Goal: Task Accomplishment & Management: Use online tool/utility

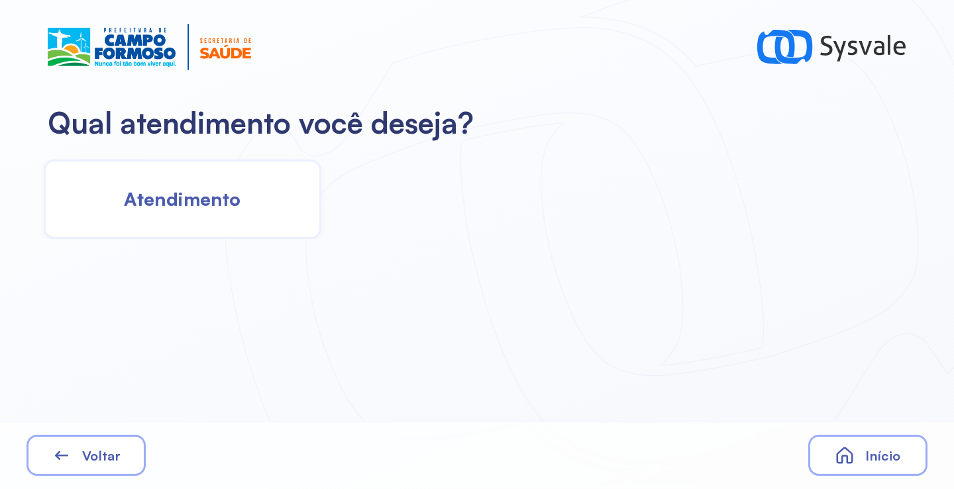
click at [238, 201] on span "Atendimento" at bounding box center [182, 198] width 117 height 23
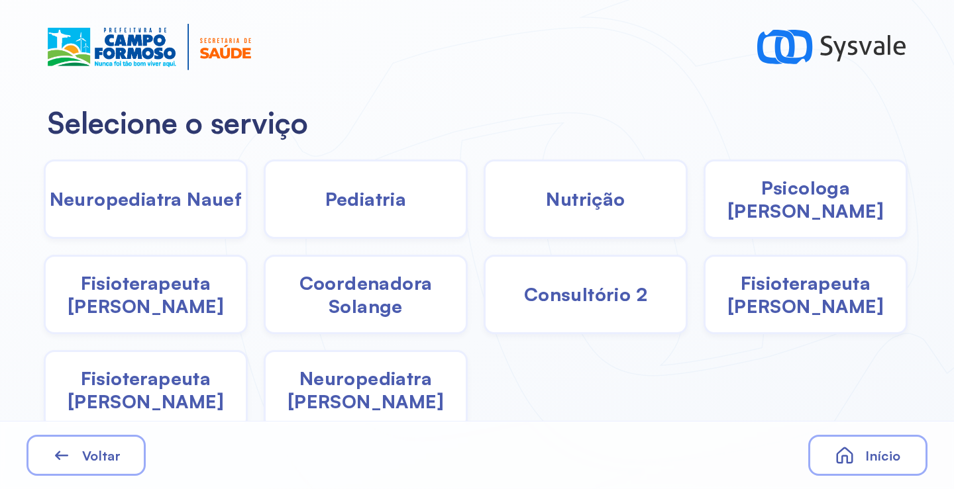
click at [453, 189] on div "Pediatria" at bounding box center [366, 199] width 204 height 79
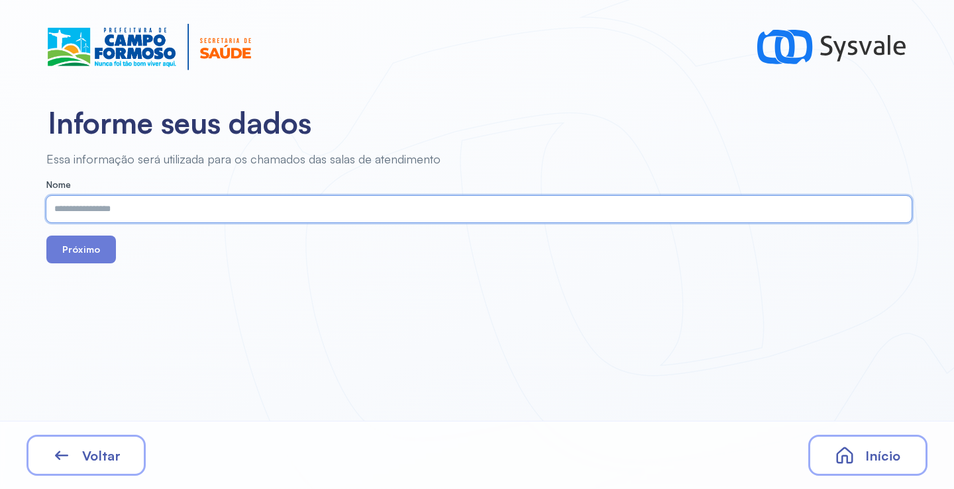
paste input "**********"
type input "**********"
click at [78, 240] on button "Próximo" at bounding box center [81, 250] width 70 height 28
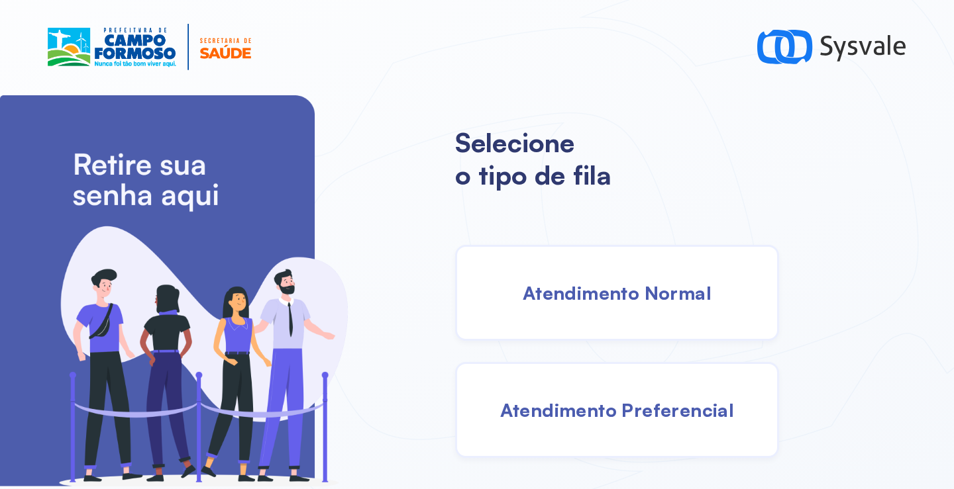
click at [611, 309] on div "Atendimento Normal" at bounding box center [617, 293] width 324 height 96
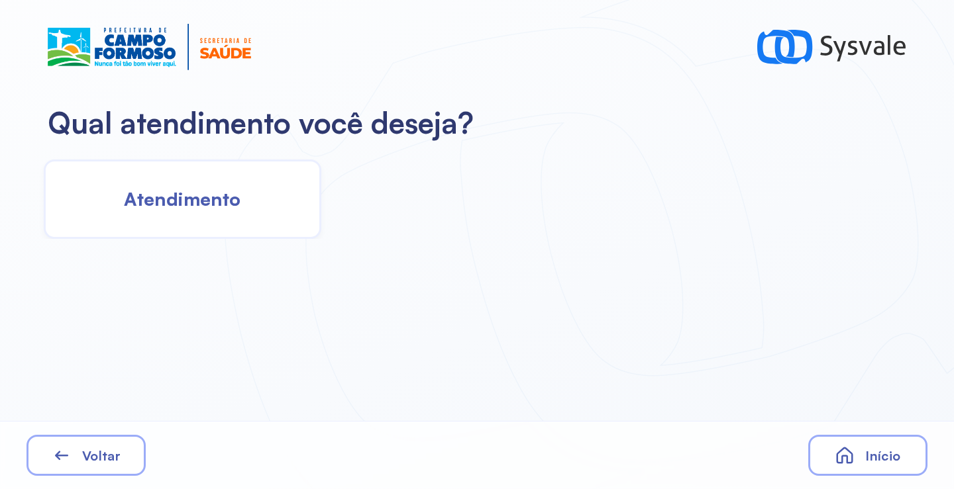
click at [140, 174] on div "Atendimento" at bounding box center [182, 199] width 277 height 79
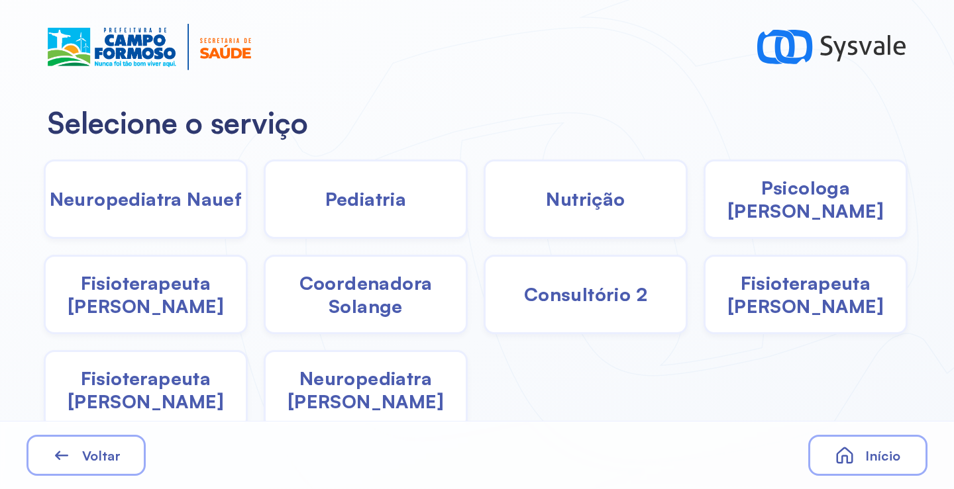
click at [348, 213] on div "Pediatria" at bounding box center [366, 199] width 204 height 79
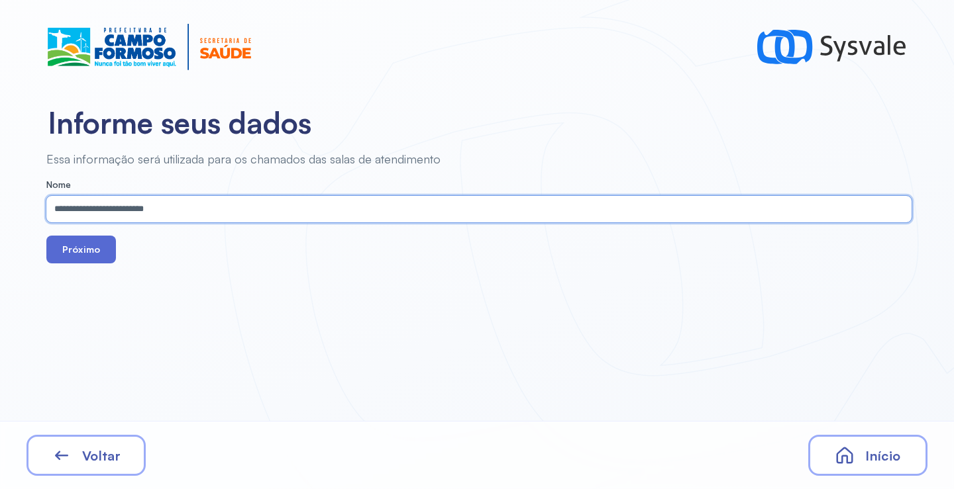
type input "**********"
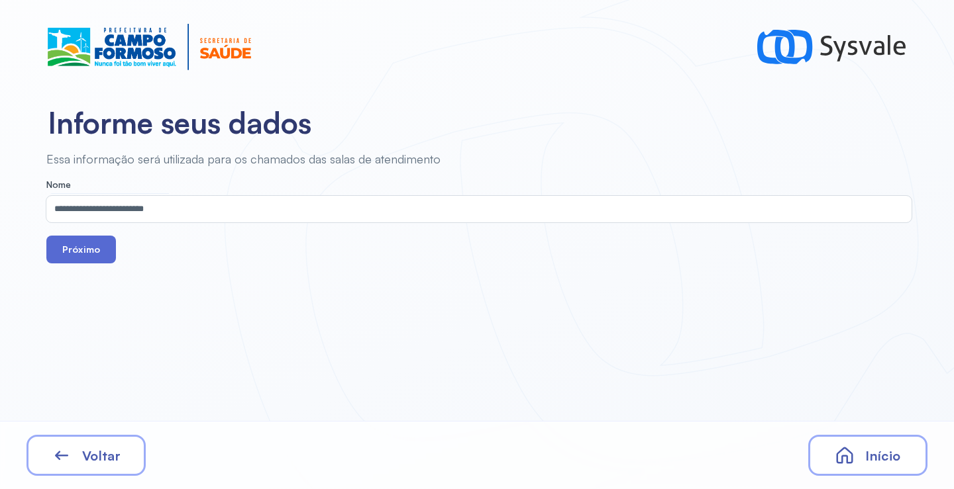
click at [83, 257] on button "Próximo" at bounding box center [81, 250] width 70 height 28
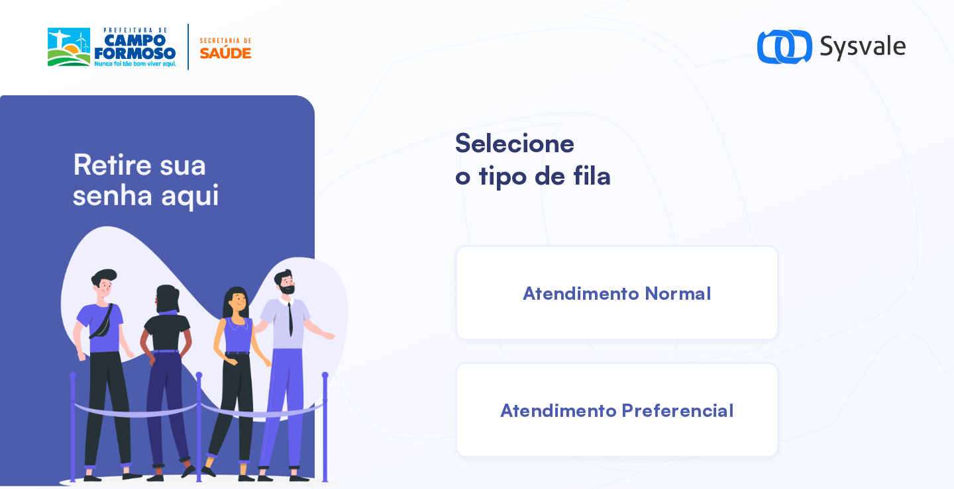
click at [589, 280] on div "Atendimento Normal" at bounding box center [617, 293] width 324 height 96
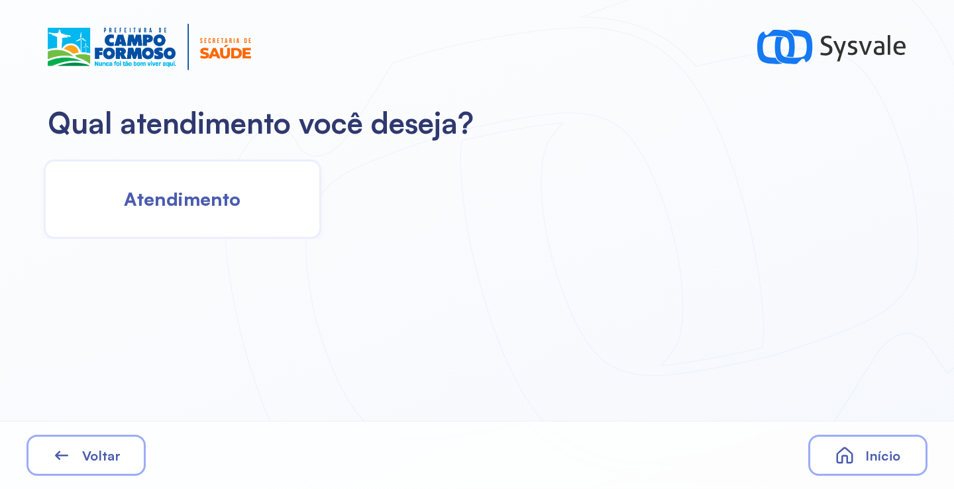
click at [207, 225] on div "Atendimento" at bounding box center [182, 199] width 277 height 79
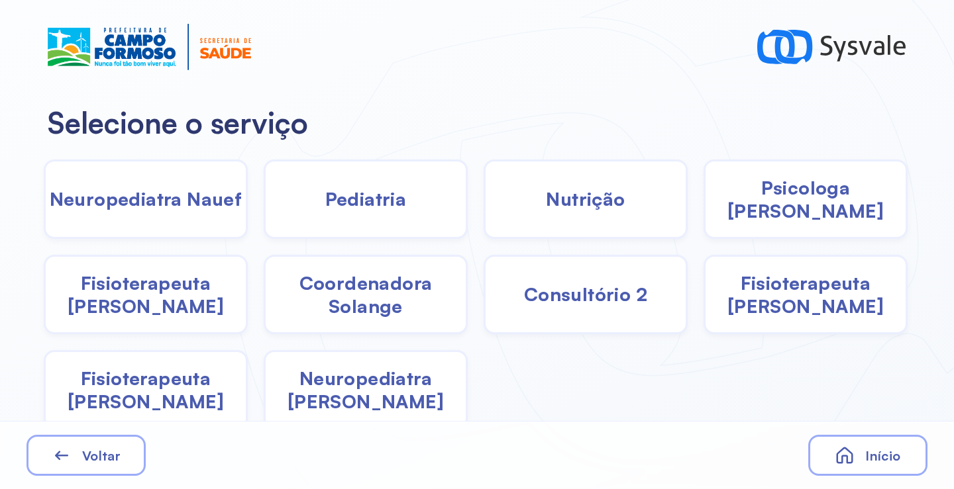
click at [364, 201] on span "Pediatria" at bounding box center [365, 198] width 81 height 23
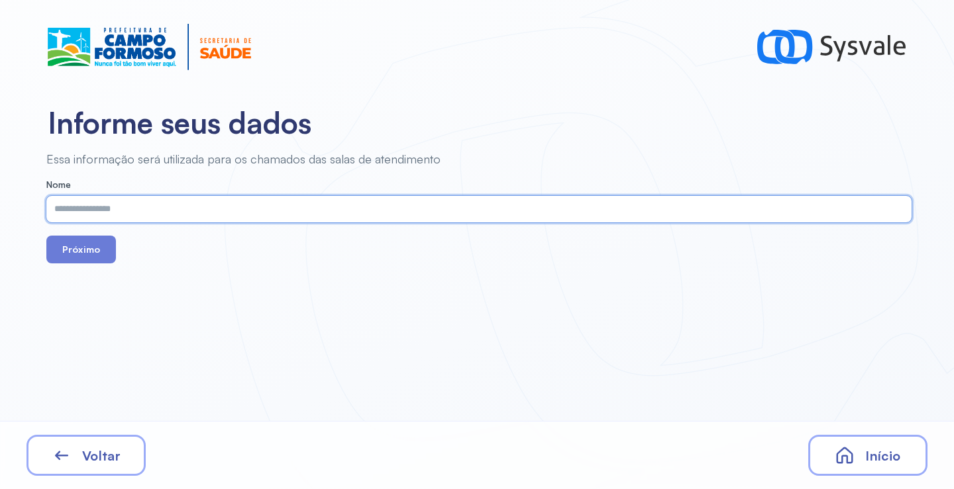
paste input "**********"
type input "**********"
click at [95, 249] on button "Próximo" at bounding box center [81, 250] width 70 height 28
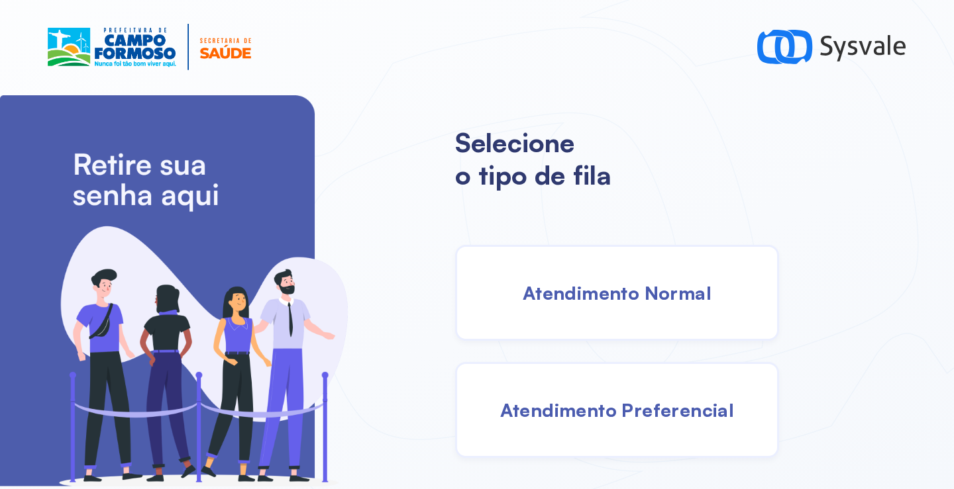
click at [605, 270] on div "Atendimento Normal" at bounding box center [617, 293] width 324 height 96
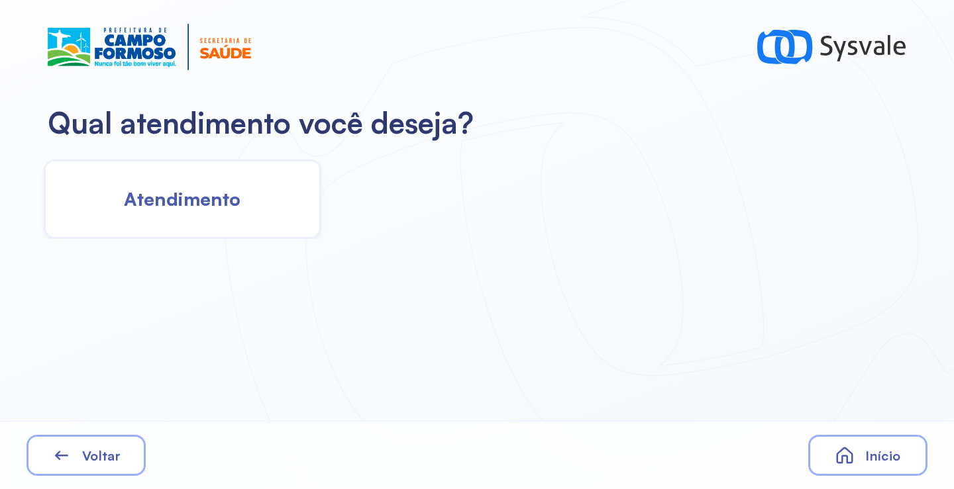
click at [228, 219] on div "Atendimento" at bounding box center [182, 199] width 277 height 79
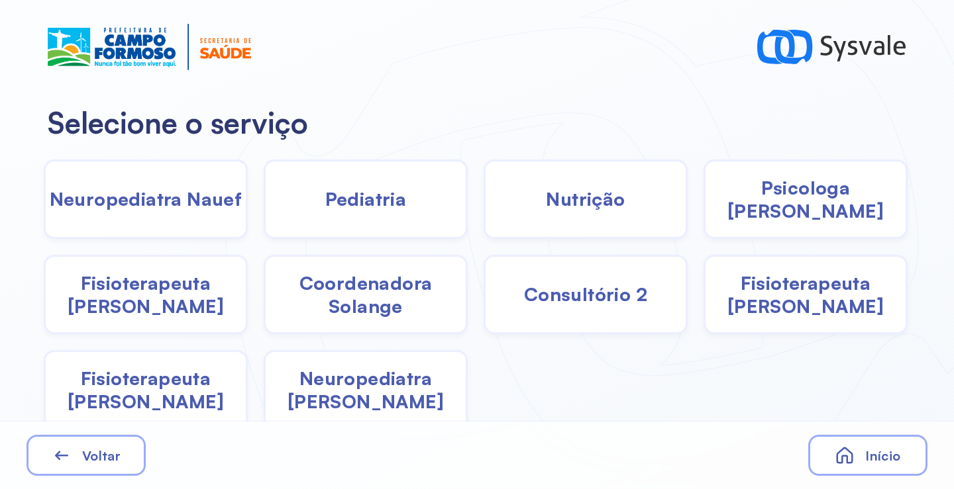
click at [381, 208] on span "Pediatria" at bounding box center [365, 198] width 81 height 23
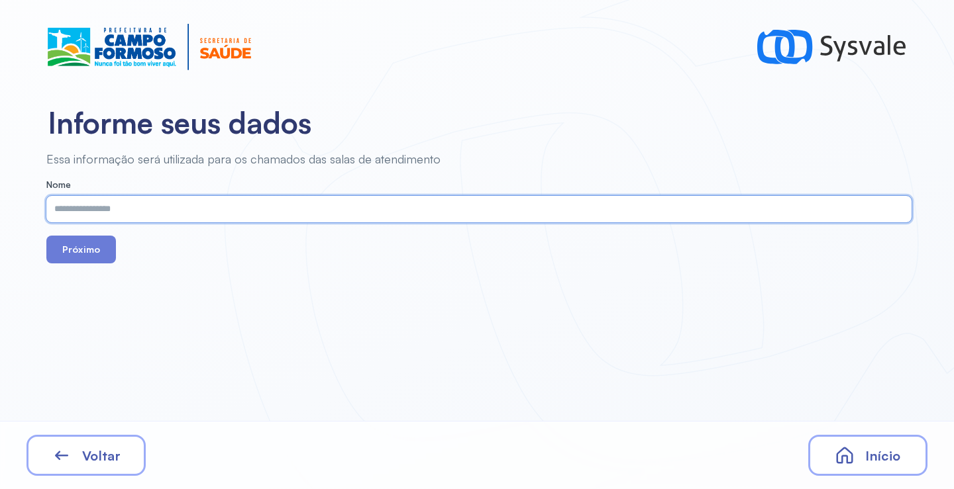
paste input "**********"
type input "**********"
click at [85, 245] on button "Próximo" at bounding box center [81, 250] width 70 height 28
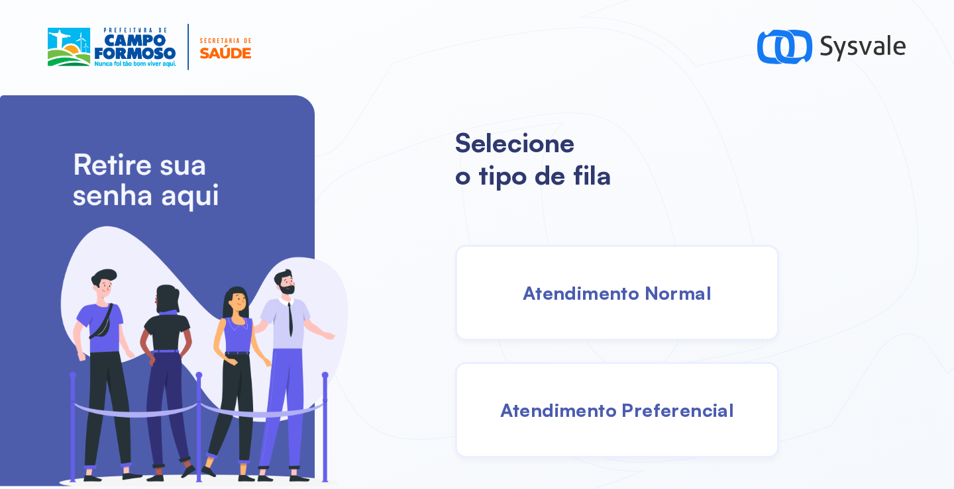
click at [578, 272] on div "Atendimento Normal" at bounding box center [617, 293] width 324 height 96
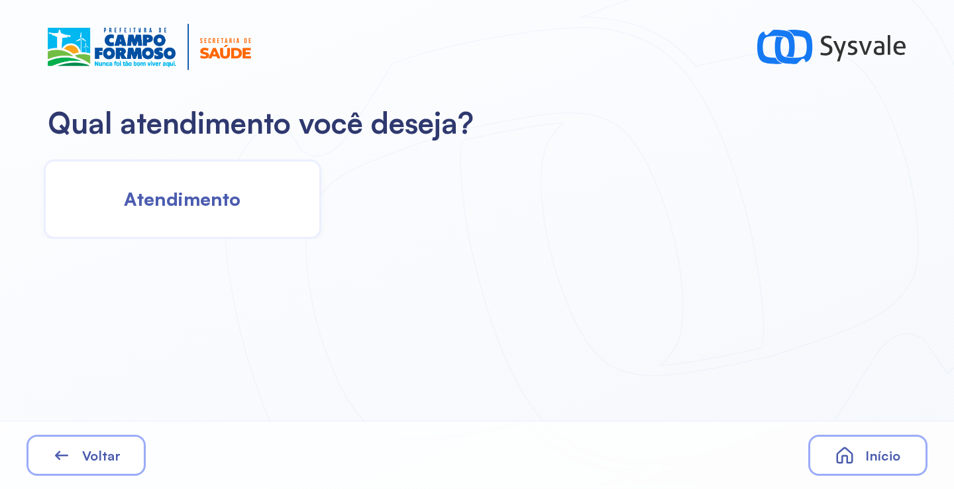
click at [217, 173] on div "Atendimento" at bounding box center [182, 199] width 277 height 79
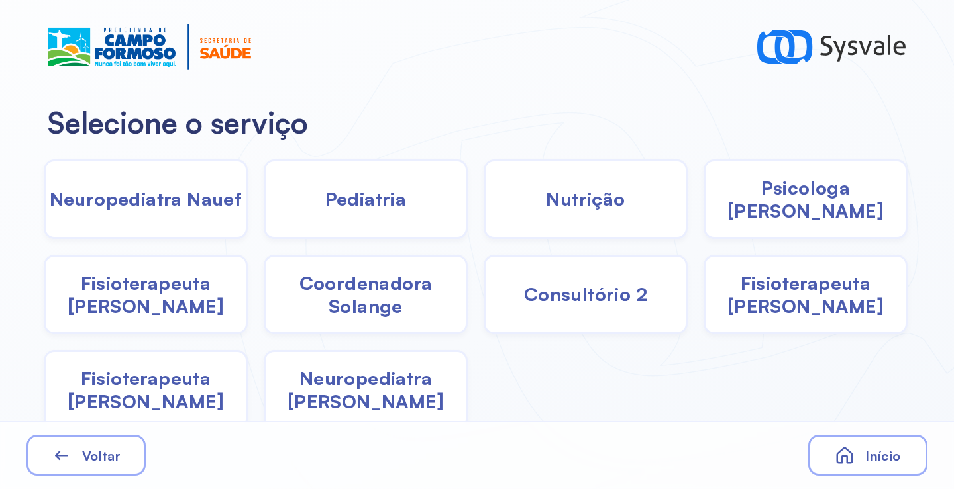
click at [382, 196] on span "Pediatria" at bounding box center [365, 198] width 81 height 23
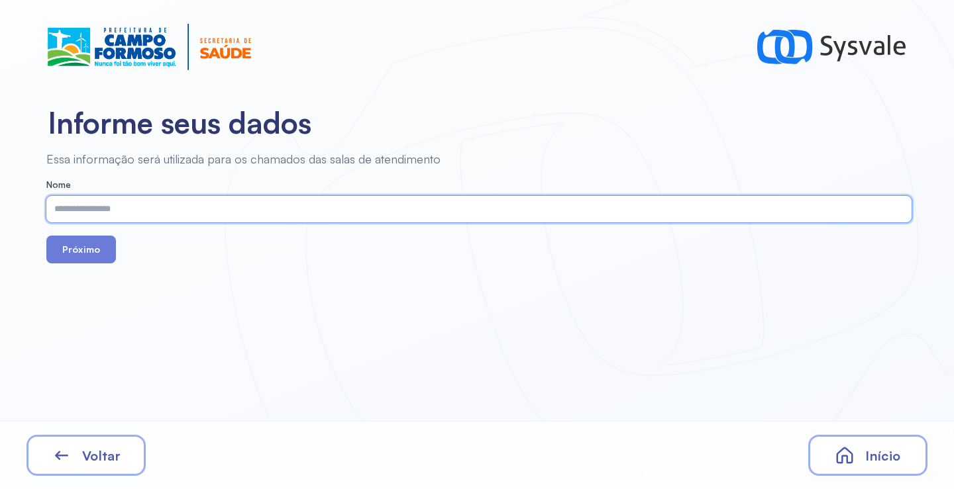
paste input "**********"
type input "**********"
click at [86, 266] on div "**********" at bounding box center [477, 244] width 954 height 489
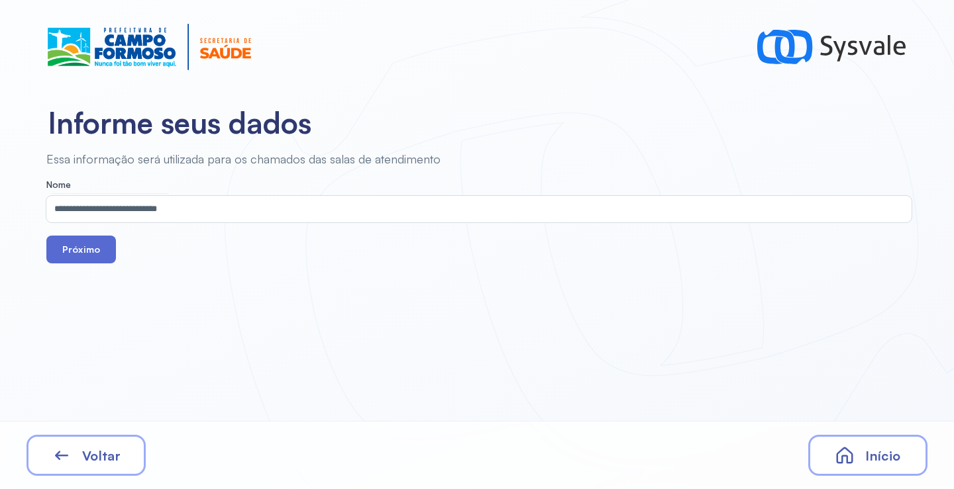
click at [85, 256] on button "Próximo" at bounding box center [81, 250] width 70 height 28
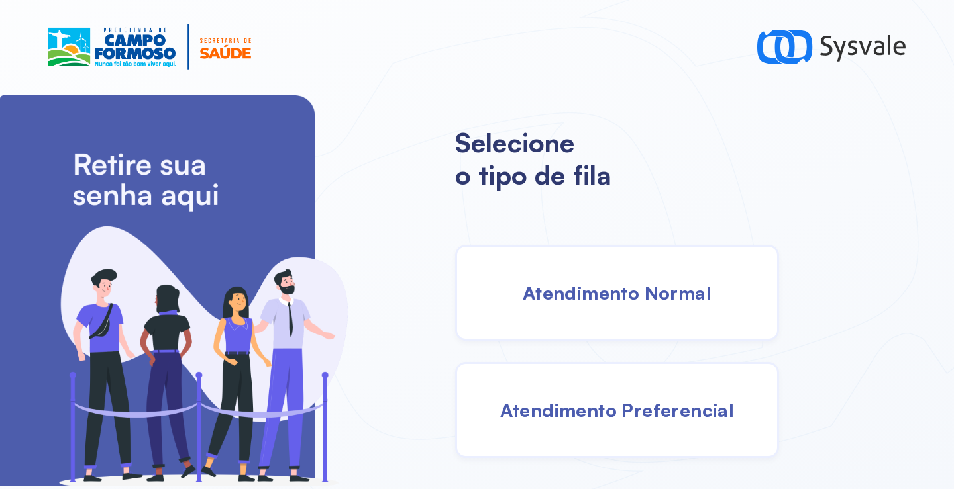
click at [627, 285] on span "Atendimento Normal" at bounding box center [617, 292] width 189 height 23
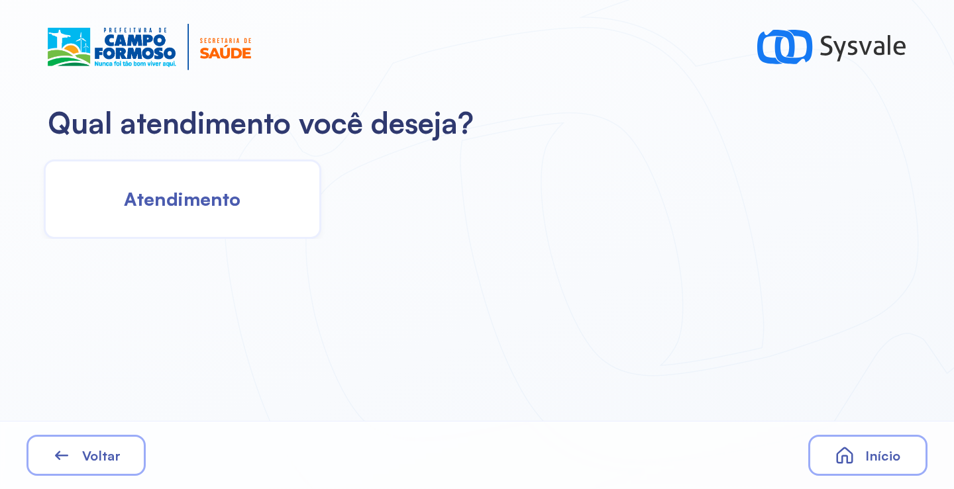
click at [240, 217] on div "Atendimento" at bounding box center [182, 199] width 277 height 79
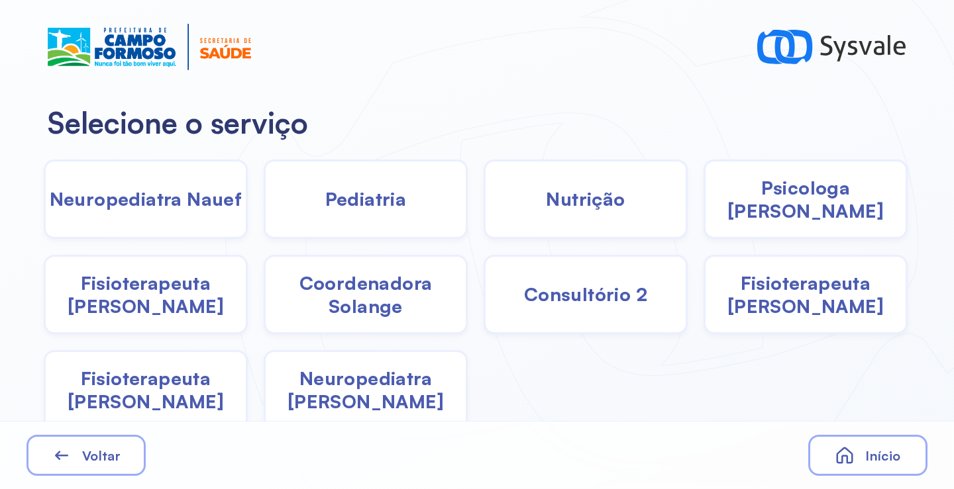
click at [417, 217] on div "Pediatria" at bounding box center [366, 199] width 204 height 79
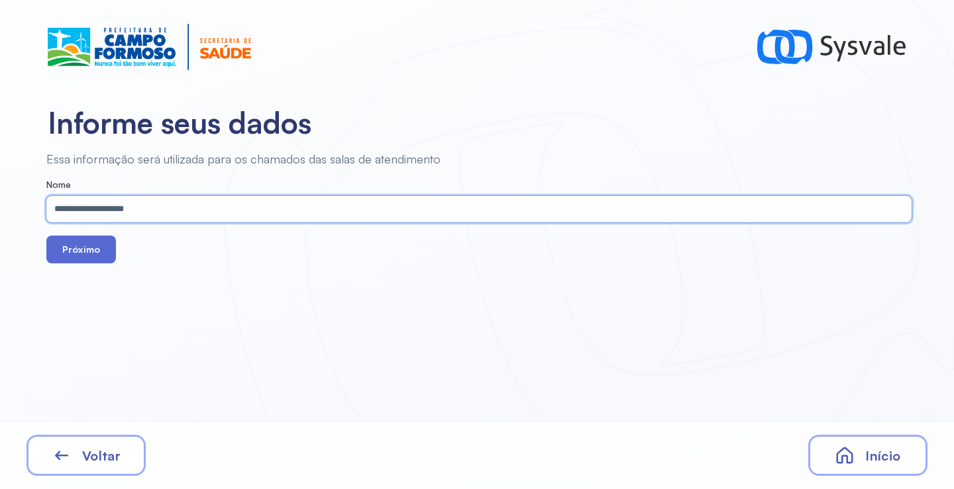
type input "**********"
click at [94, 249] on button "Próximo" at bounding box center [81, 250] width 70 height 28
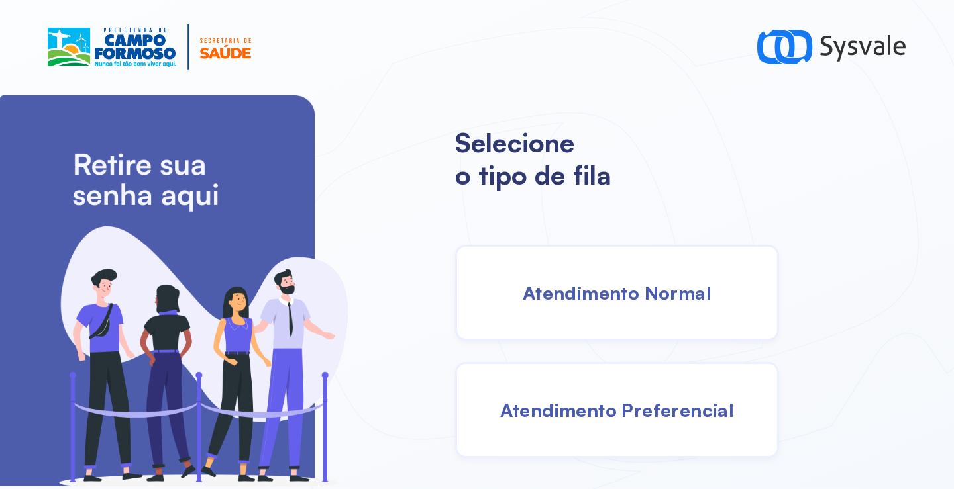
click at [623, 406] on span "Atendimento Preferencial" at bounding box center [617, 410] width 234 height 23
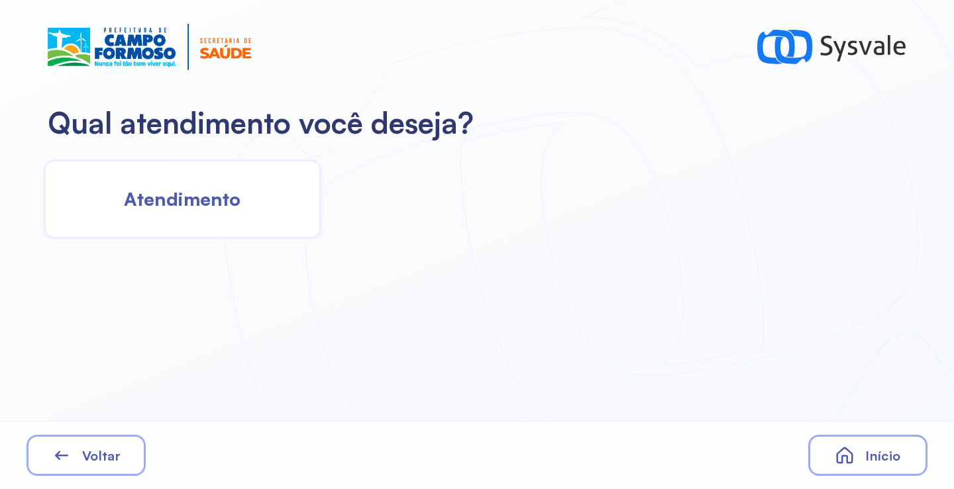
click at [244, 190] on div "Atendimento" at bounding box center [182, 199] width 277 height 79
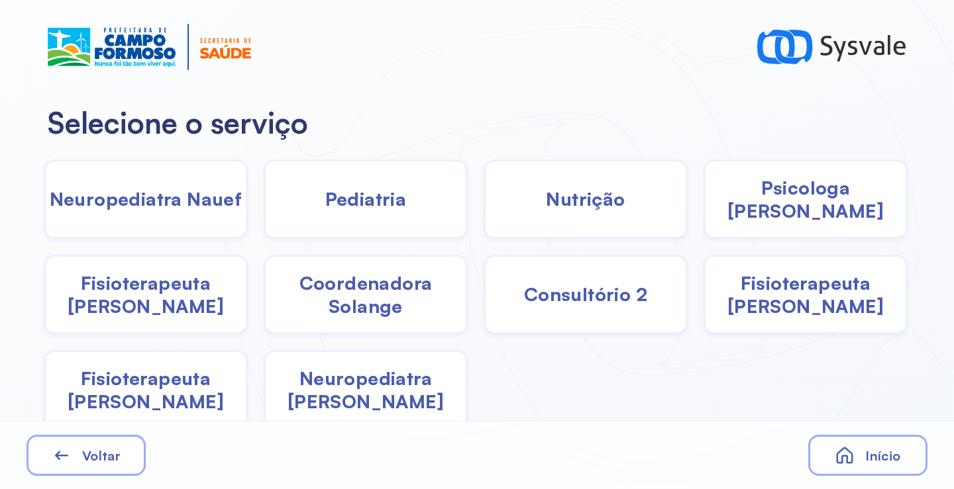
click at [390, 213] on div "Pediatria" at bounding box center [366, 199] width 204 height 79
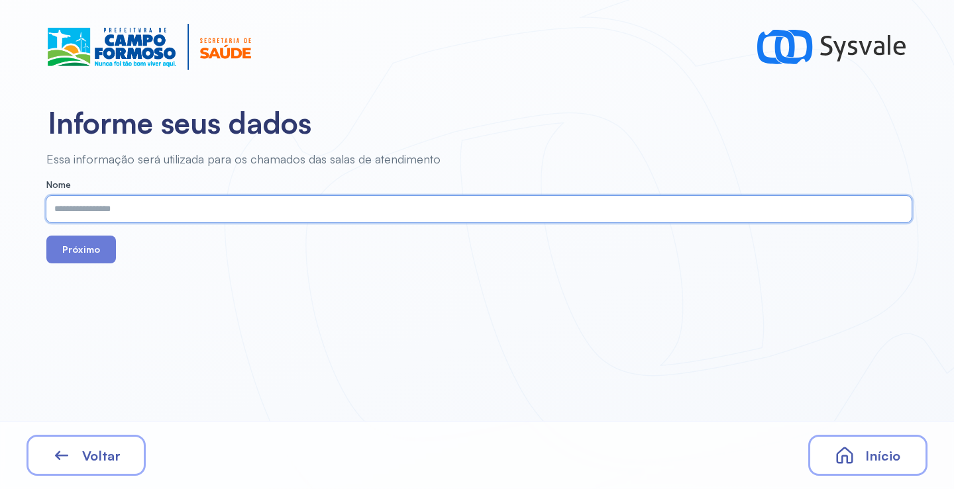
paste input "**********"
type input "**********"
click at [76, 245] on button "Próximo" at bounding box center [81, 250] width 70 height 28
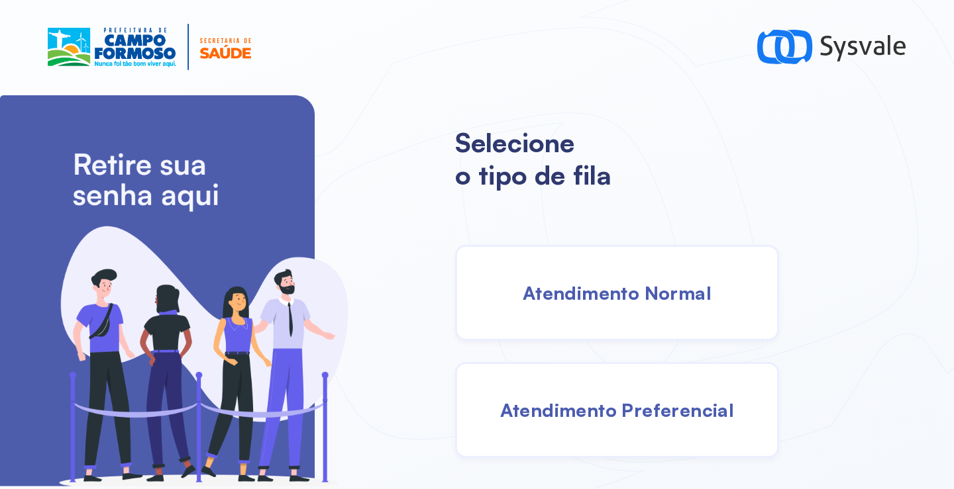
click at [611, 289] on span "Atendimento Normal" at bounding box center [617, 292] width 189 height 23
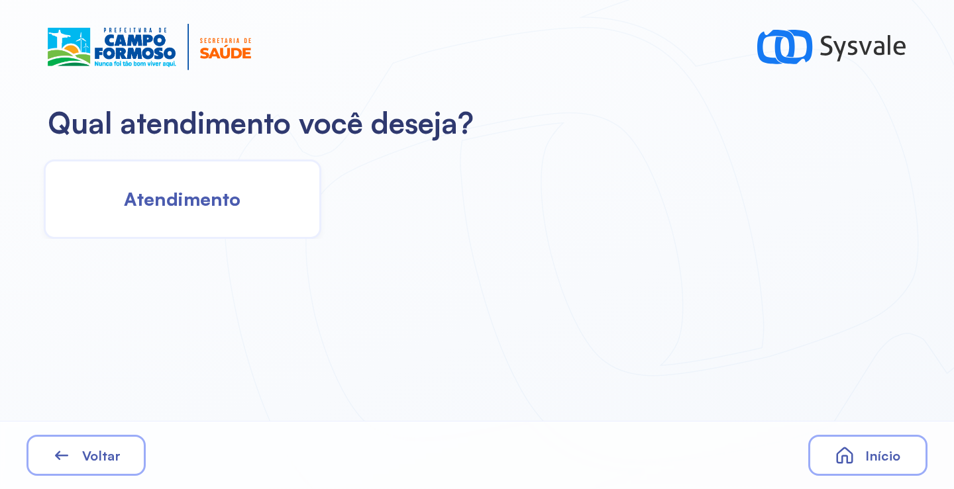
click at [218, 209] on span "Atendimento" at bounding box center [182, 198] width 117 height 23
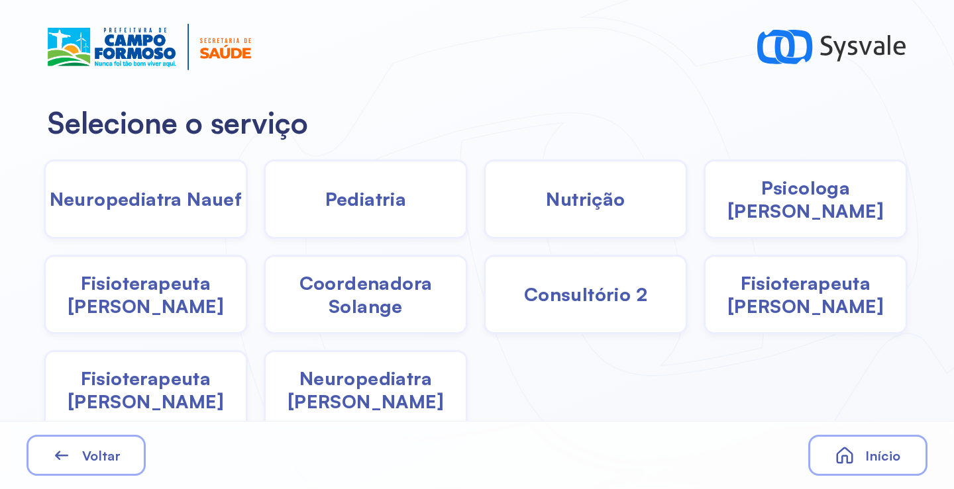
click at [368, 209] on span "Pediatria" at bounding box center [365, 198] width 81 height 23
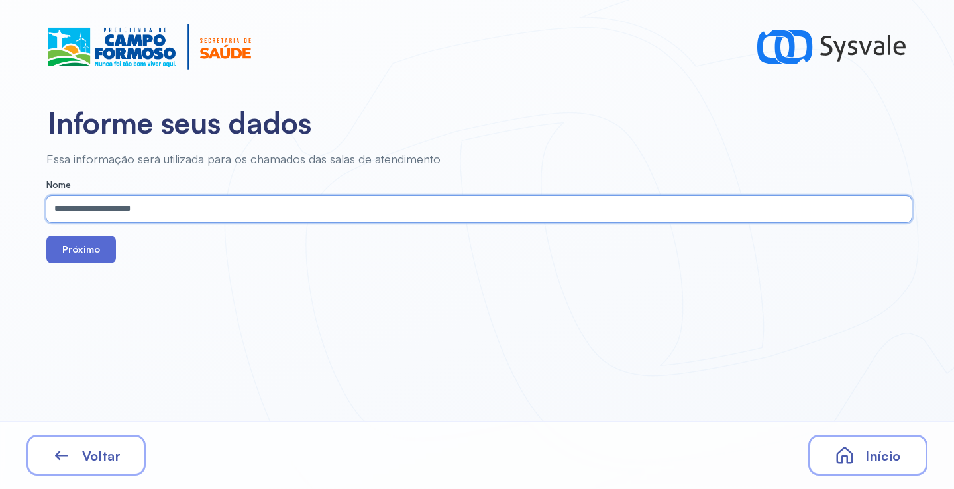
type input "**********"
click at [72, 252] on button "Próximo" at bounding box center [81, 250] width 70 height 28
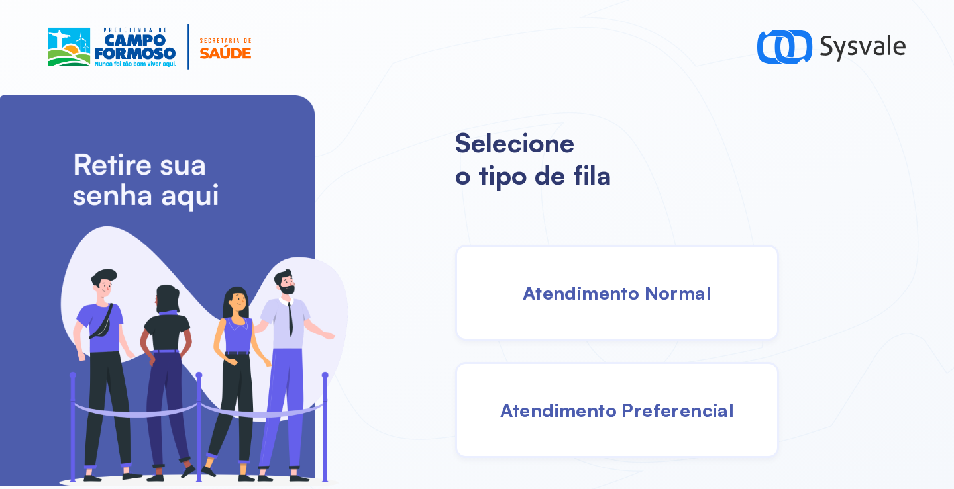
click at [573, 281] on span "Atendimento Normal" at bounding box center [617, 292] width 189 height 23
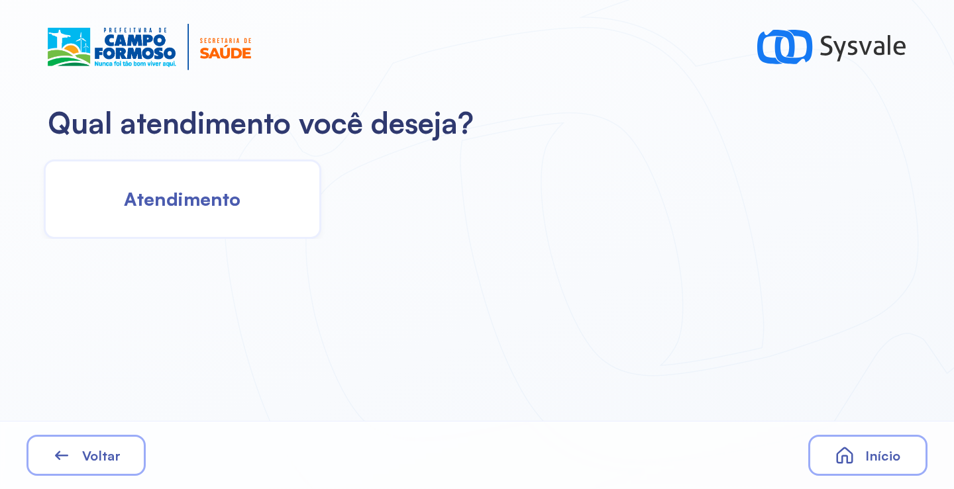
click at [195, 201] on span "Atendimento" at bounding box center [182, 198] width 117 height 23
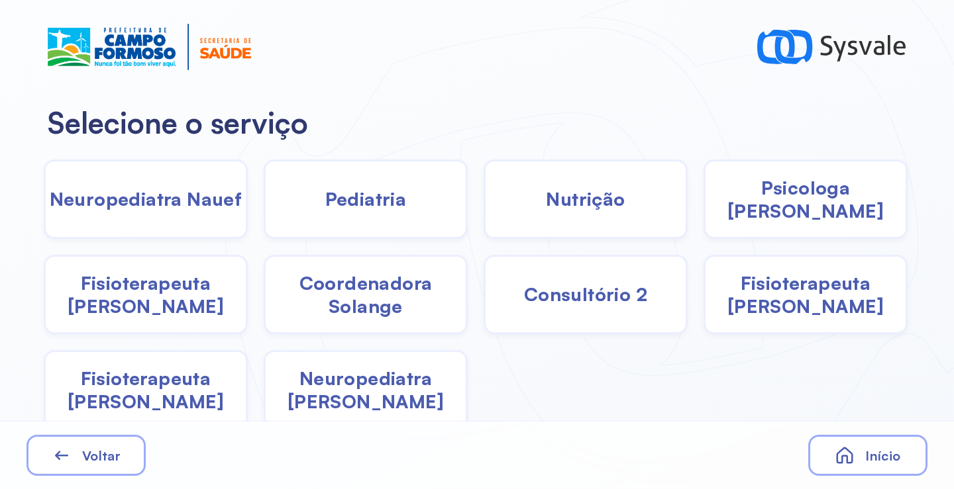
click at [364, 200] on span "Pediatria" at bounding box center [365, 198] width 81 height 23
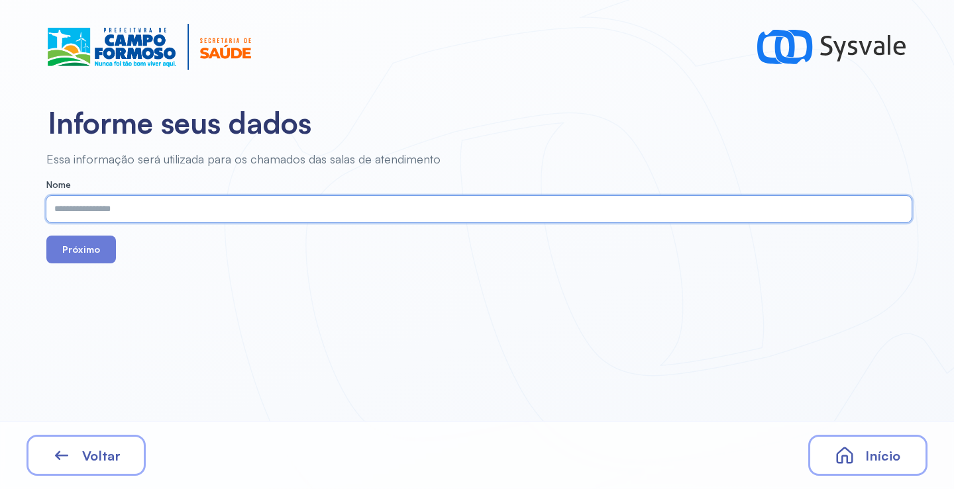
paste input "**********"
type input "**********"
click at [83, 250] on button "Próximo" at bounding box center [81, 250] width 70 height 28
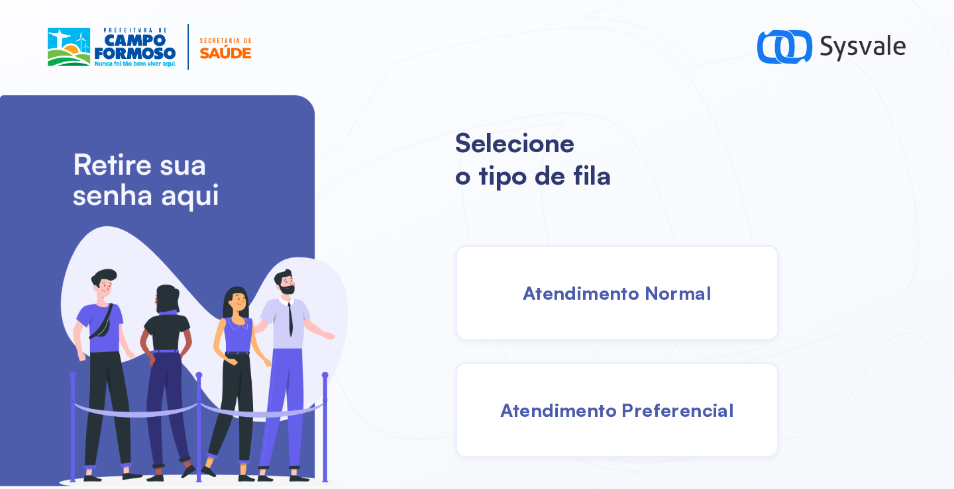
click at [630, 308] on div "Atendimento Normal" at bounding box center [617, 293] width 324 height 96
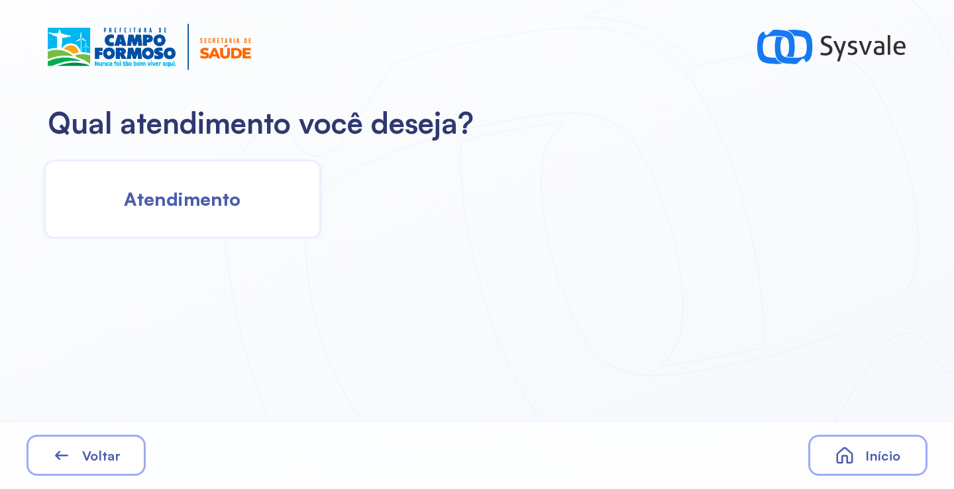
click at [207, 203] on span "Atendimento" at bounding box center [182, 198] width 117 height 23
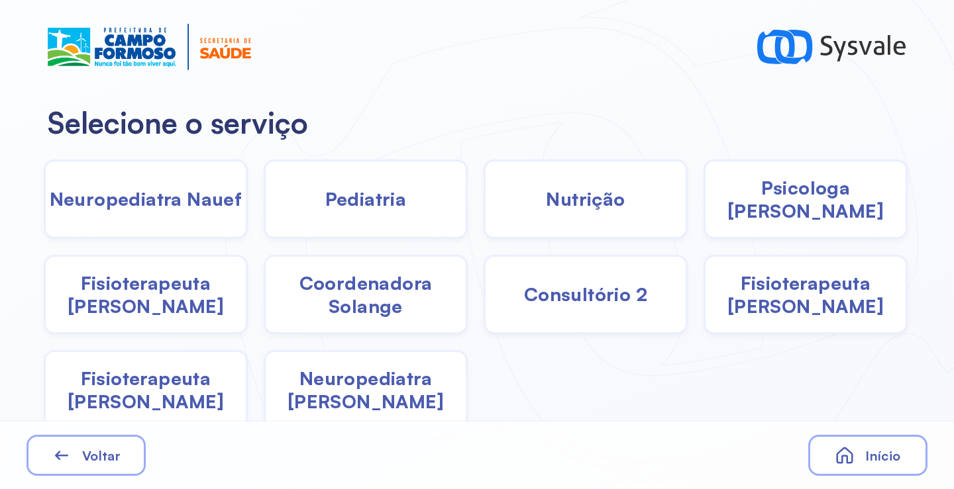
click at [373, 299] on span "Coordenadora Solange" at bounding box center [366, 295] width 200 height 46
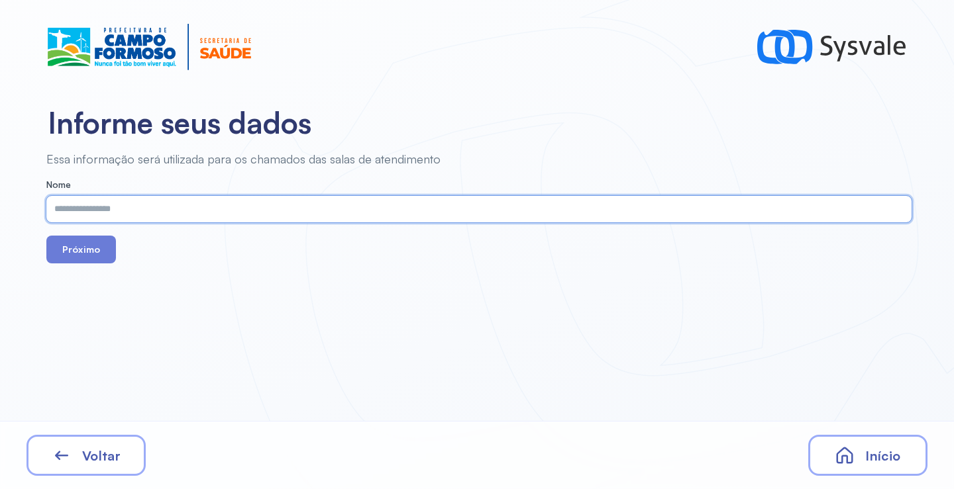
paste input "**********"
type input "**********"
click at [89, 241] on button "Próximo" at bounding box center [81, 250] width 70 height 28
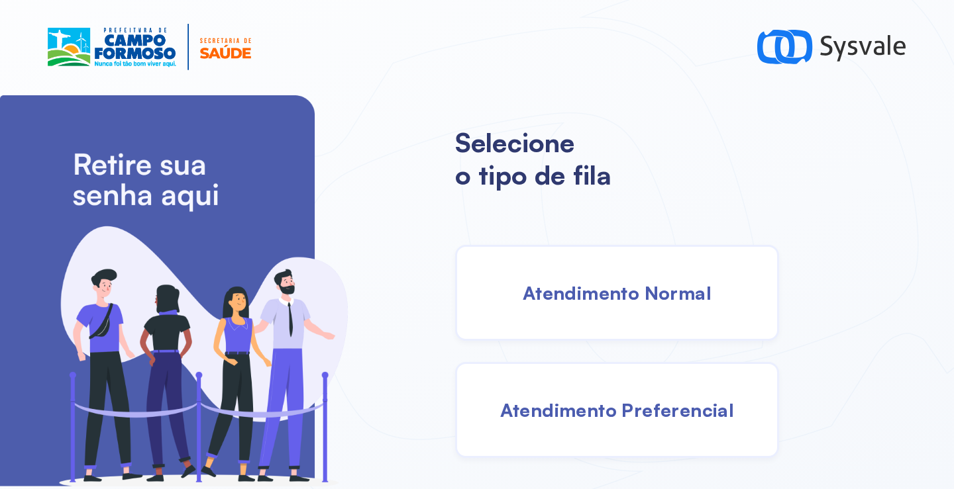
drag, startPoint x: 626, startPoint y: 267, endPoint x: 617, endPoint y: 264, distance: 9.6
click at [617, 264] on div "Atendimento Normal" at bounding box center [617, 293] width 324 height 96
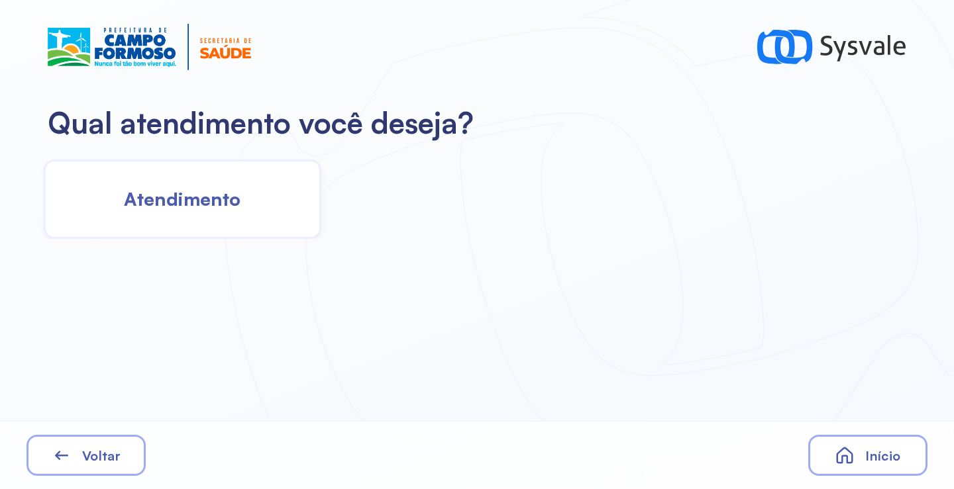
click at [177, 195] on span "Atendimento" at bounding box center [182, 198] width 117 height 23
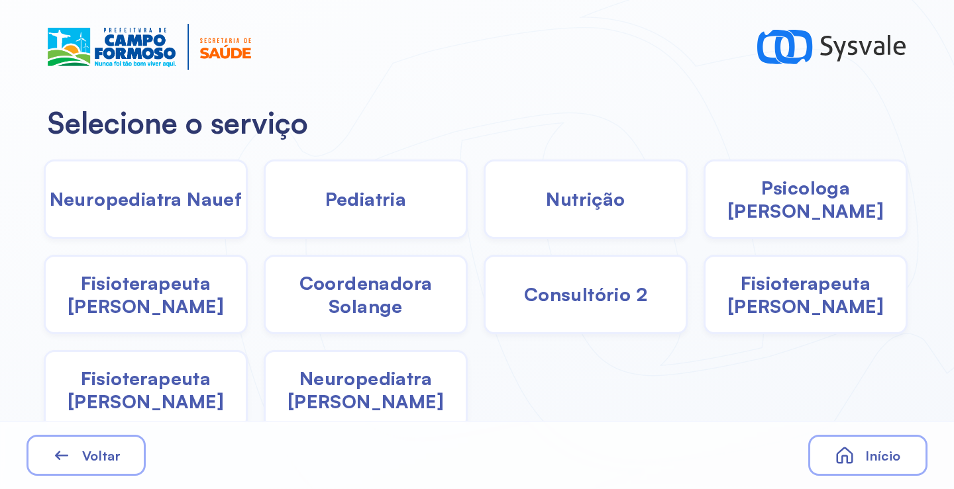
click at [379, 204] on span "Pediatria" at bounding box center [365, 198] width 81 height 23
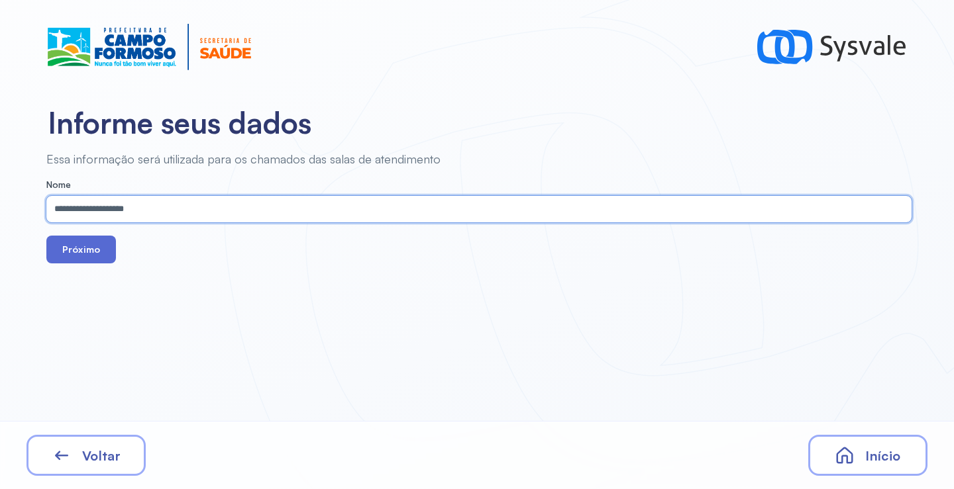
type input "**********"
click at [77, 262] on button "Próximo" at bounding box center [81, 250] width 70 height 28
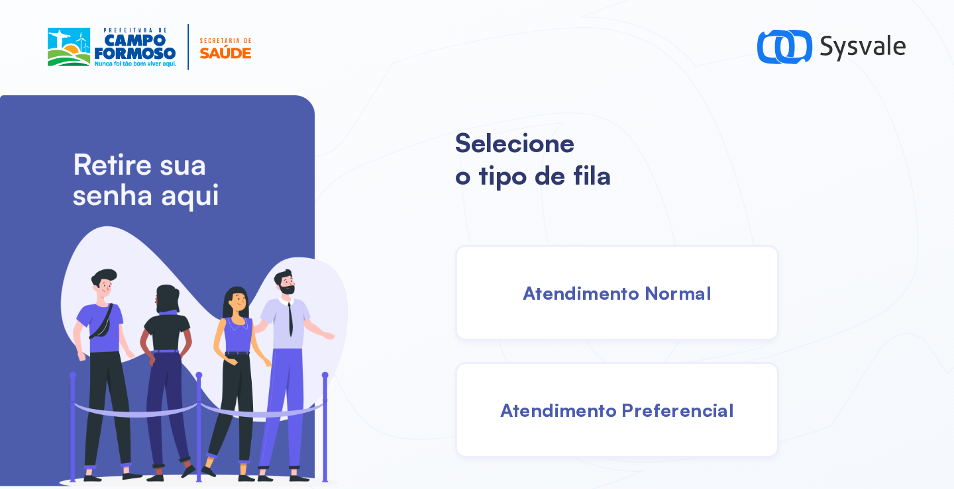
click at [640, 292] on span "Atendimento Normal" at bounding box center [617, 292] width 189 height 23
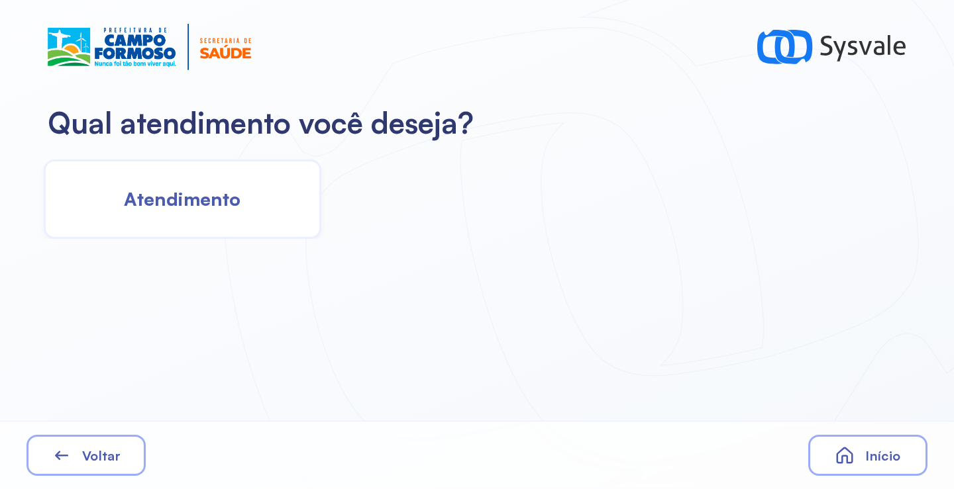
click at [183, 197] on span "Atendimento" at bounding box center [182, 198] width 117 height 23
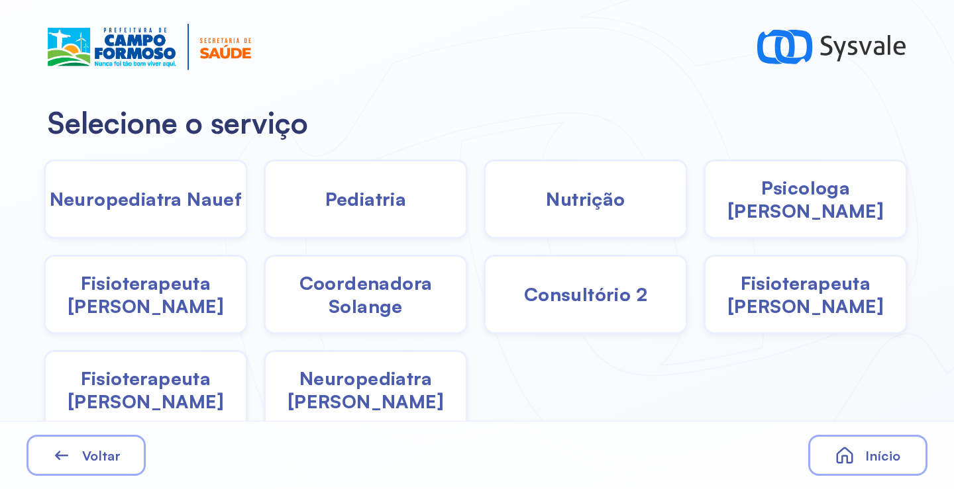
click at [372, 214] on div "Pediatria" at bounding box center [366, 199] width 204 height 79
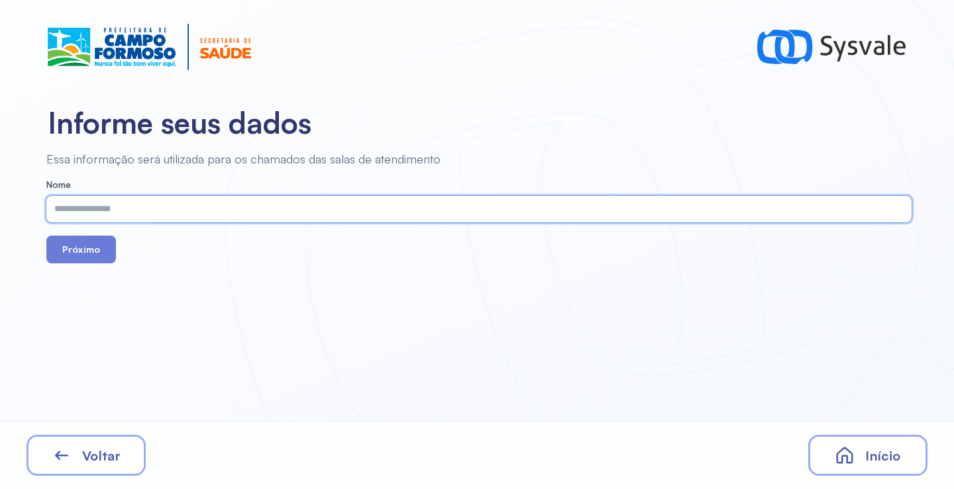
paste input "**********"
type input "**********"
click at [97, 254] on button "Próximo" at bounding box center [81, 250] width 70 height 28
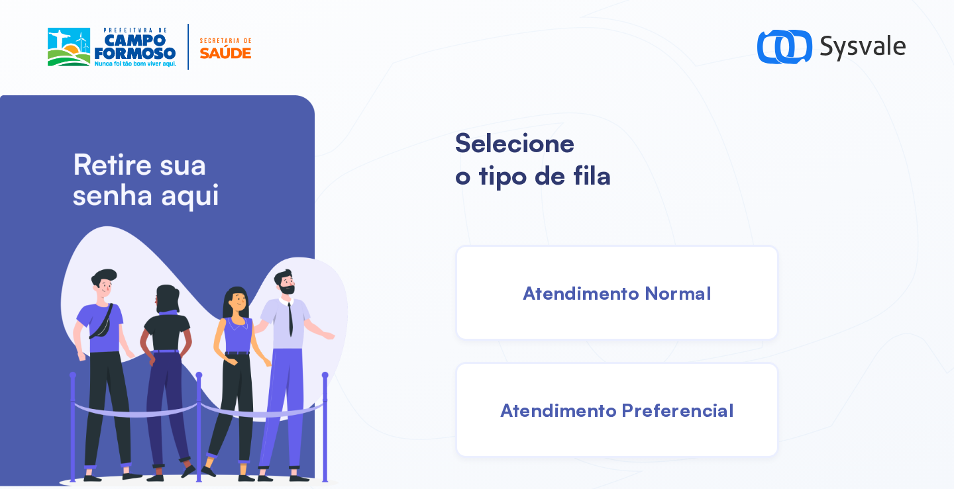
click at [568, 283] on span "Atendimento Normal" at bounding box center [617, 292] width 189 height 23
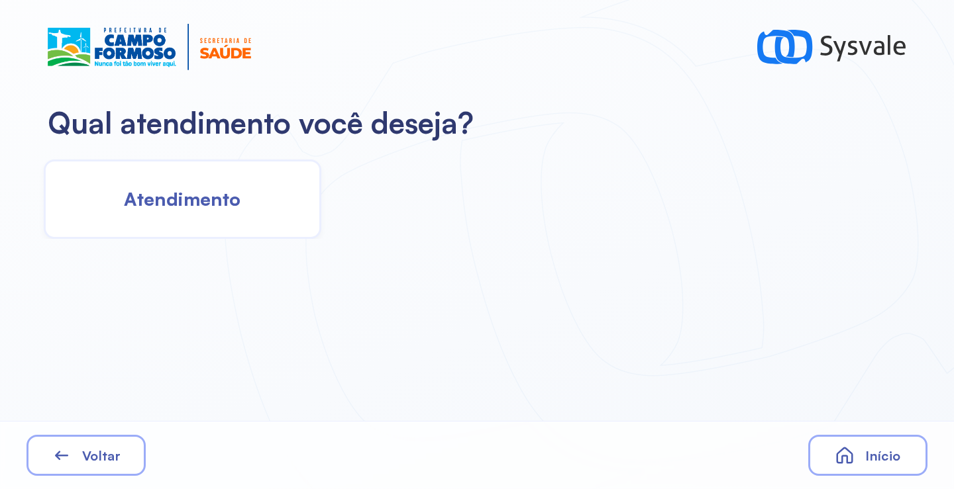
click at [250, 209] on div "Atendimento" at bounding box center [182, 199] width 277 height 79
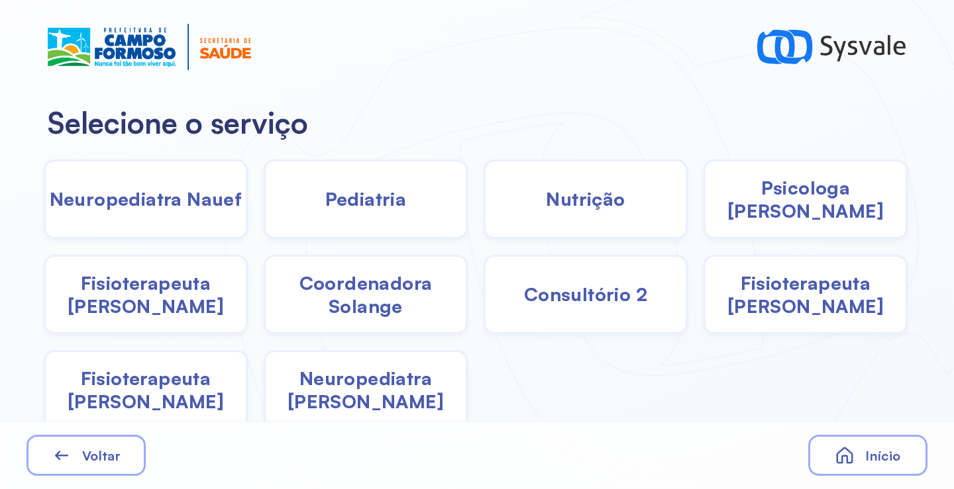
click at [325, 203] on span "Pediatria" at bounding box center [365, 198] width 81 height 23
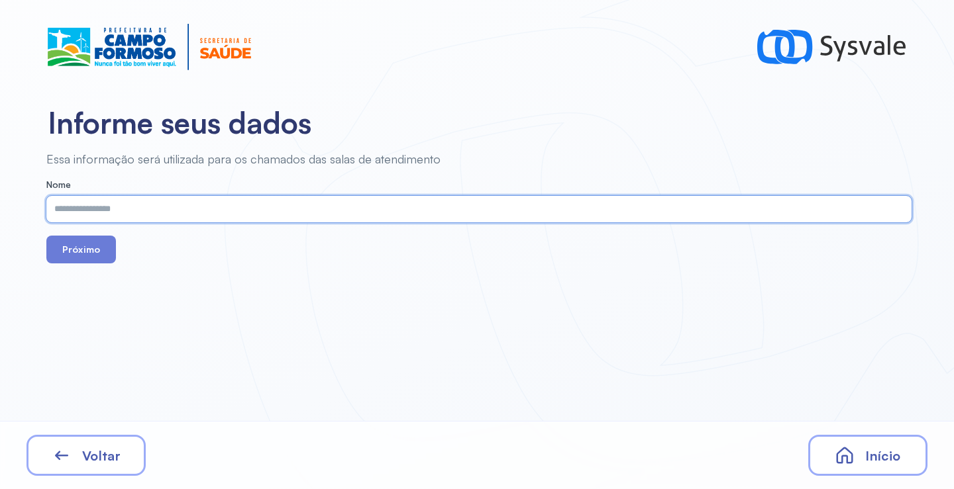
paste input "**********"
type input "**********"
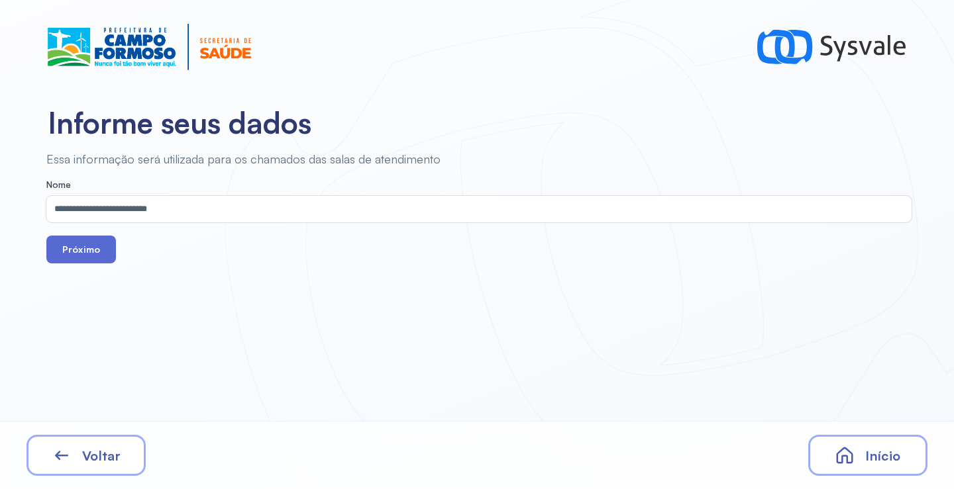
click at [79, 253] on button "Próximo" at bounding box center [81, 250] width 70 height 28
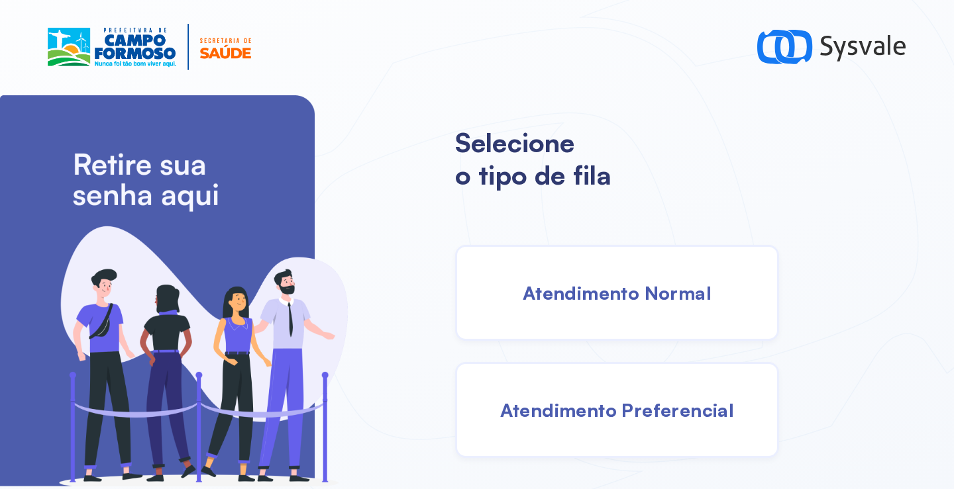
click at [562, 320] on div "Atendimento Normal" at bounding box center [617, 293] width 324 height 96
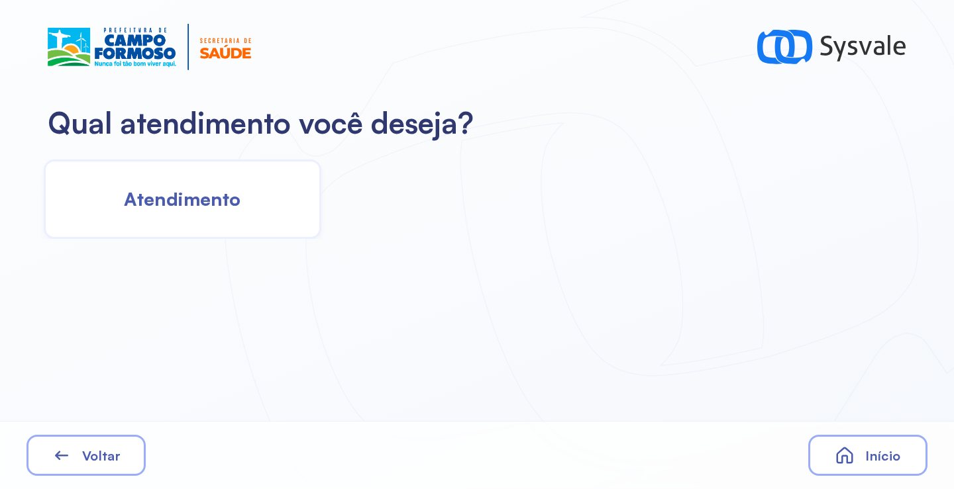
click at [209, 210] on span "Atendimento" at bounding box center [182, 198] width 117 height 23
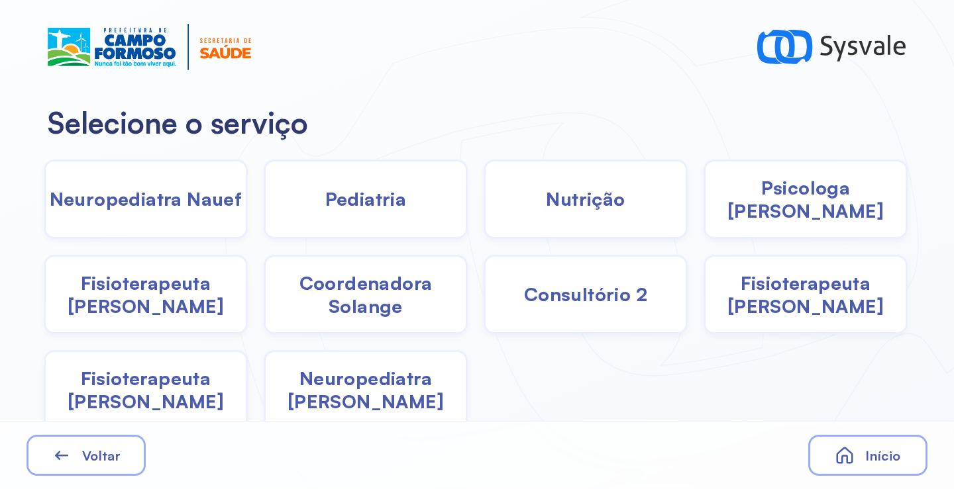
click at [336, 211] on div "Pediatria" at bounding box center [366, 199] width 204 height 79
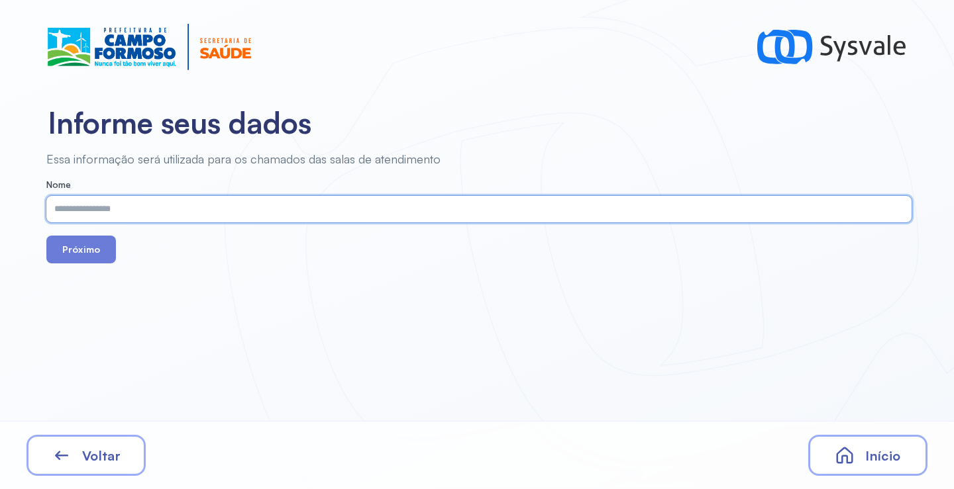
paste input "**********"
type input "**********"
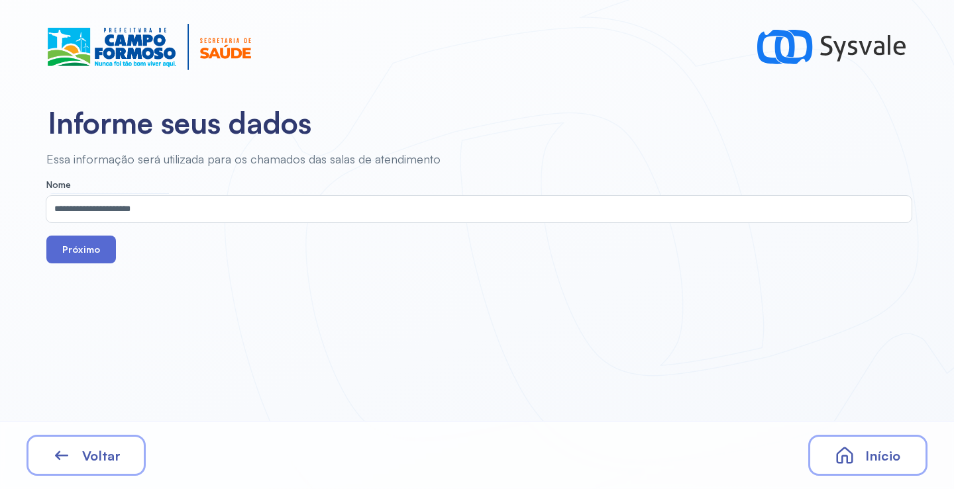
click at [88, 252] on button "Próximo" at bounding box center [81, 250] width 70 height 28
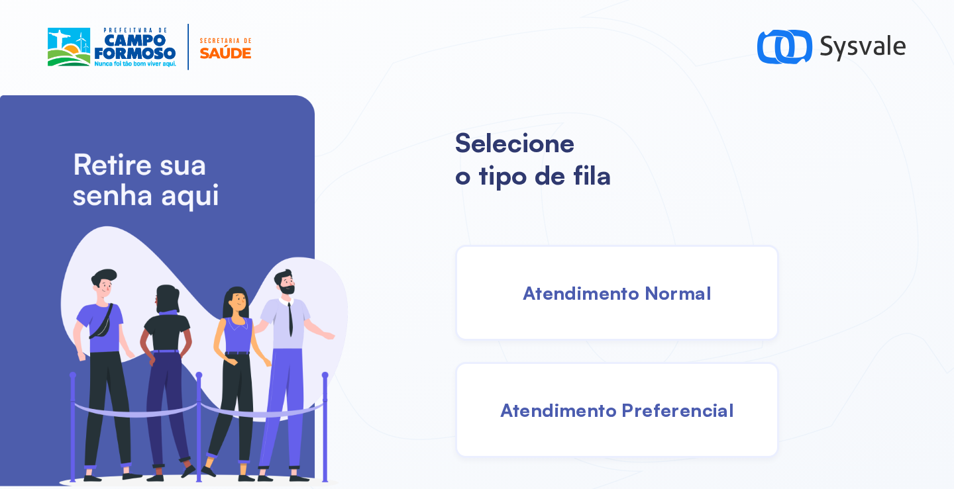
click at [617, 277] on div "Atendimento Normal" at bounding box center [617, 293] width 324 height 96
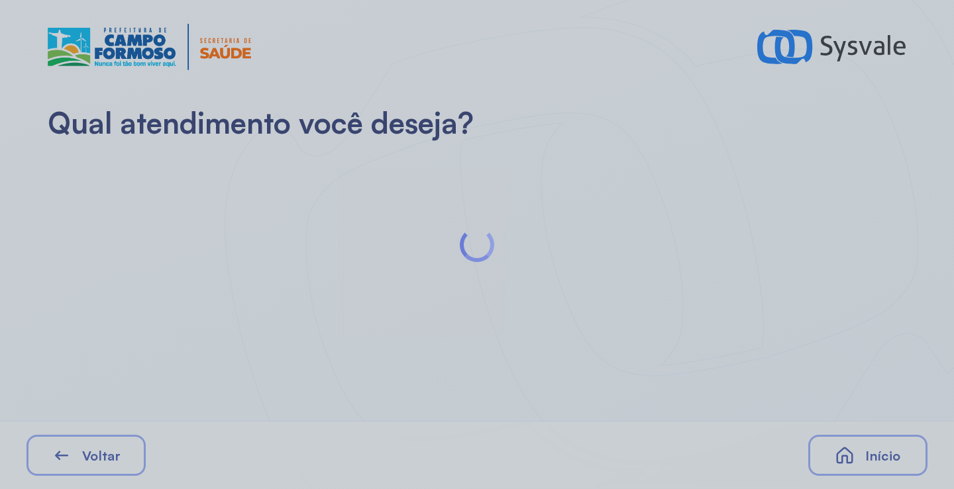
click at [201, 168] on div at bounding box center [477, 244] width 954 height 489
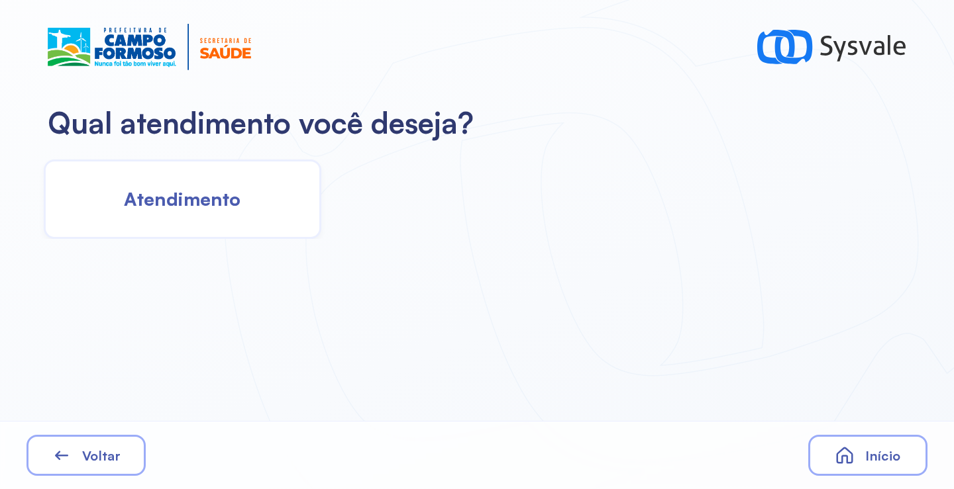
click at [190, 202] on span "Atendimento" at bounding box center [182, 198] width 117 height 23
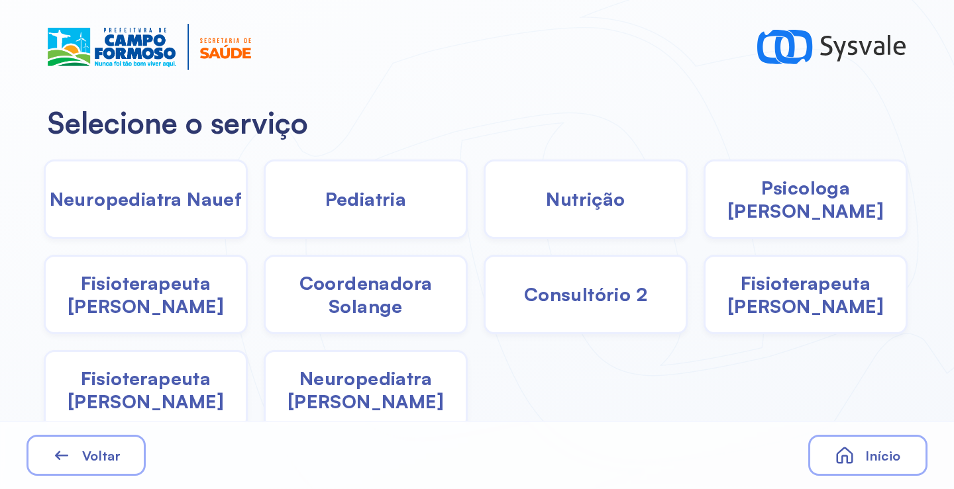
click at [776, 214] on div "Psicologa [PERSON_NAME]" at bounding box center [805, 199] width 204 height 79
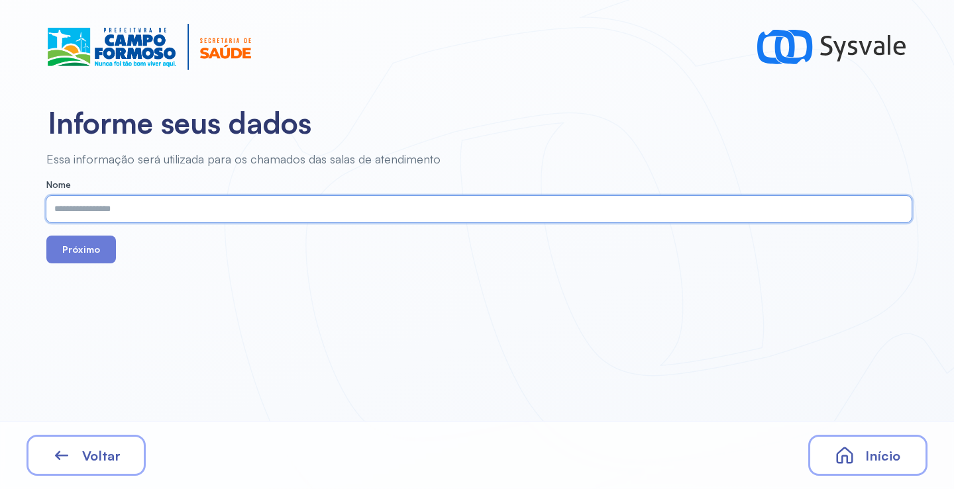
paste input "**********"
type input "**********"
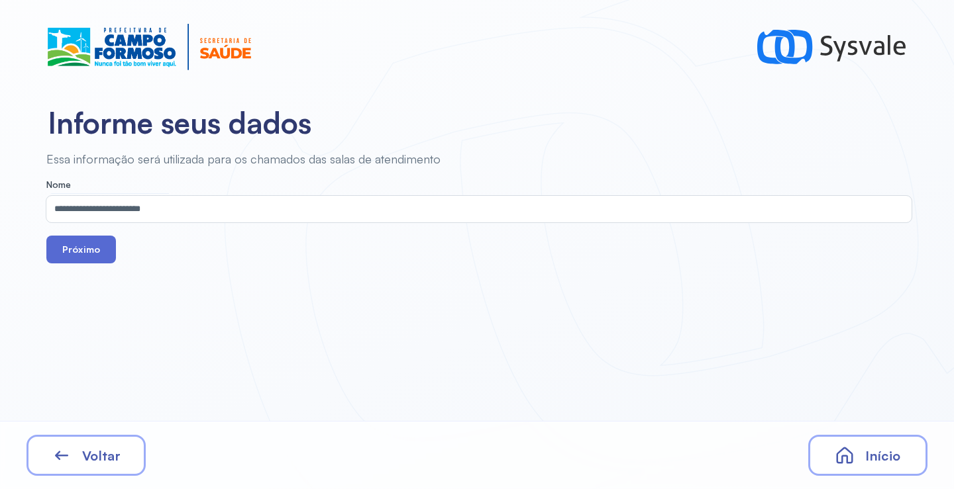
click at [70, 250] on button "Próximo" at bounding box center [81, 250] width 70 height 28
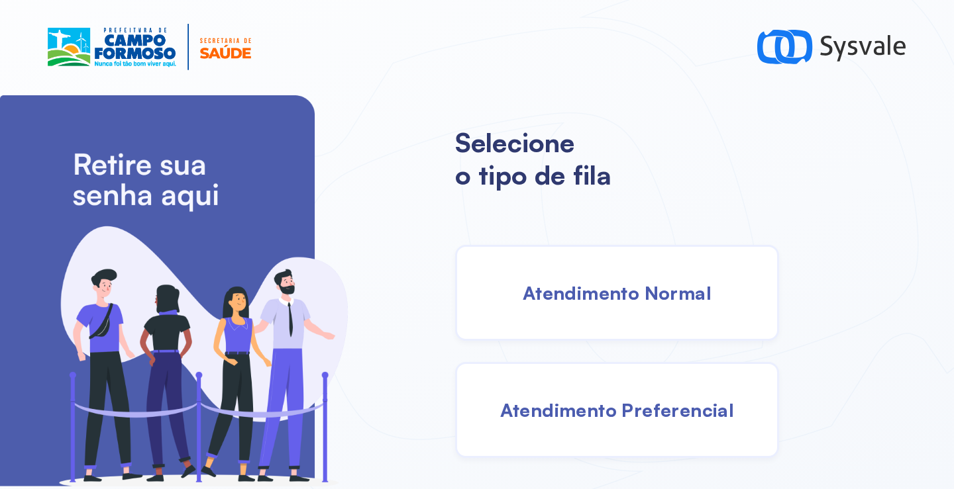
click at [616, 277] on div "Atendimento Normal" at bounding box center [617, 293] width 324 height 96
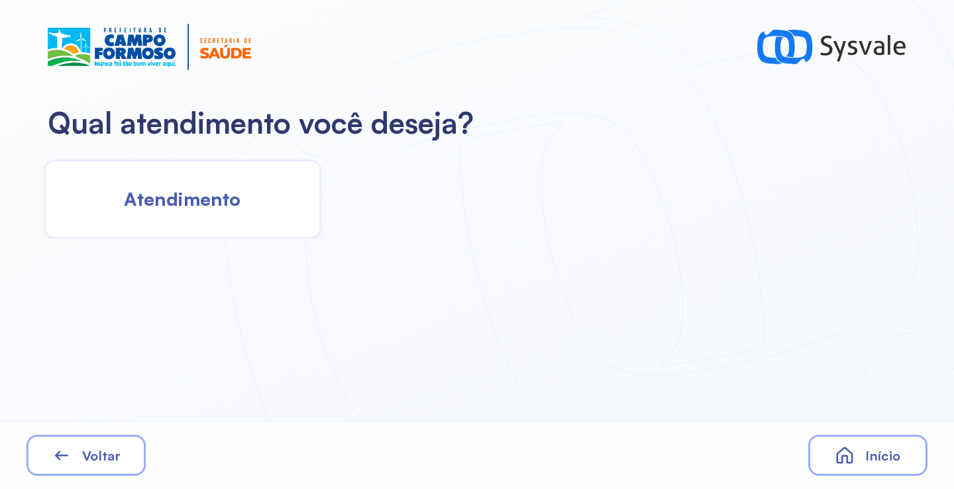
click at [251, 191] on div "Atendimento" at bounding box center [182, 199] width 277 height 79
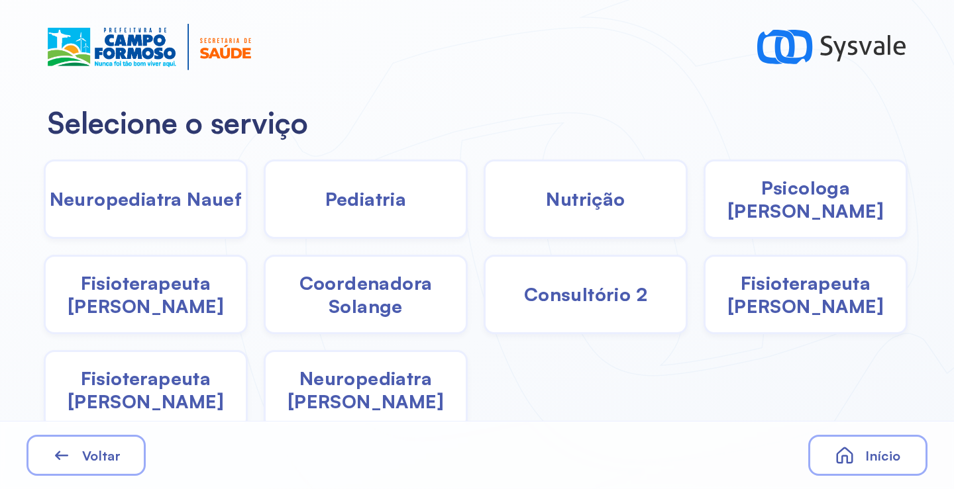
click at [374, 208] on span "Pediatria" at bounding box center [365, 198] width 81 height 23
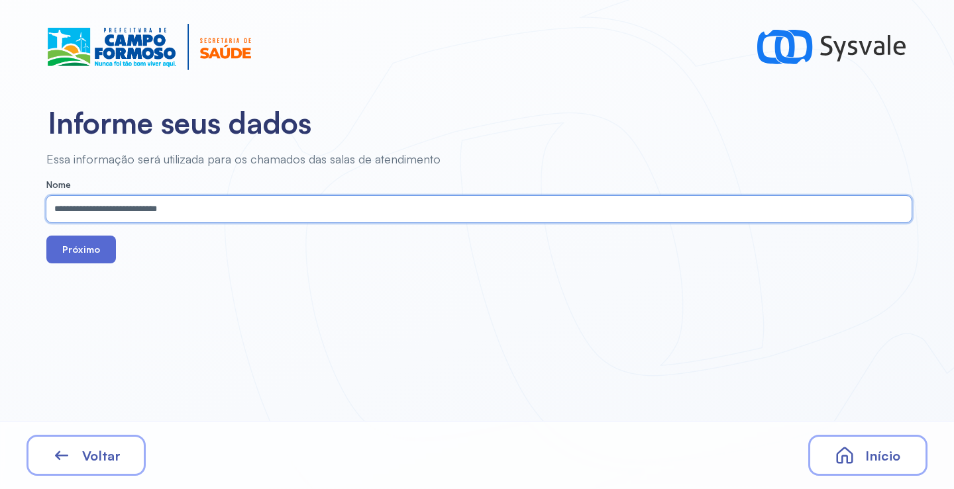
click at [81, 254] on button "Próximo" at bounding box center [81, 250] width 70 height 28
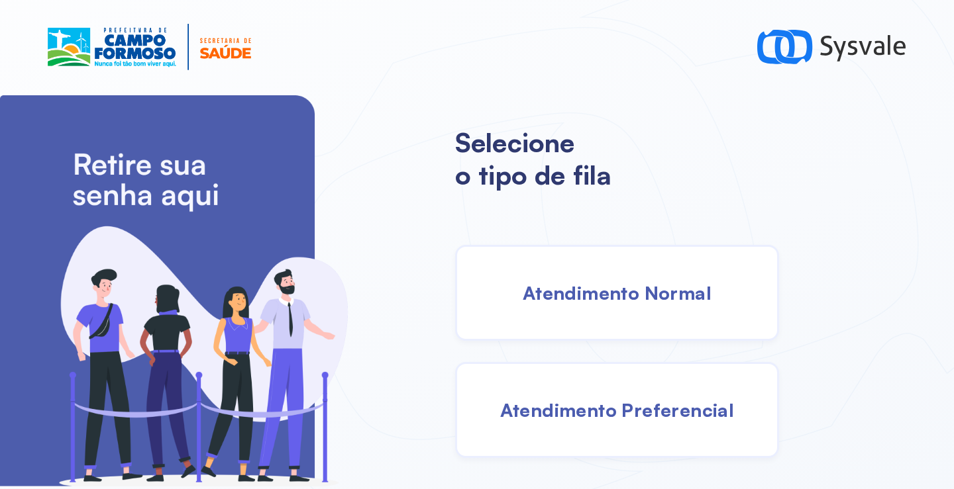
click at [587, 269] on div "Atendimento Normal" at bounding box center [617, 293] width 324 height 96
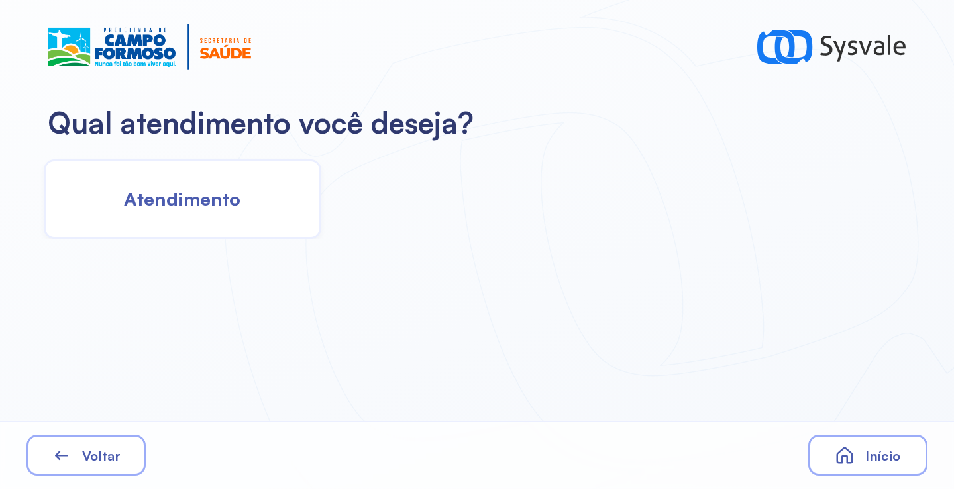
click at [247, 195] on div "Atendimento" at bounding box center [182, 199] width 277 height 79
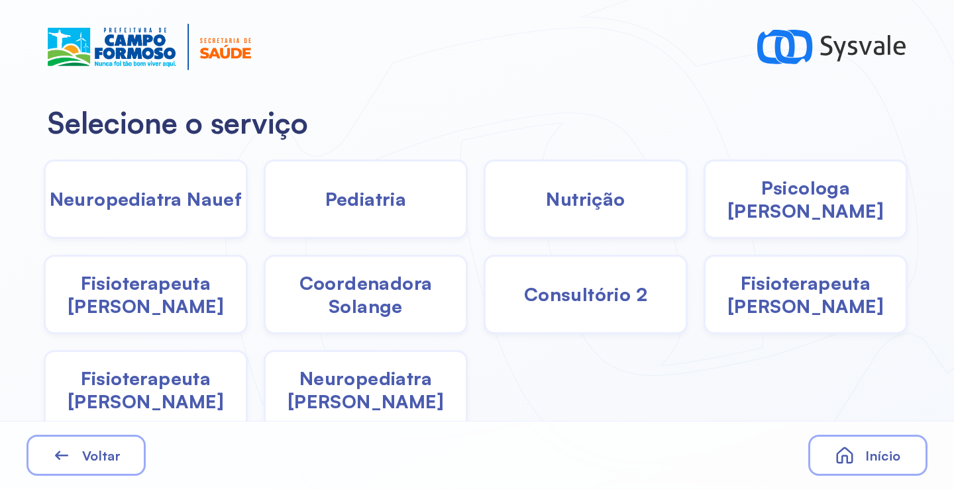
click at [368, 209] on span "Pediatria" at bounding box center [365, 198] width 81 height 23
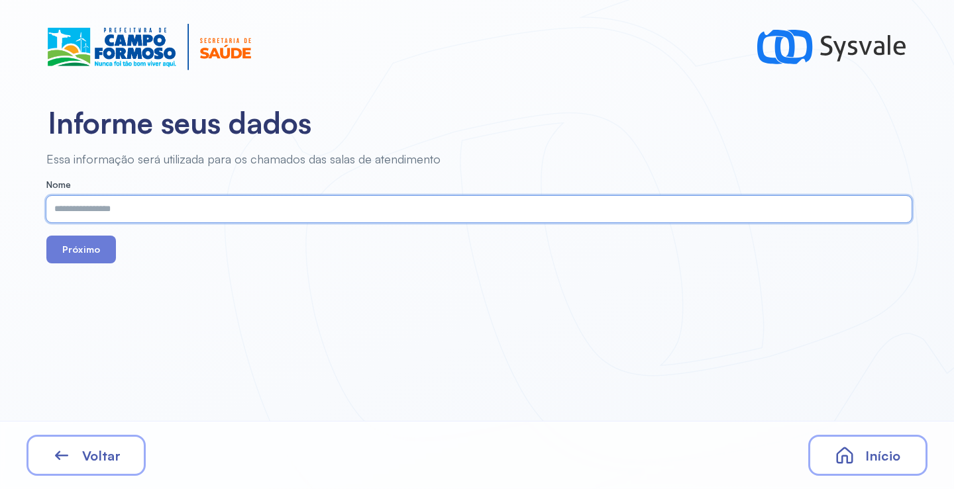
paste input "**********"
type input "**********"
click at [73, 244] on button "Próximo" at bounding box center [81, 250] width 70 height 28
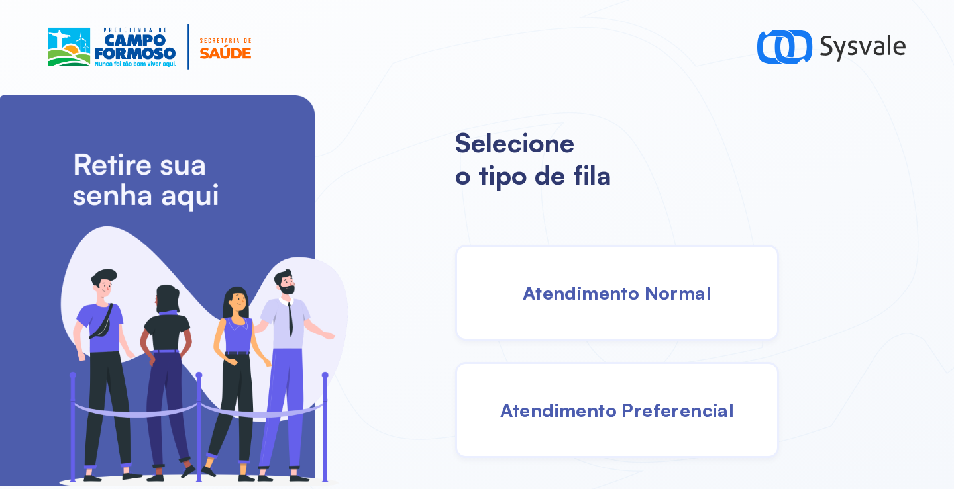
drag, startPoint x: 632, startPoint y: 293, endPoint x: 617, endPoint y: 291, distance: 15.3
click at [617, 291] on span "Atendimento Normal" at bounding box center [617, 292] width 189 height 23
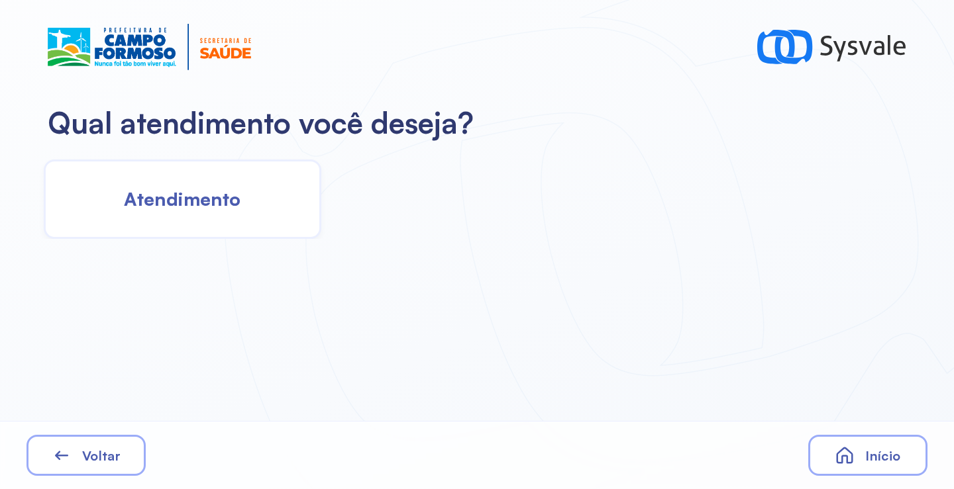
click at [214, 199] on span "Atendimento" at bounding box center [182, 198] width 117 height 23
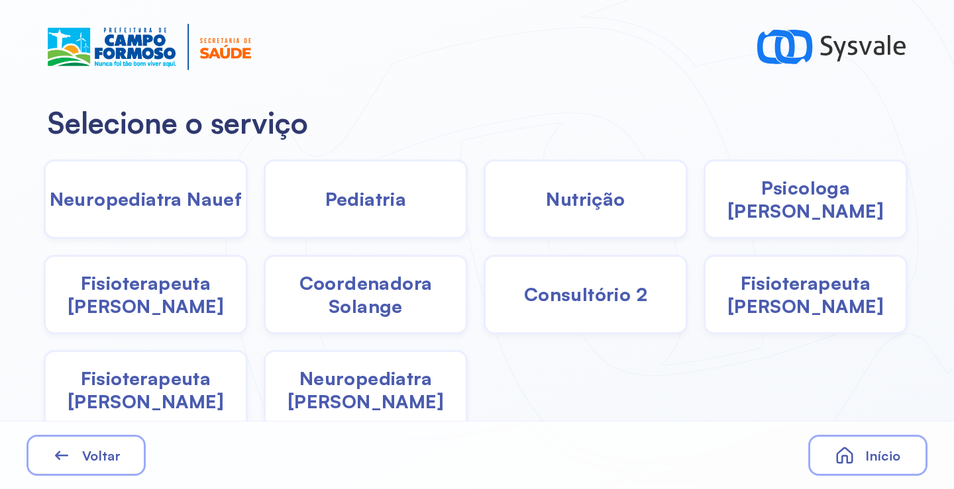
click at [325, 209] on span "Pediatria" at bounding box center [365, 198] width 81 height 23
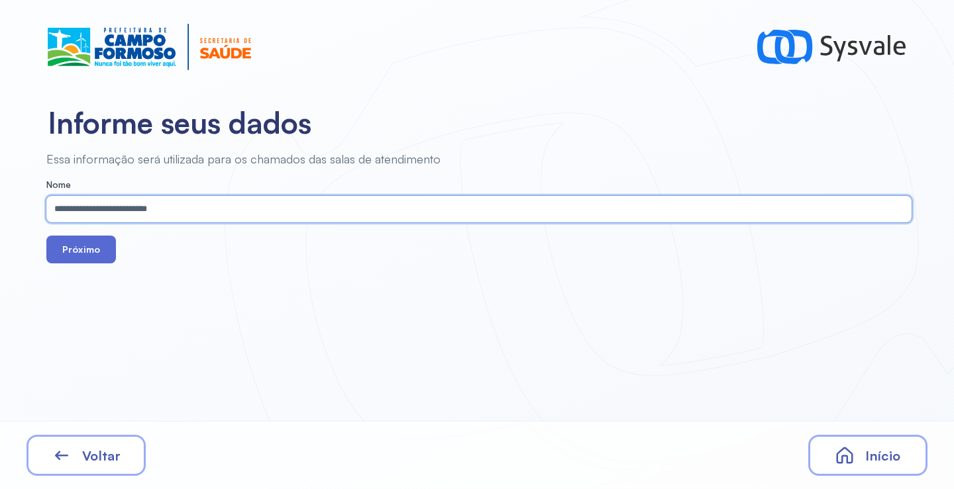
type input "**********"
click at [95, 255] on button "Próximo" at bounding box center [81, 250] width 70 height 28
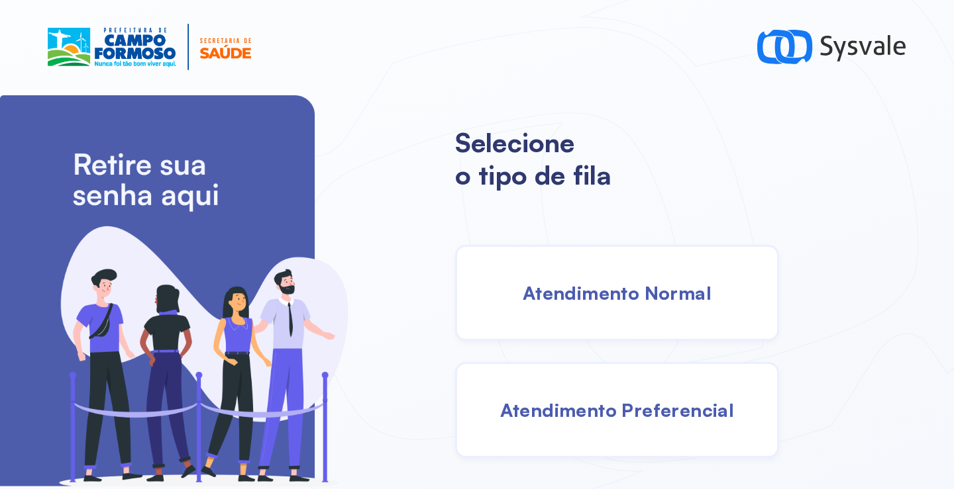
click at [640, 303] on span "Atendimento Normal" at bounding box center [617, 292] width 189 height 23
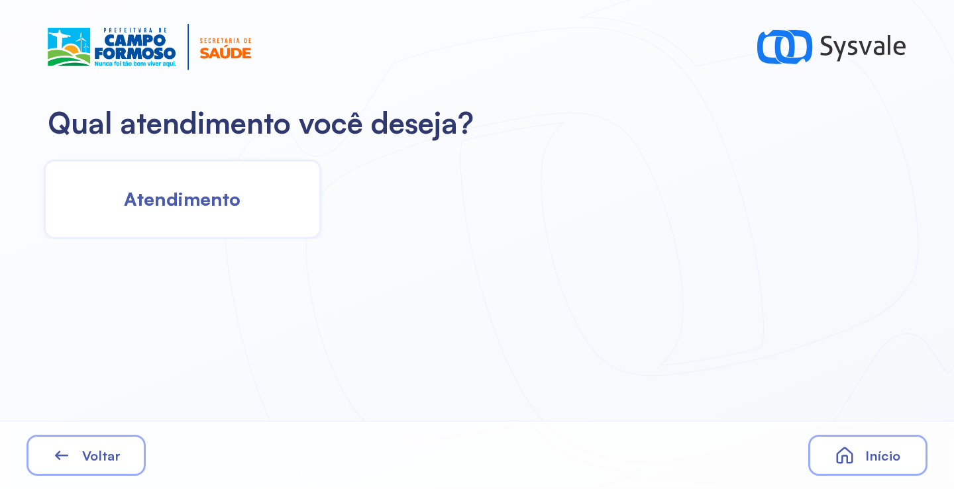
click at [212, 201] on span "Atendimento" at bounding box center [182, 198] width 117 height 23
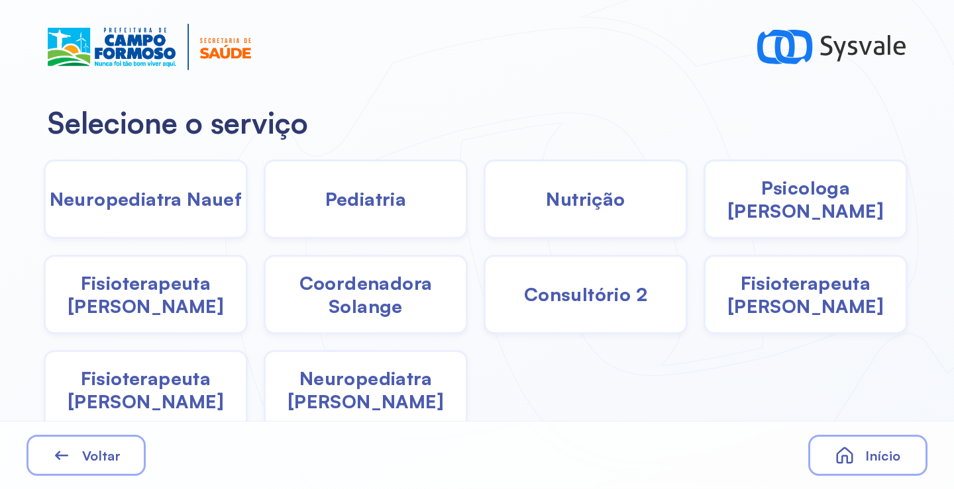
drag, startPoint x: 819, startPoint y: 194, endPoint x: 807, endPoint y: 201, distance: 13.6
click at [807, 201] on span "Psicologa [PERSON_NAME]" at bounding box center [805, 199] width 200 height 46
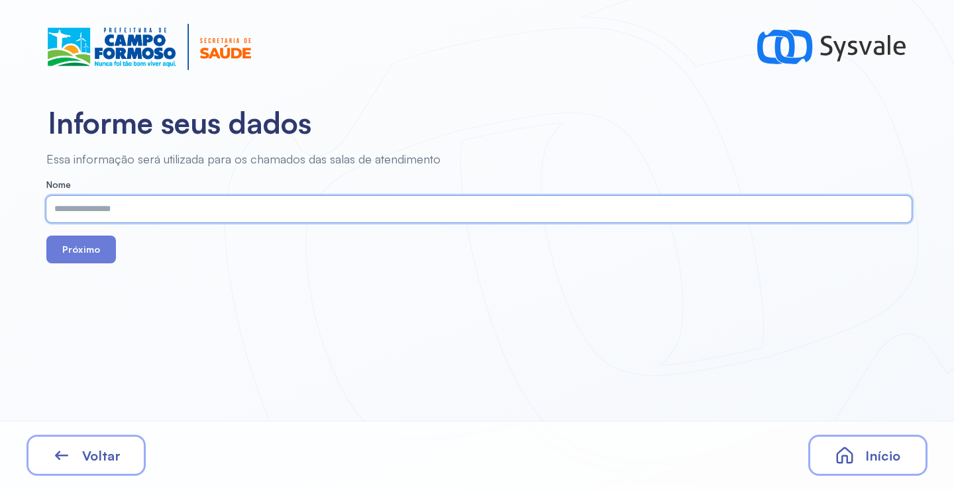
paste input "**********"
type input "**********"
click at [88, 244] on button "Próximo" at bounding box center [81, 250] width 70 height 28
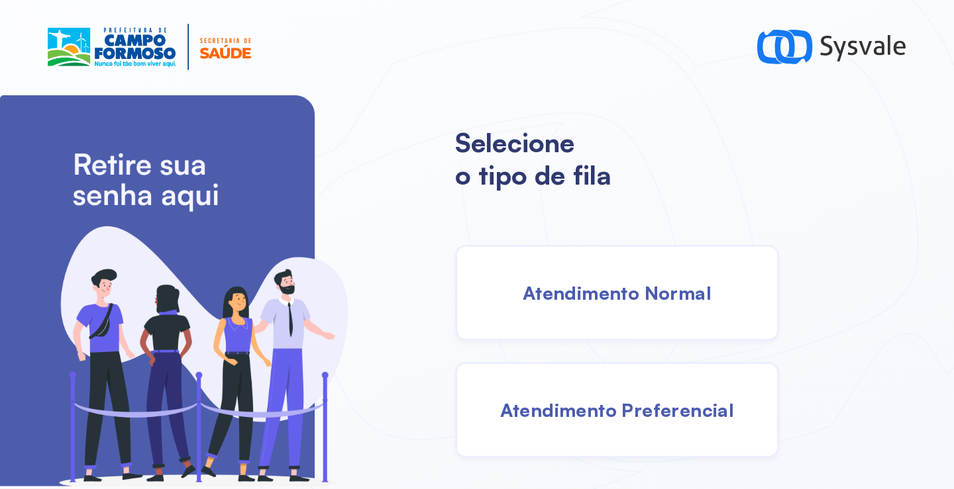
click at [570, 306] on div "Atendimento Normal" at bounding box center [617, 293] width 324 height 96
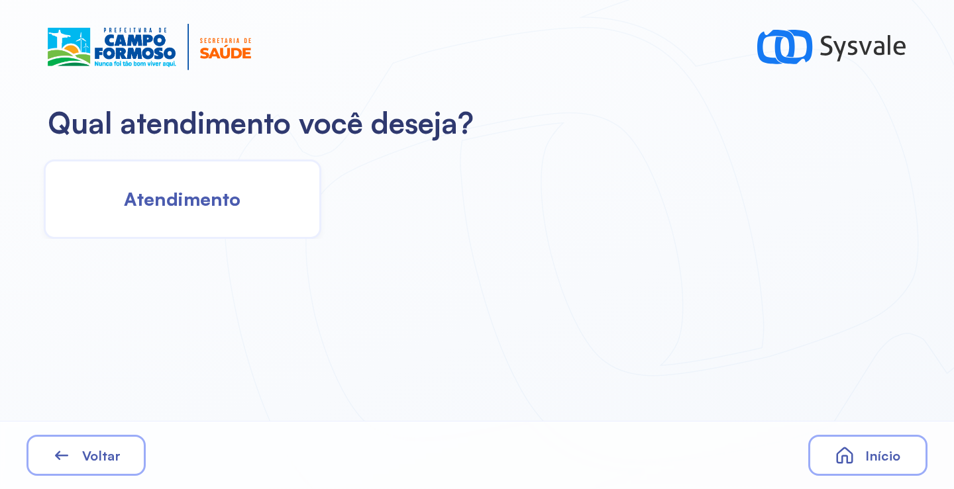
click at [216, 213] on div "Atendimento" at bounding box center [182, 199] width 277 height 79
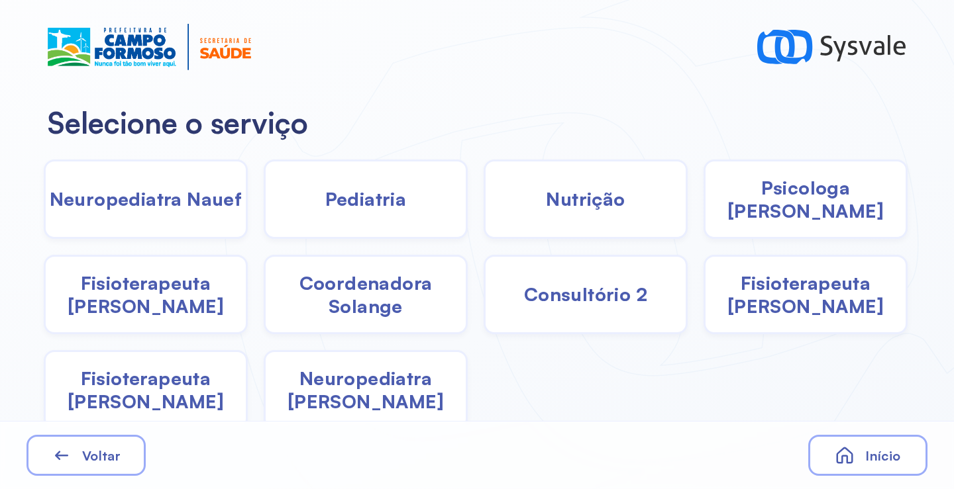
click at [325, 205] on span "Pediatria" at bounding box center [365, 198] width 81 height 23
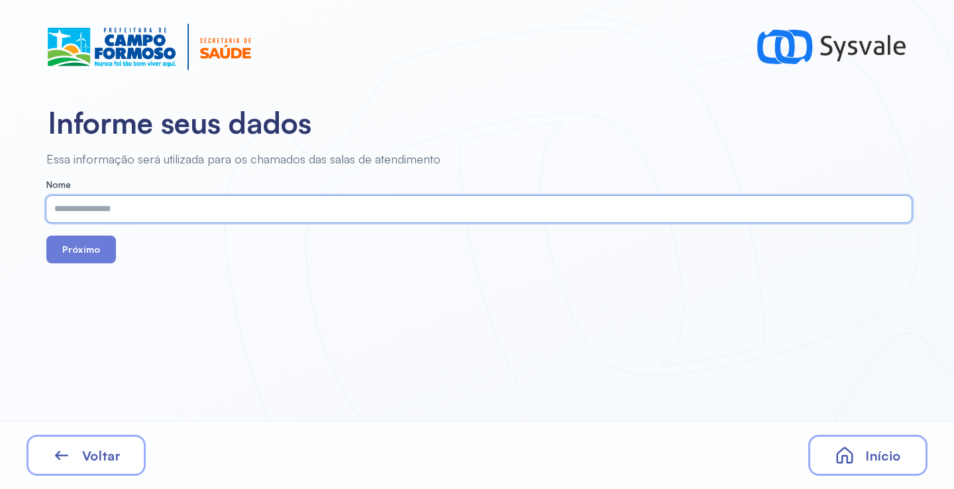
paste input "**********"
type input "**********"
click at [82, 247] on button "Próximo" at bounding box center [81, 250] width 70 height 28
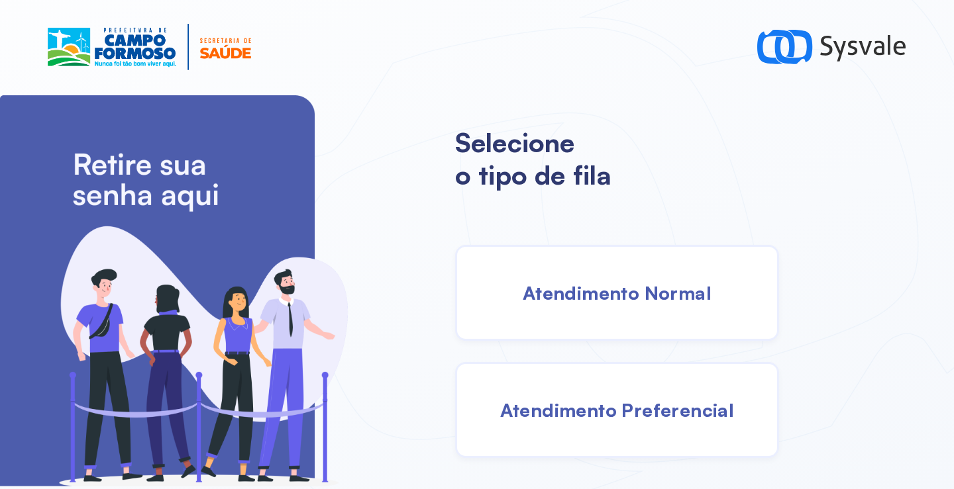
click at [609, 291] on span "Atendimento Normal" at bounding box center [617, 292] width 189 height 23
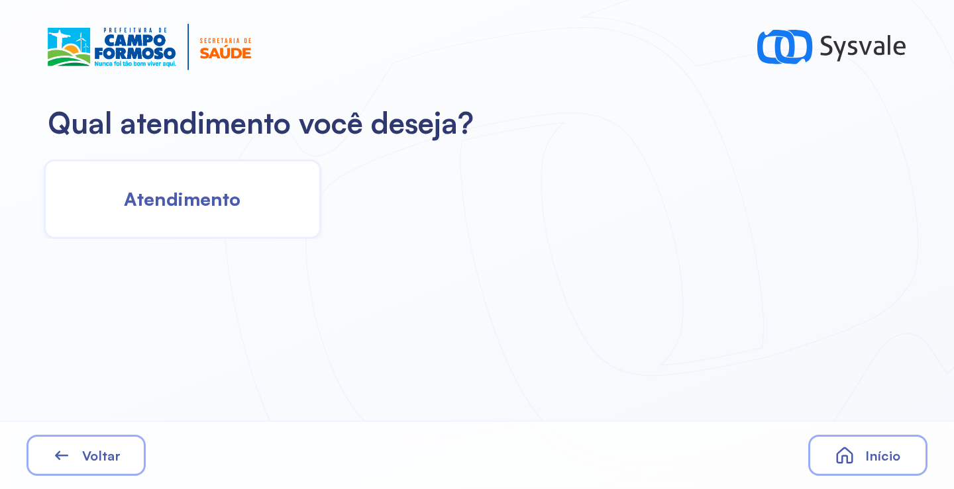
click at [209, 191] on span "Atendimento" at bounding box center [182, 198] width 117 height 23
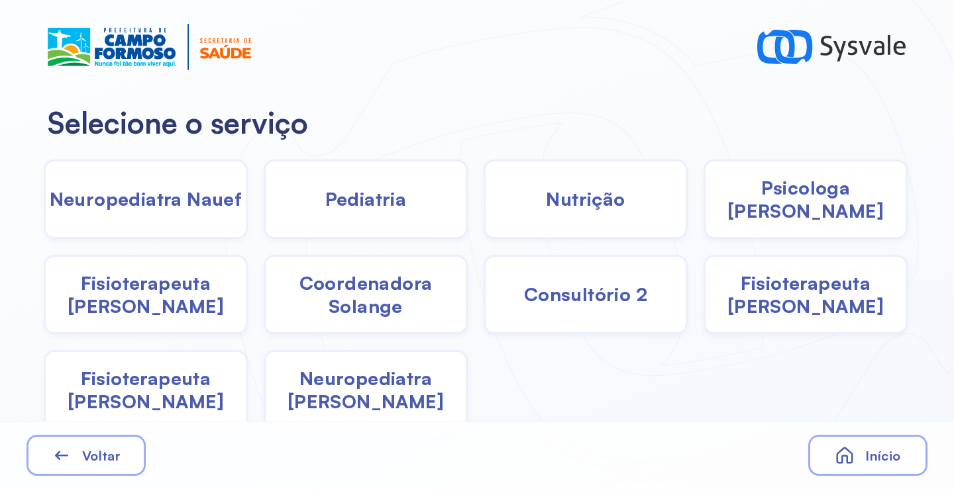
click at [163, 396] on span "Fisioterapeuta [PERSON_NAME]" at bounding box center [146, 390] width 200 height 46
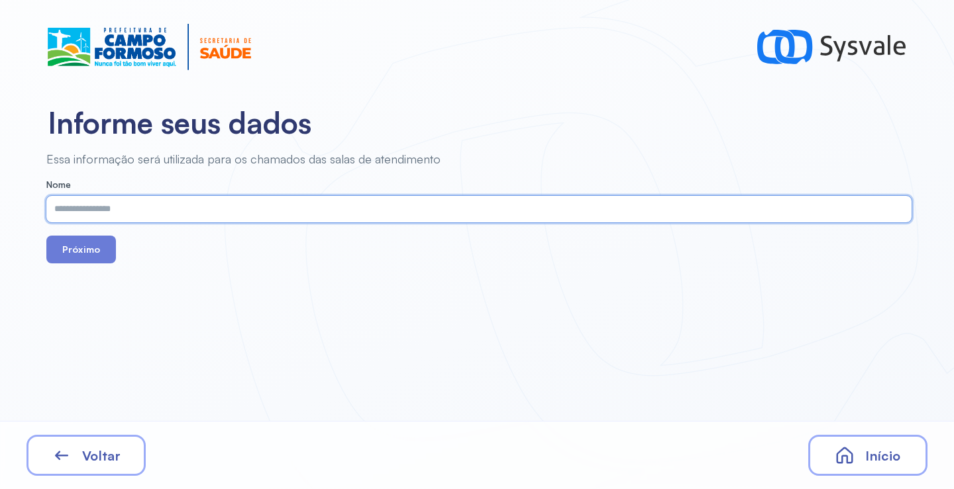
paste input "**********"
type input "**********"
click at [81, 255] on button "Próximo" at bounding box center [81, 250] width 70 height 28
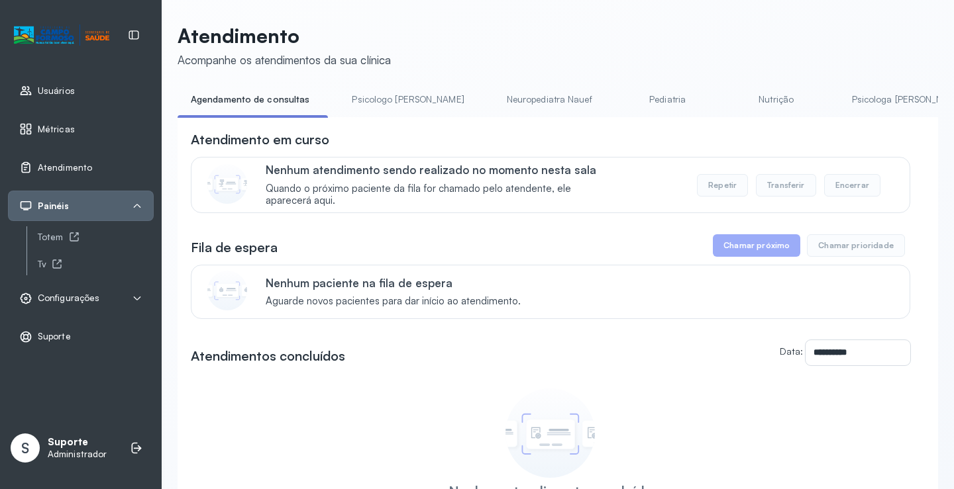
scroll to position [1, 0]
click at [368, 101] on link "Psicologo [PERSON_NAME]" at bounding box center [407, 99] width 138 height 22
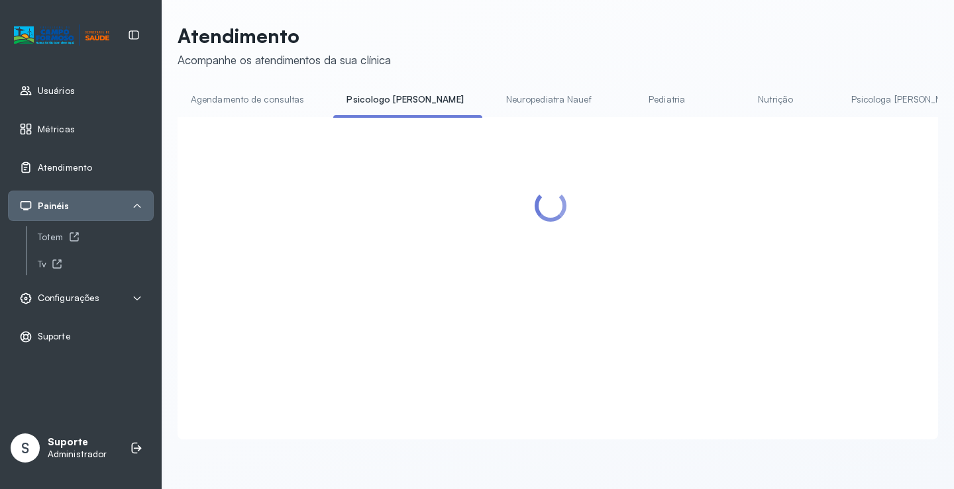
click at [263, 95] on link "Agendamento de consultas" at bounding box center [247, 100] width 140 height 22
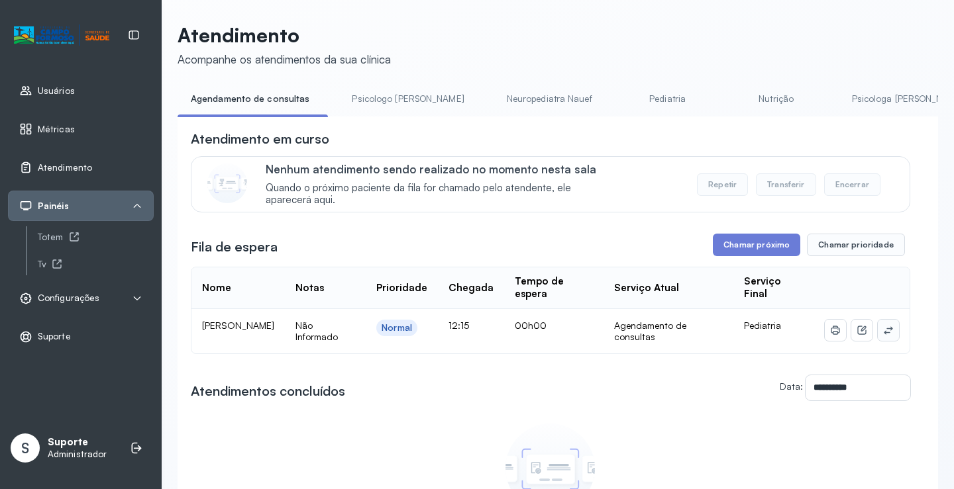
click at [883, 330] on icon at bounding box center [888, 330] width 11 height 11
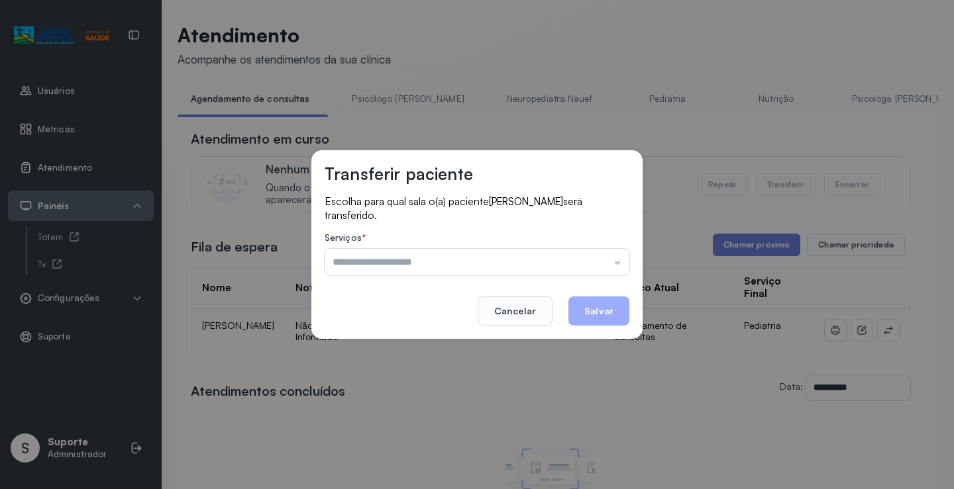
click at [594, 266] on div "Psicologo [PERSON_NAME] Nauef Pediatria Nutrição Psicologa [PERSON_NAME] Janusi…" at bounding box center [477, 262] width 305 height 26
click at [520, 264] on input "text" at bounding box center [477, 262] width 305 height 26
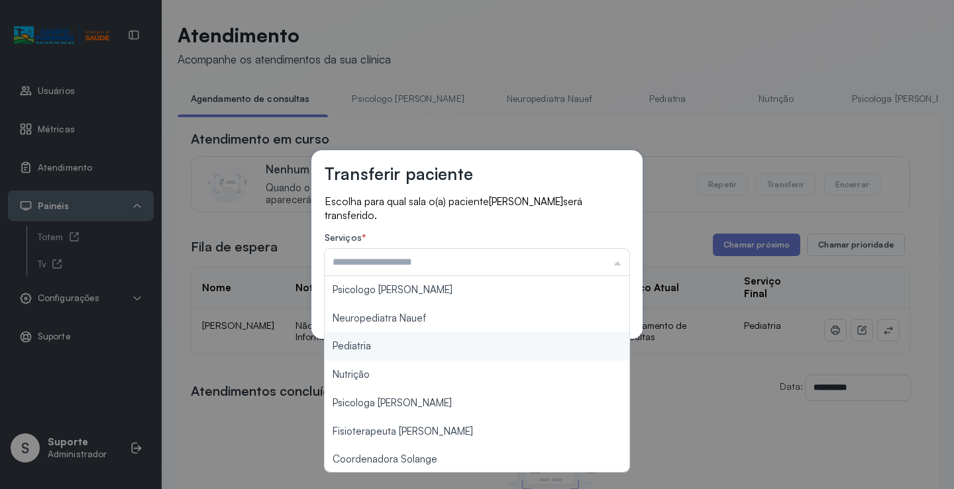
scroll to position [199, 0]
type input "*******"
click at [376, 346] on div "Transferir paciente Escolha para qual sala o(a) paciente [PERSON_NAME] será tra…" at bounding box center [477, 244] width 954 height 489
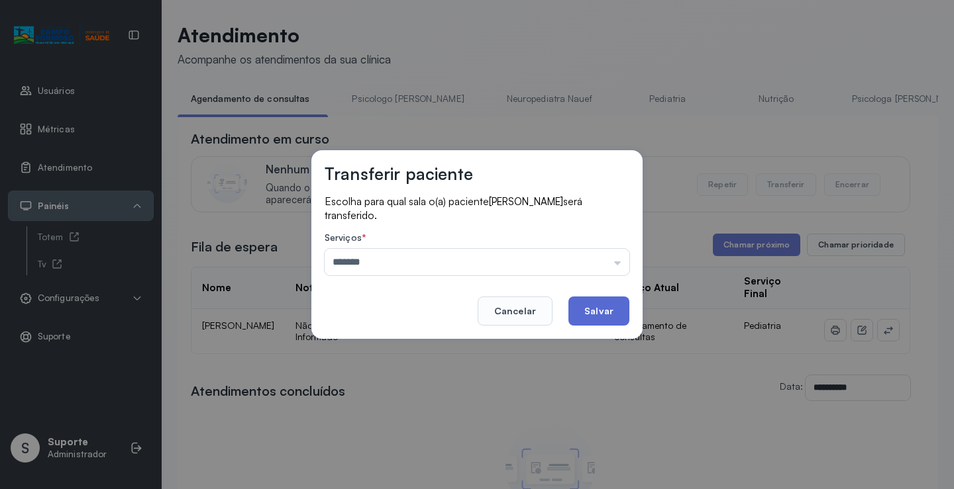
click at [574, 300] on button "Salvar" at bounding box center [598, 311] width 61 height 29
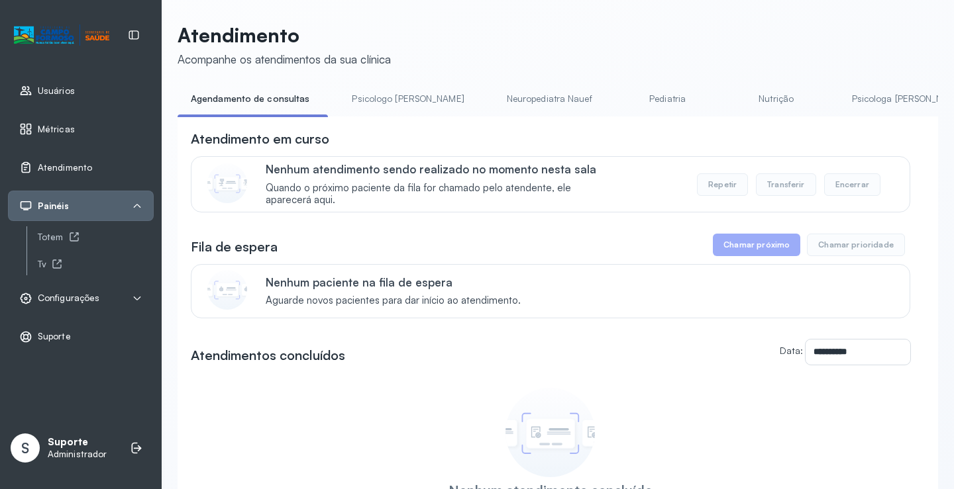
drag, startPoint x: 407, startPoint y: 110, endPoint x: 394, endPoint y: 105, distance: 13.4
click at [405, 109] on li "Psicologo [PERSON_NAME]" at bounding box center [410, 103] width 144 height 30
click at [375, 99] on link "Psicologo [PERSON_NAME]" at bounding box center [407, 99] width 138 height 22
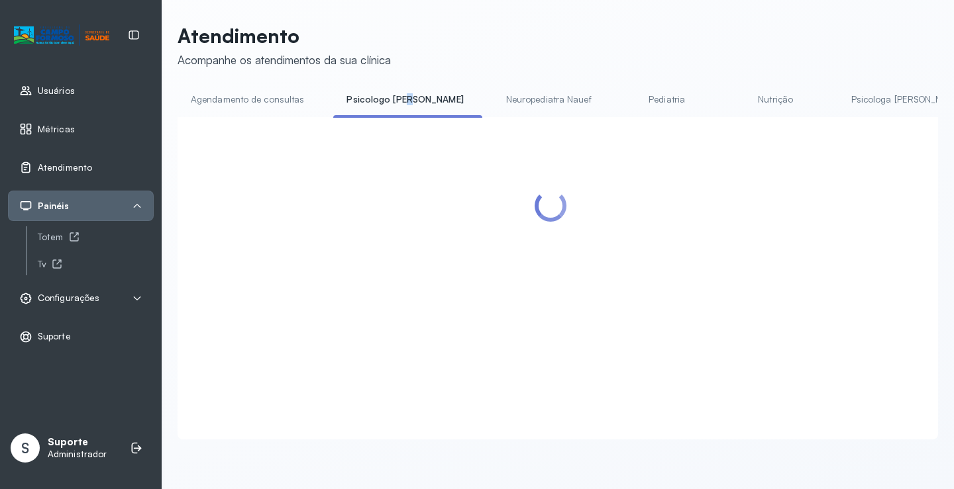
click at [267, 104] on link "Agendamento de consultas" at bounding box center [247, 100] width 140 height 22
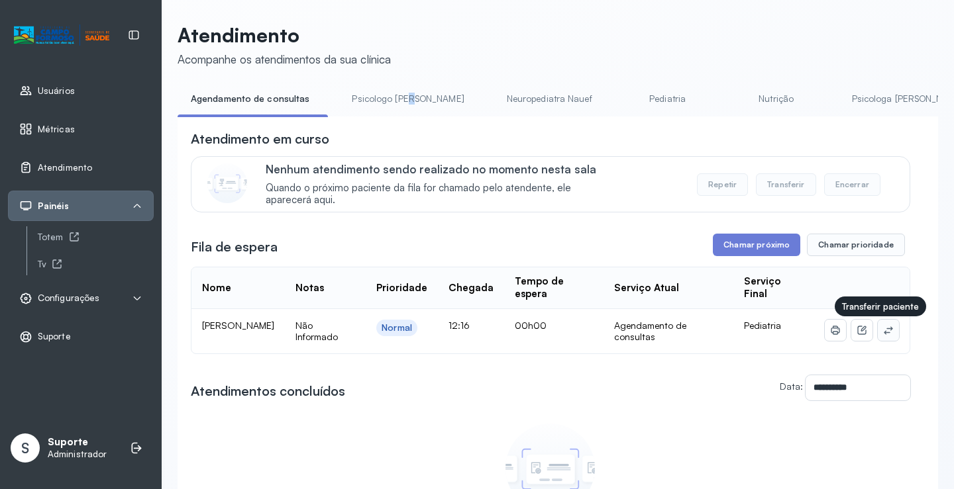
click at [883, 332] on icon at bounding box center [888, 330] width 11 height 11
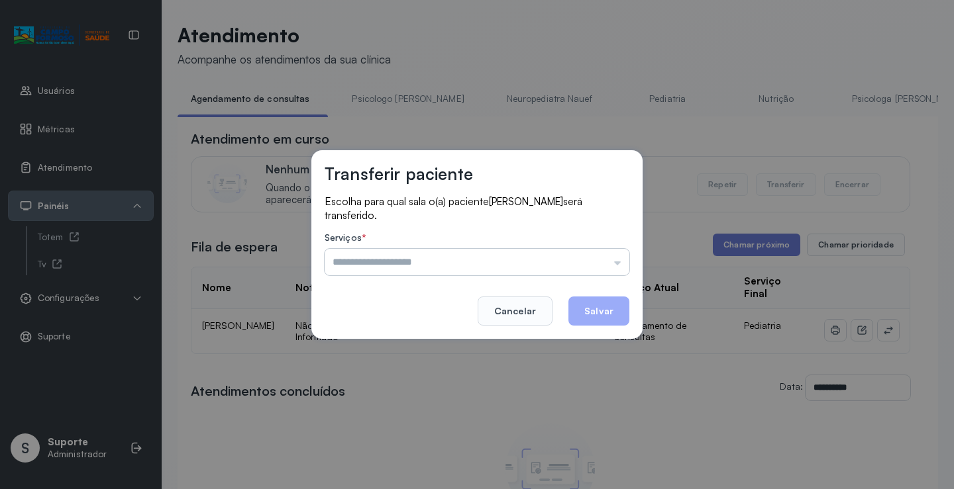
click at [601, 263] on input "text" at bounding box center [477, 262] width 305 height 26
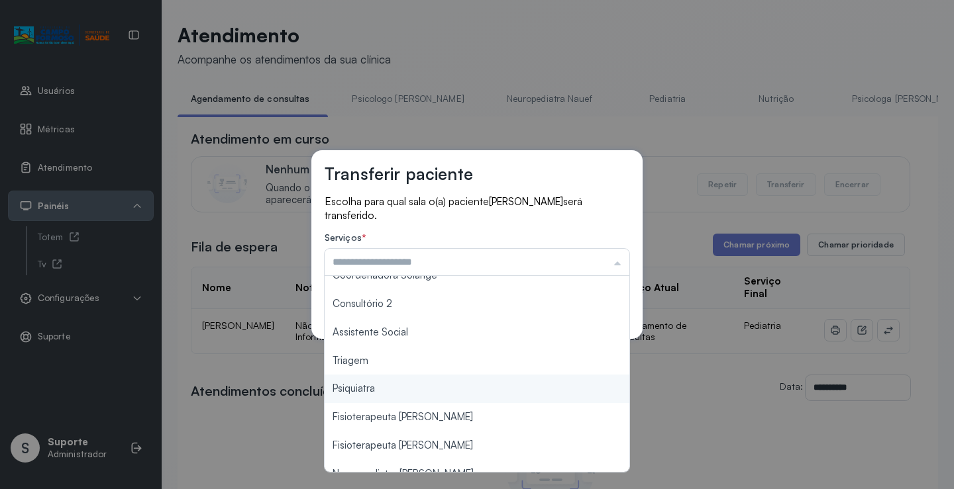
scroll to position [201, 0]
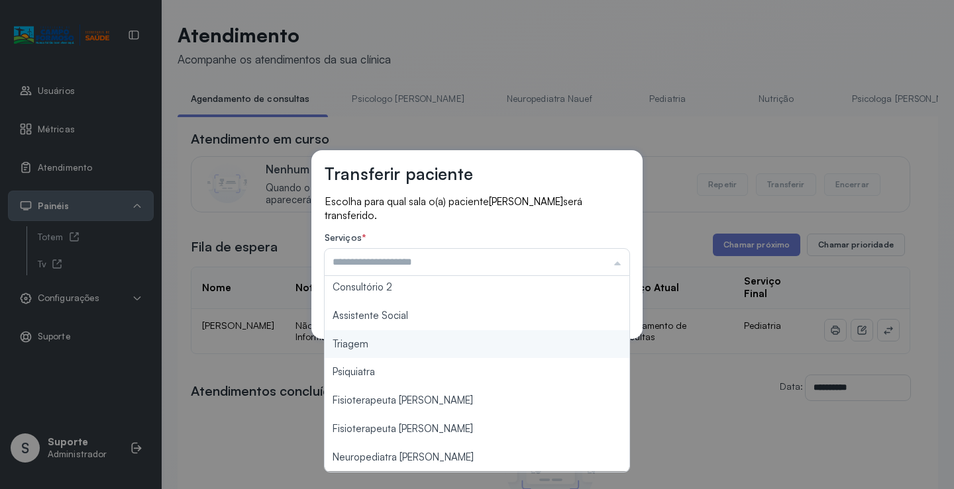
type input "*******"
click at [430, 346] on div "Transferir paciente Escolha para qual sala o(a) paciente [PERSON_NAME] será tra…" at bounding box center [477, 244] width 954 height 489
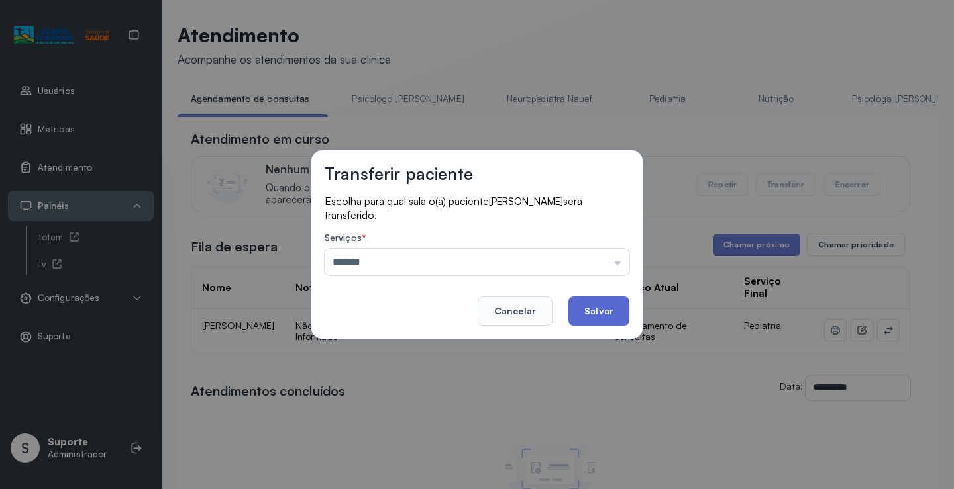
click at [614, 305] on button "Salvar" at bounding box center [598, 311] width 61 height 29
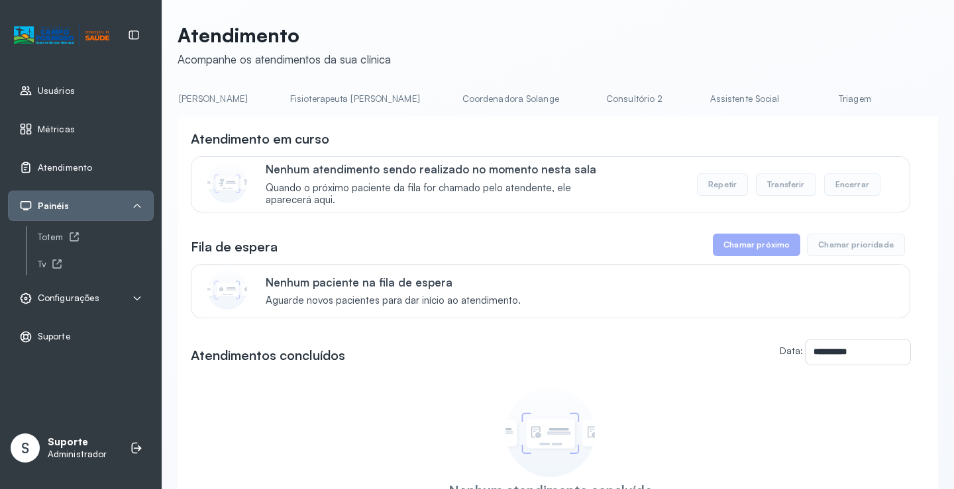
scroll to position [0, 721]
click at [803, 101] on link "Triagem" at bounding box center [849, 99] width 93 height 22
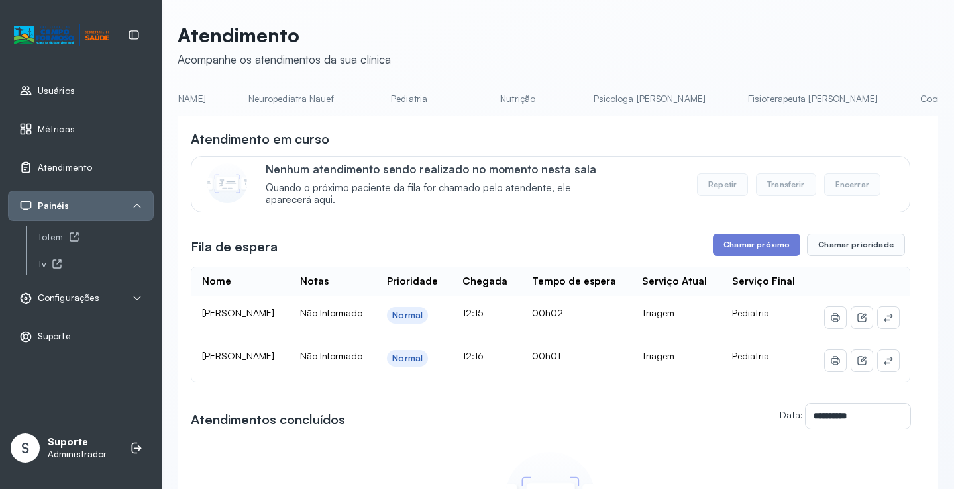
scroll to position [0, 68]
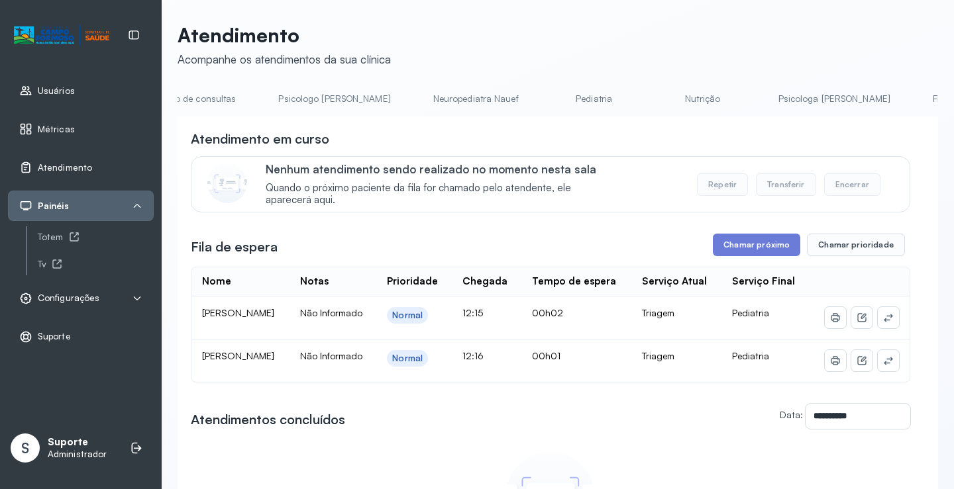
click at [233, 106] on link "Agendamento de consultas" at bounding box center [179, 99] width 140 height 22
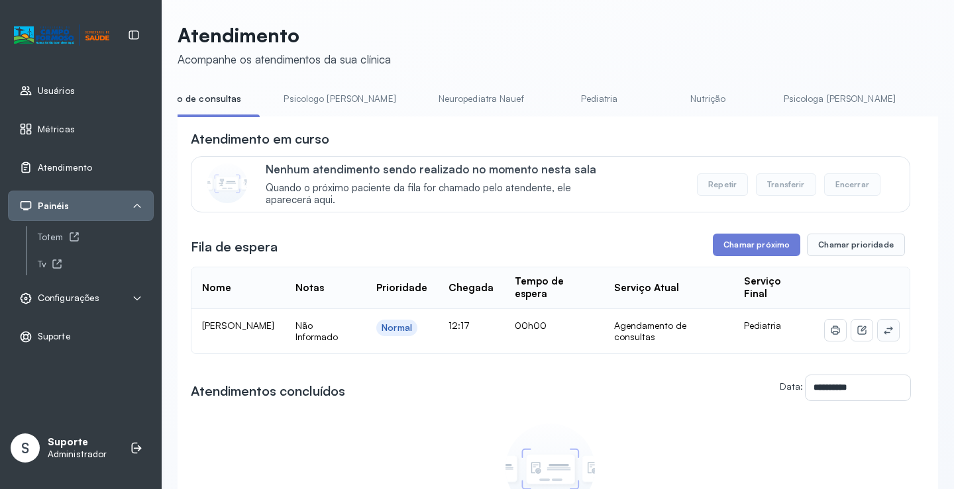
click at [882, 325] on button at bounding box center [888, 330] width 21 height 21
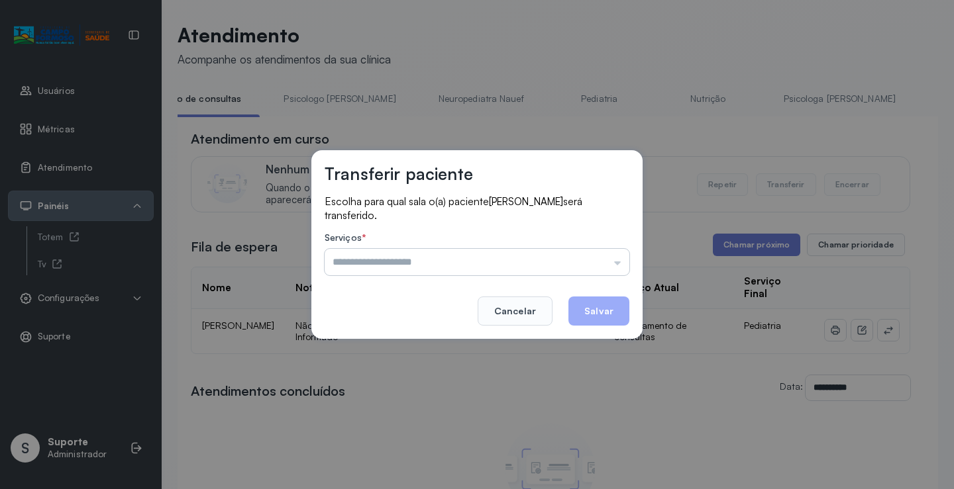
click at [608, 260] on input "text" at bounding box center [477, 262] width 305 height 26
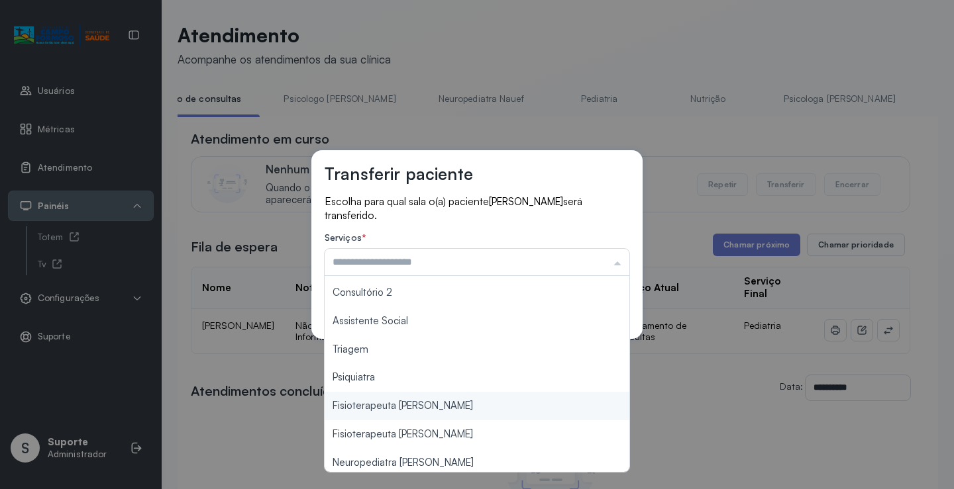
scroll to position [201, 0]
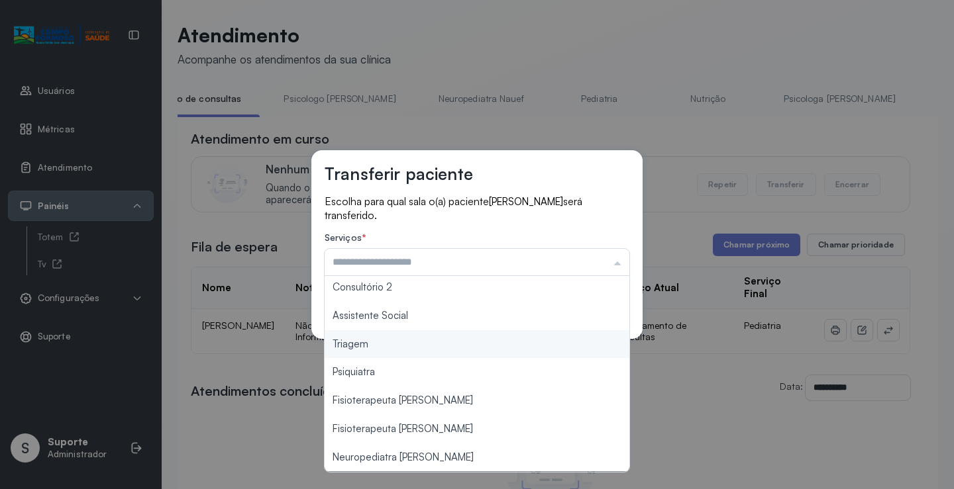
type input "*******"
click at [392, 349] on div "Transferir paciente Escolha para qual sala o(a) paciente [PERSON_NAME] será tra…" at bounding box center [477, 244] width 954 height 489
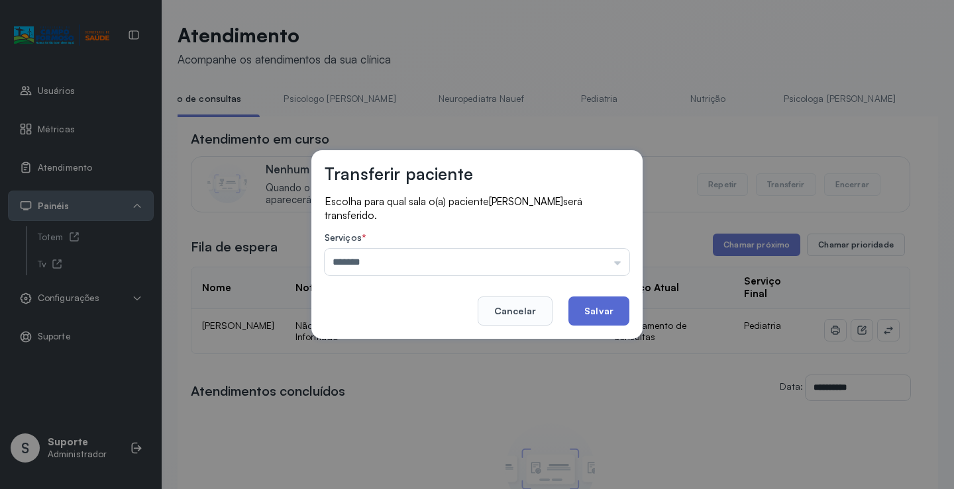
drag, startPoint x: 607, startPoint y: 301, endPoint x: 595, endPoint y: 297, distance: 12.4
click at [605, 301] on button "Salvar" at bounding box center [598, 311] width 61 height 29
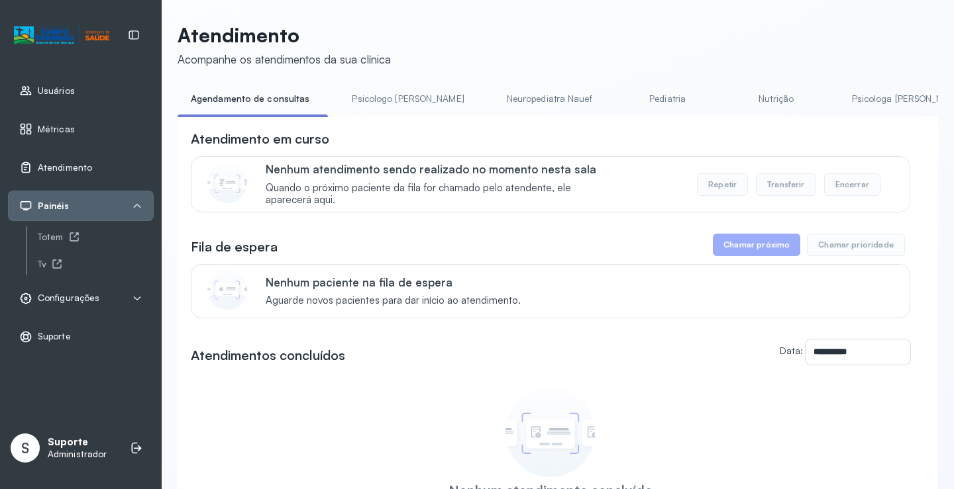
click at [363, 102] on link "Psicologo [PERSON_NAME]" at bounding box center [407, 99] width 138 height 22
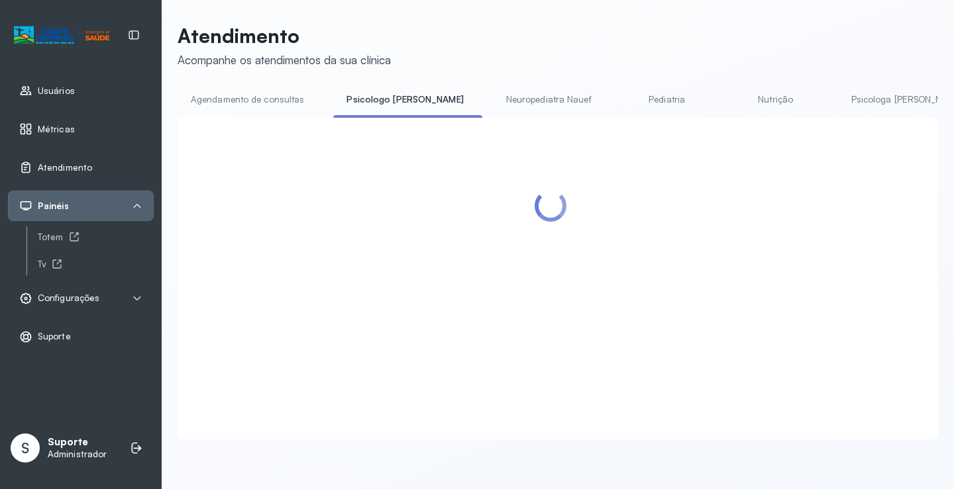
click at [264, 101] on link "Agendamento de consultas" at bounding box center [247, 100] width 140 height 22
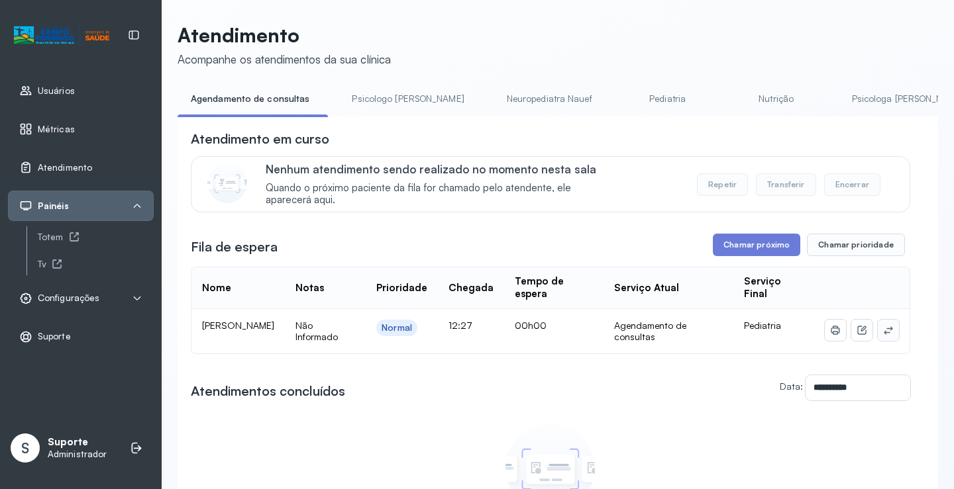
click at [883, 336] on icon at bounding box center [888, 330] width 11 height 11
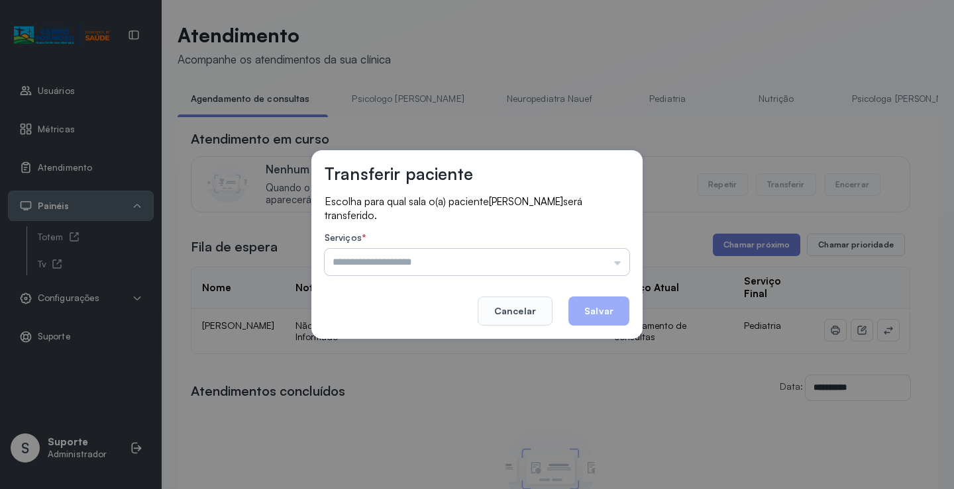
click at [598, 268] on input "text" at bounding box center [477, 262] width 305 height 26
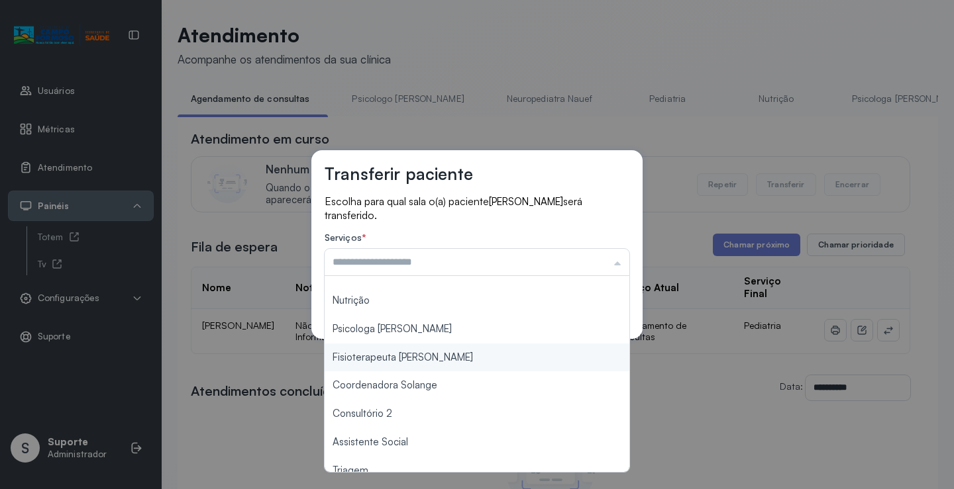
scroll to position [134, 0]
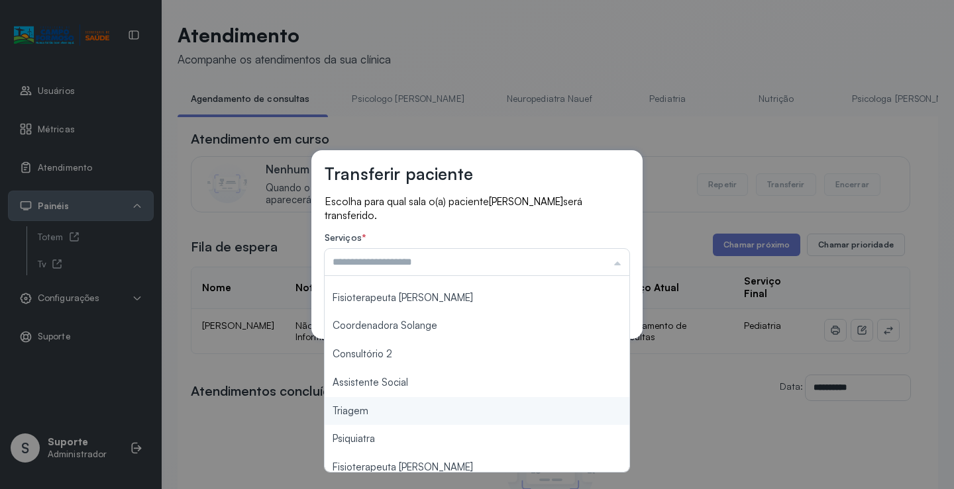
type input "*******"
drag, startPoint x: 402, startPoint y: 414, endPoint x: 565, endPoint y: 336, distance: 180.7
click at [411, 410] on div "Transferir paciente Escolha para qual sala o(a) paciente [PERSON_NAME] será tra…" at bounding box center [477, 244] width 954 height 489
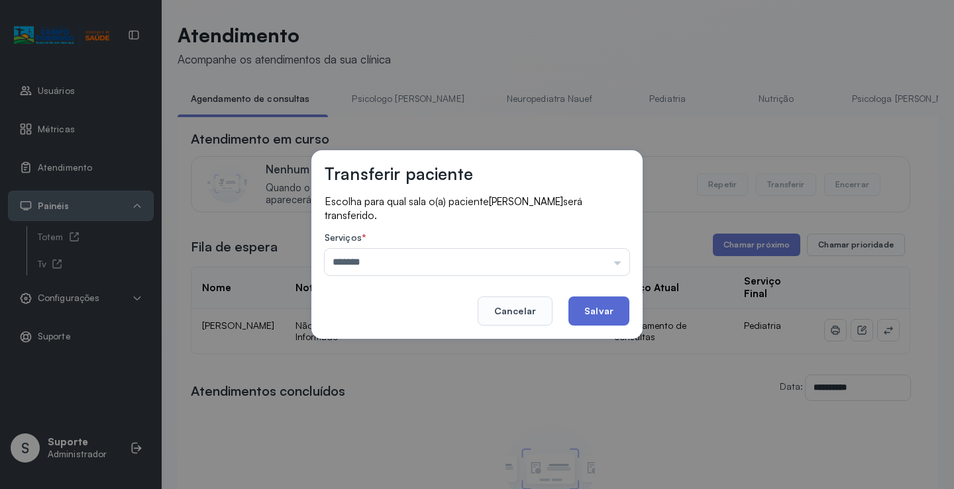
click at [590, 321] on button "Salvar" at bounding box center [598, 311] width 61 height 29
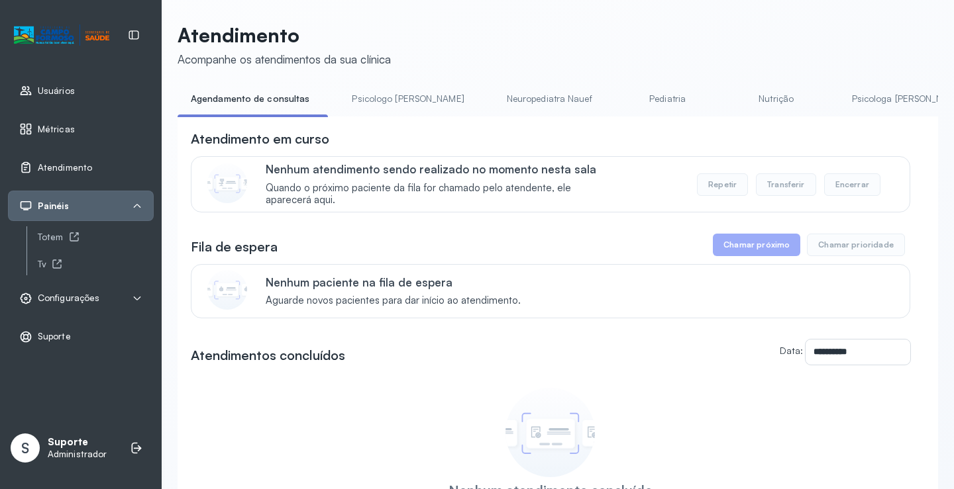
click at [394, 101] on link "Psicologo [PERSON_NAME]" at bounding box center [407, 99] width 138 height 22
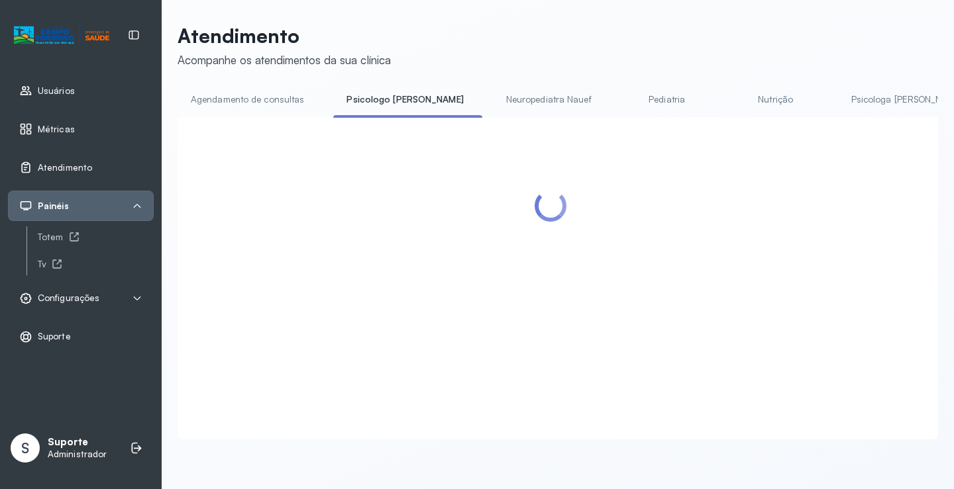
click at [260, 104] on link "Agendamento de consultas" at bounding box center [247, 100] width 140 height 22
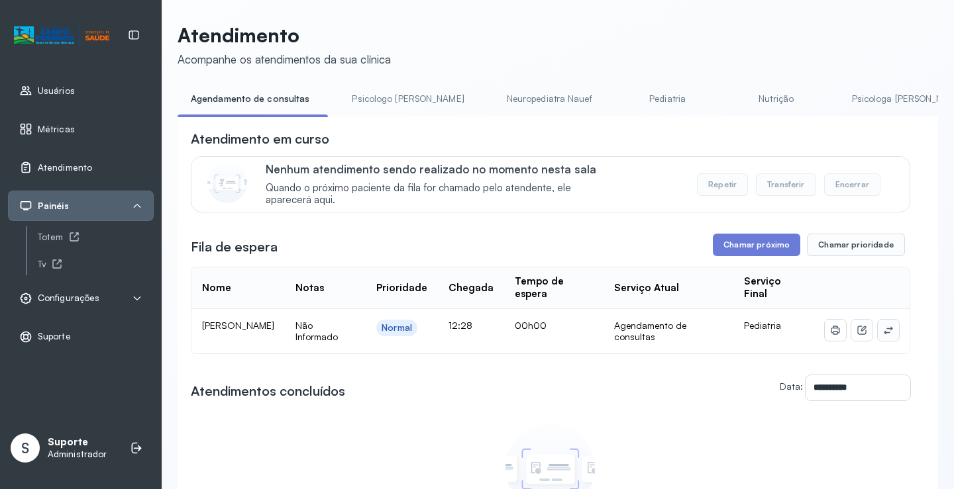
click at [883, 334] on icon at bounding box center [887, 331] width 9 height 8
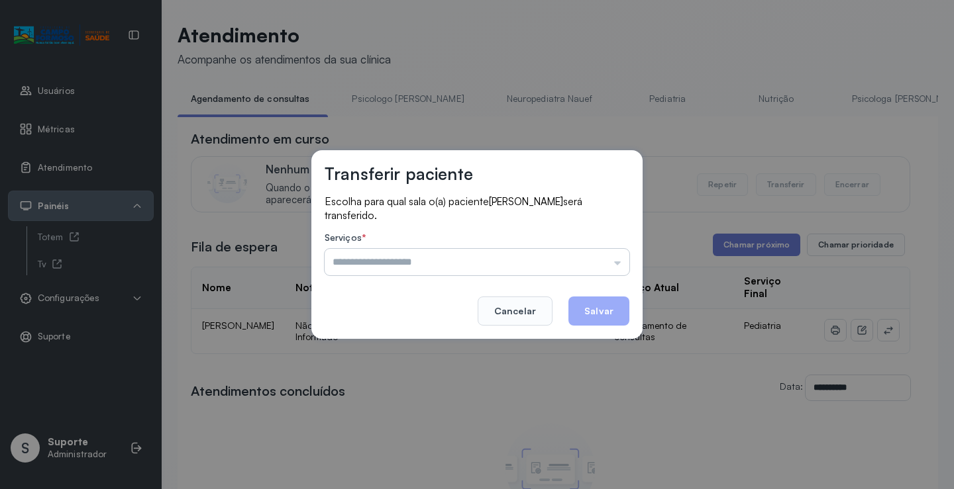
click at [595, 260] on input "text" at bounding box center [477, 262] width 305 height 26
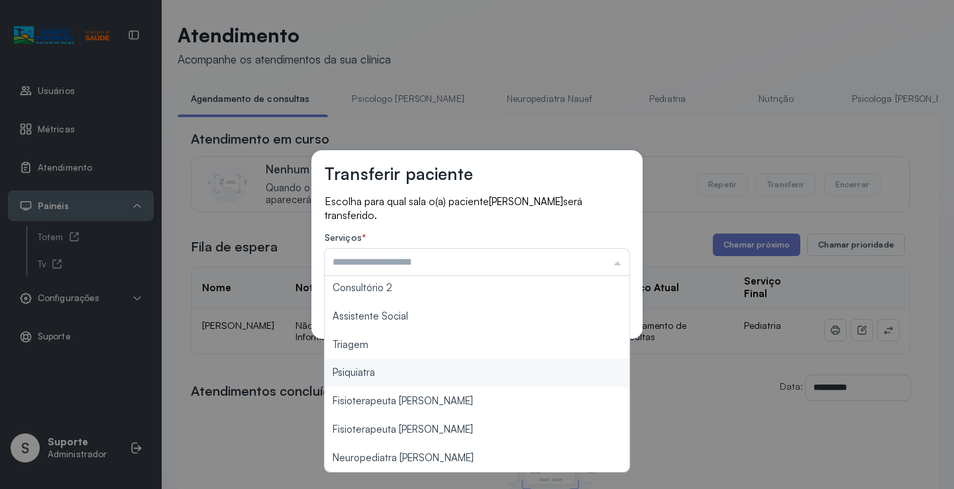
scroll to position [201, 0]
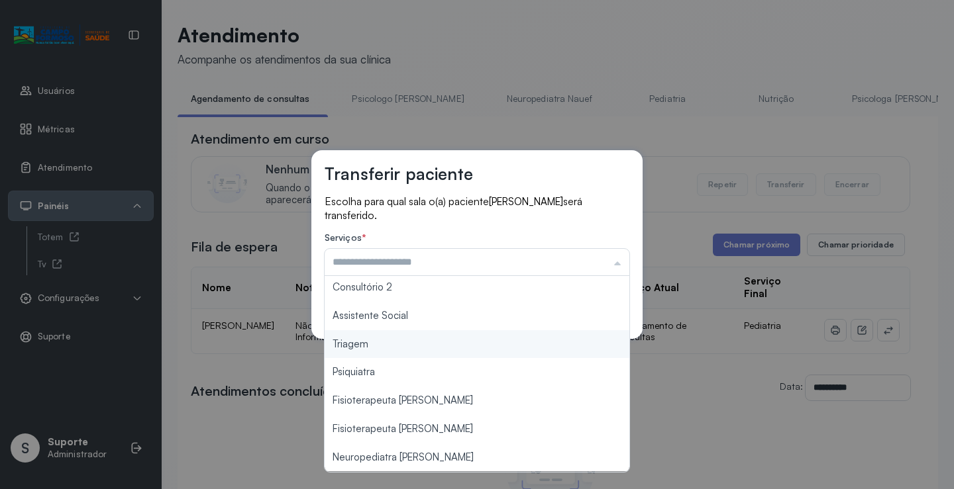
type input "*******"
click at [389, 341] on div "Transferir paciente Escolha para qual sala o(a) paciente [PERSON_NAME] será tra…" at bounding box center [477, 244] width 954 height 489
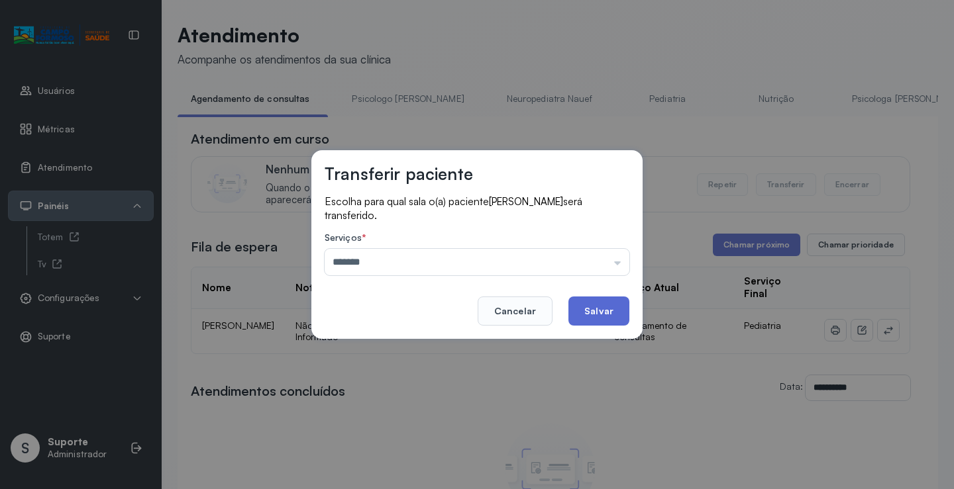
click at [593, 310] on button "Salvar" at bounding box center [598, 311] width 61 height 29
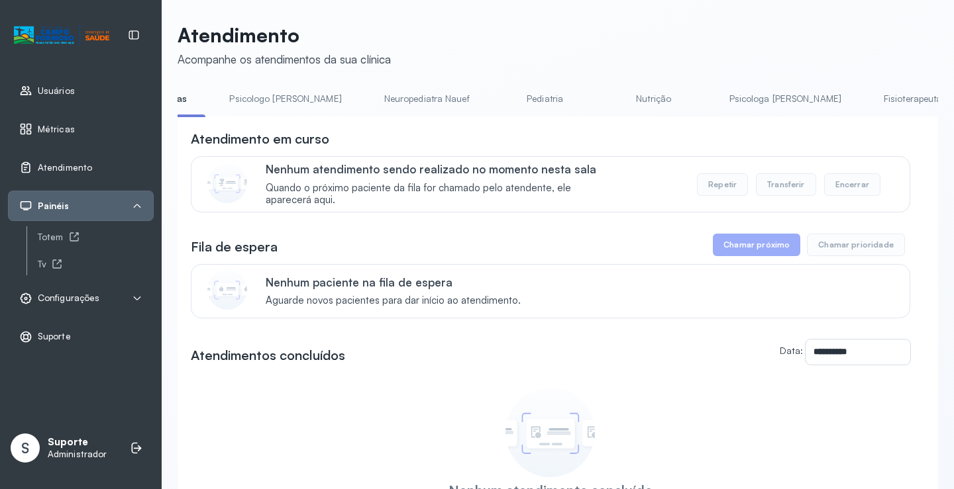
scroll to position [0, 191]
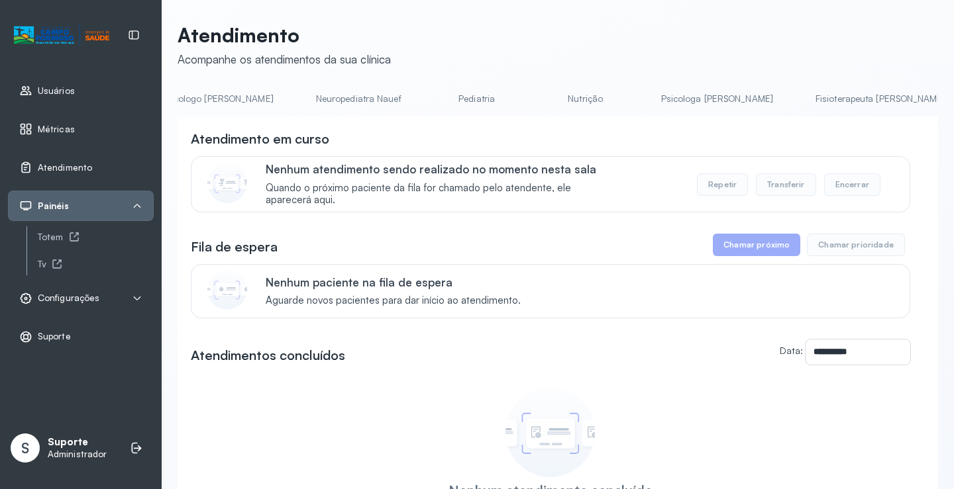
click at [435, 105] on link "Pediatria" at bounding box center [476, 99] width 93 height 22
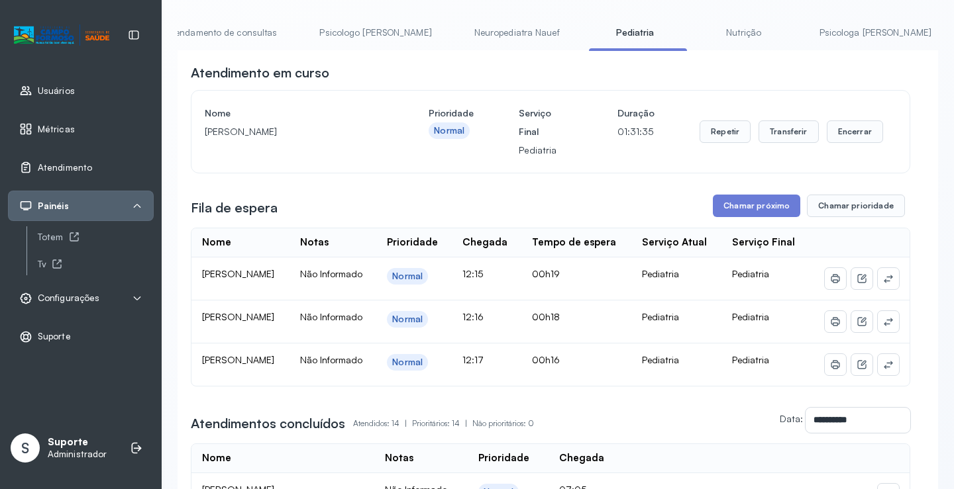
scroll to position [0, 0]
click at [236, 24] on link "Agendamento de consultas" at bounding box center [247, 33] width 140 height 22
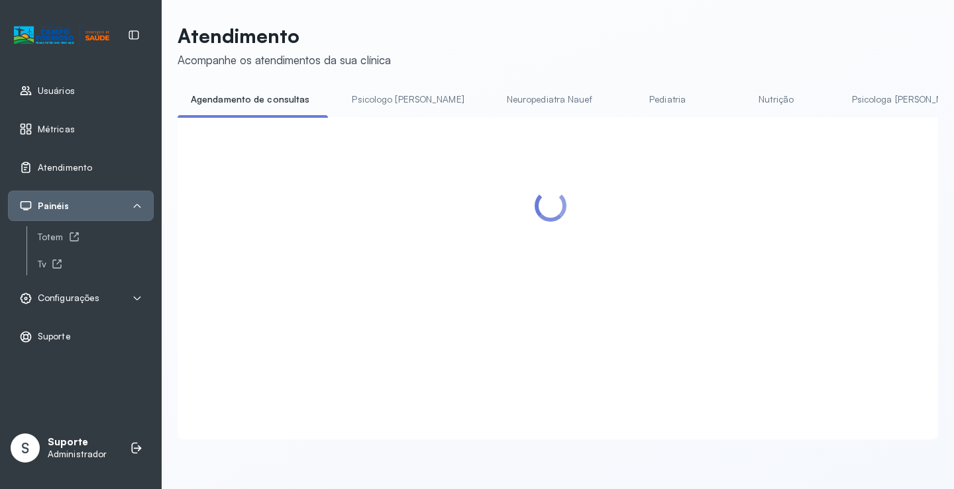
scroll to position [67, 0]
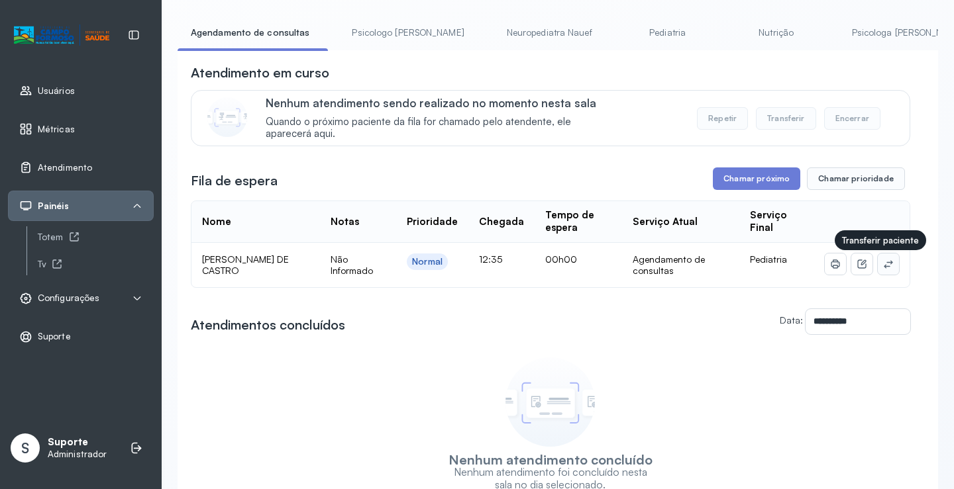
click at [878, 260] on button at bounding box center [888, 264] width 21 height 21
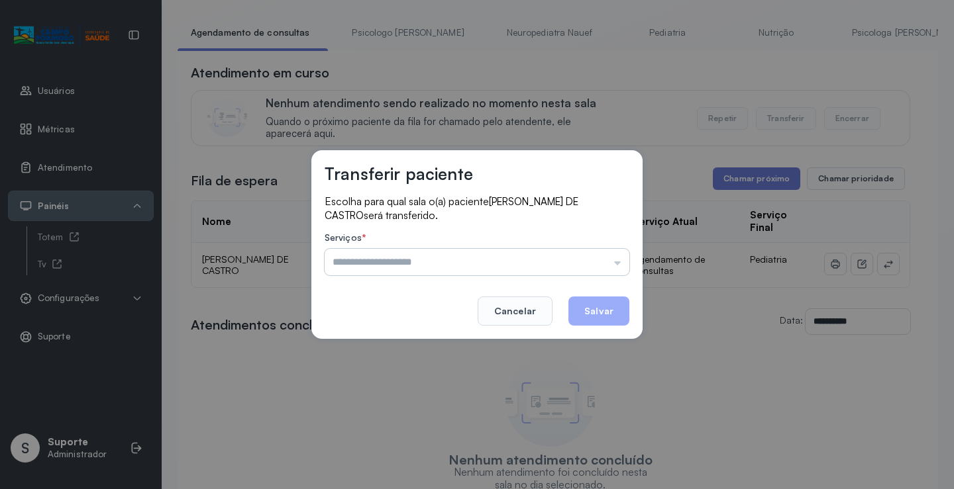
click at [568, 260] on input "text" at bounding box center [477, 262] width 305 height 26
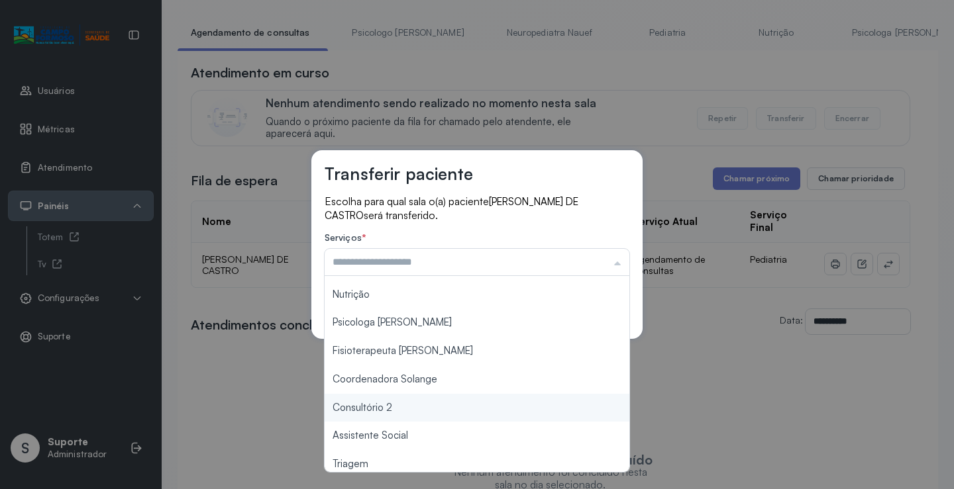
scroll to position [200, 0]
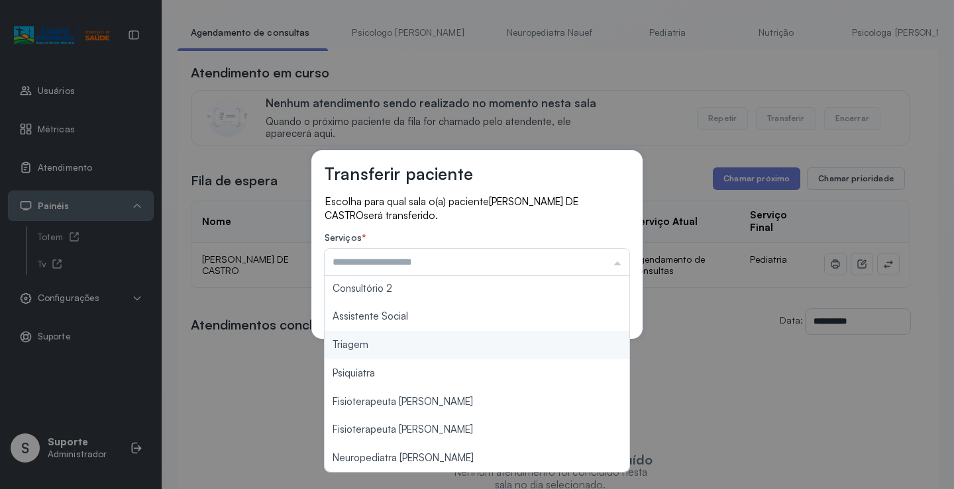
type input "*******"
drag, startPoint x: 388, startPoint y: 355, endPoint x: 390, endPoint y: 347, distance: 8.2
click at [390, 347] on div "Transferir paciente Escolha para qual sala o(a) paciente [PERSON_NAME] será tra…" at bounding box center [477, 244] width 954 height 489
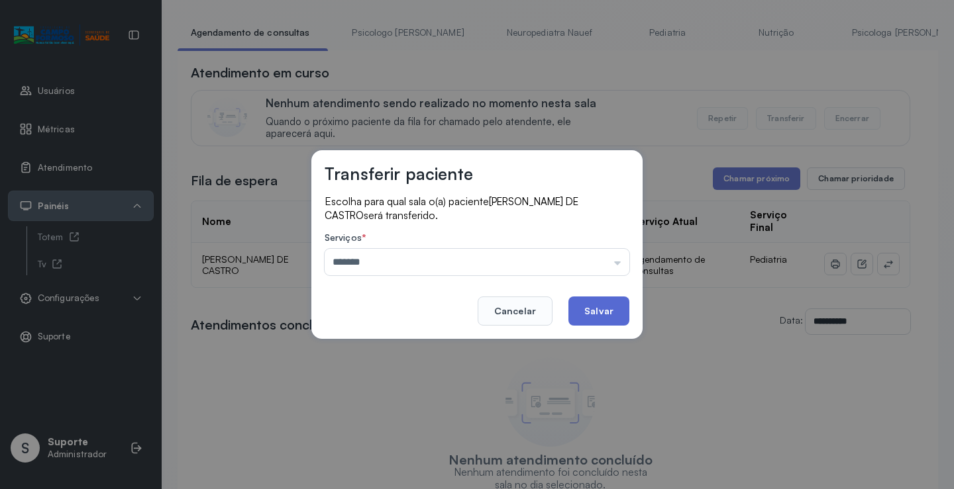
click at [601, 301] on button "Salvar" at bounding box center [598, 311] width 61 height 29
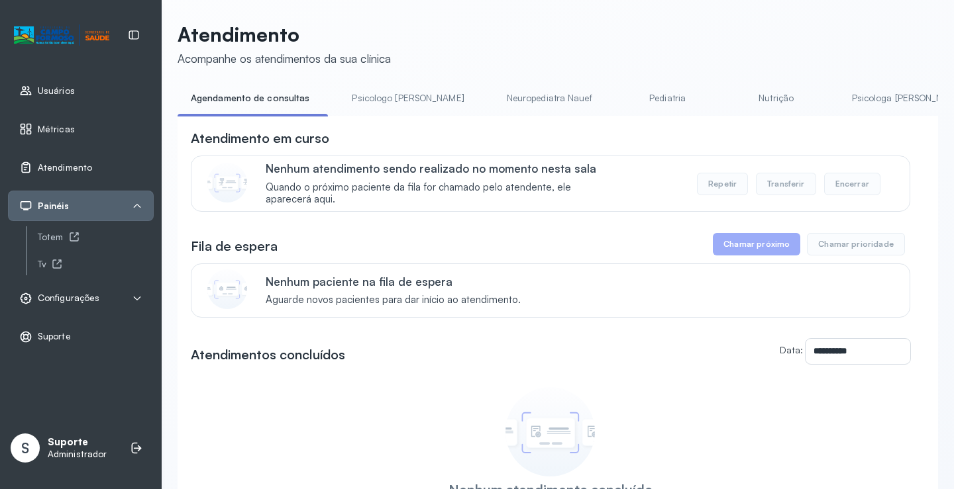
scroll to position [0, 0]
click at [381, 103] on link "Psicologo [PERSON_NAME]" at bounding box center [407, 100] width 138 height 22
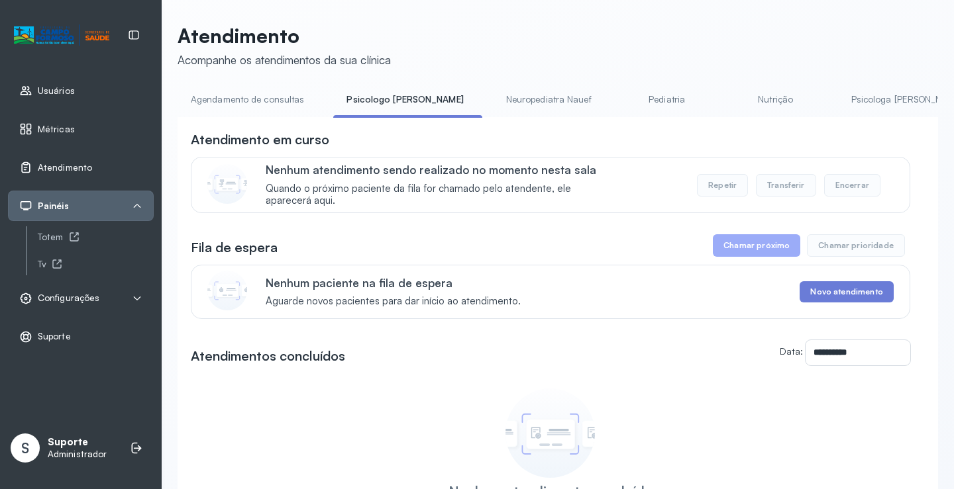
click at [249, 95] on link "Agendamento de consultas" at bounding box center [247, 100] width 140 height 22
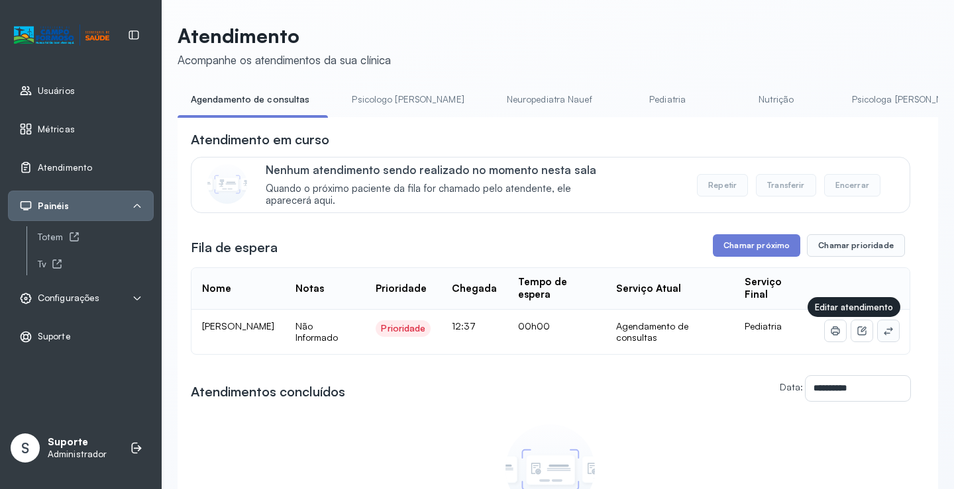
click at [878, 328] on button at bounding box center [888, 331] width 21 height 21
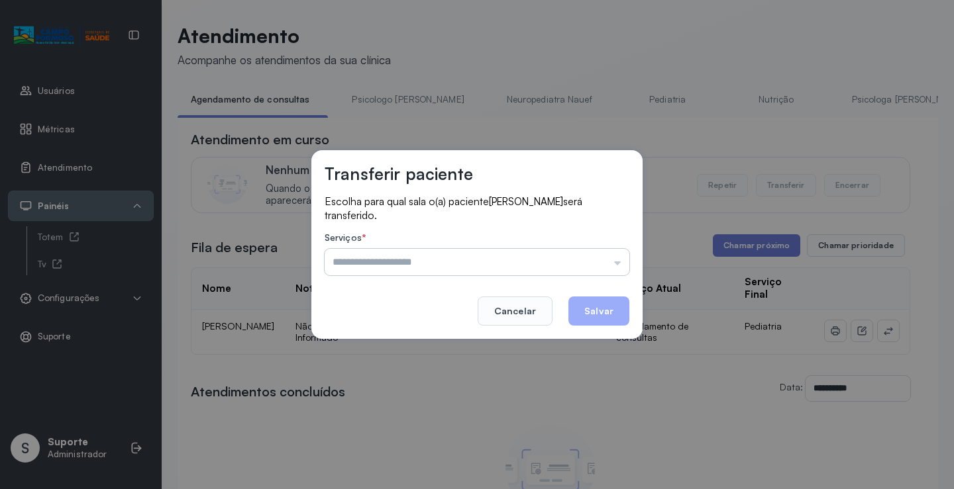
drag, startPoint x: 586, startPoint y: 257, endPoint x: 560, endPoint y: 276, distance: 32.3
click at [585, 257] on input "text" at bounding box center [477, 262] width 305 height 26
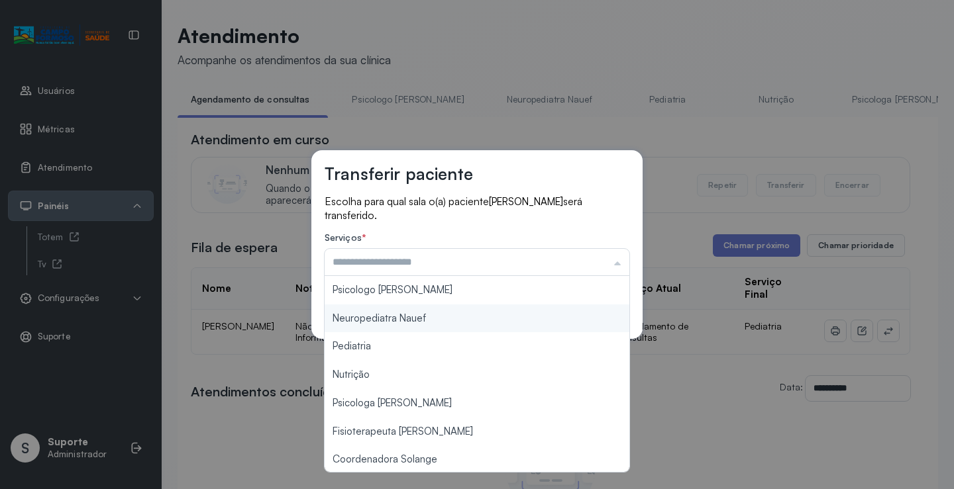
scroll to position [201, 0]
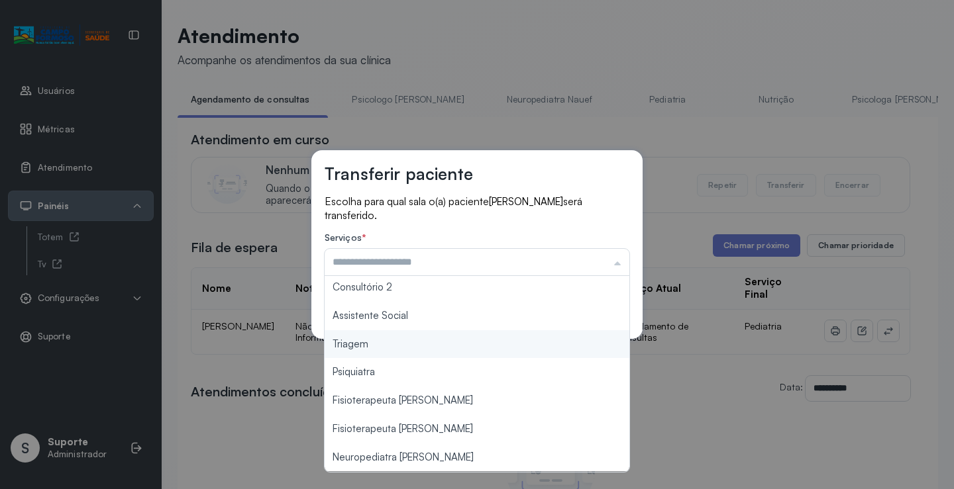
type input "*******"
click at [482, 345] on div "Transferir paciente Escolha para qual sala o(a) paciente [PERSON_NAME] será tra…" at bounding box center [477, 244] width 954 height 489
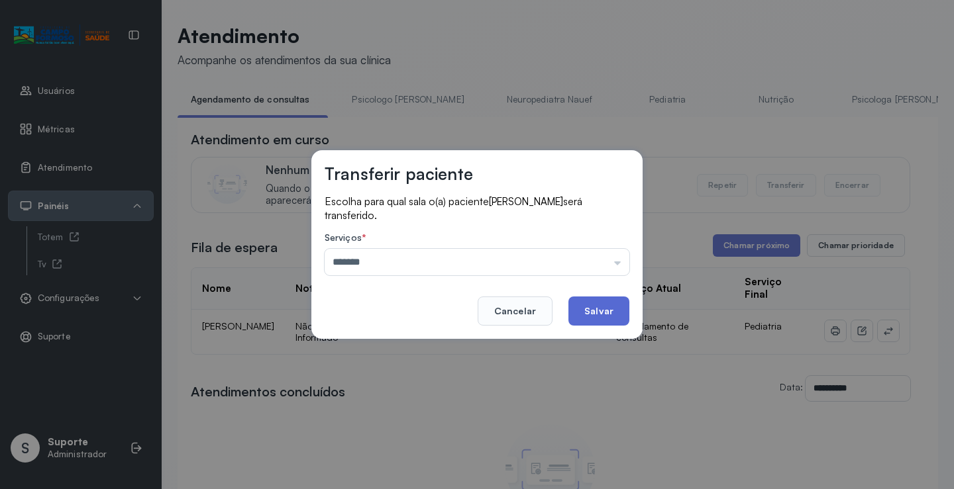
click at [593, 304] on button "Salvar" at bounding box center [598, 311] width 61 height 29
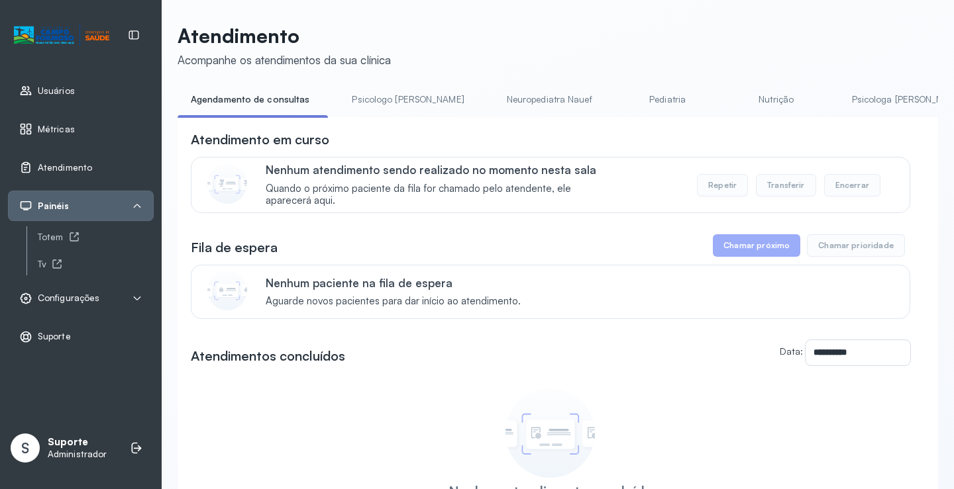
click at [376, 97] on link "Psicologo [PERSON_NAME]" at bounding box center [407, 100] width 138 height 22
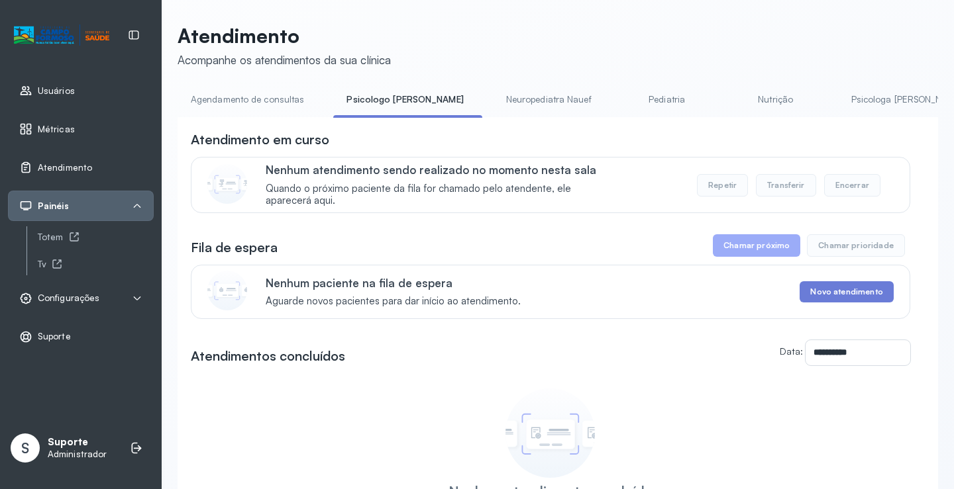
click at [270, 103] on link "Agendamento de consultas" at bounding box center [247, 100] width 140 height 22
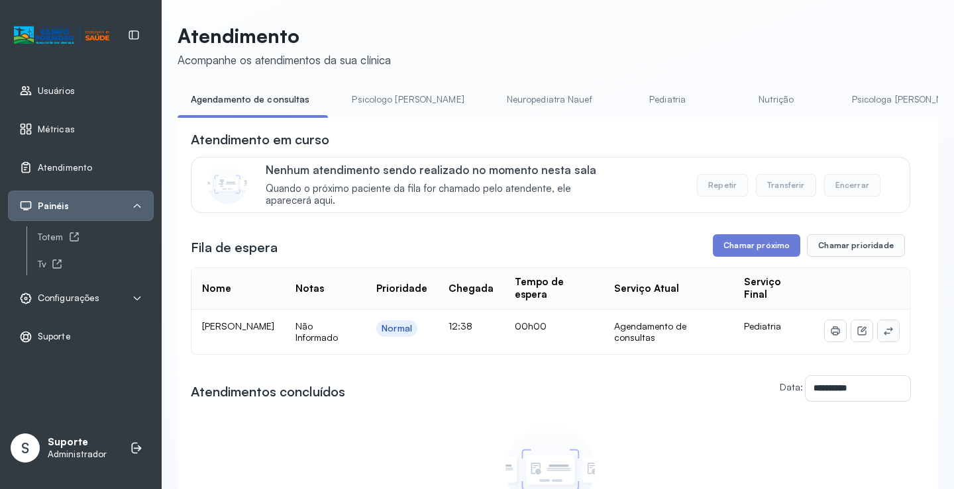
click at [883, 334] on icon at bounding box center [888, 331] width 11 height 11
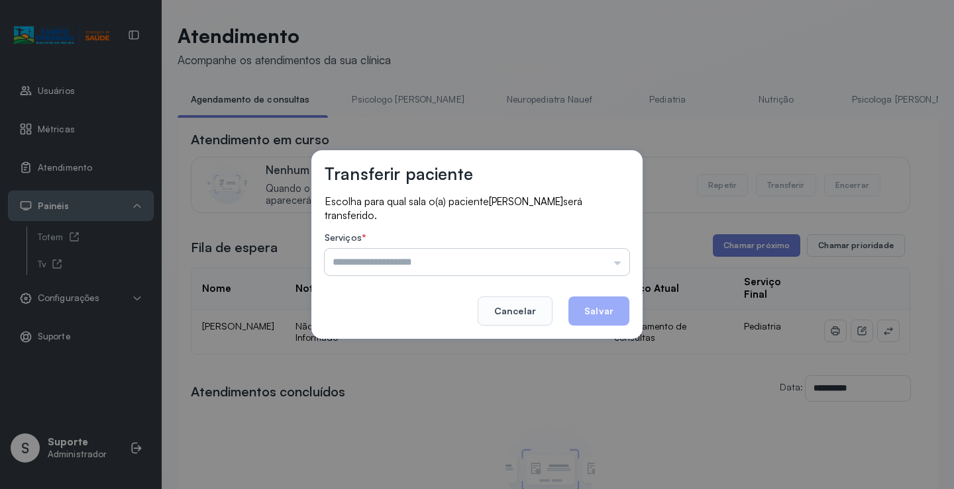
drag, startPoint x: 609, startPoint y: 264, endPoint x: 600, endPoint y: 267, distance: 9.8
click at [609, 264] on input "text" at bounding box center [477, 262] width 305 height 26
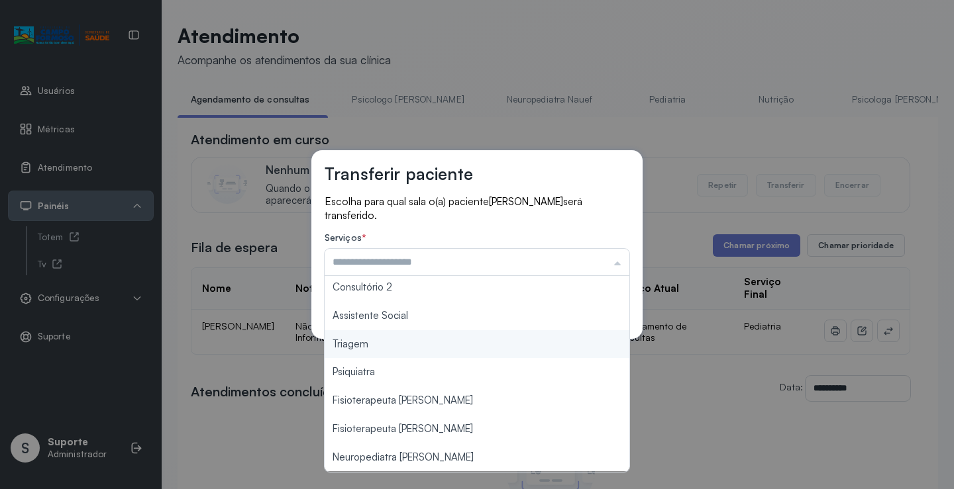
type input "*******"
drag, startPoint x: 397, startPoint y: 346, endPoint x: 479, endPoint y: 334, distance: 83.0
click at [399, 346] on div "Transferir paciente Escolha para qual sala o(a) paciente [PERSON_NAME] será tra…" at bounding box center [477, 244] width 954 height 489
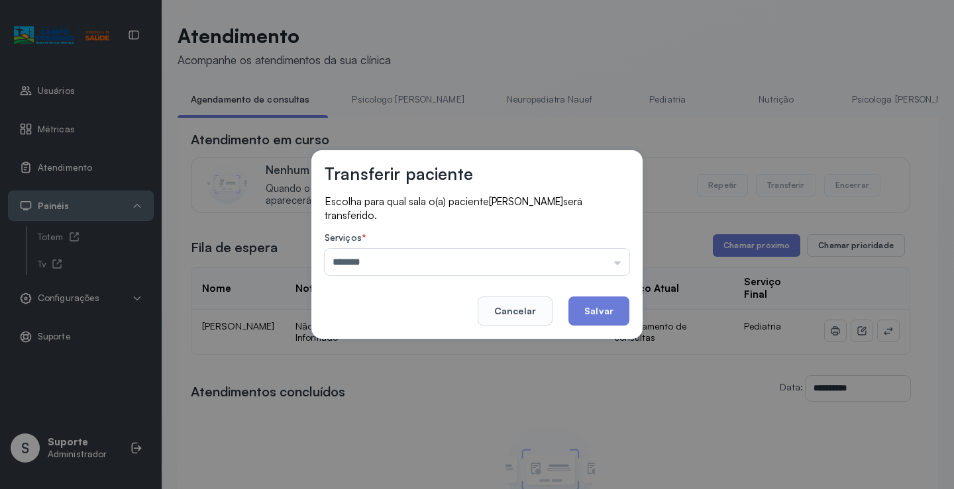
drag, startPoint x: 583, startPoint y: 313, endPoint x: 554, endPoint y: 234, distance: 83.4
click at [583, 312] on button "Salvar" at bounding box center [598, 311] width 61 height 29
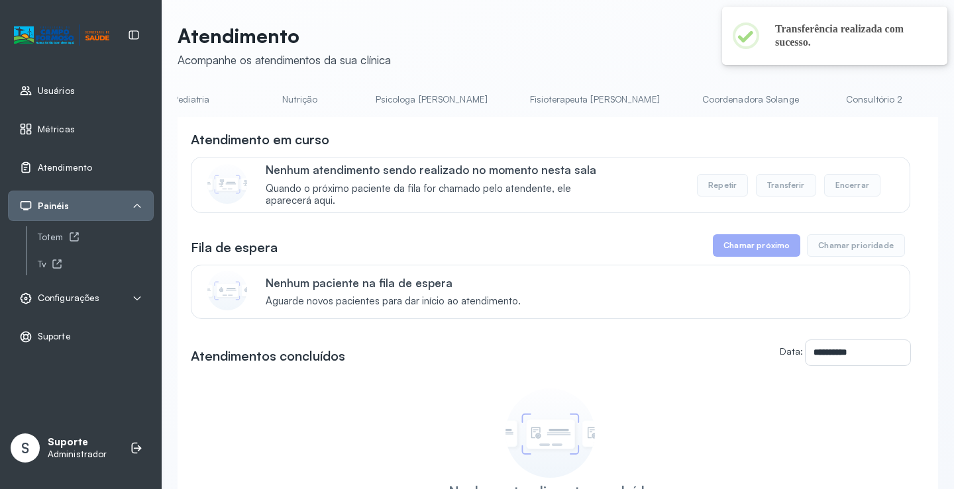
scroll to position [0, 743]
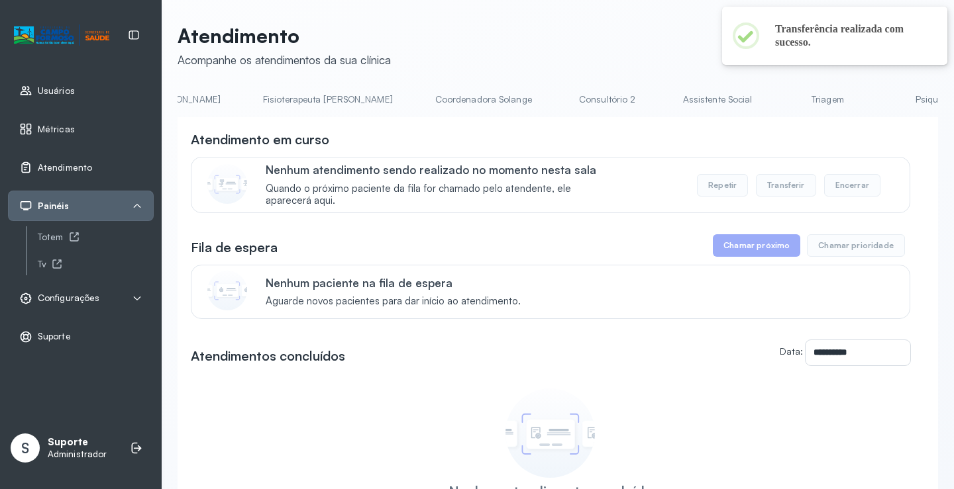
click at [781, 93] on link "Triagem" at bounding box center [827, 100] width 93 height 22
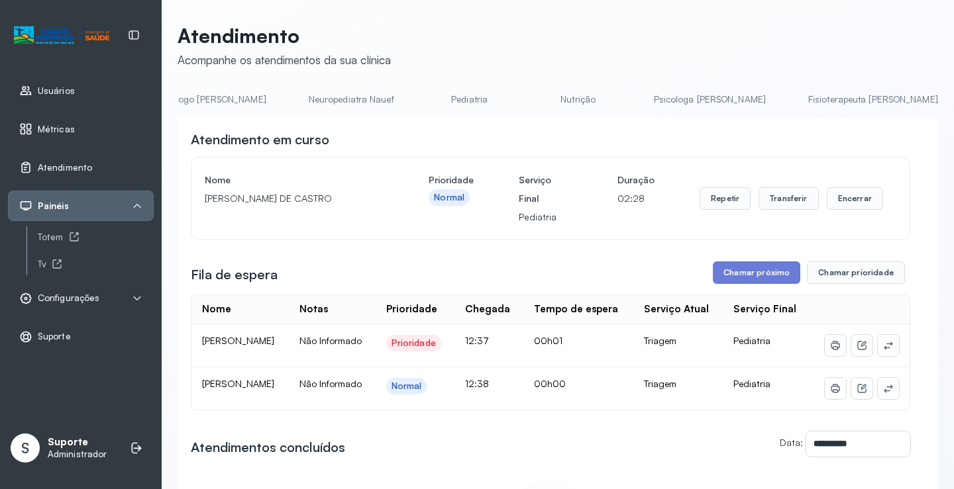
scroll to position [0, 9]
click at [270, 103] on link "Agendamento de consultas" at bounding box center [238, 100] width 140 height 22
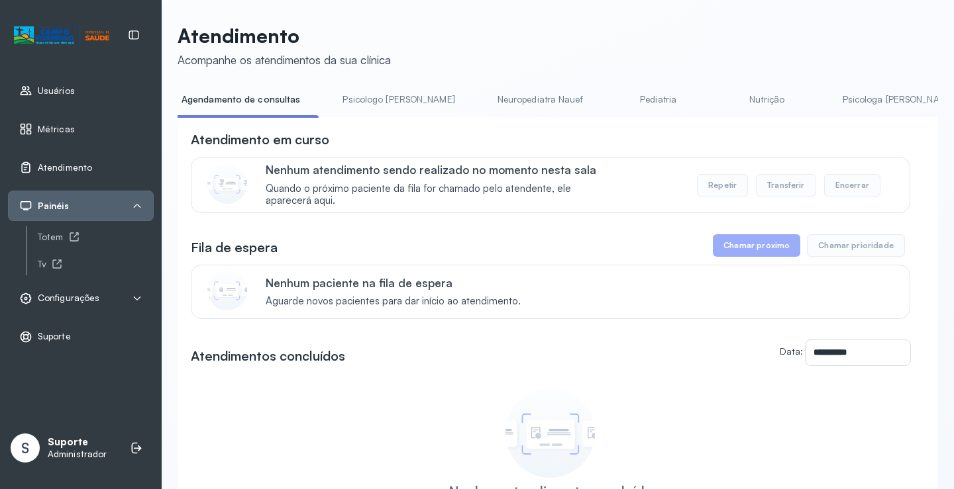
click at [398, 91] on link "Psicologo [PERSON_NAME]" at bounding box center [398, 100] width 138 height 22
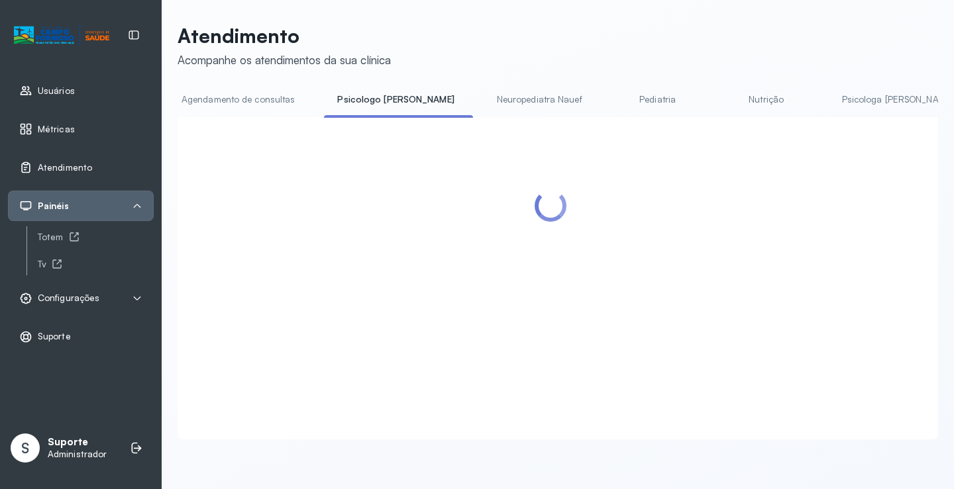
click at [264, 92] on link "Agendamento de consultas" at bounding box center [238, 100] width 140 height 22
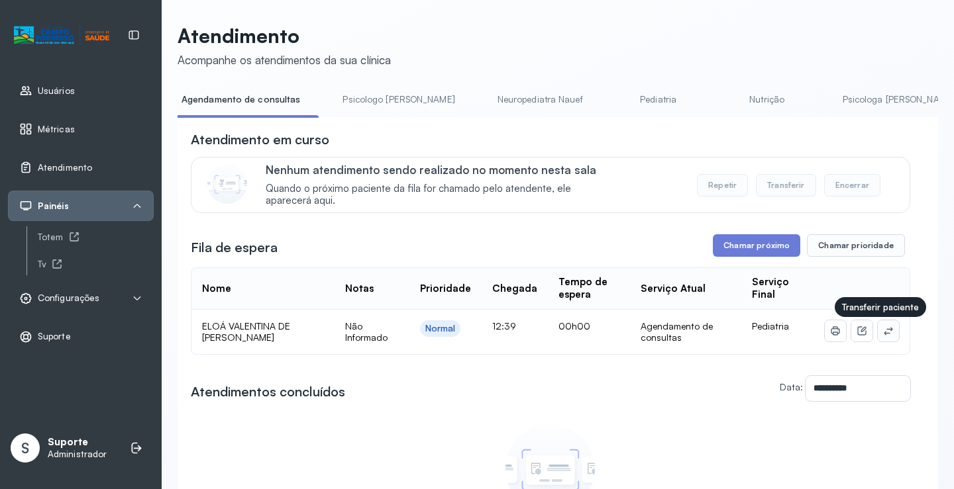
click at [884, 339] on button at bounding box center [888, 331] width 21 height 21
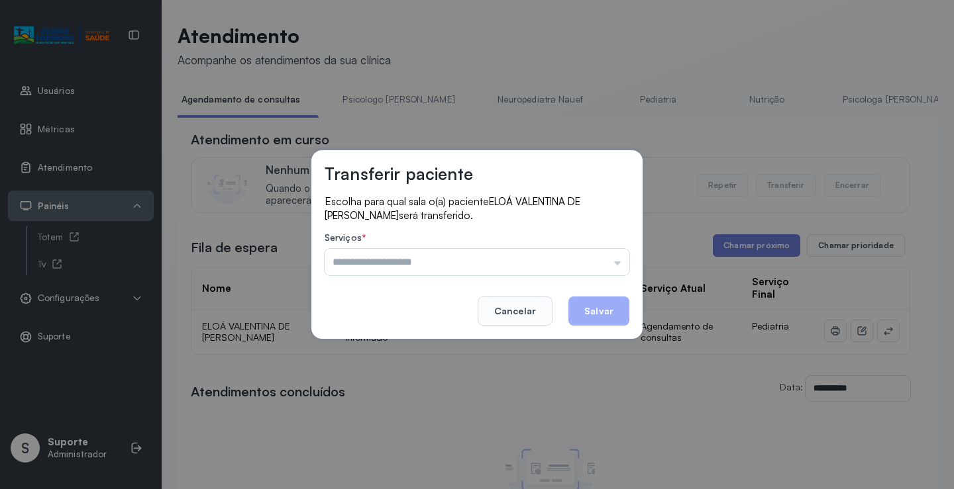
drag, startPoint x: 581, startPoint y: 264, endPoint x: 507, endPoint y: 295, distance: 80.4
click at [579, 264] on input "text" at bounding box center [477, 262] width 305 height 26
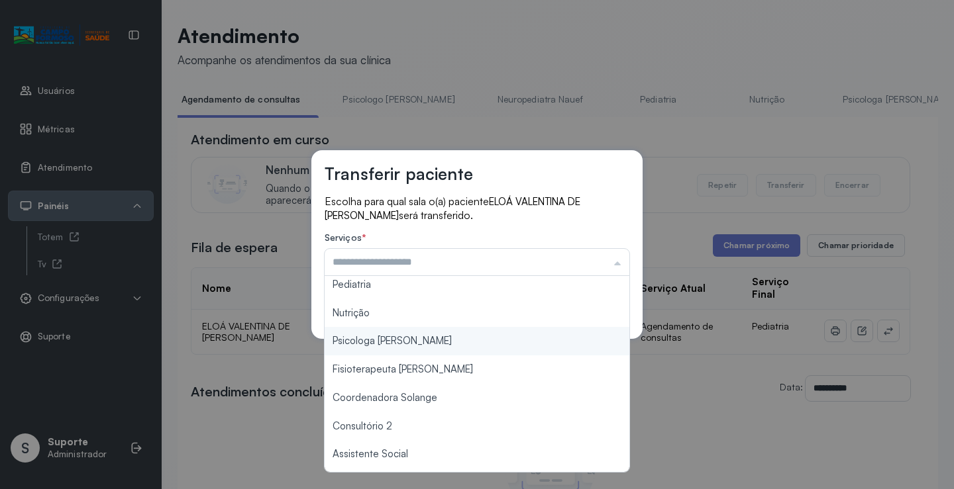
scroll to position [199, 0]
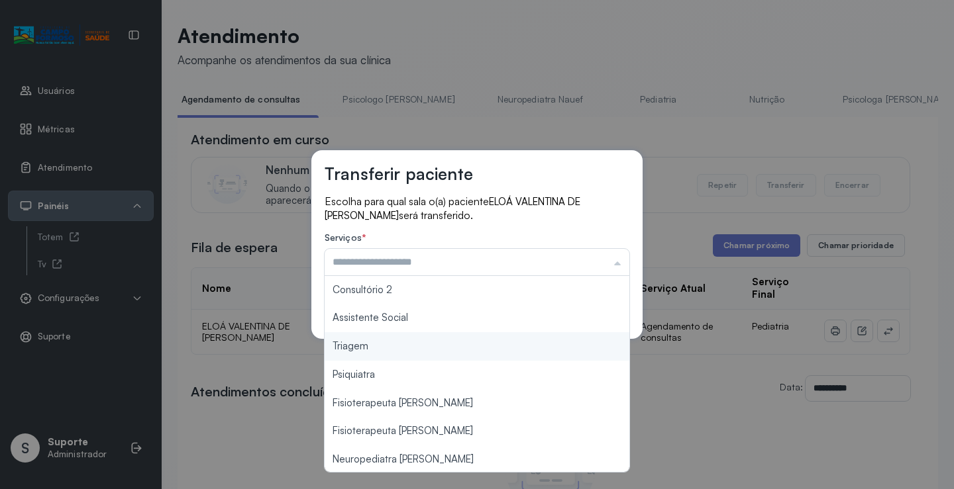
type input "*******"
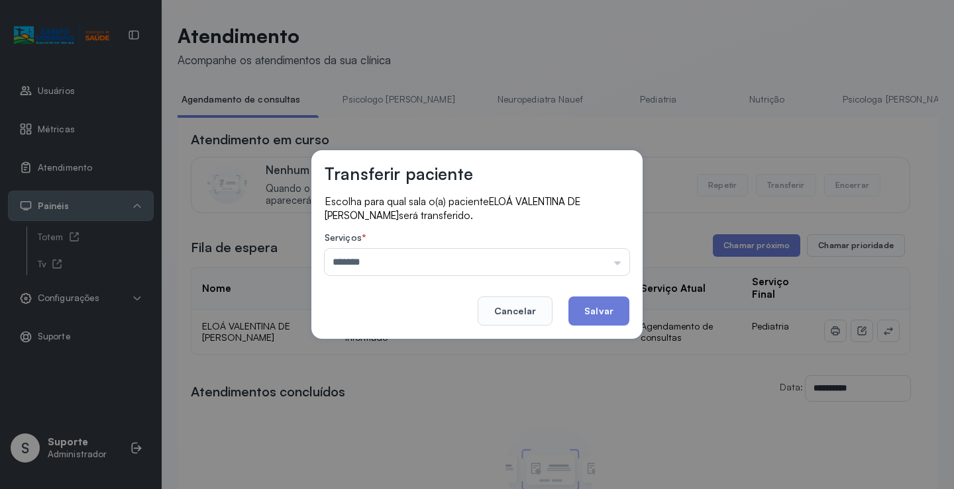
click at [415, 343] on div "Transferir paciente Escolha para qual sala o(a) paciente ELOÁ [PERSON_NAME] ser…" at bounding box center [477, 244] width 954 height 489
click at [576, 316] on button "Salvar" at bounding box center [598, 311] width 61 height 29
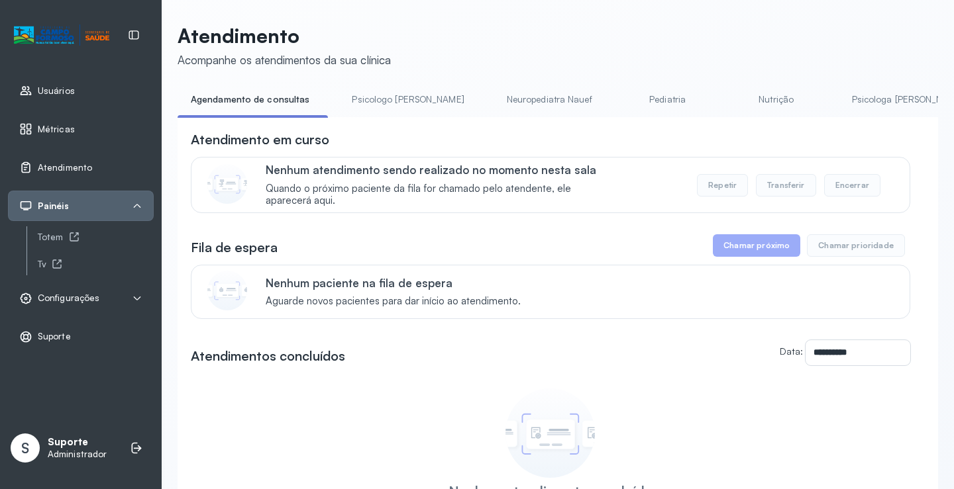
click at [621, 99] on link "Pediatria" at bounding box center [667, 100] width 93 height 22
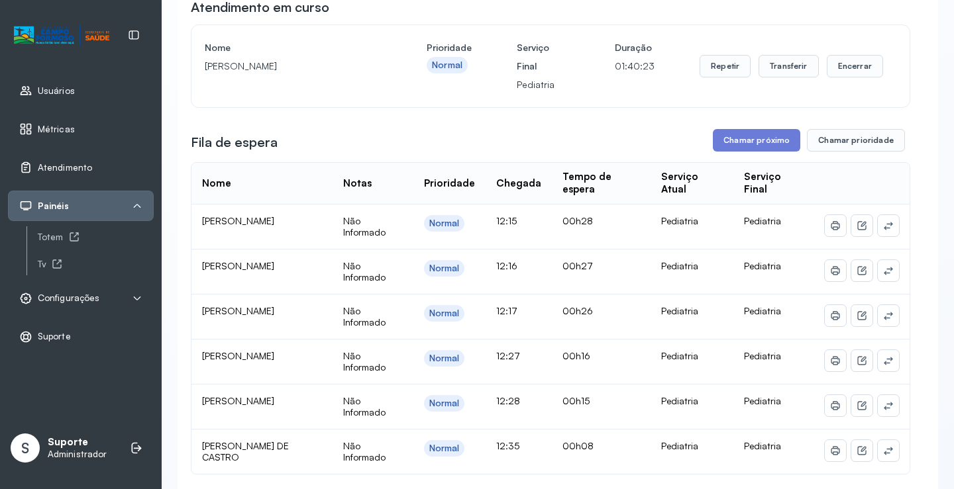
scroll to position [0, 0]
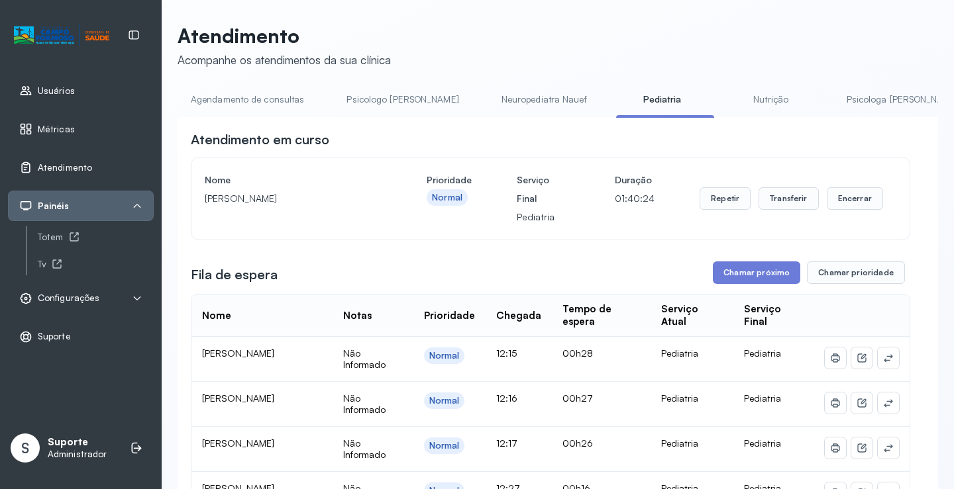
click at [286, 97] on link "Agendamento de consultas" at bounding box center [247, 100] width 140 height 22
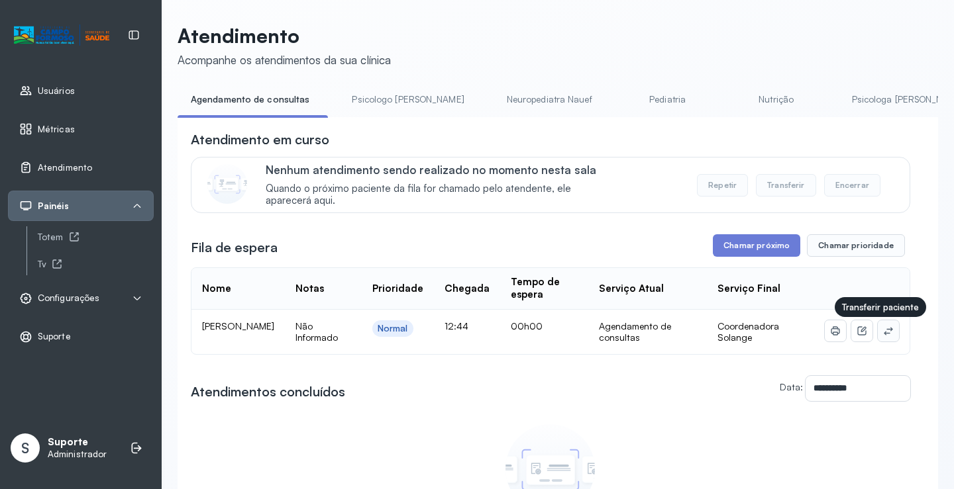
click at [880, 341] on button at bounding box center [888, 331] width 21 height 21
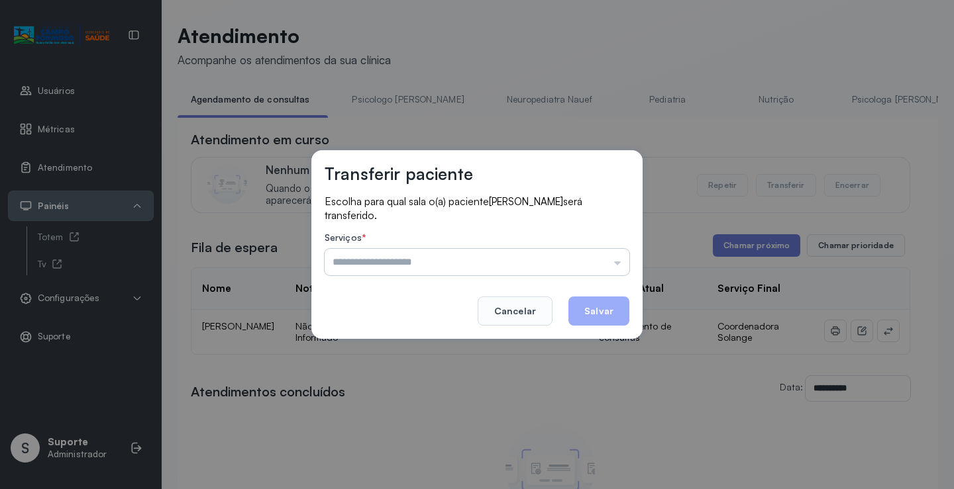
click at [607, 256] on input "text" at bounding box center [477, 262] width 305 height 26
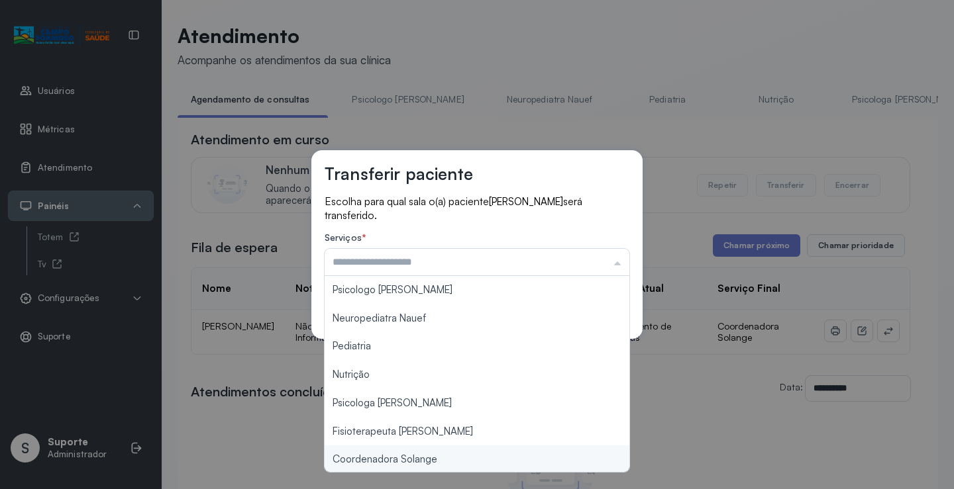
type input "**********"
click at [428, 466] on div "**********" at bounding box center [477, 244] width 954 height 489
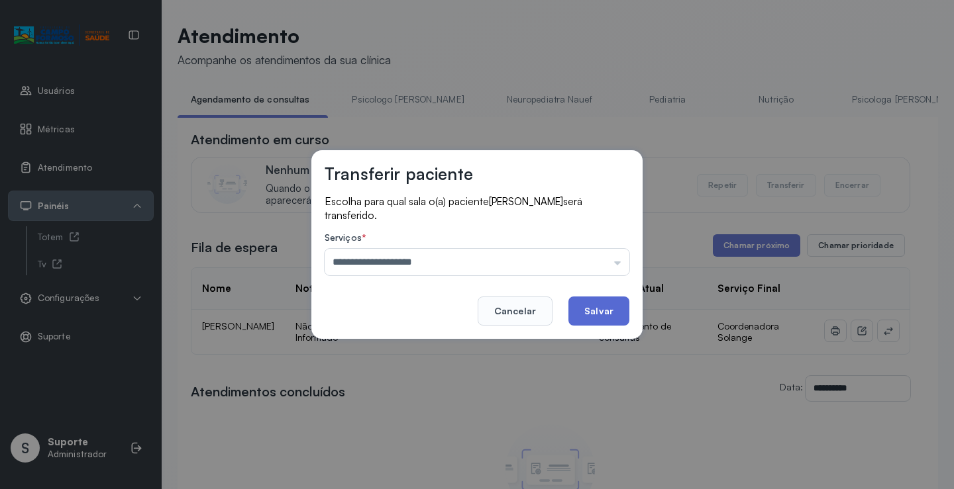
click at [595, 311] on button "Salvar" at bounding box center [598, 311] width 61 height 29
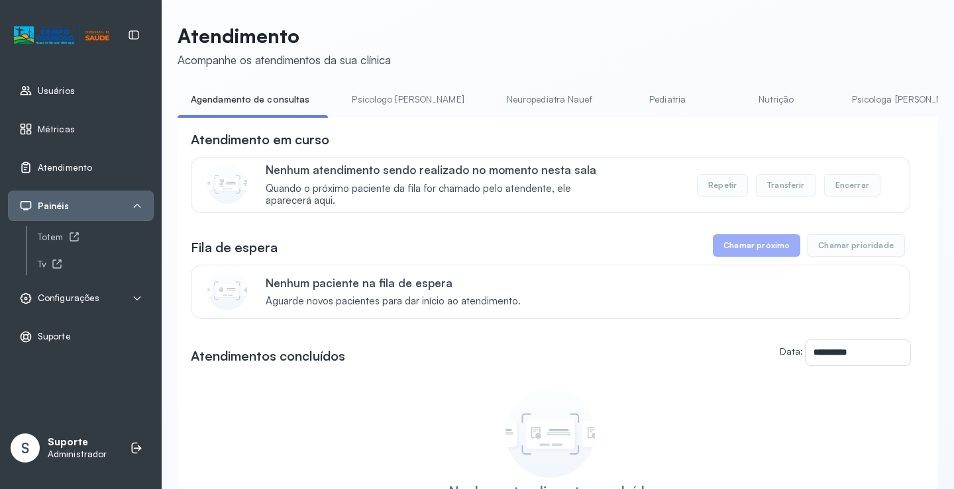
click at [407, 106] on link "Psicologo [PERSON_NAME]" at bounding box center [407, 100] width 138 height 22
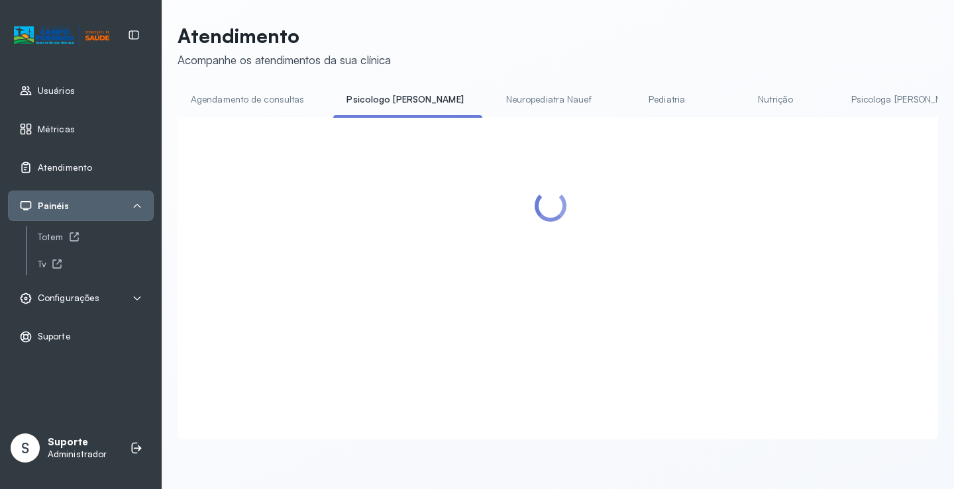
click at [267, 103] on link "Agendamento de consultas" at bounding box center [247, 100] width 140 height 22
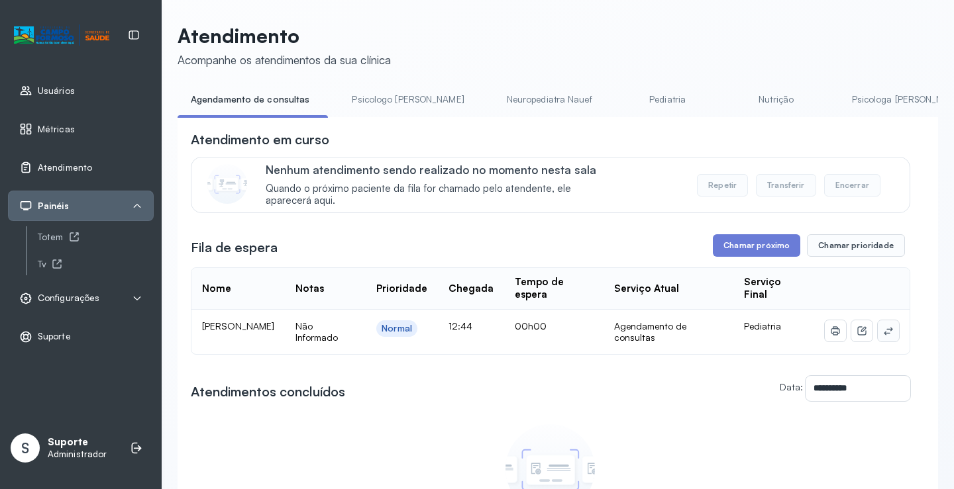
click at [883, 332] on icon at bounding box center [887, 331] width 9 height 8
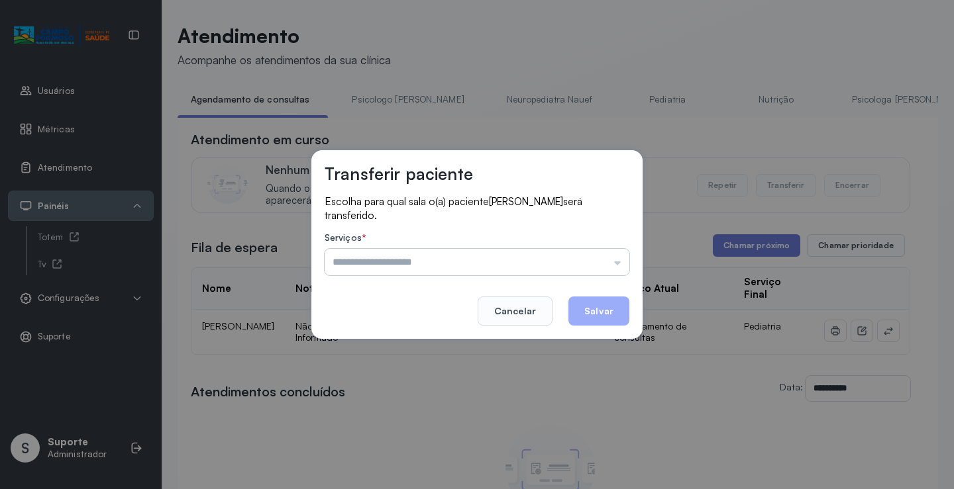
click at [589, 253] on input "text" at bounding box center [477, 262] width 305 height 26
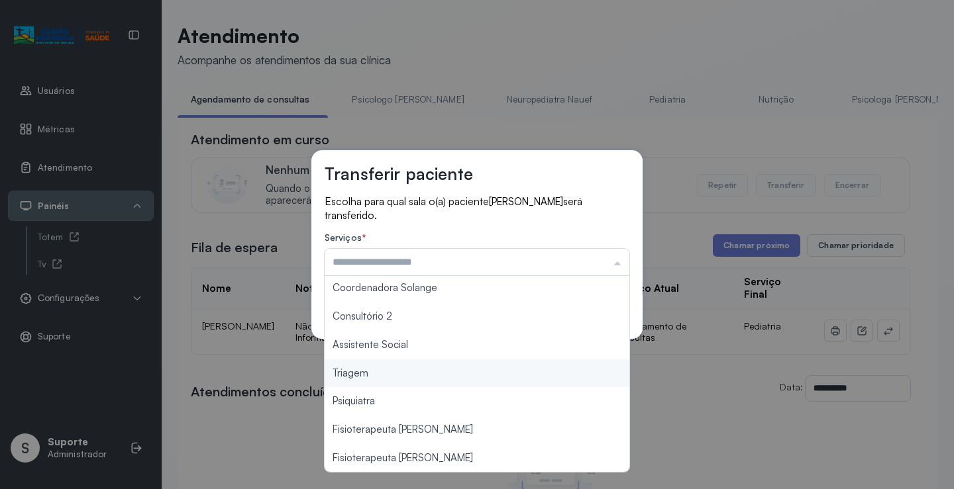
scroll to position [199, 0]
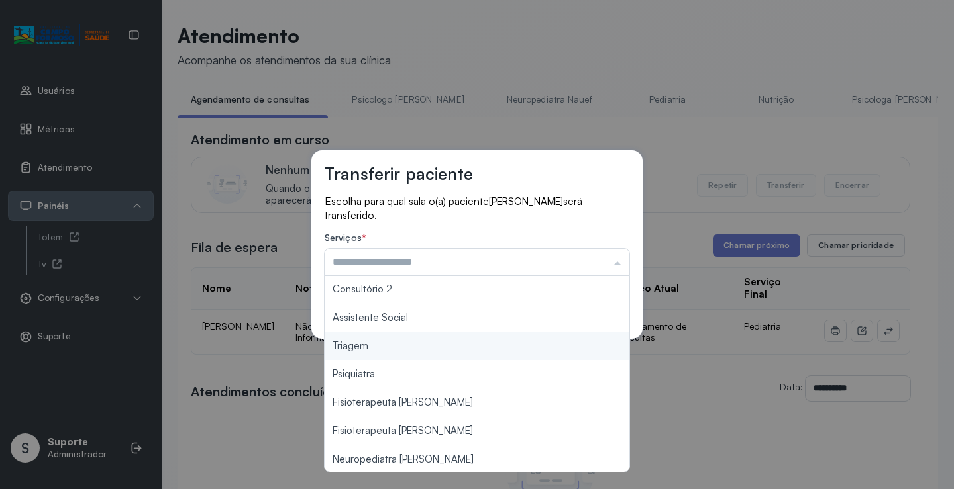
type input "*******"
click at [406, 348] on div "Transferir paciente Escolha para qual sala o(a) paciente [PERSON_NAME] será tra…" at bounding box center [477, 244] width 954 height 489
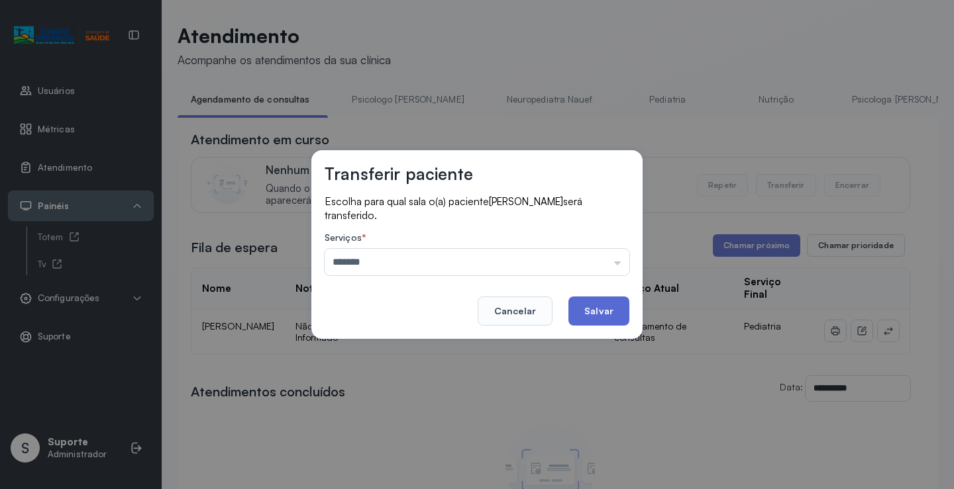
click at [613, 305] on button "Salvar" at bounding box center [598, 311] width 61 height 29
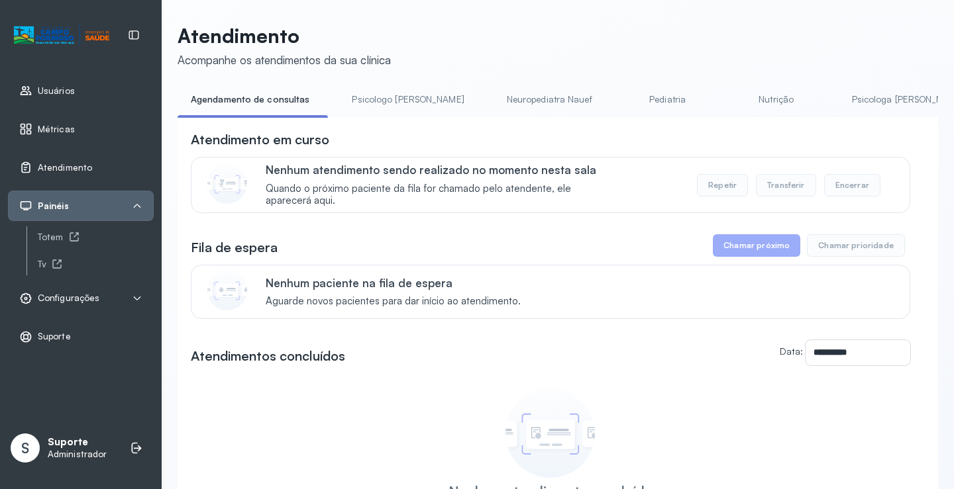
click at [366, 103] on link "Psicologo [PERSON_NAME]" at bounding box center [407, 100] width 138 height 22
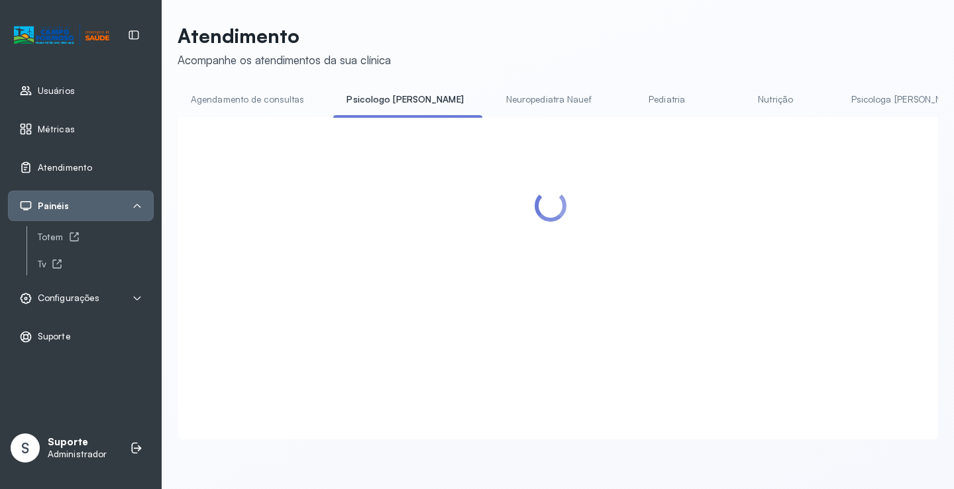
click at [284, 83] on div "Atendimento Acompanhe os atendimentos da sua clínica Agendamento de consultas P…" at bounding box center [557, 232] width 760 height 416
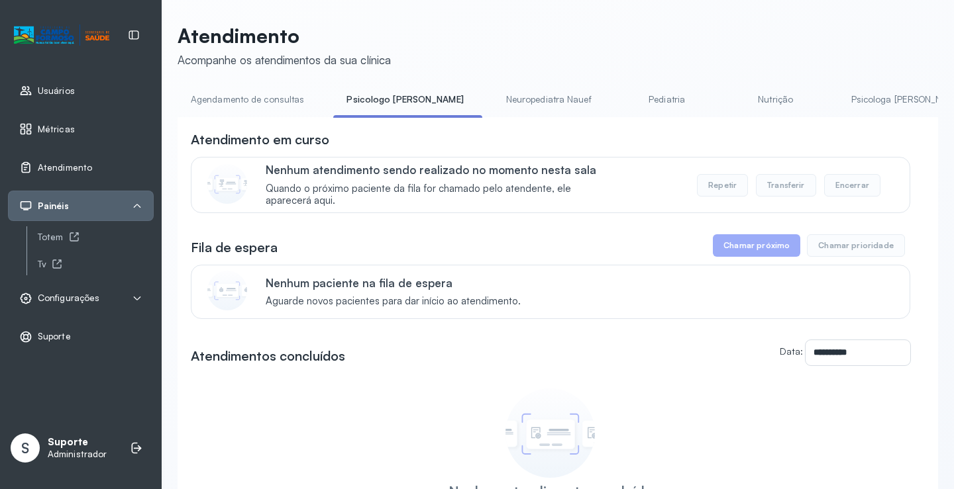
click at [273, 97] on link "Agendamento de consultas" at bounding box center [247, 100] width 140 height 22
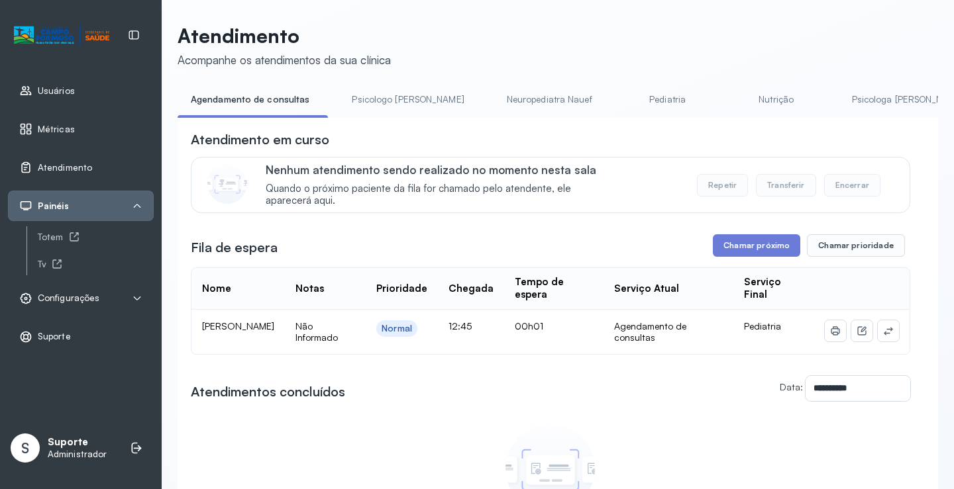
click at [374, 94] on link "Psicologo [PERSON_NAME]" at bounding box center [407, 100] width 138 height 22
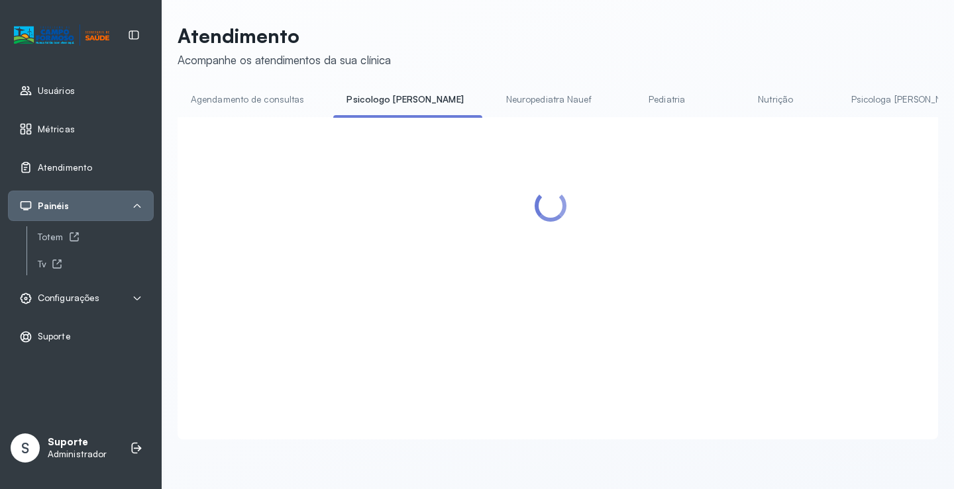
click at [261, 101] on link "Agendamento de consultas" at bounding box center [247, 100] width 140 height 22
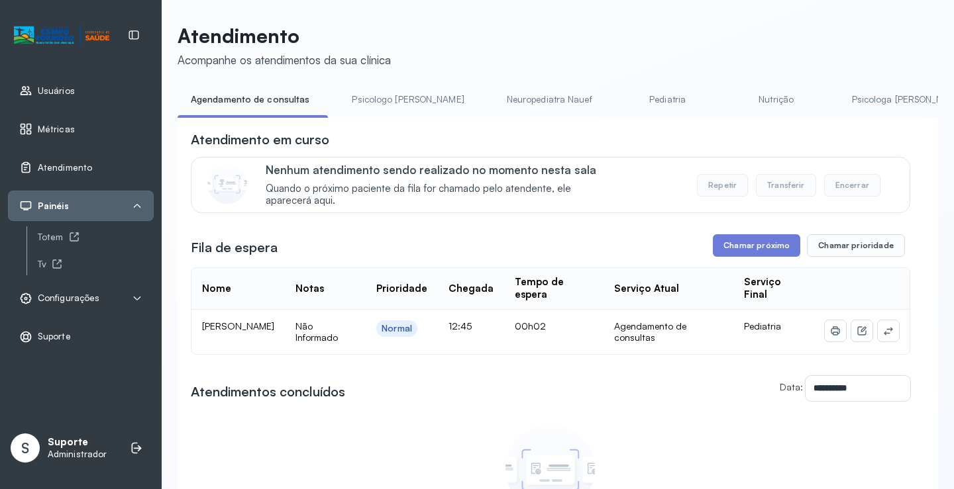
click at [388, 92] on link "Psicologo [PERSON_NAME]" at bounding box center [407, 100] width 138 height 22
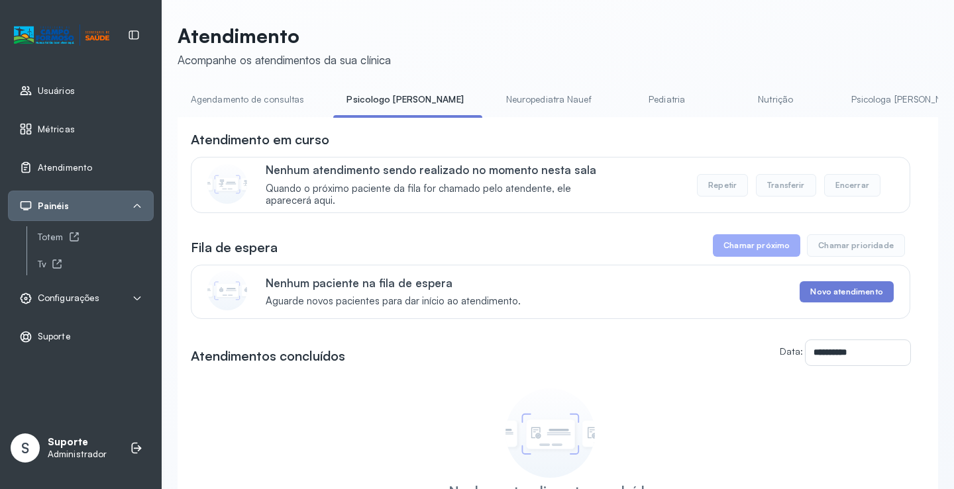
click at [262, 99] on link "Agendamento de consultas" at bounding box center [247, 100] width 140 height 22
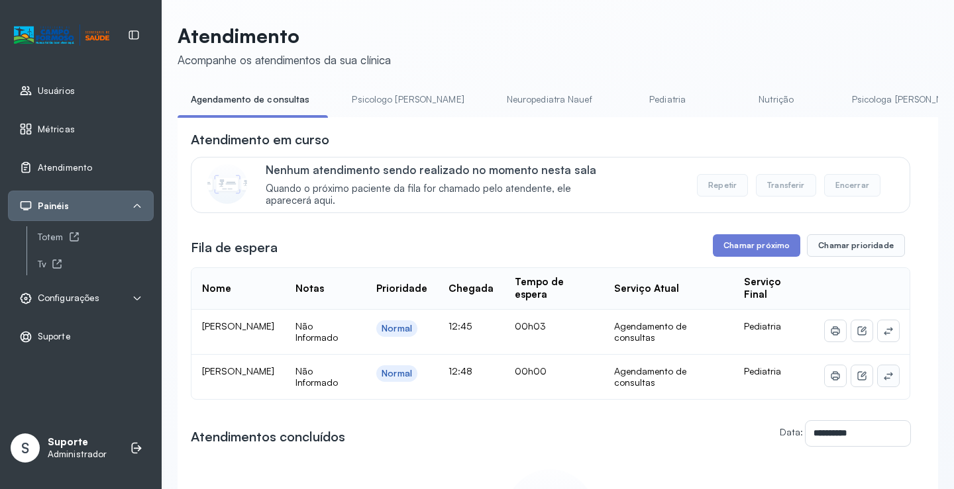
click at [887, 379] on button at bounding box center [888, 376] width 21 height 21
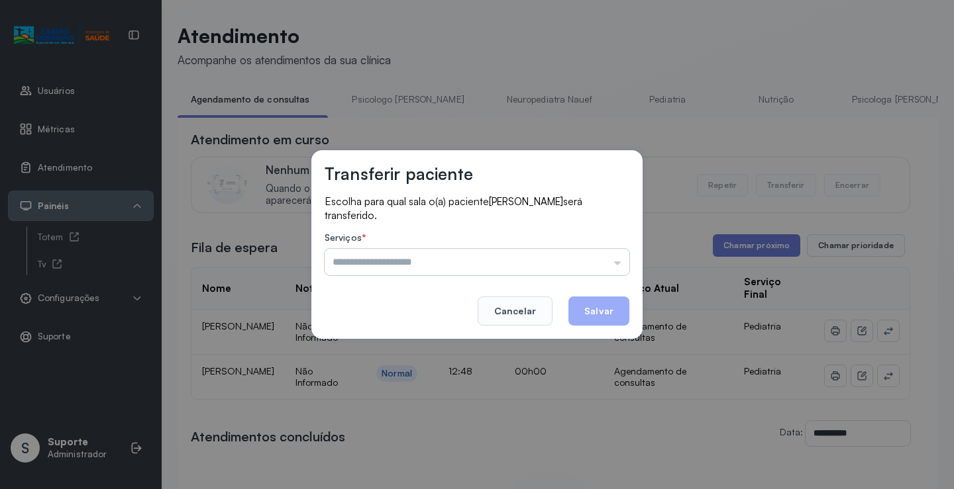
click at [579, 258] on input "text" at bounding box center [477, 262] width 305 height 26
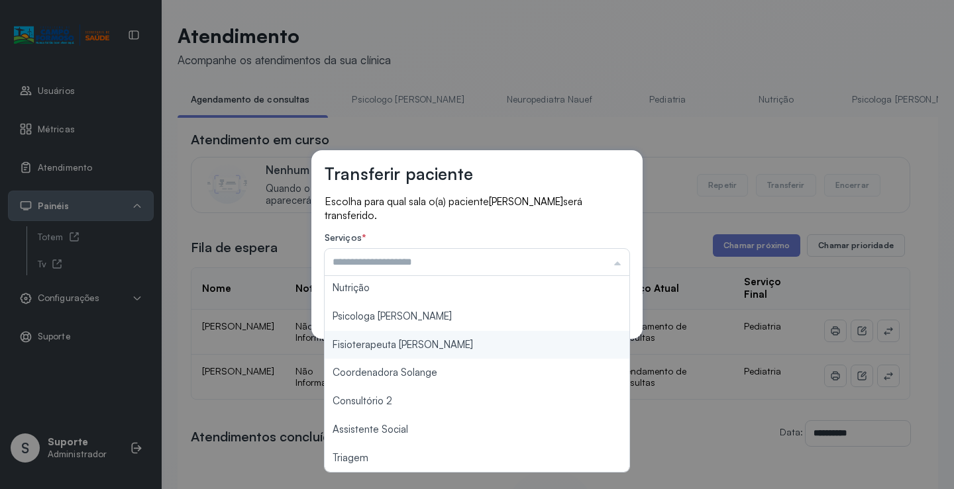
scroll to position [201, 0]
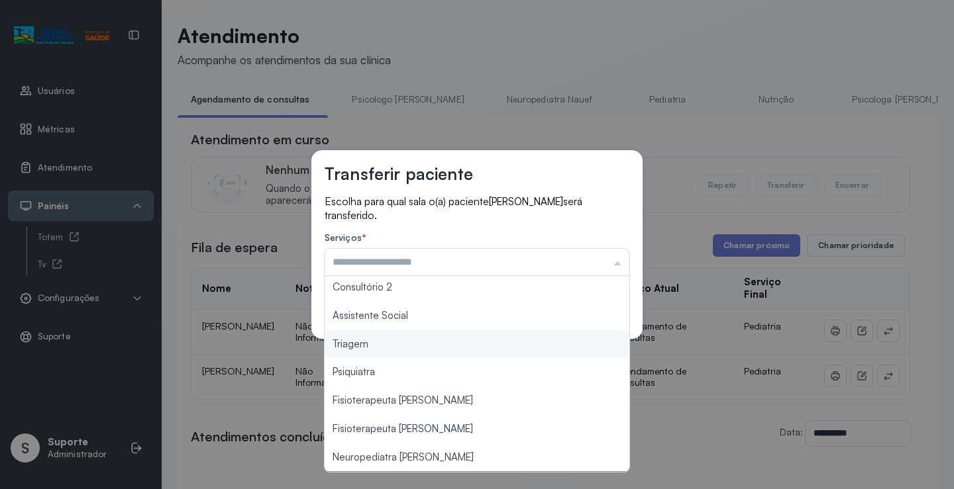
type input "*******"
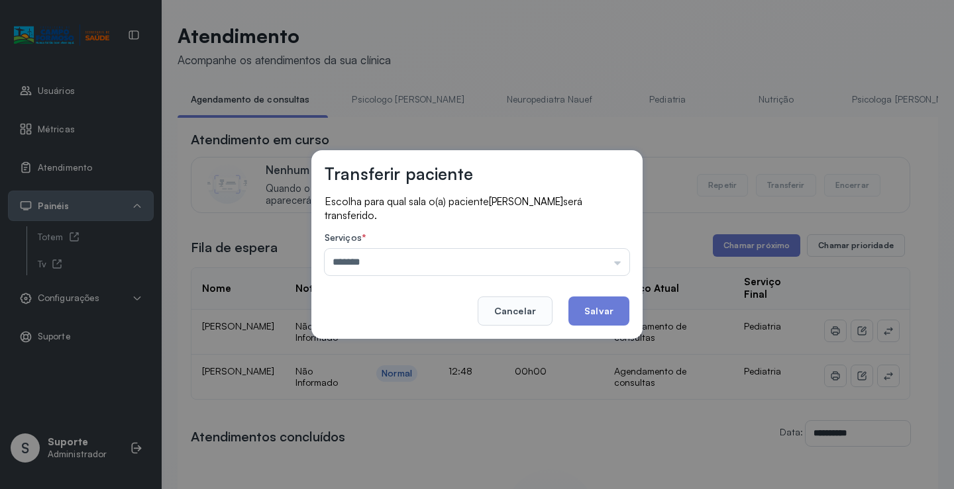
click at [447, 351] on div "Transferir paciente Escolha para qual sala o(a) paciente [PERSON_NAME] será tra…" at bounding box center [477, 244] width 954 height 489
click at [600, 309] on button "Salvar" at bounding box center [598, 311] width 61 height 29
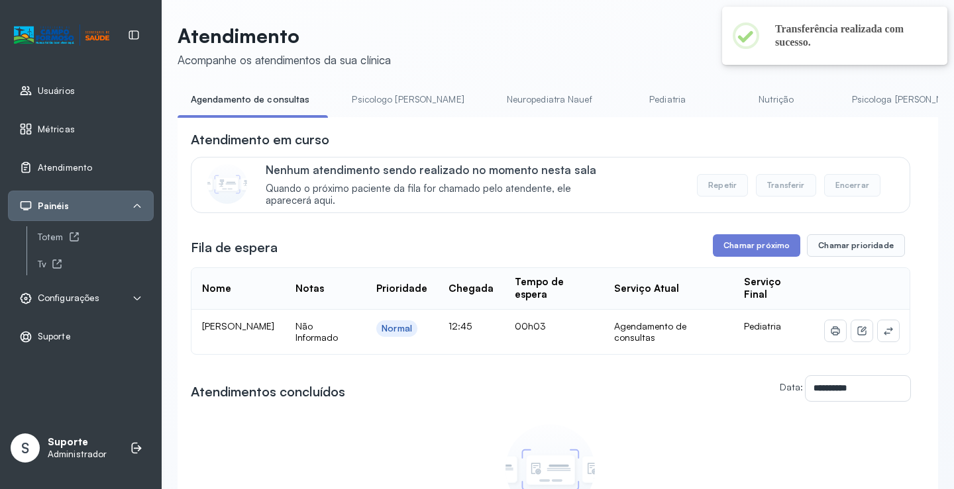
drag, startPoint x: 216, startPoint y: 327, endPoint x: 287, endPoint y: 344, distance: 73.4
click at [285, 344] on td "[PERSON_NAME]" at bounding box center [237, 332] width 93 height 44
copy span "[PERSON_NAME]"
click at [883, 330] on icon at bounding box center [888, 331] width 11 height 11
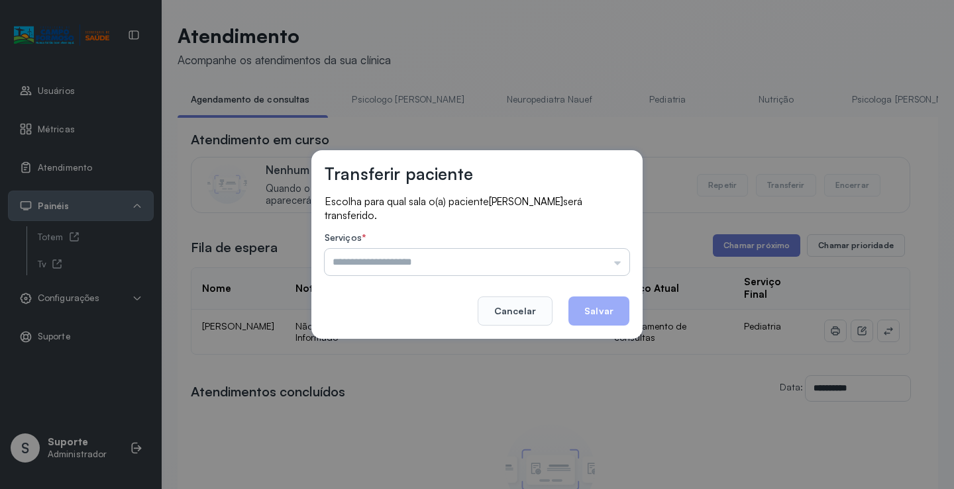
click at [590, 261] on input "text" at bounding box center [477, 262] width 305 height 26
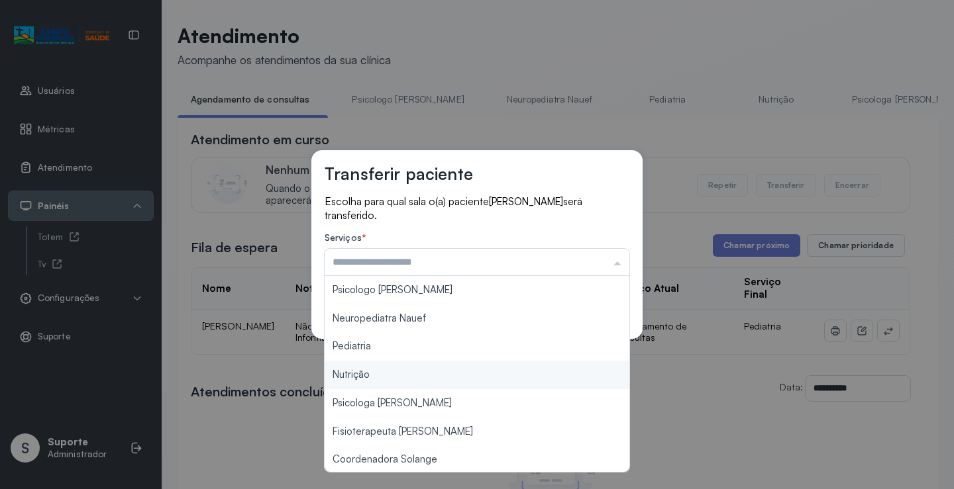
scroll to position [200, 0]
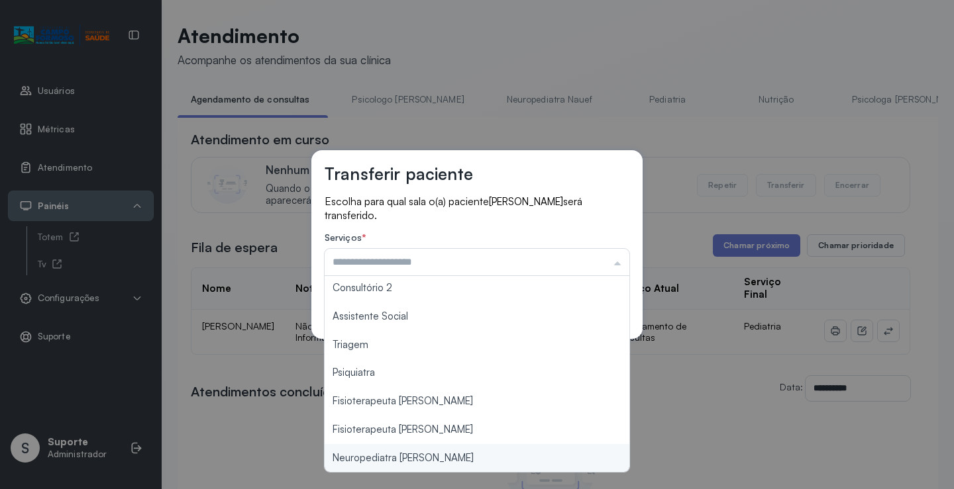
type input "**********"
click at [434, 456] on div "**********" at bounding box center [477, 244] width 954 height 489
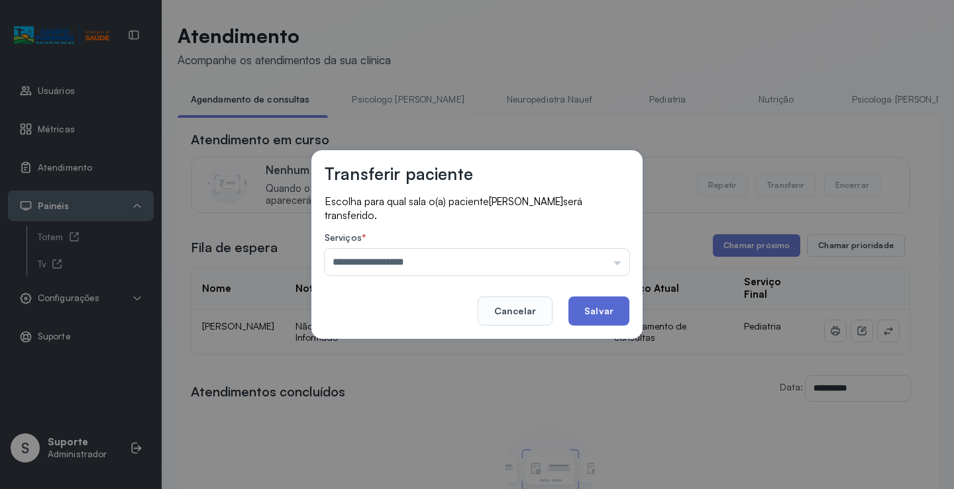
click at [597, 301] on button "Salvar" at bounding box center [598, 311] width 61 height 29
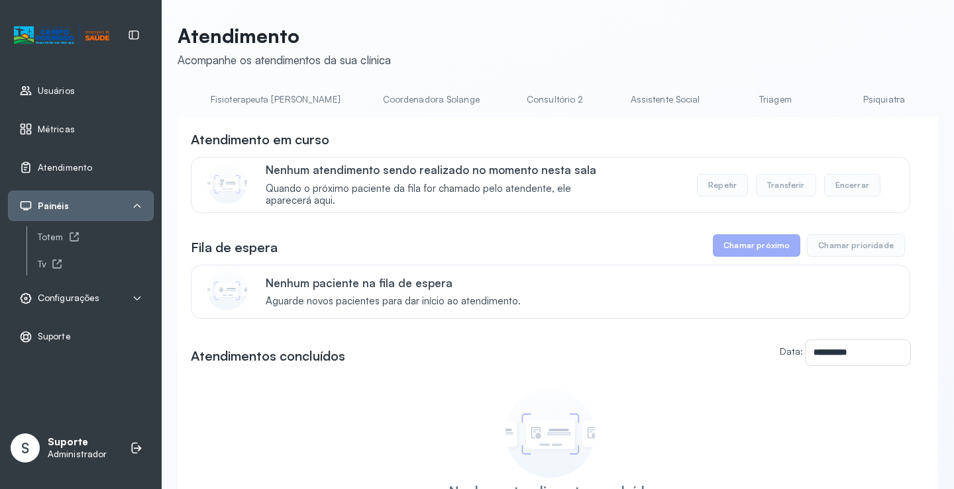
scroll to position [0, 803]
click at [721, 107] on link "Triagem" at bounding box center [767, 100] width 93 height 22
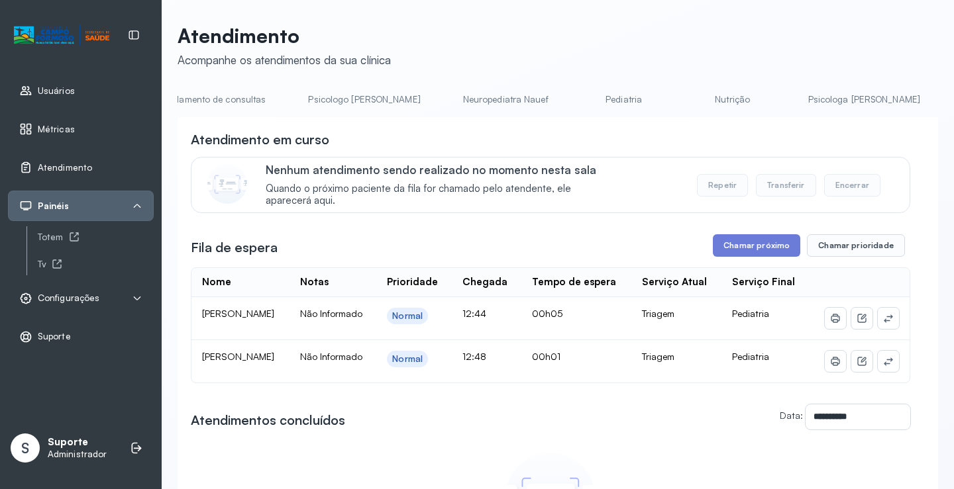
scroll to position [0, 0]
click at [233, 103] on link "Agendamento de consultas" at bounding box center [247, 100] width 140 height 22
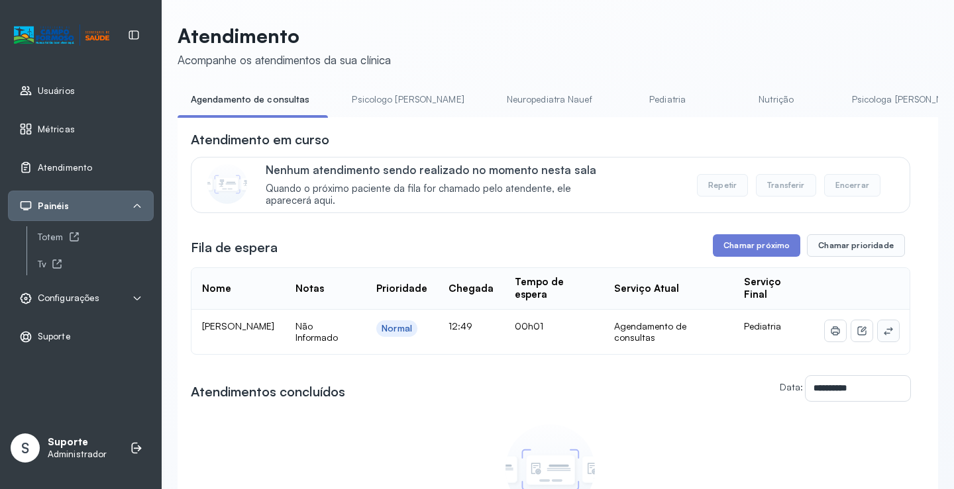
click at [883, 336] on icon at bounding box center [888, 331] width 11 height 11
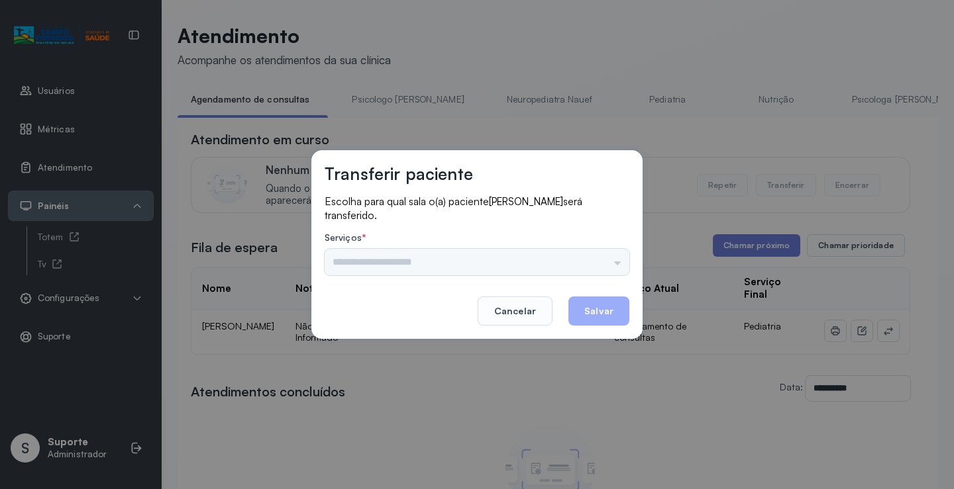
click at [605, 257] on input "text" at bounding box center [477, 262] width 305 height 26
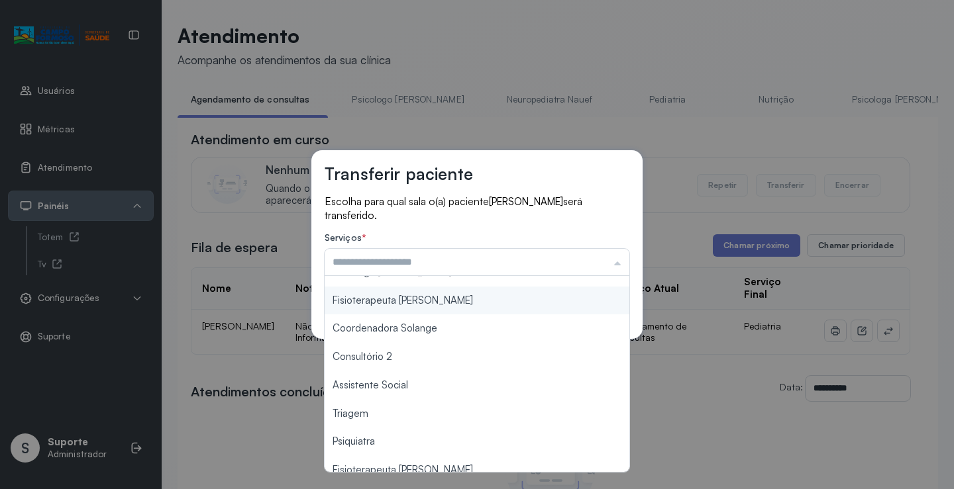
scroll to position [200, 0]
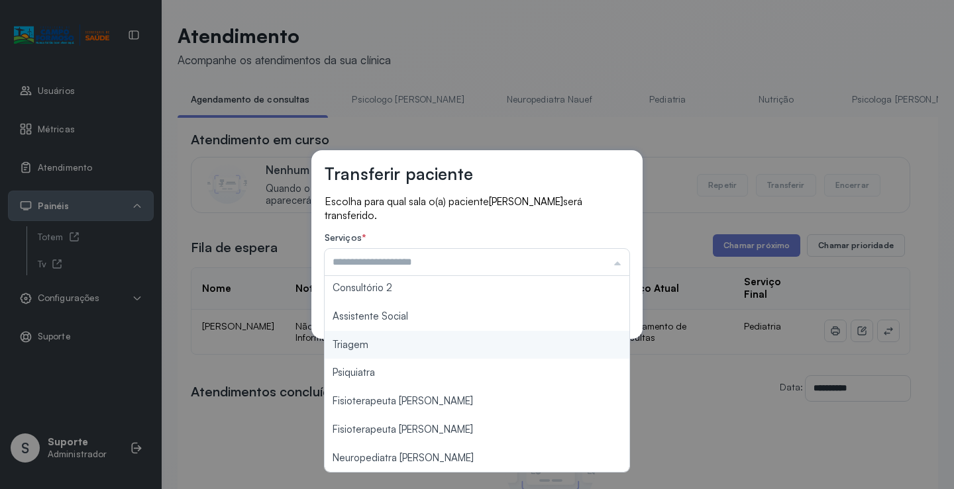
type input "*******"
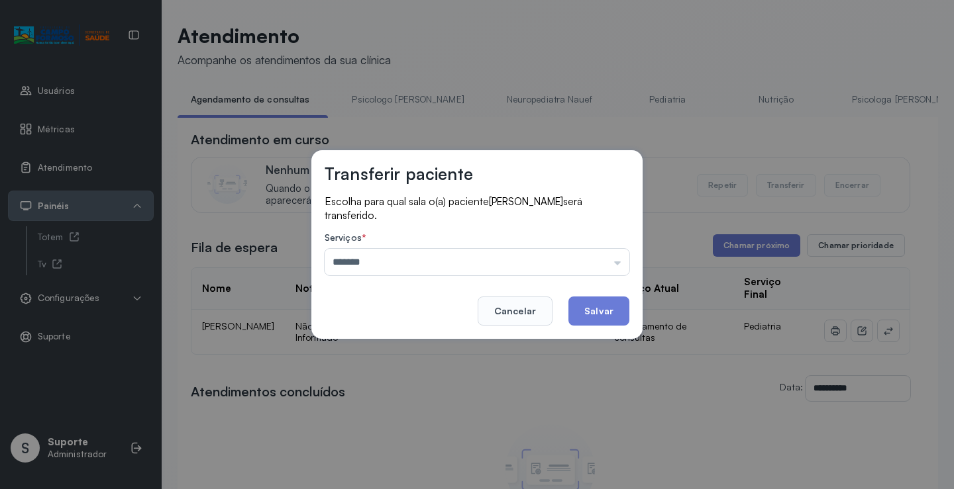
click at [396, 347] on div "Transferir paciente Escolha para qual sala o(a) paciente [PERSON_NAME] será tra…" at bounding box center [477, 244] width 954 height 489
click at [589, 319] on button "Salvar" at bounding box center [598, 311] width 61 height 29
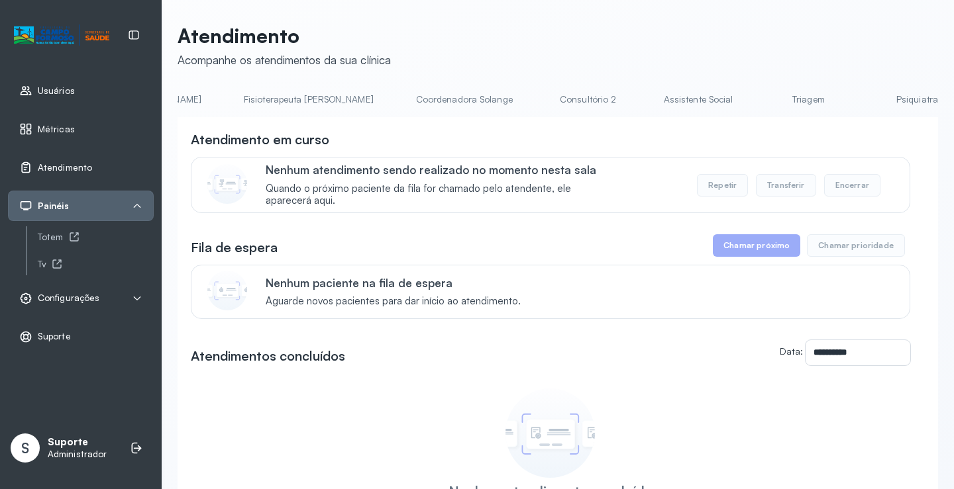
scroll to position [0, 778]
click at [746, 96] on link "Triagem" at bounding box center [792, 100] width 93 height 22
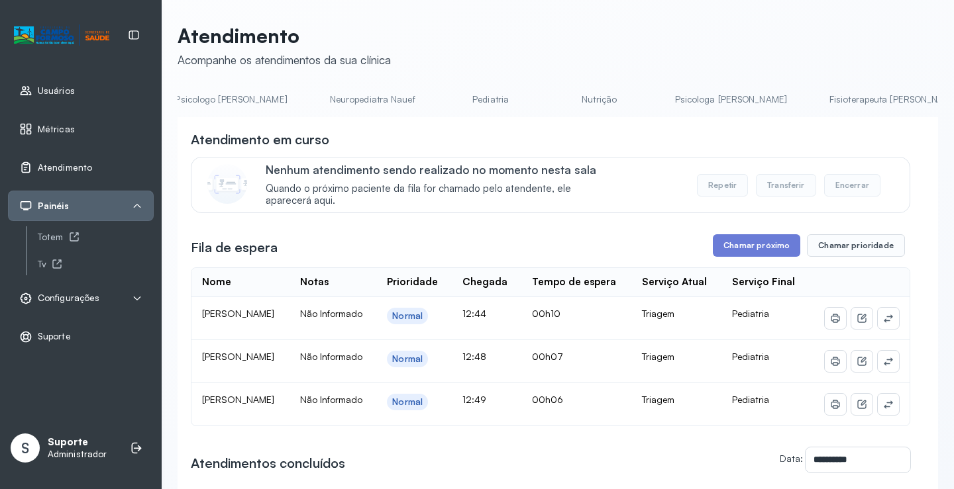
scroll to position [0, 0]
click at [244, 87] on div "**********" at bounding box center [557, 369] width 760 height 691
click at [243, 95] on link "Agendamento de consultas" at bounding box center [247, 100] width 140 height 22
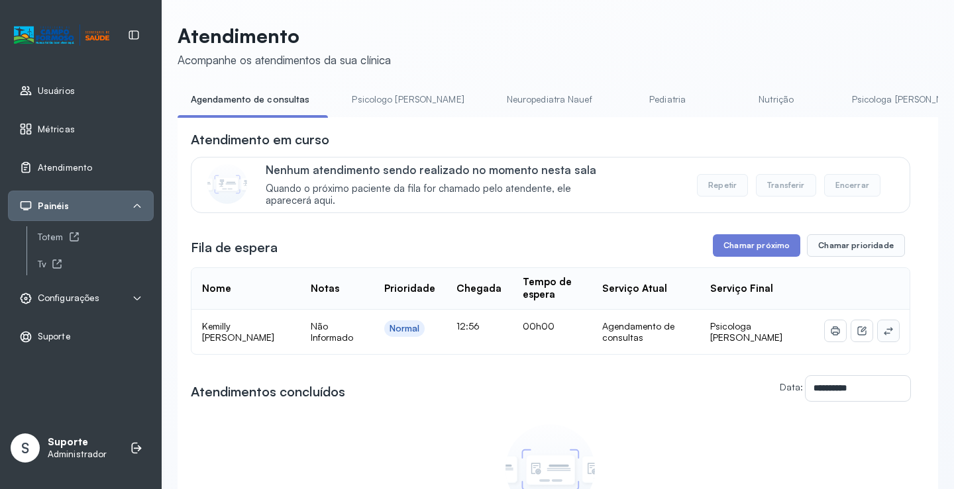
click at [883, 335] on icon at bounding box center [887, 331] width 9 height 8
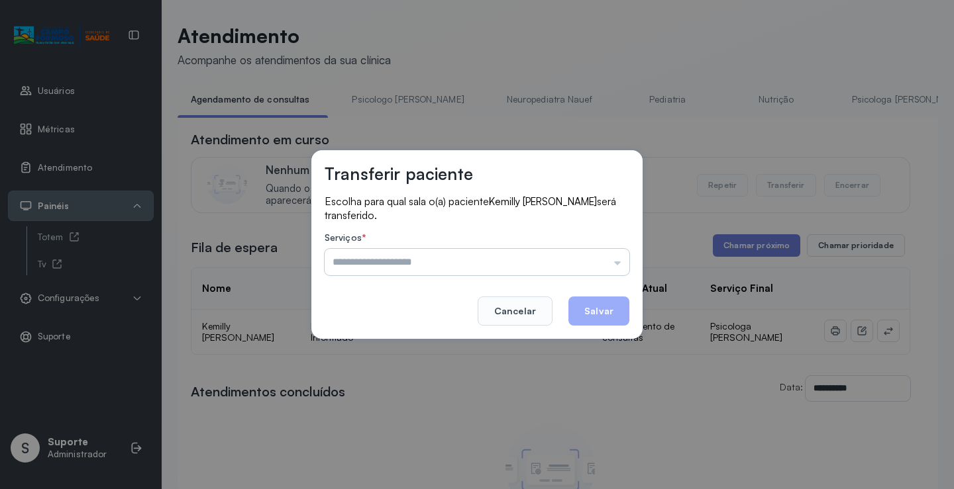
drag, startPoint x: 587, startPoint y: 266, endPoint x: 543, endPoint y: 279, distance: 46.3
click at [587, 266] on input "text" at bounding box center [477, 262] width 305 height 26
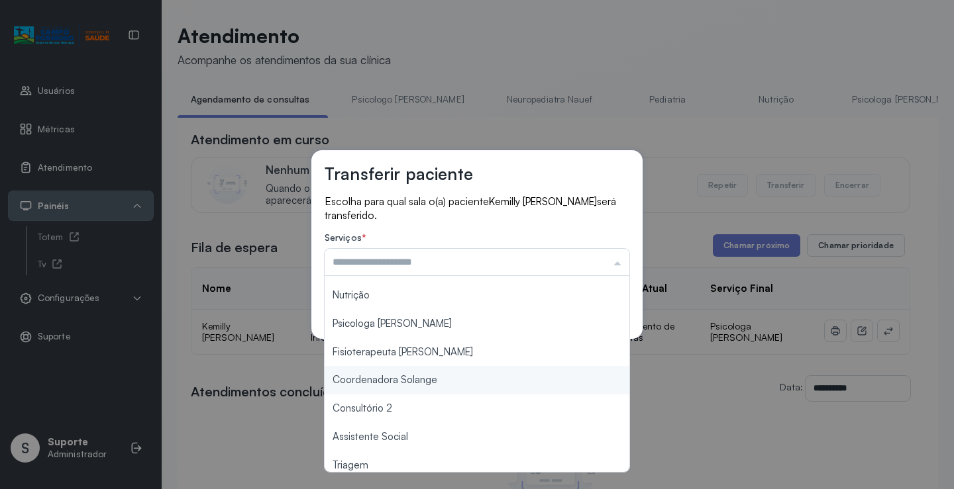
scroll to position [68, 0]
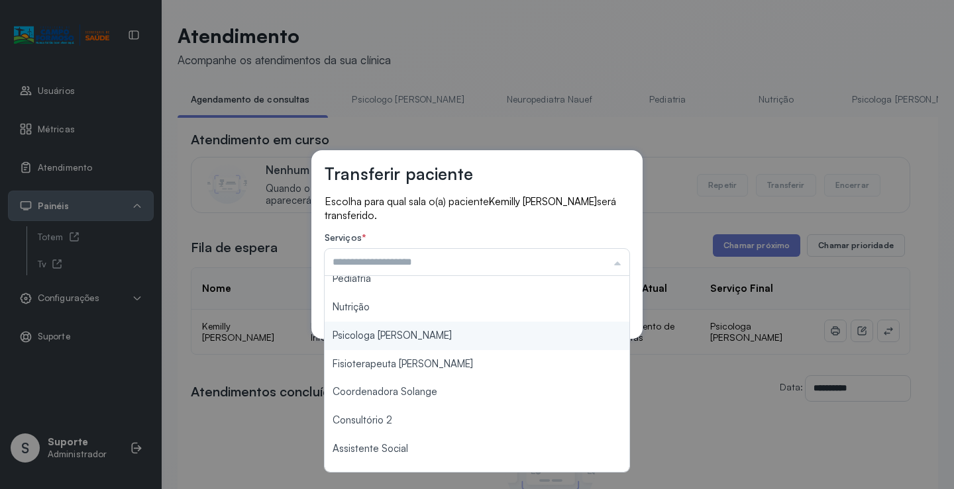
type input "**********"
click at [441, 344] on div "**********" at bounding box center [477, 244] width 954 height 489
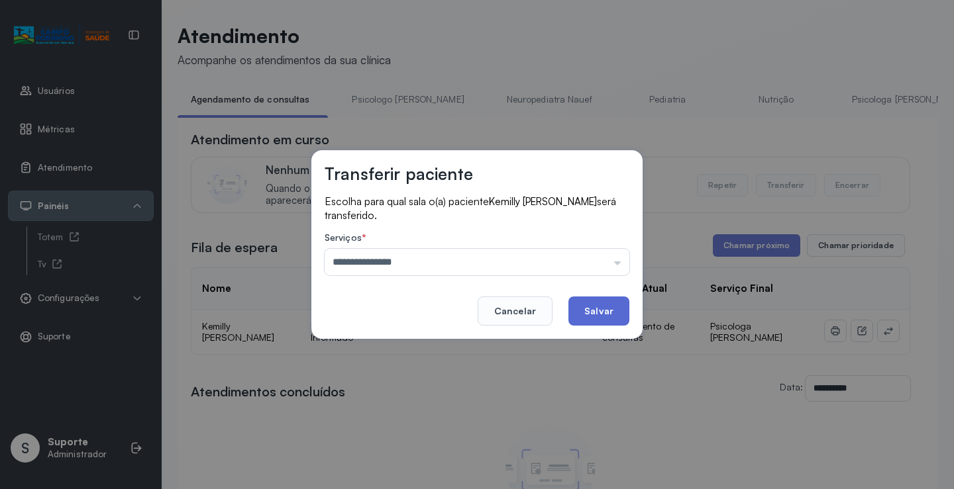
click at [591, 308] on button "Salvar" at bounding box center [598, 311] width 61 height 29
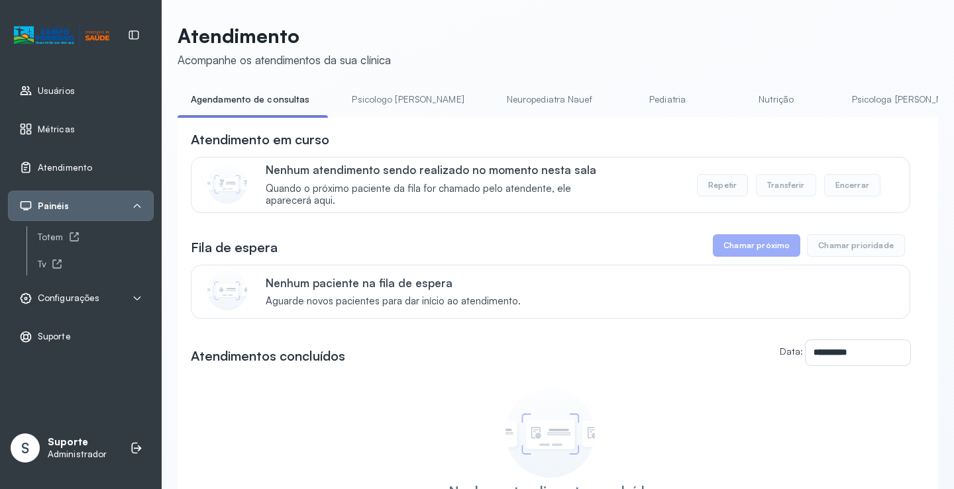
click at [348, 91] on link "Psicologo [PERSON_NAME]" at bounding box center [407, 100] width 138 height 22
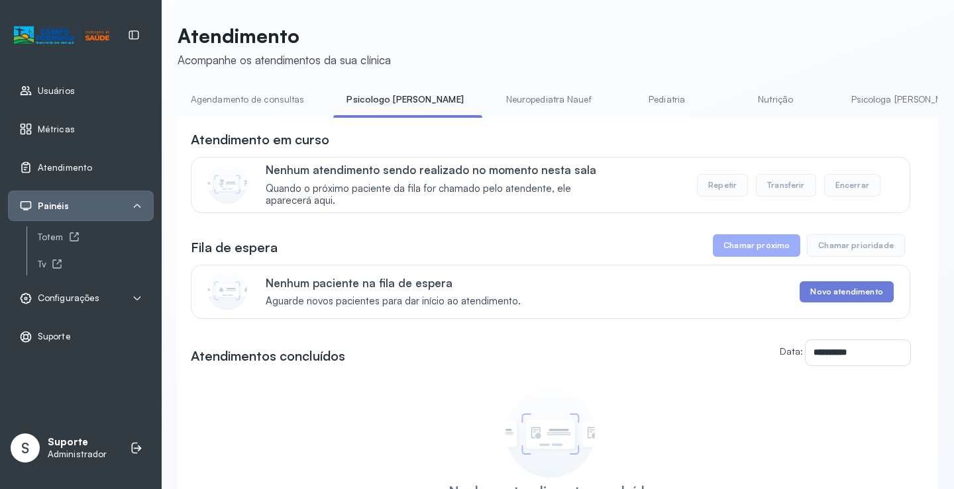
click at [253, 102] on link "Agendamento de consultas" at bounding box center [247, 100] width 140 height 22
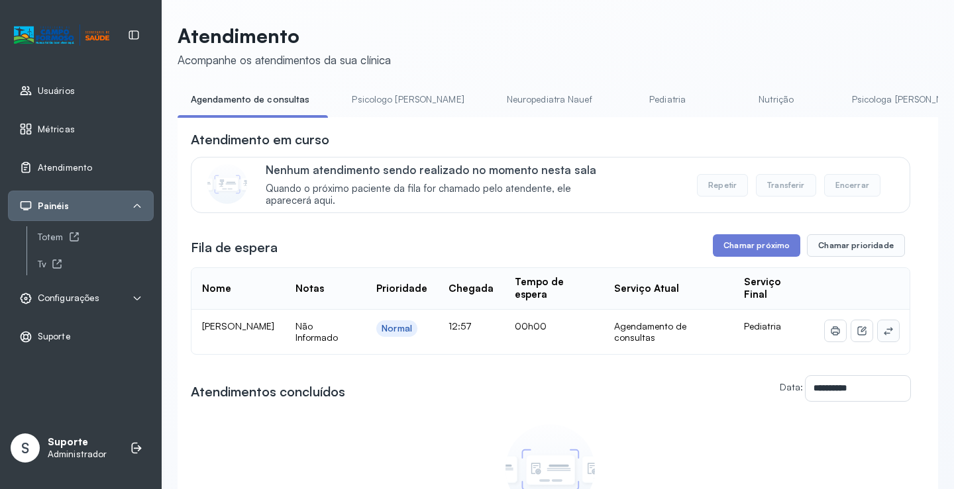
click at [883, 332] on icon at bounding box center [888, 331] width 11 height 11
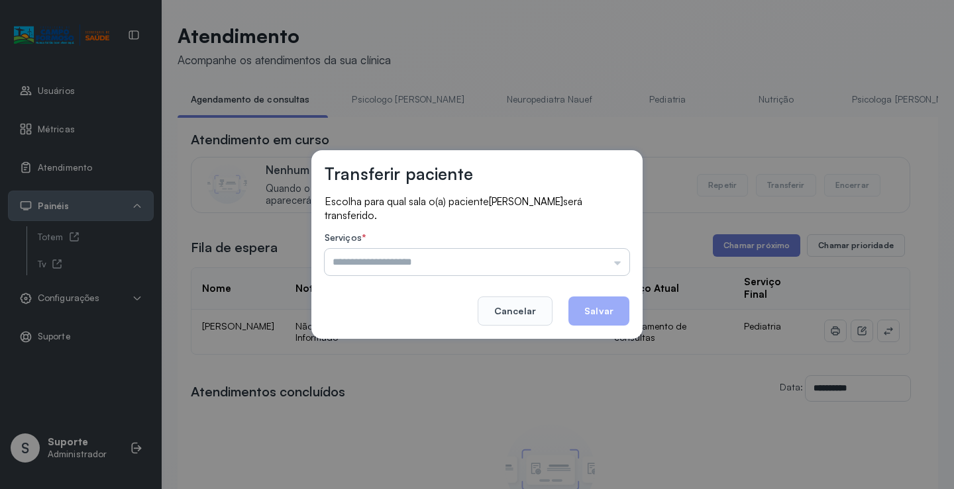
click at [554, 259] on input "text" at bounding box center [477, 262] width 305 height 26
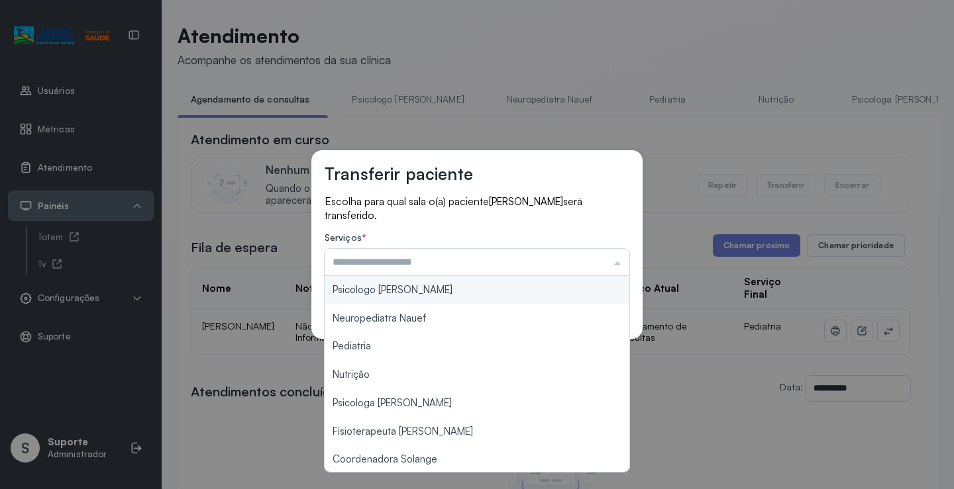
scroll to position [132, 0]
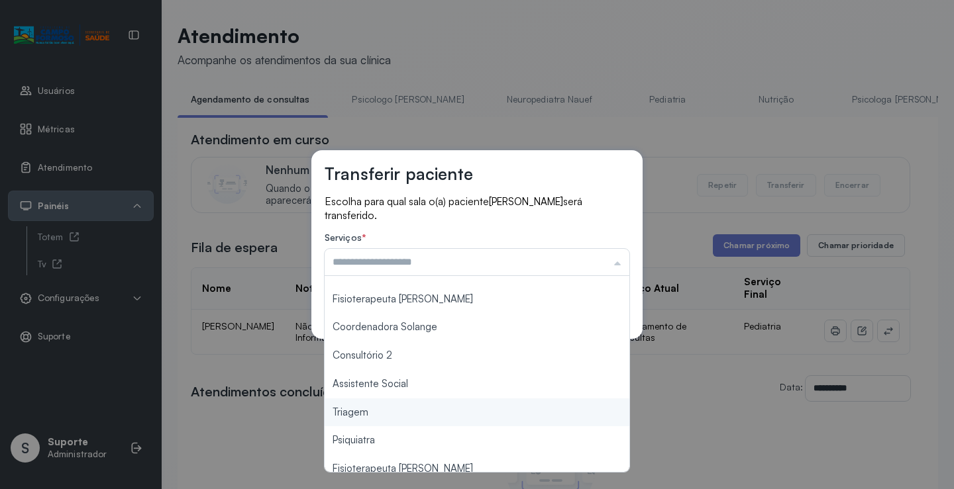
type input "*******"
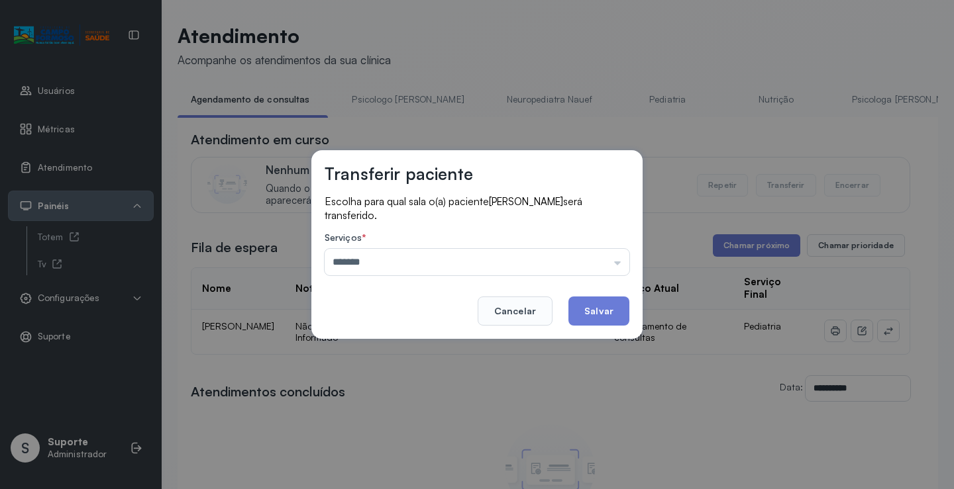
click at [385, 414] on div "Transferir paciente Escolha para qual sala o(a) paciente [PERSON_NAME] será tra…" at bounding box center [477, 244] width 954 height 489
click at [597, 307] on button "Salvar" at bounding box center [598, 311] width 61 height 29
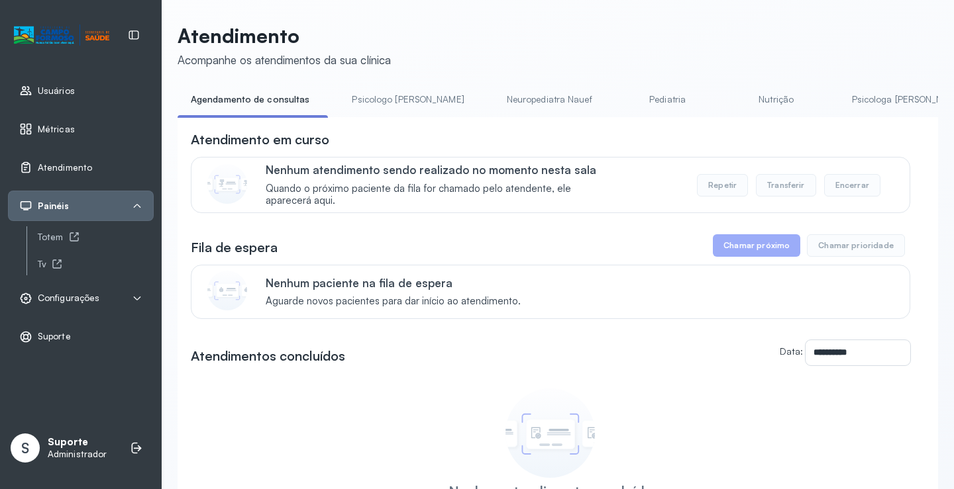
click at [379, 102] on link "Psicologo [PERSON_NAME]" at bounding box center [407, 100] width 138 height 22
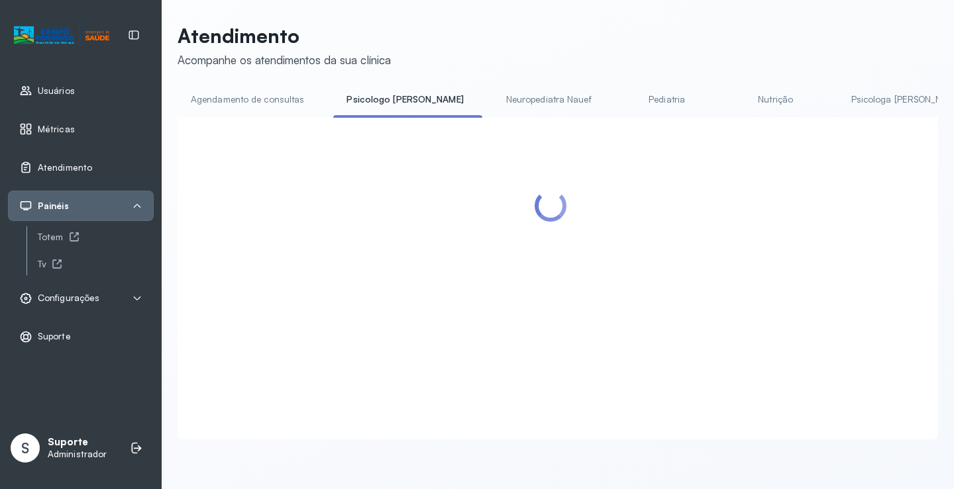
click at [269, 102] on link "Agendamento de consultas" at bounding box center [247, 100] width 140 height 22
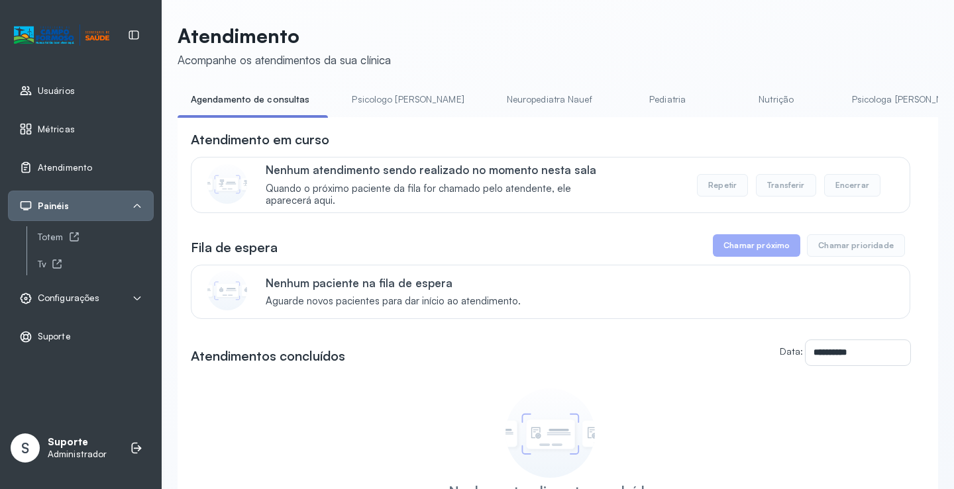
click at [630, 97] on link "Pediatria" at bounding box center [667, 100] width 93 height 22
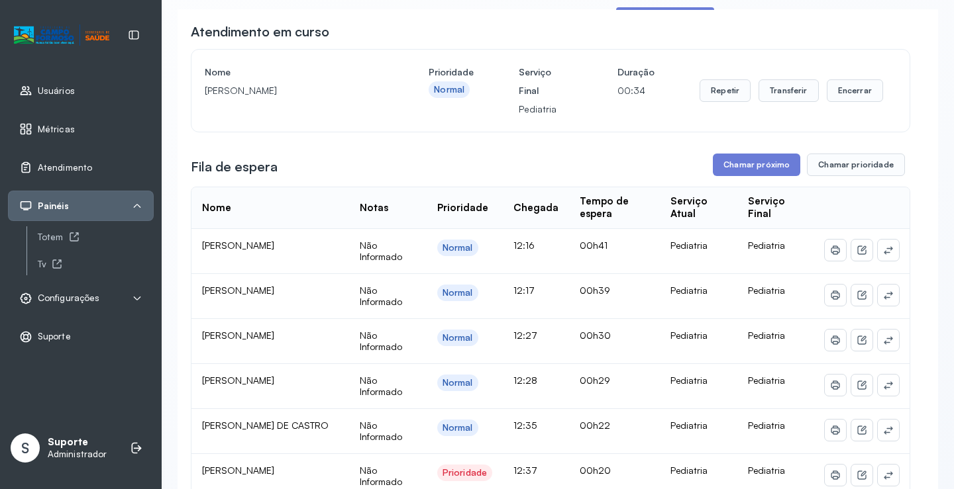
scroll to position [66, 0]
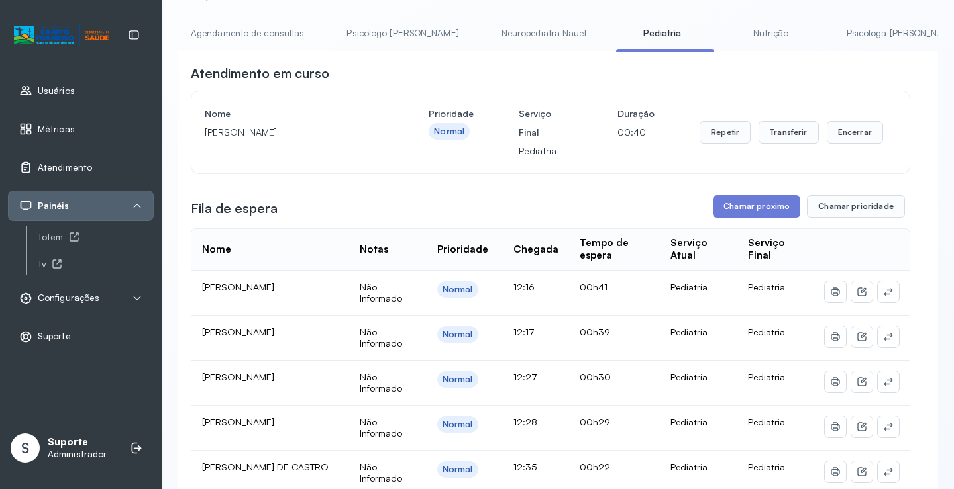
click at [271, 37] on link "Agendamento de consultas" at bounding box center [247, 34] width 140 height 22
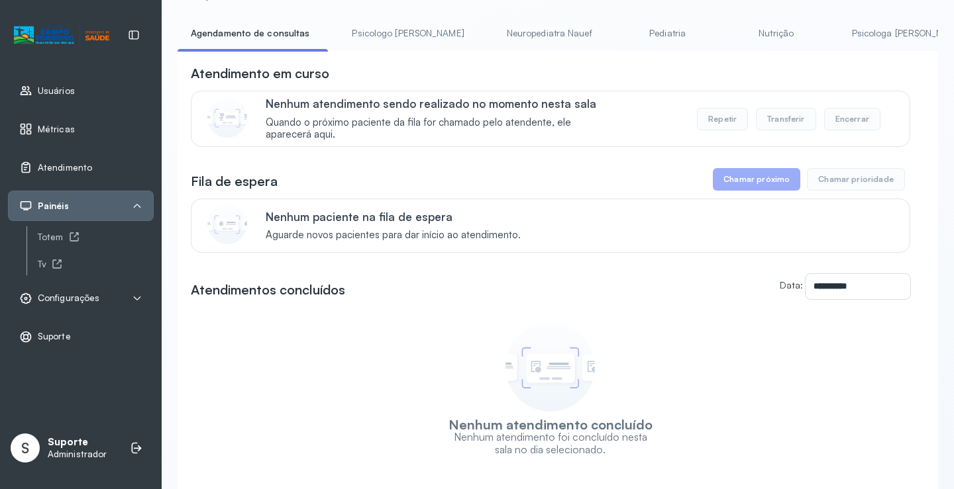
click at [618, 93] on div "Atendimento em curso Nenhum atendimento sendo realizado no momento nesta sala Q…" at bounding box center [550, 105] width 719 height 83
click at [621, 38] on link "Pediatria" at bounding box center [667, 34] width 93 height 22
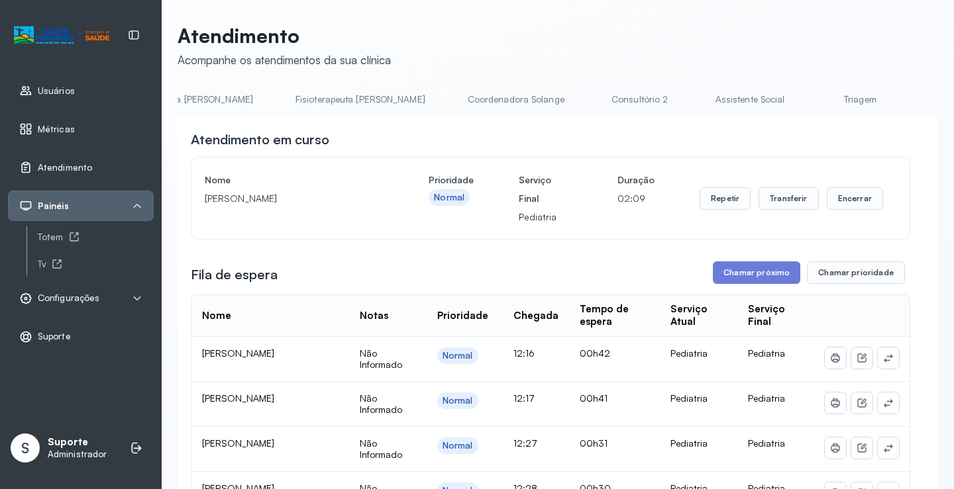
scroll to position [0, 798]
click at [721, 101] on link "Triagem" at bounding box center [767, 100] width 93 height 22
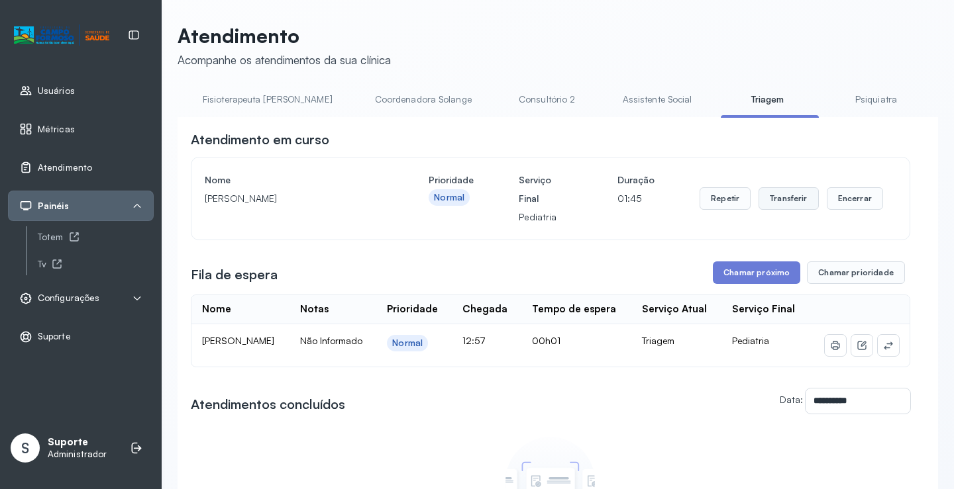
click at [791, 201] on button "Transferir" at bounding box center [788, 198] width 60 height 23
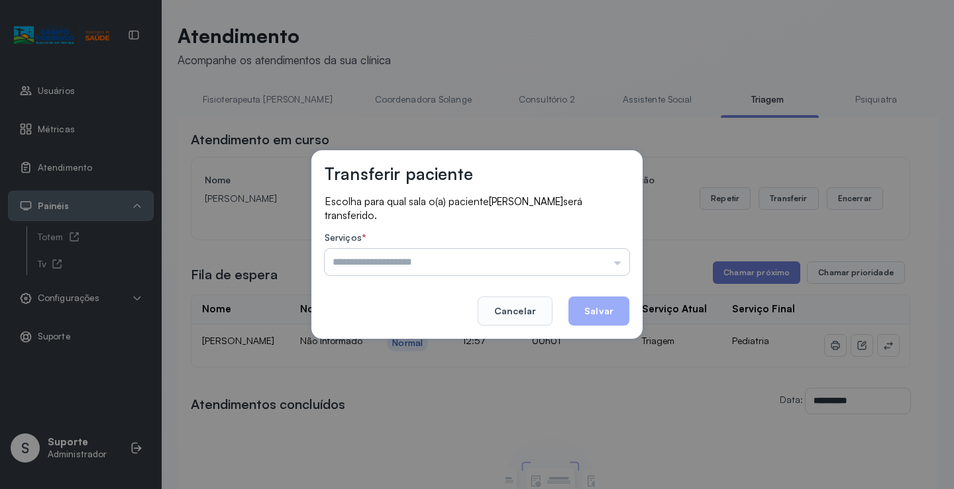
click at [602, 267] on input "text" at bounding box center [477, 262] width 305 height 26
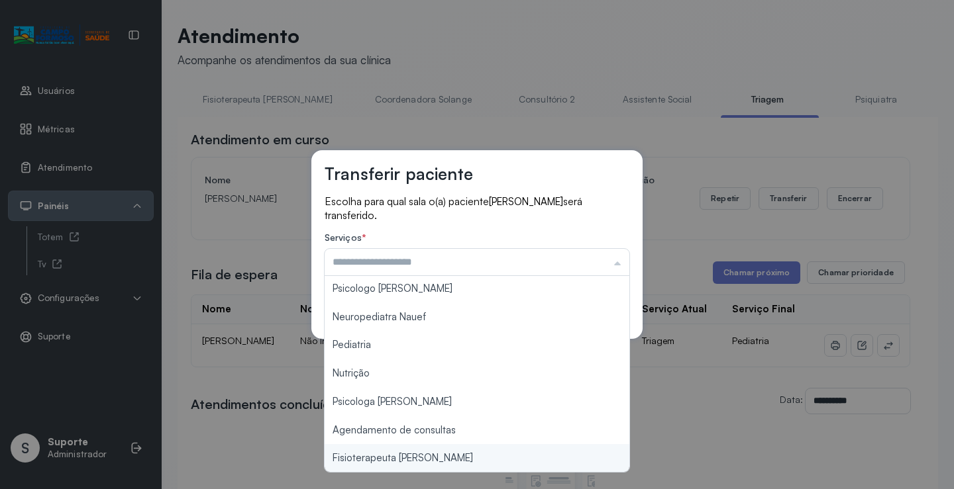
scroll to position [0, 0]
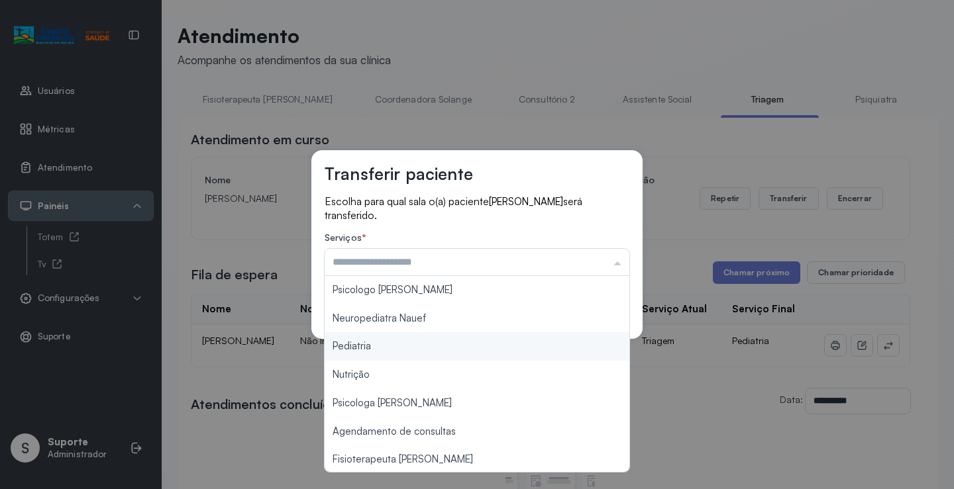
type input "*********"
drag, startPoint x: 421, startPoint y: 350, endPoint x: 500, endPoint y: 319, distance: 84.5
click at [421, 350] on div "Transferir paciente Escolha para qual sala o(a) paciente [PERSON_NAME] será tra…" at bounding box center [477, 244] width 954 height 489
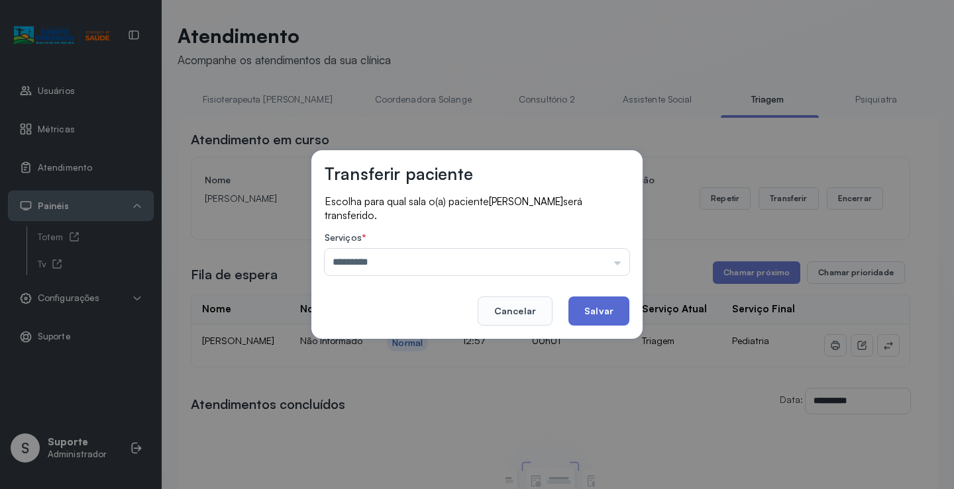
click at [589, 312] on button "Salvar" at bounding box center [598, 311] width 61 height 29
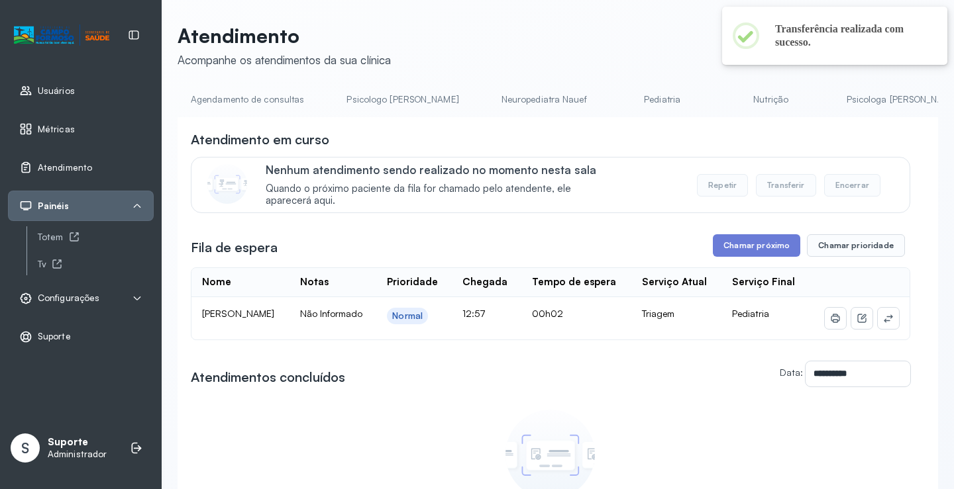
click at [230, 99] on link "Agendamento de consultas" at bounding box center [247, 100] width 140 height 22
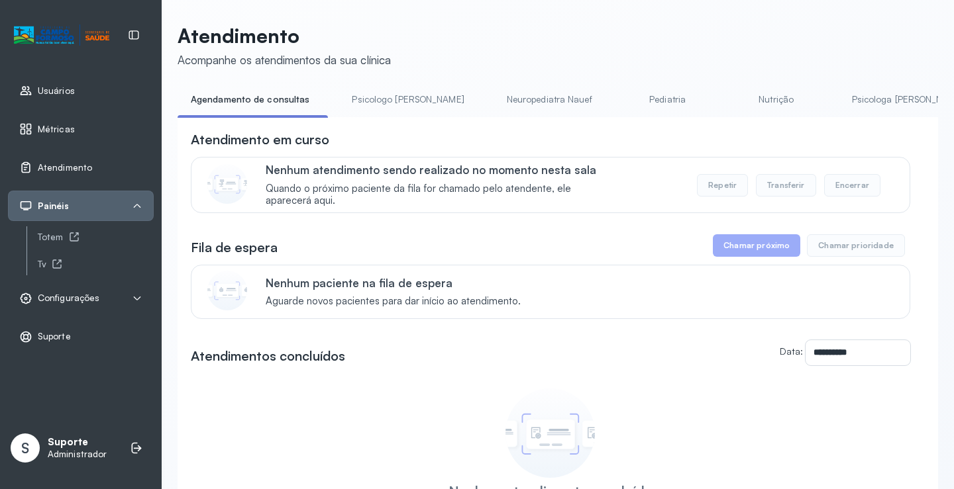
click at [377, 89] on link "Psicologo [PERSON_NAME]" at bounding box center [407, 100] width 138 height 22
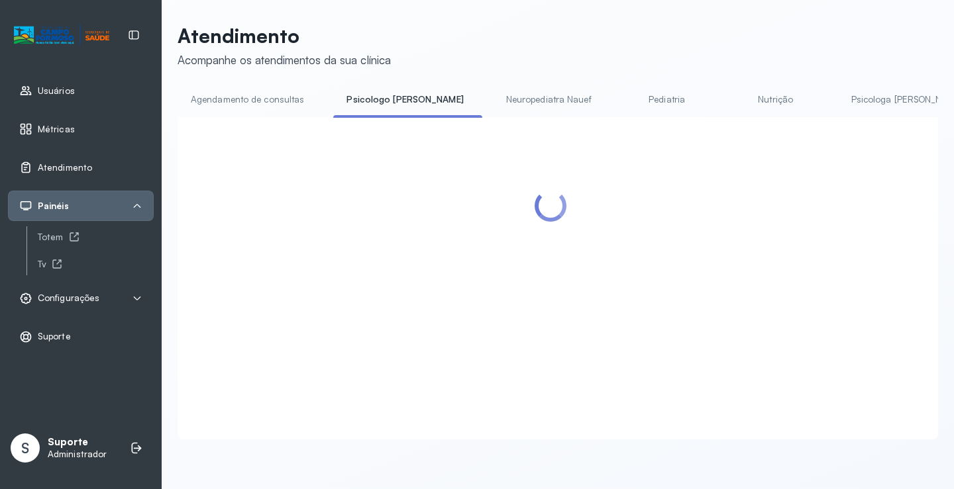
click at [248, 104] on link "Agendamento de consultas" at bounding box center [247, 100] width 140 height 22
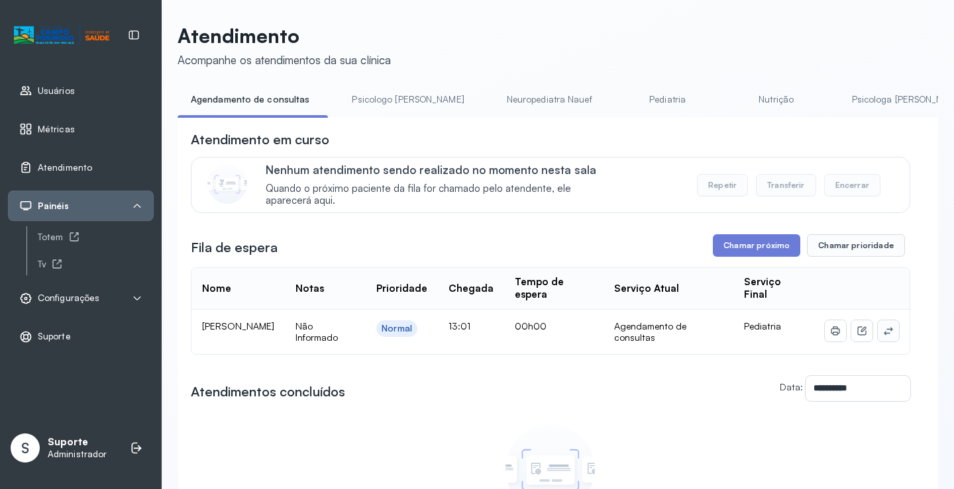
click at [883, 335] on icon at bounding box center [888, 331] width 11 height 11
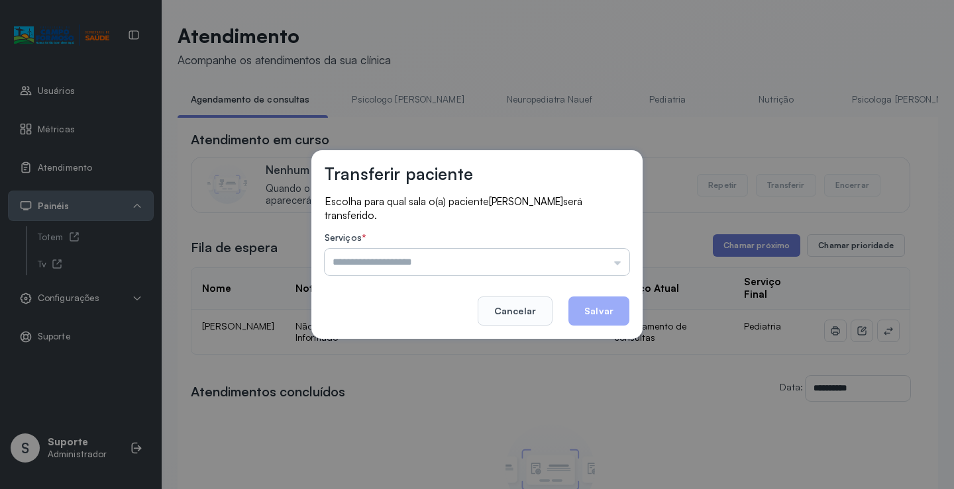
click at [599, 258] on input "text" at bounding box center [477, 262] width 305 height 26
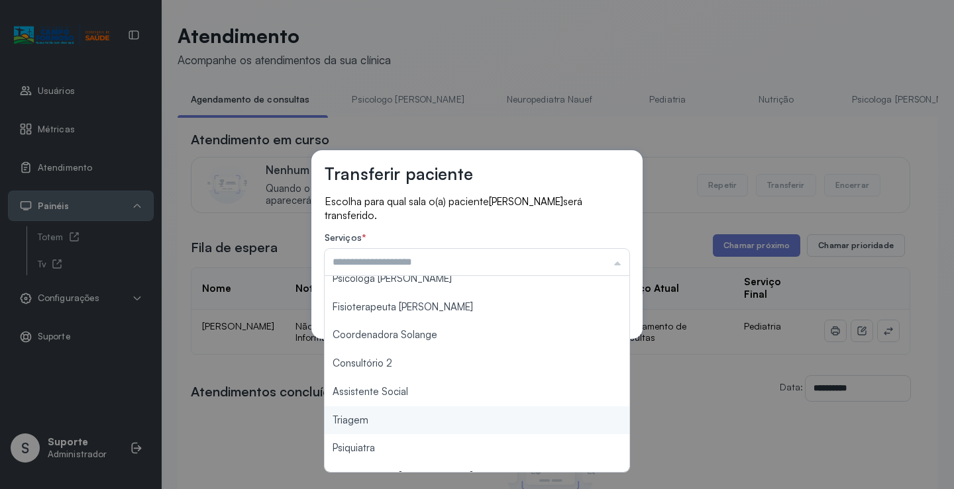
scroll to position [199, 0]
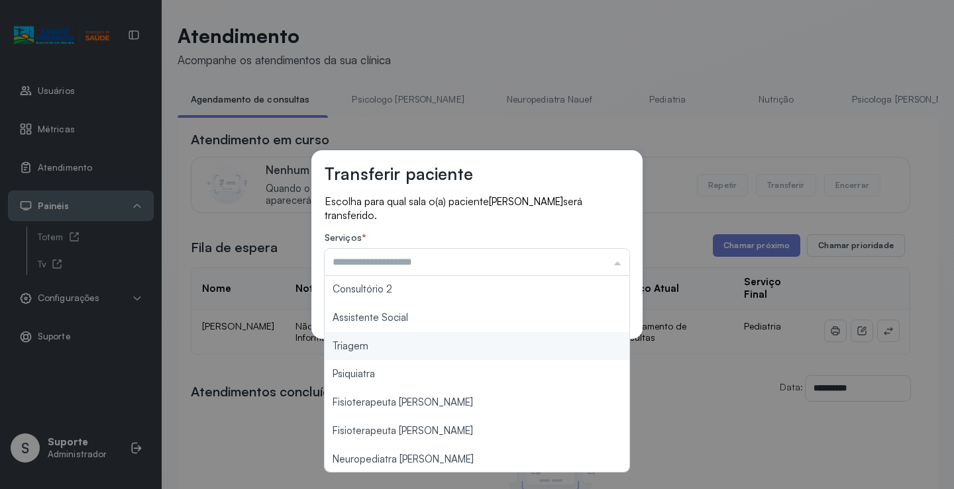
type input "*******"
drag, startPoint x: 379, startPoint y: 351, endPoint x: 505, endPoint y: 323, distance: 129.0
click at [381, 349] on div "Transferir paciente Escolha para qual sala o(a) paciente [PERSON_NAME] será tra…" at bounding box center [477, 244] width 954 height 489
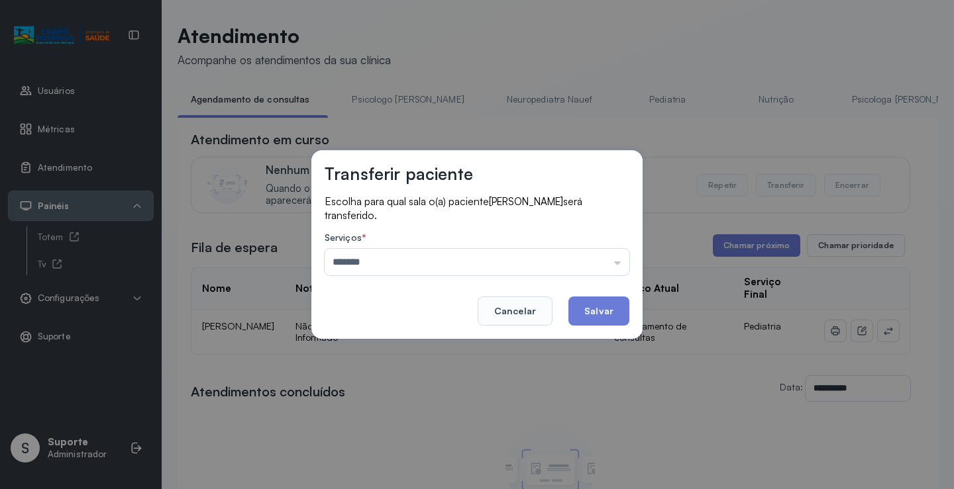
click at [593, 301] on button "Salvar" at bounding box center [598, 311] width 61 height 29
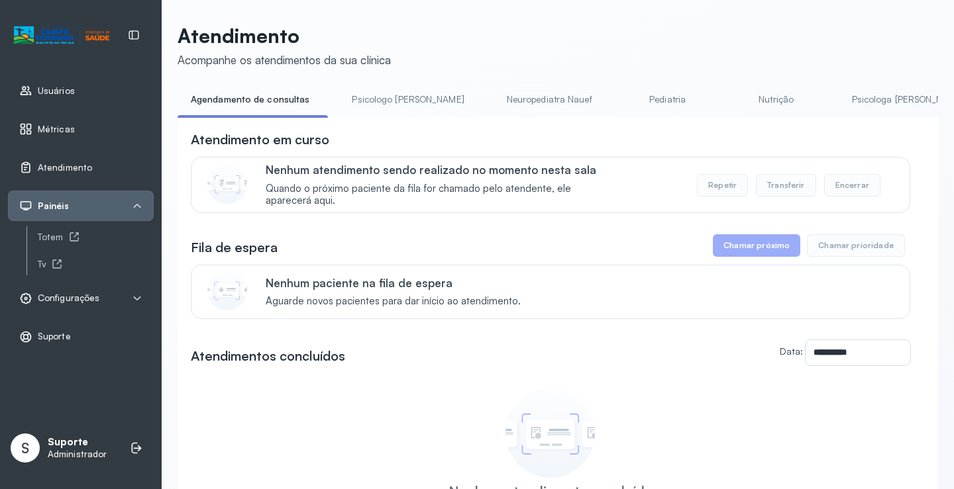
click at [627, 99] on link "Pediatria" at bounding box center [667, 100] width 93 height 22
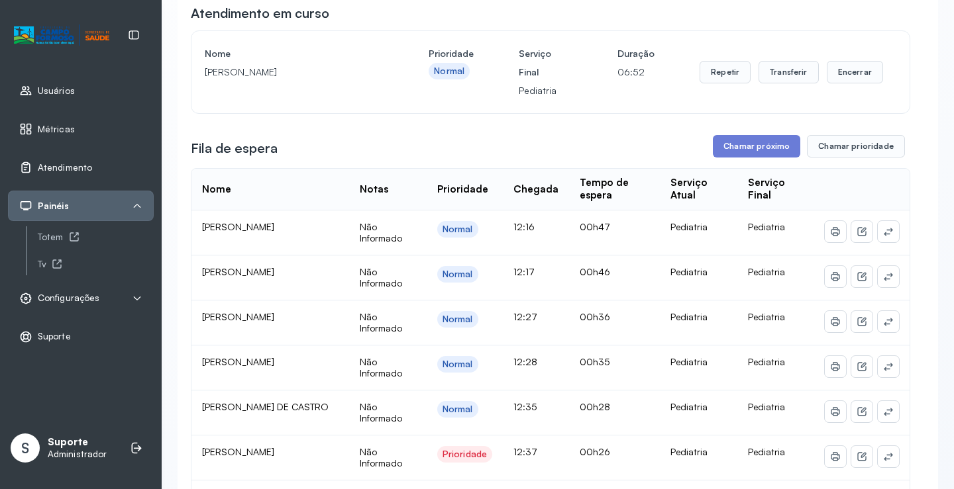
scroll to position [0, 0]
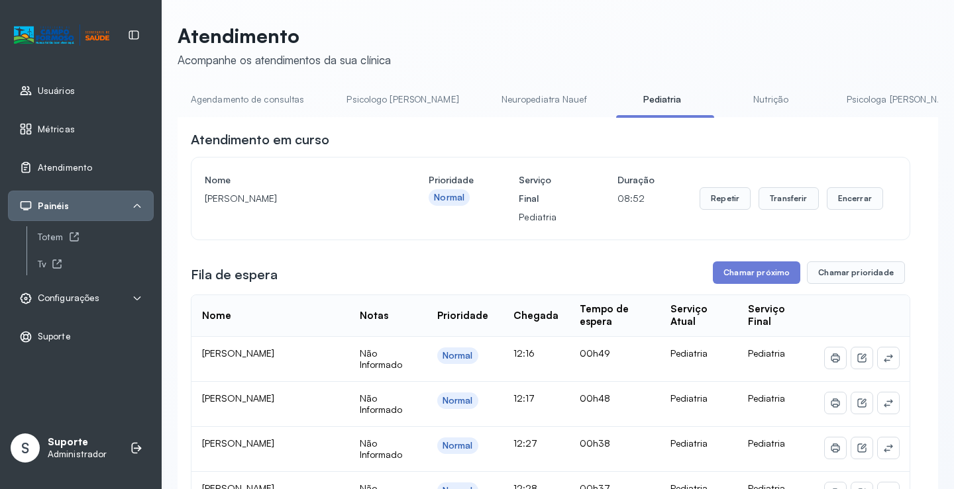
drag, startPoint x: 264, startPoint y: 95, endPoint x: 299, endPoint y: 108, distance: 37.9
click at [262, 97] on link "Agendamento de consultas" at bounding box center [247, 100] width 140 height 22
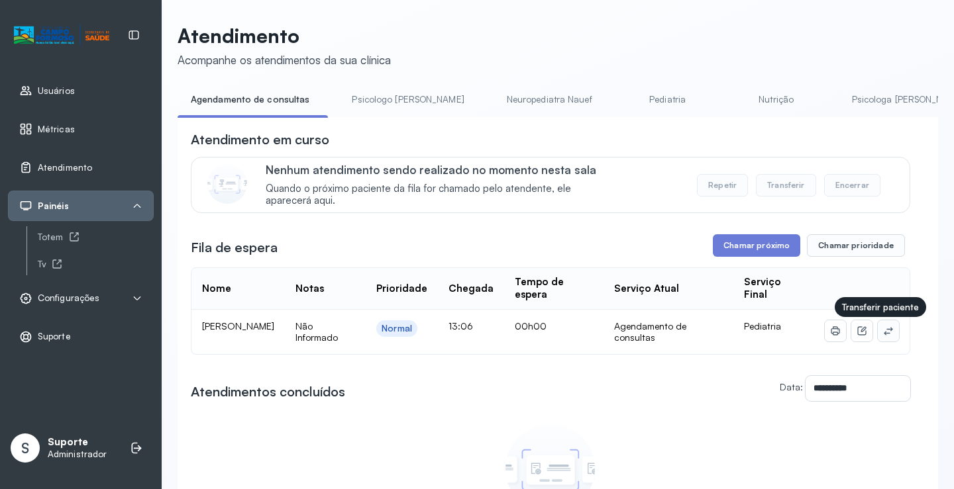
click at [880, 340] on button at bounding box center [888, 331] width 21 height 21
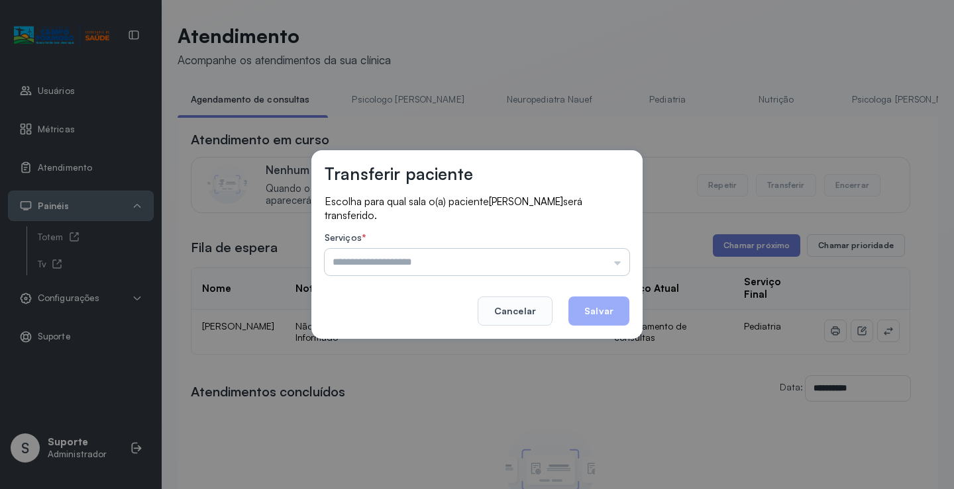
drag, startPoint x: 597, startPoint y: 277, endPoint x: 589, endPoint y: 273, distance: 9.2
click at [595, 277] on div "Escolha para qual sala o(a) paciente DAVI [PERSON_NAME] será transferido. Servi…" at bounding box center [477, 236] width 305 height 83
click at [585, 267] on input "text" at bounding box center [477, 262] width 305 height 26
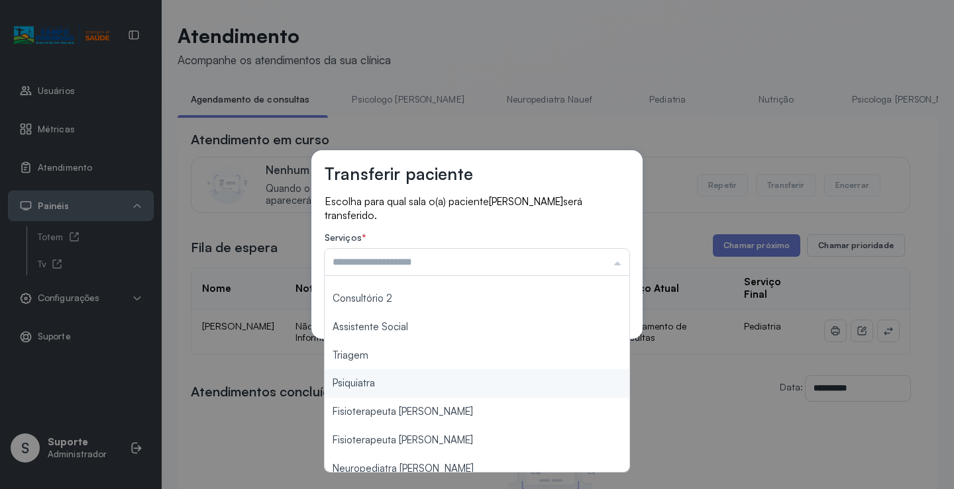
scroll to position [201, 0]
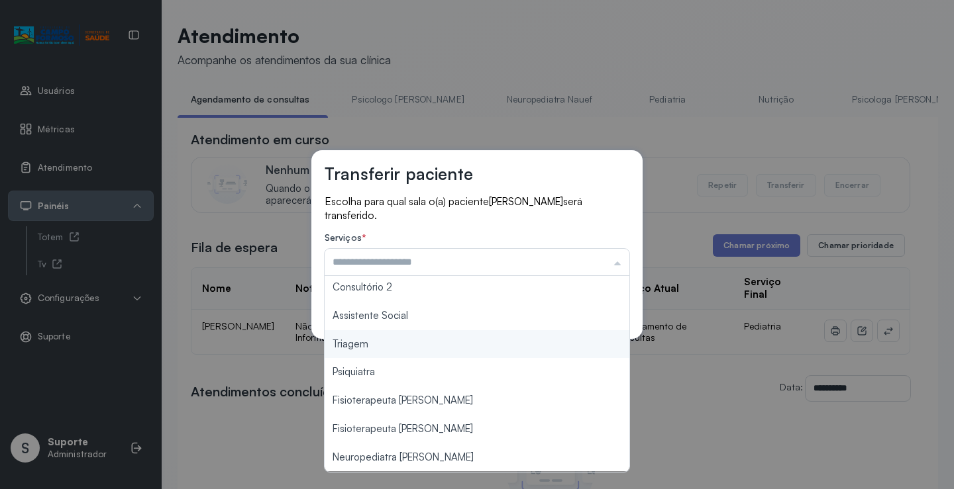
type input "*******"
drag, startPoint x: 394, startPoint y: 340, endPoint x: 440, endPoint y: 334, distance: 46.2
click at [394, 340] on div "Transferir paciente Escolha para qual sala o(a) paciente [PERSON_NAME] será tra…" at bounding box center [477, 244] width 954 height 489
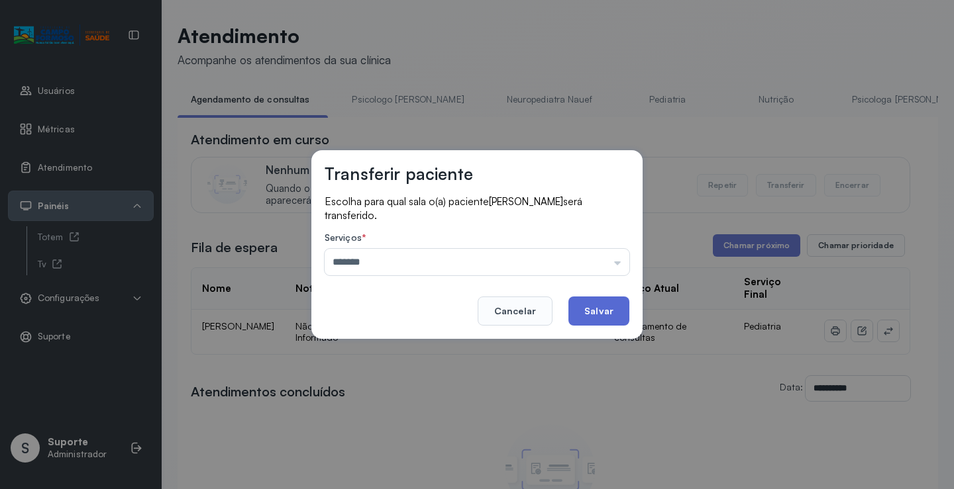
click at [599, 312] on button "Salvar" at bounding box center [598, 311] width 61 height 29
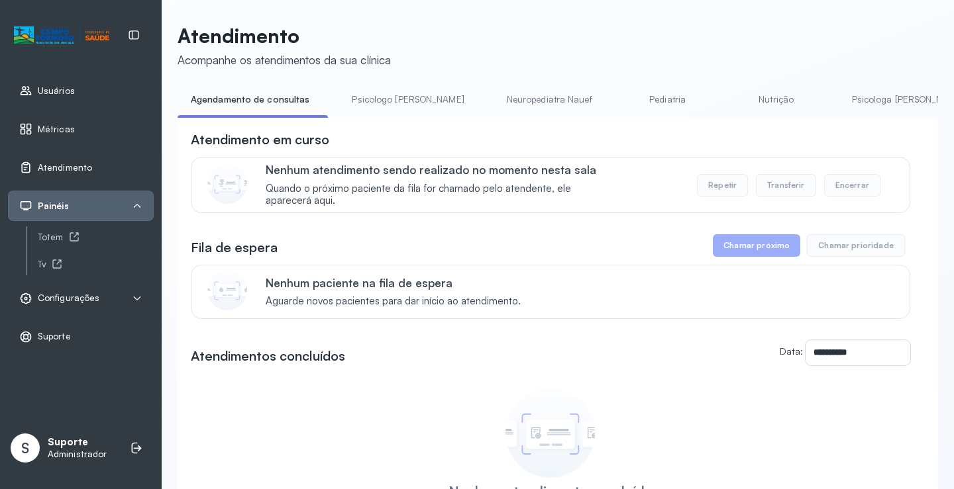
click at [621, 96] on link "Pediatria" at bounding box center [667, 100] width 93 height 22
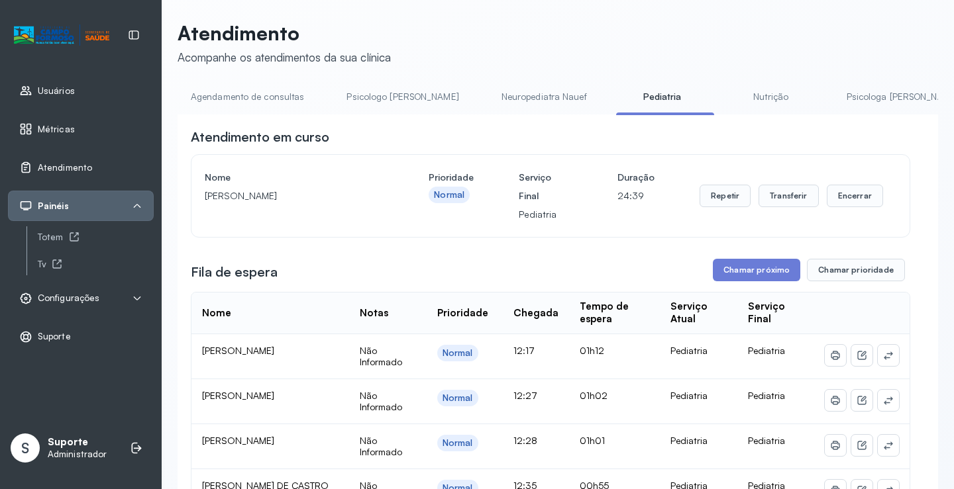
scroll to position [0, 0]
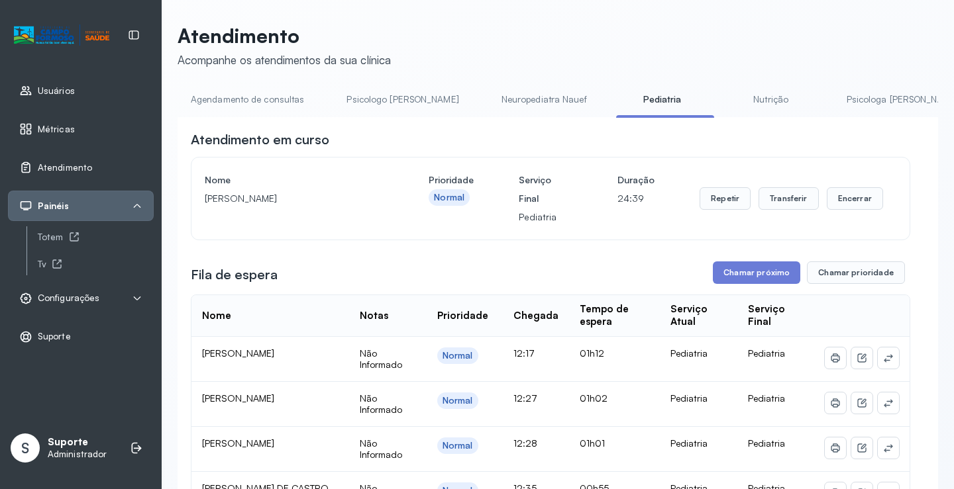
drag, startPoint x: 491, startPoint y: 99, endPoint x: 568, endPoint y: 99, distance: 77.5
click at [490, 99] on link "Neuropediatra Nauef" at bounding box center [544, 100] width 112 height 22
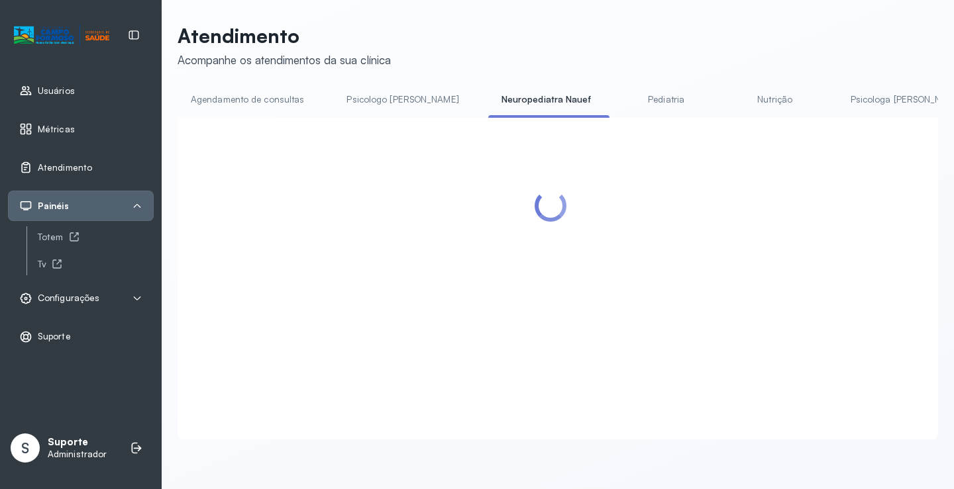
click at [625, 103] on link "Pediatria" at bounding box center [666, 100] width 93 height 22
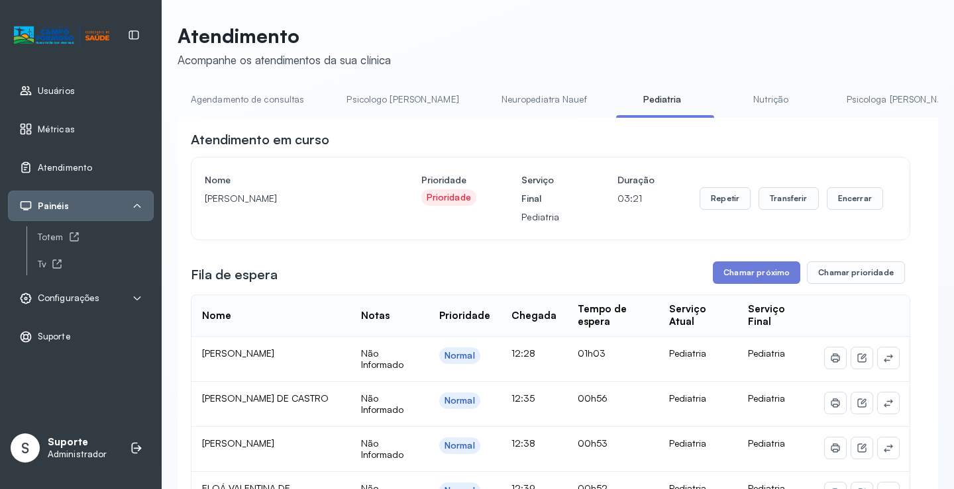
click at [270, 93] on link "Agendamento de consultas" at bounding box center [247, 100] width 140 height 22
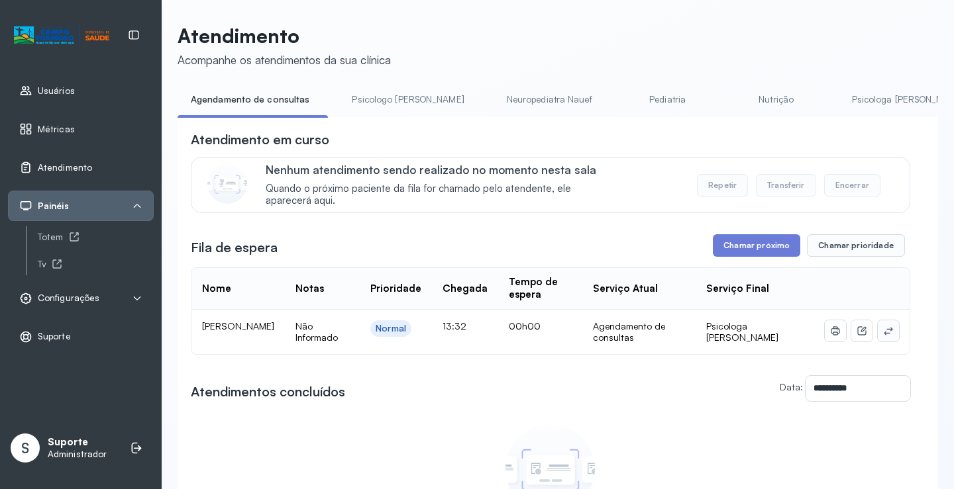
click at [883, 333] on icon at bounding box center [888, 331] width 11 height 11
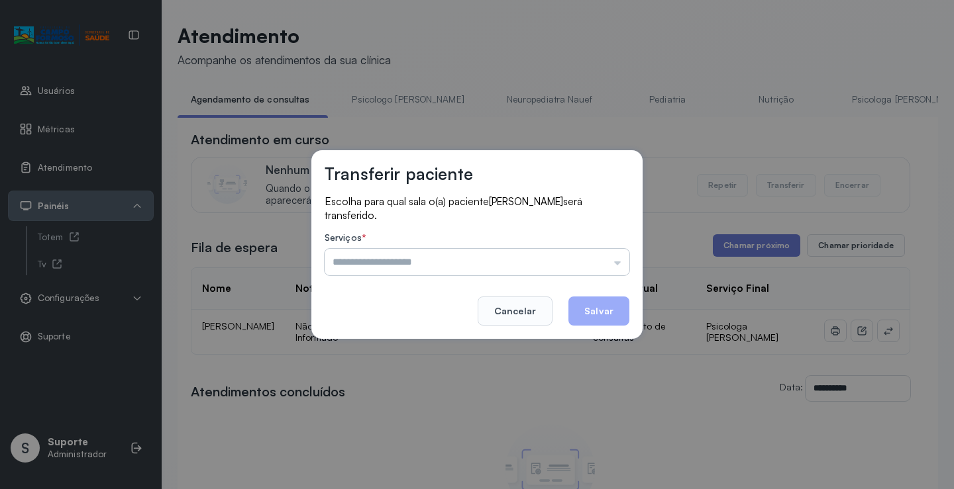
click at [581, 264] on input "text" at bounding box center [477, 262] width 305 height 26
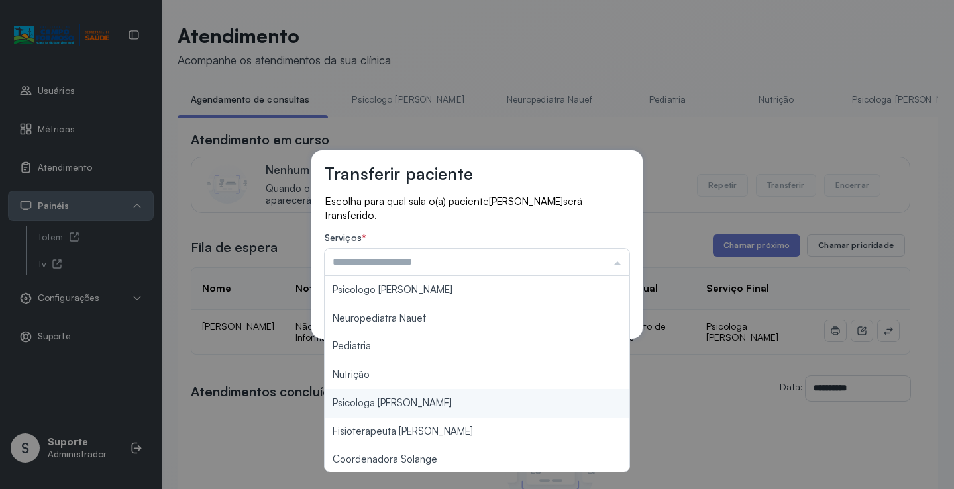
type input "**********"
drag, startPoint x: 398, startPoint y: 405, endPoint x: 420, endPoint y: 400, distance: 22.3
click at [401, 405] on div "**********" at bounding box center [477, 244] width 954 height 489
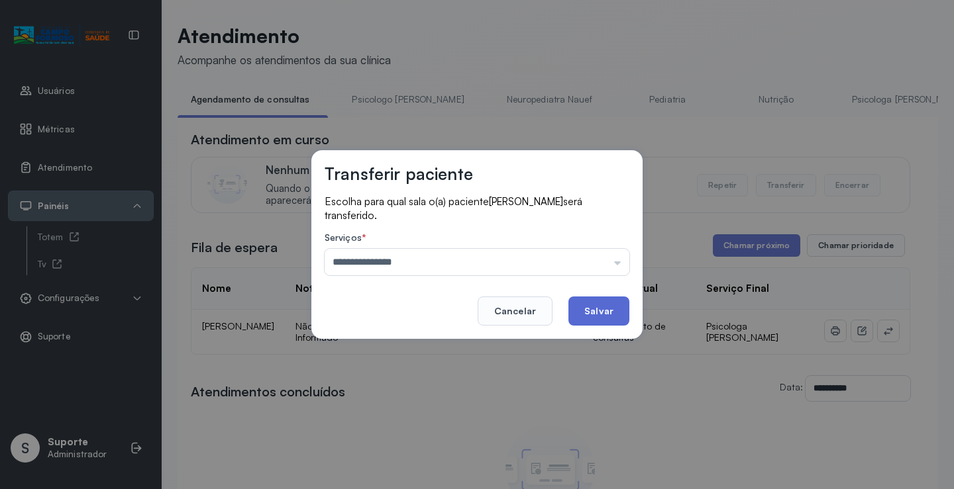
click at [598, 313] on button "Salvar" at bounding box center [598, 311] width 61 height 29
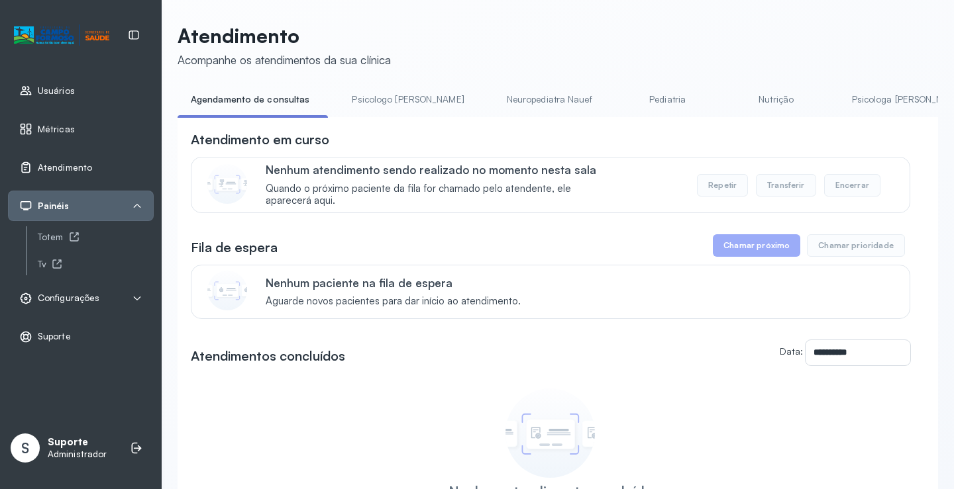
click at [621, 98] on link "Pediatria" at bounding box center [667, 100] width 93 height 22
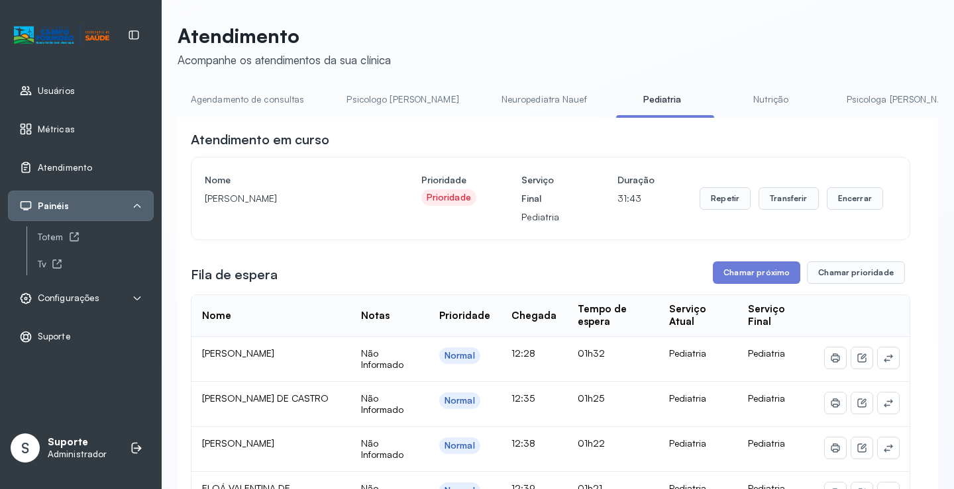
click at [277, 91] on link "Agendamento de consultas" at bounding box center [247, 100] width 140 height 22
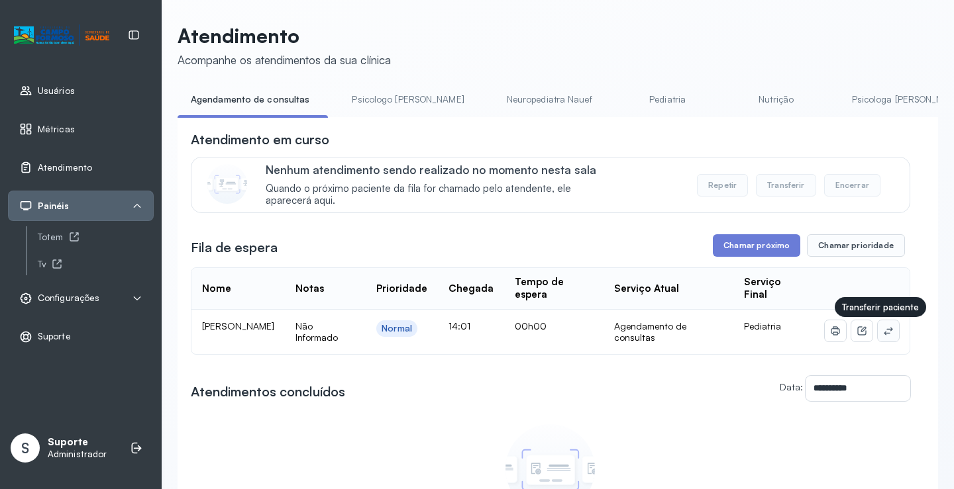
click at [883, 332] on icon at bounding box center [888, 331] width 11 height 11
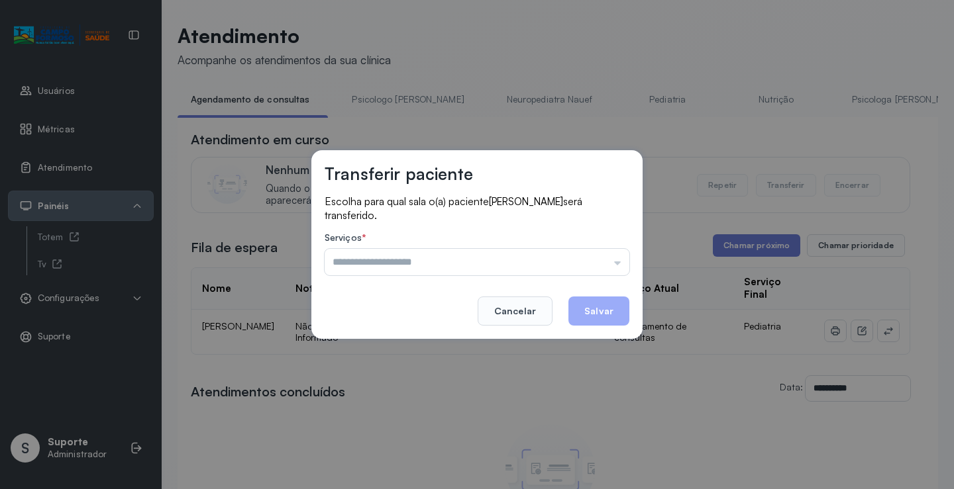
drag, startPoint x: 593, startPoint y: 266, endPoint x: 514, endPoint y: 289, distance: 83.0
click at [592, 266] on input "text" at bounding box center [477, 262] width 305 height 26
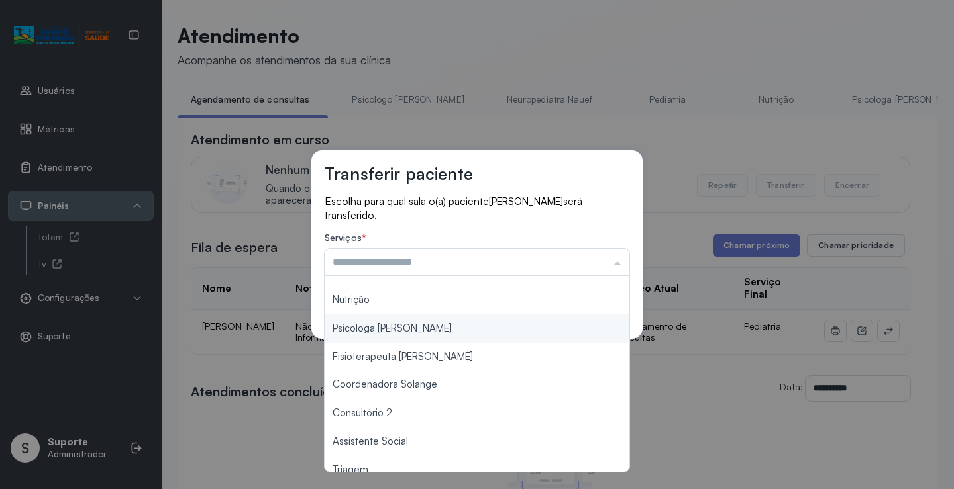
scroll to position [200, 0]
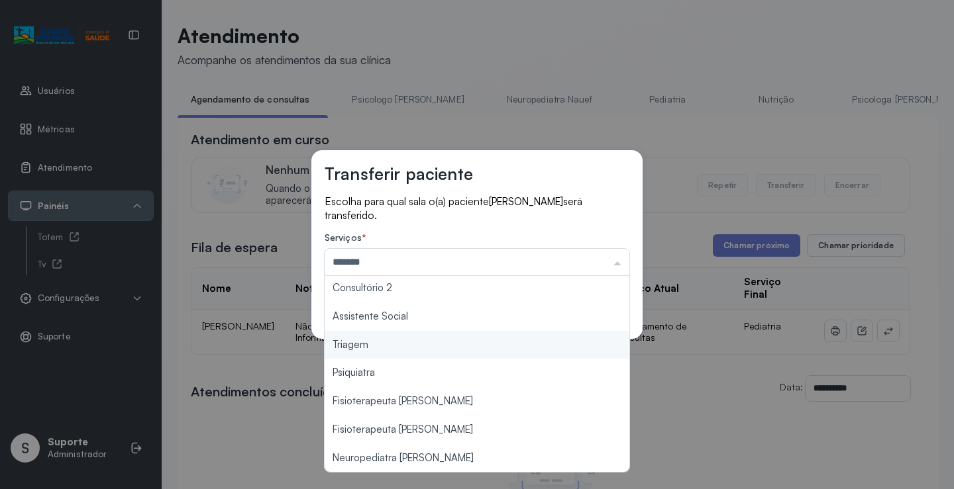
click at [409, 350] on div "Transferir paciente Escolha para qual sala o(a) paciente [PERSON_NAME] será tra…" at bounding box center [477, 244] width 954 height 489
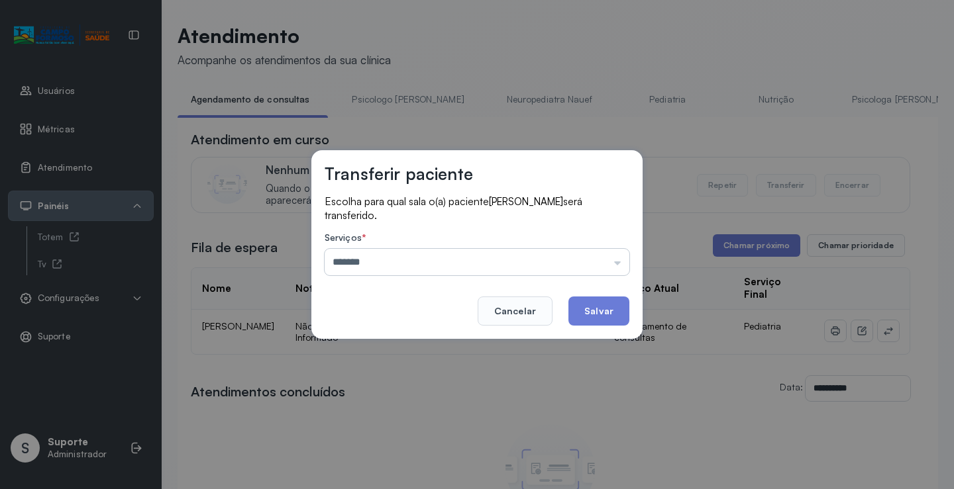
click at [580, 258] on input "*******" at bounding box center [477, 262] width 305 height 26
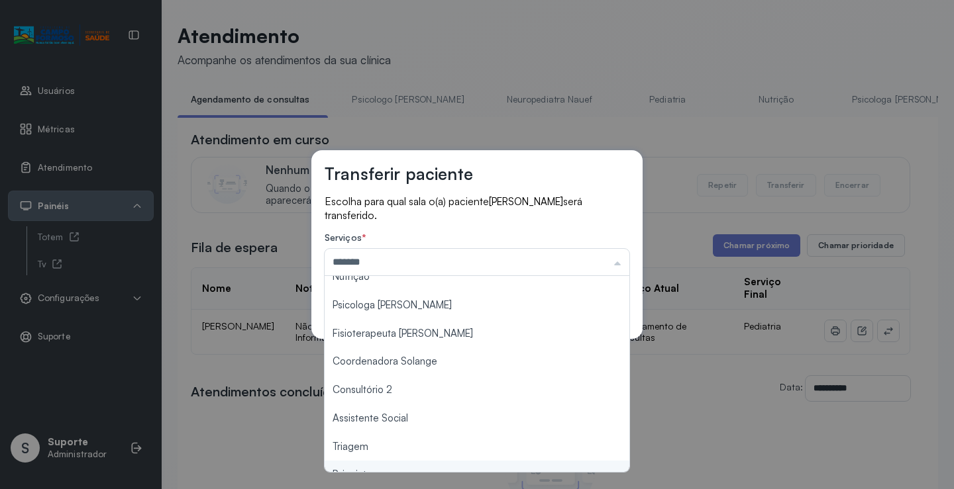
scroll to position [0, 0]
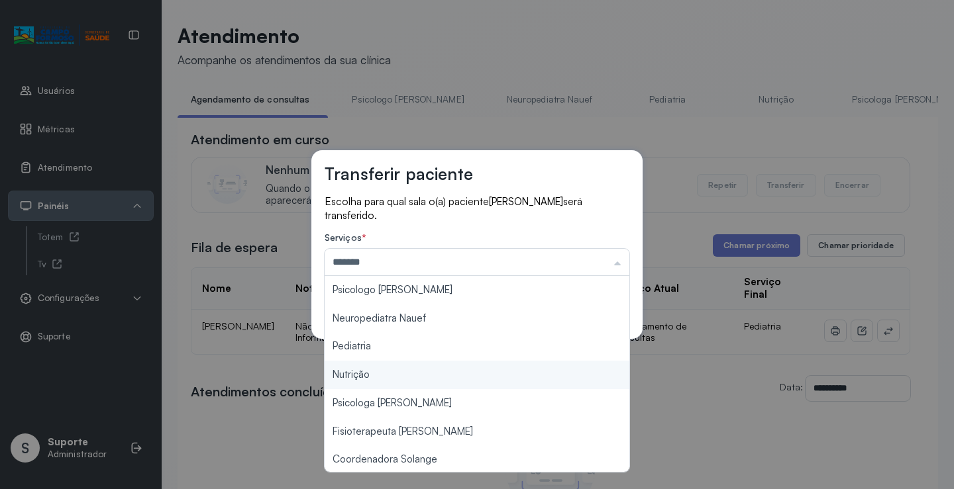
type input "*********"
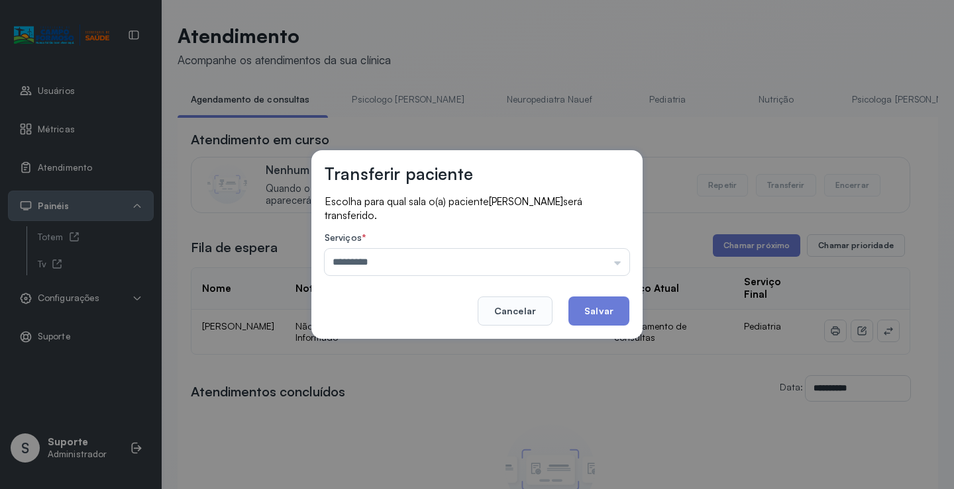
click at [408, 350] on div "Transferir paciente Escolha para qual sala o(a) paciente [PERSON_NAME] será tra…" at bounding box center [477, 244] width 954 height 489
click at [605, 310] on button "Salvar" at bounding box center [598, 311] width 61 height 29
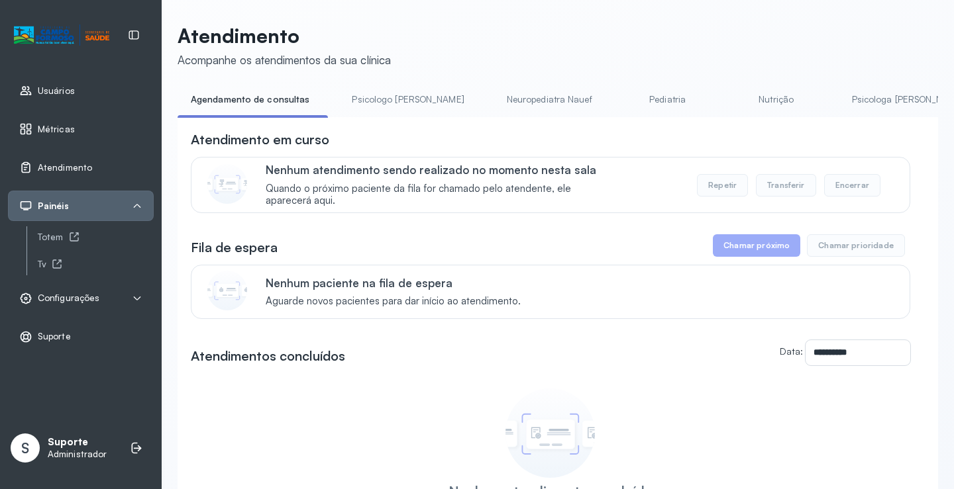
click at [374, 97] on link "Psicologo [PERSON_NAME]" at bounding box center [407, 100] width 138 height 22
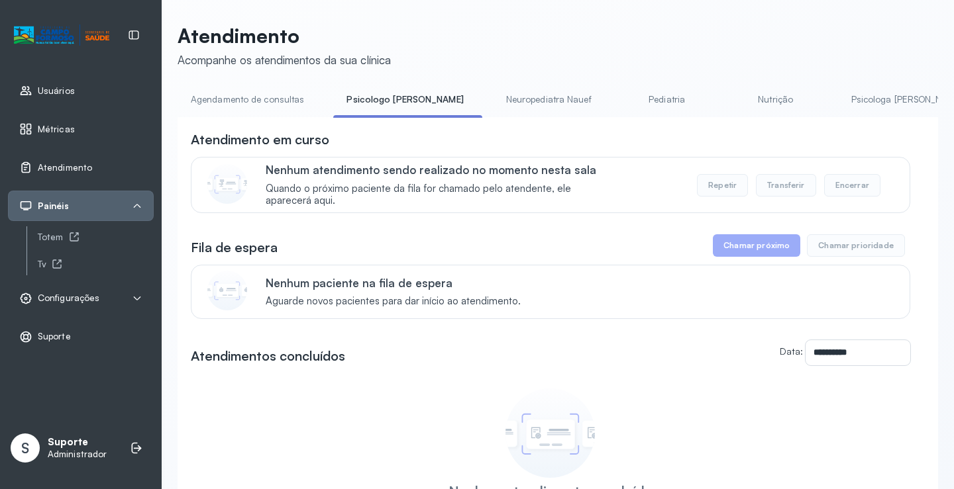
click at [285, 98] on link "Agendamento de consultas" at bounding box center [247, 100] width 140 height 22
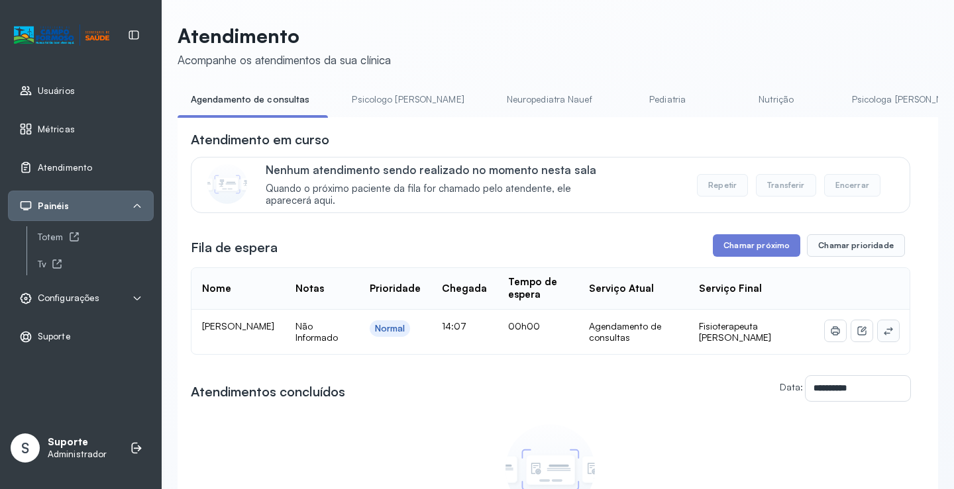
click at [885, 338] on button at bounding box center [888, 331] width 21 height 21
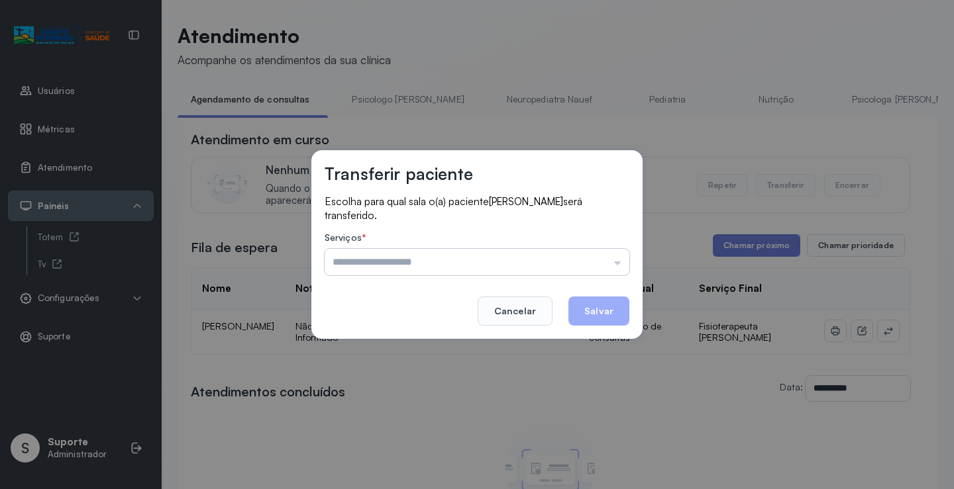
click at [589, 260] on input "text" at bounding box center [477, 262] width 305 height 26
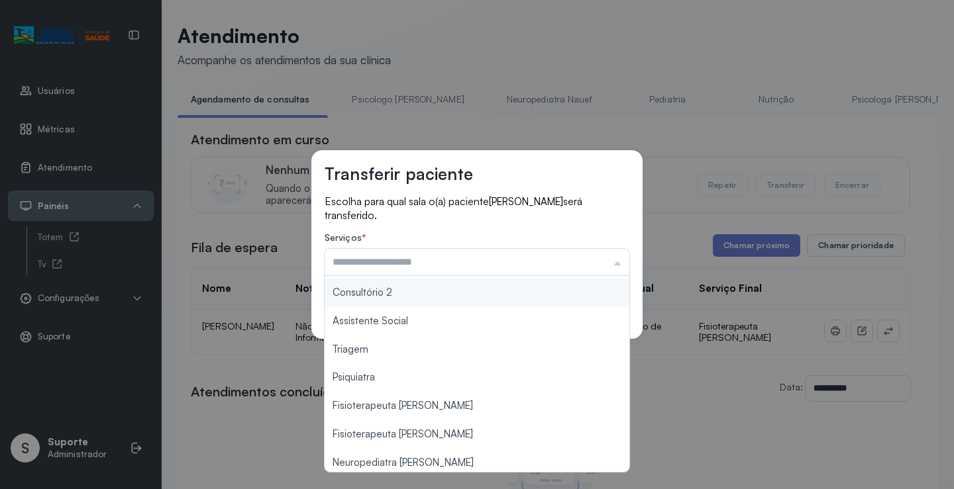
scroll to position [200, 0]
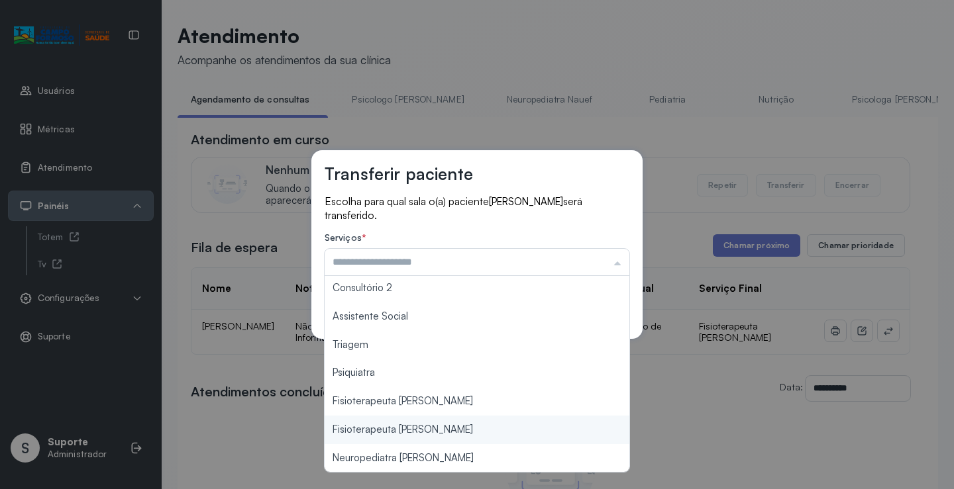
type input "**********"
click at [453, 432] on div "**********" at bounding box center [477, 244] width 954 height 489
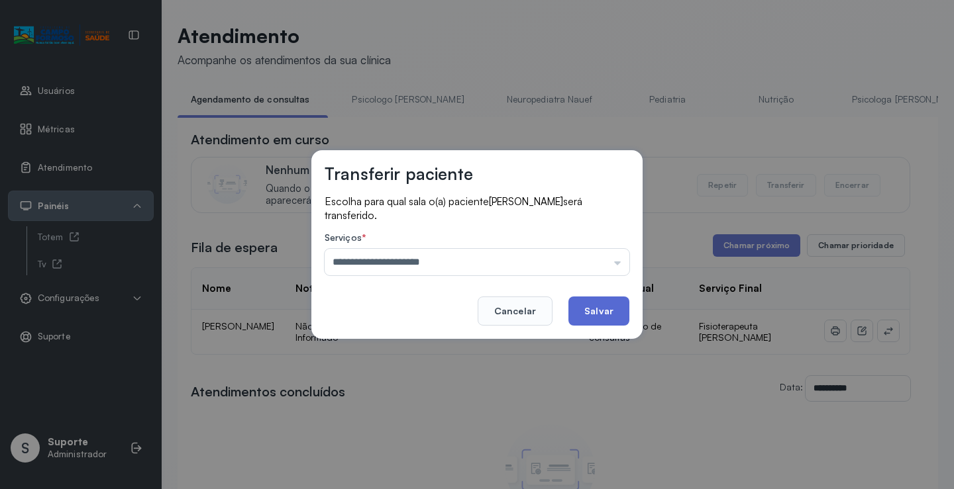
click at [593, 315] on button "Salvar" at bounding box center [598, 311] width 61 height 29
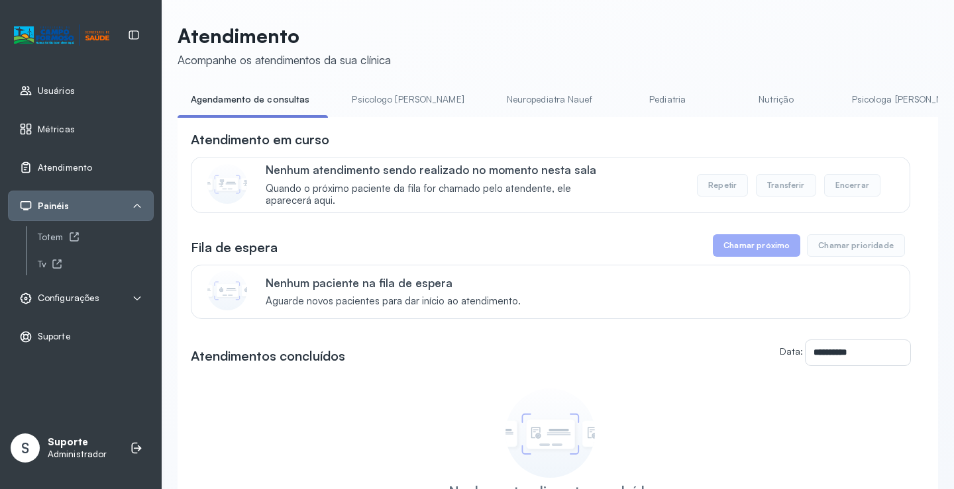
click at [621, 100] on link "Pediatria" at bounding box center [667, 100] width 93 height 22
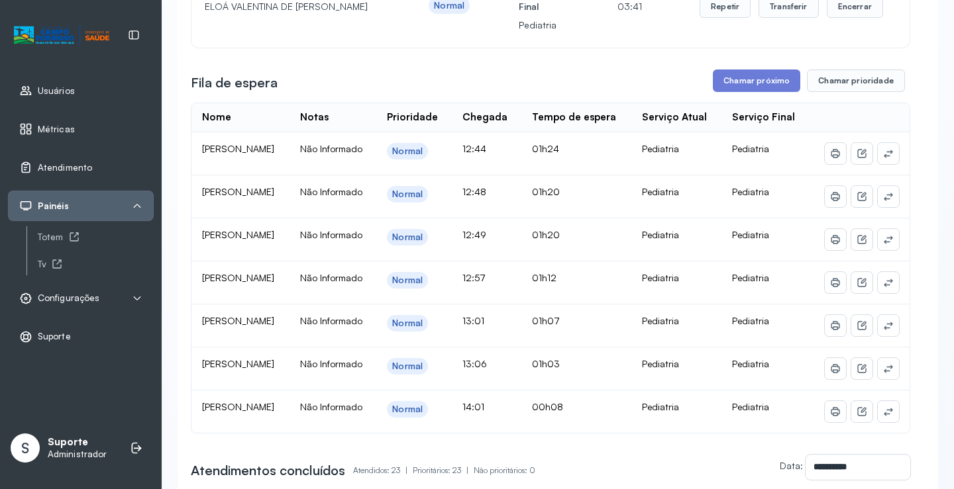
scroll to position [199, 0]
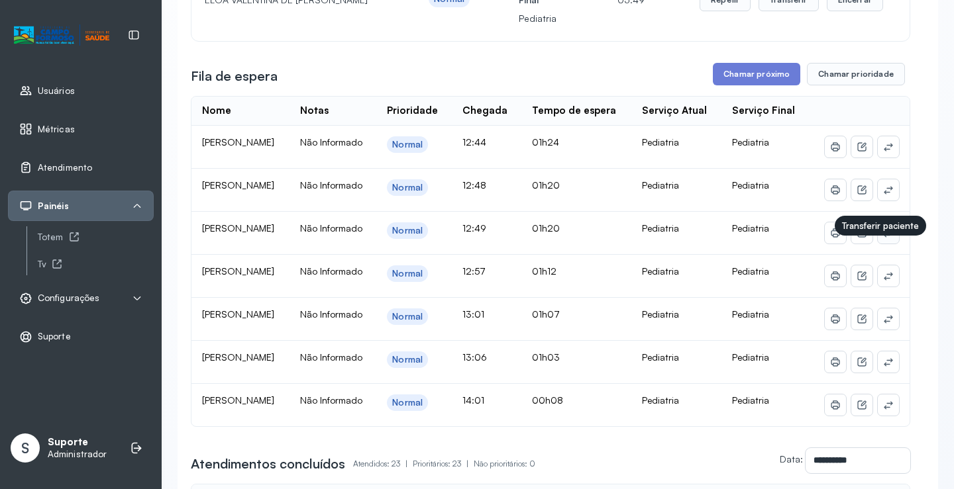
click at [883, 238] on icon at bounding box center [887, 234] width 9 height 8
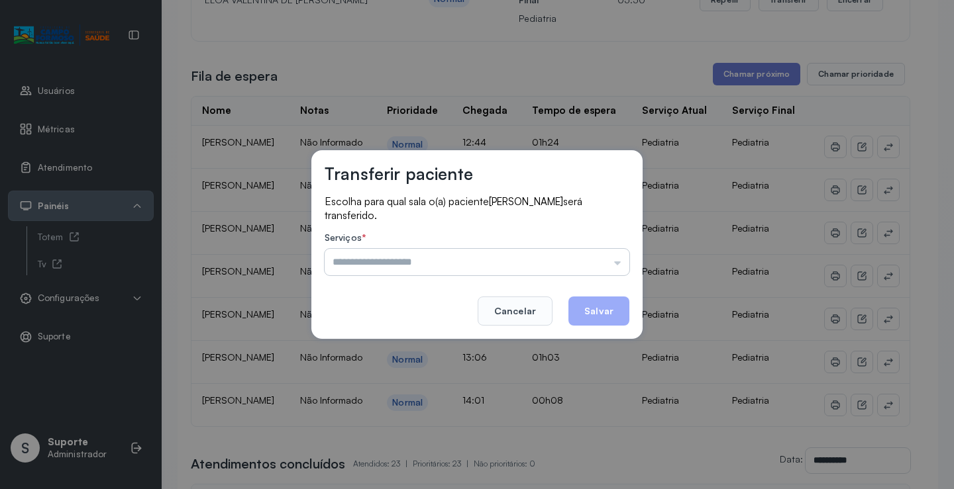
click at [595, 264] on input "text" at bounding box center [477, 262] width 305 height 26
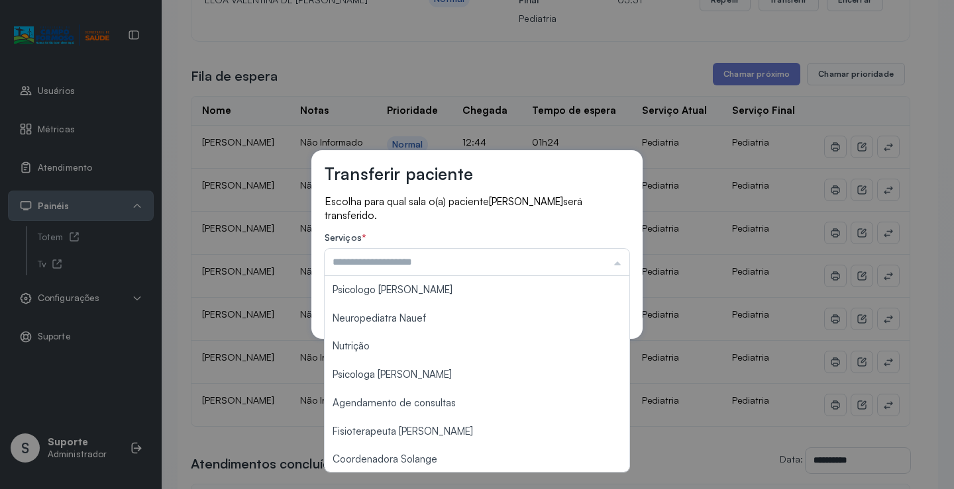
click at [472, 214] on p "Escolha para qual sala o(a) paciente [PERSON_NAME] será transferido." at bounding box center [477, 208] width 305 height 27
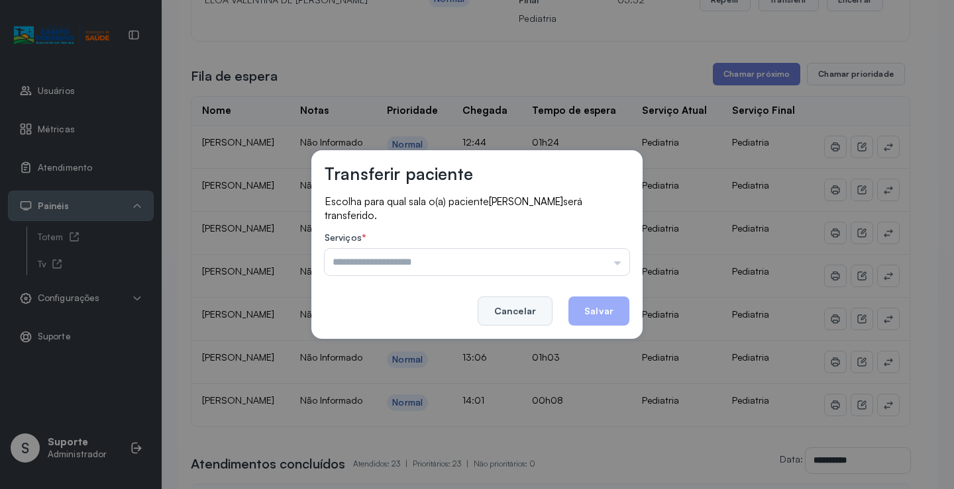
click at [530, 308] on button "Cancelar" at bounding box center [515, 311] width 75 height 29
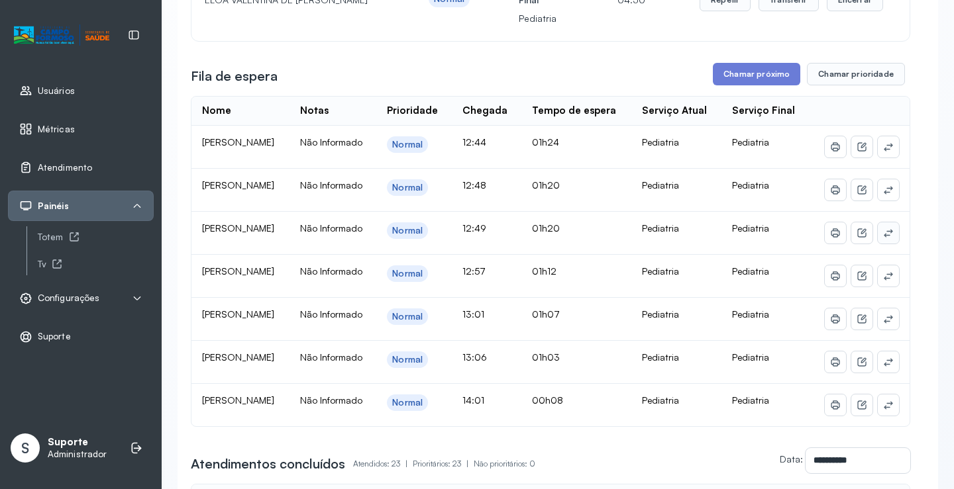
click at [883, 238] on icon at bounding box center [888, 233] width 11 height 11
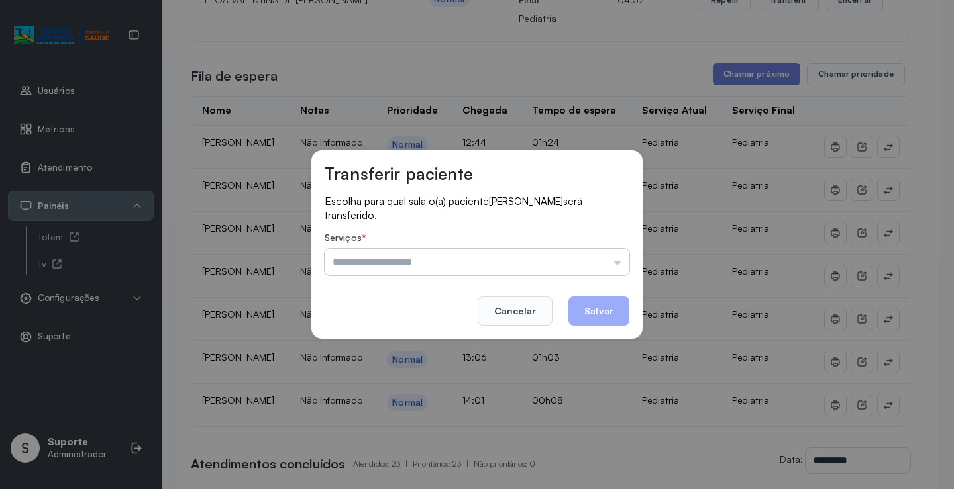
click at [609, 258] on input "text" at bounding box center [477, 262] width 305 height 26
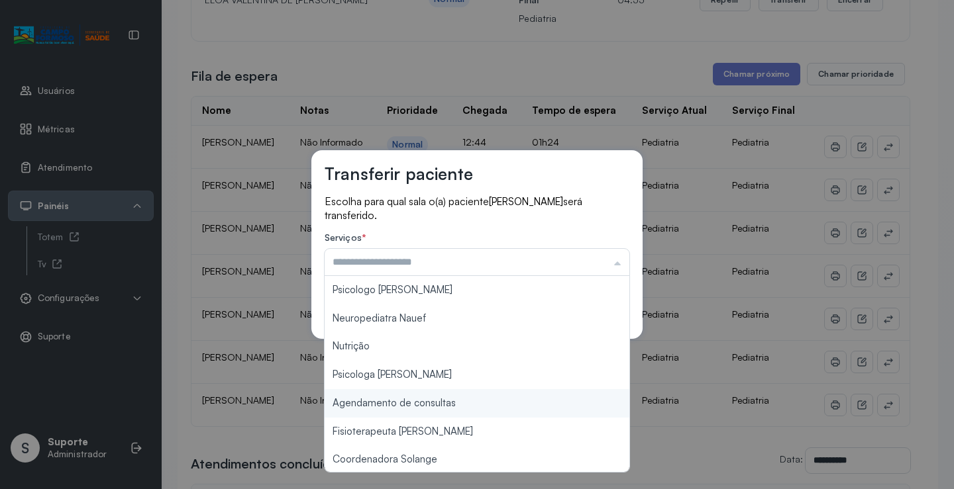
type input "**********"
click at [460, 404] on div "**********" at bounding box center [477, 244] width 954 height 489
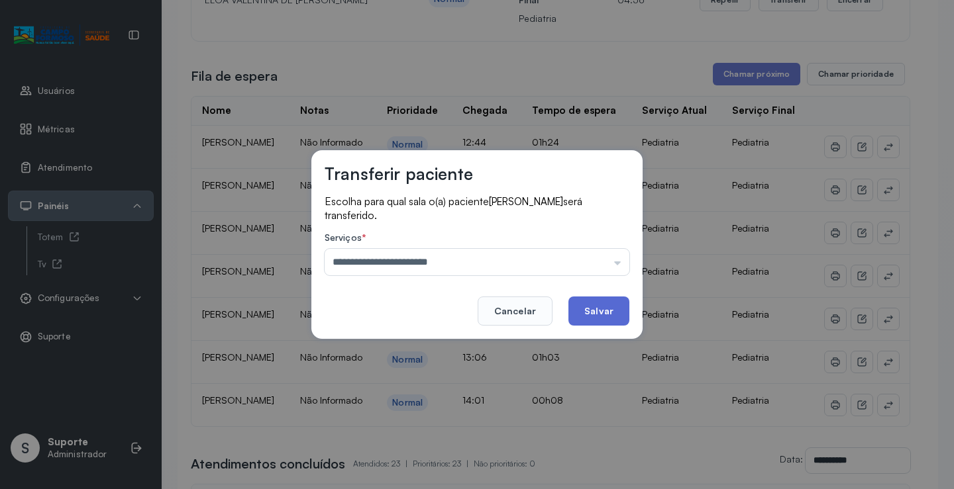
click at [591, 319] on button "Salvar" at bounding box center [598, 311] width 61 height 29
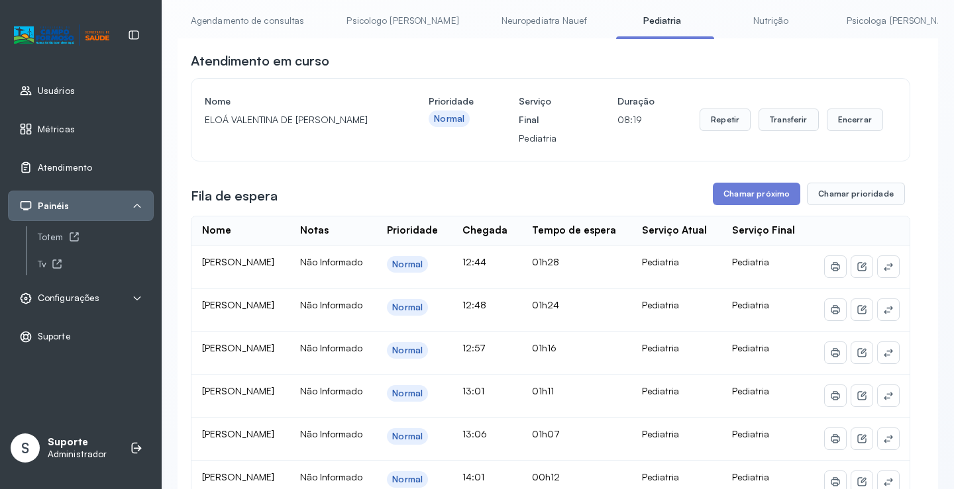
scroll to position [66, 0]
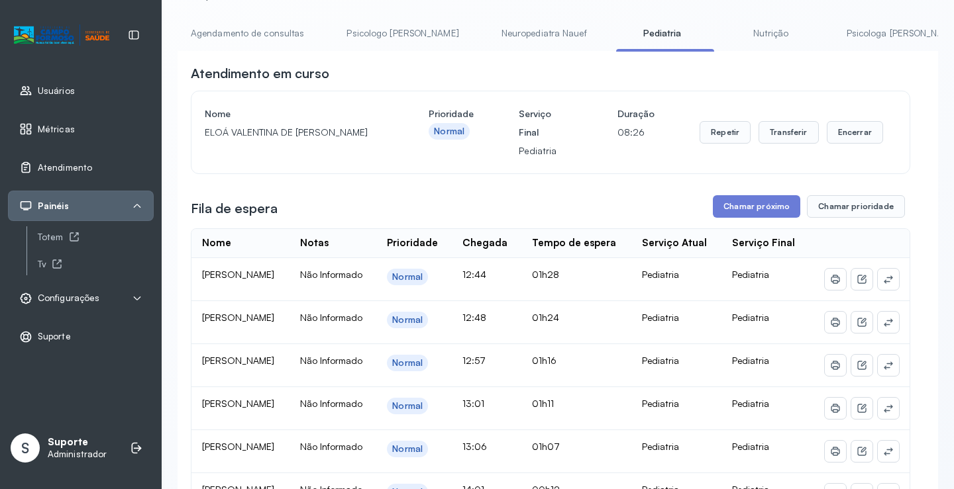
click at [264, 40] on link "Agendamento de consultas" at bounding box center [247, 34] width 140 height 22
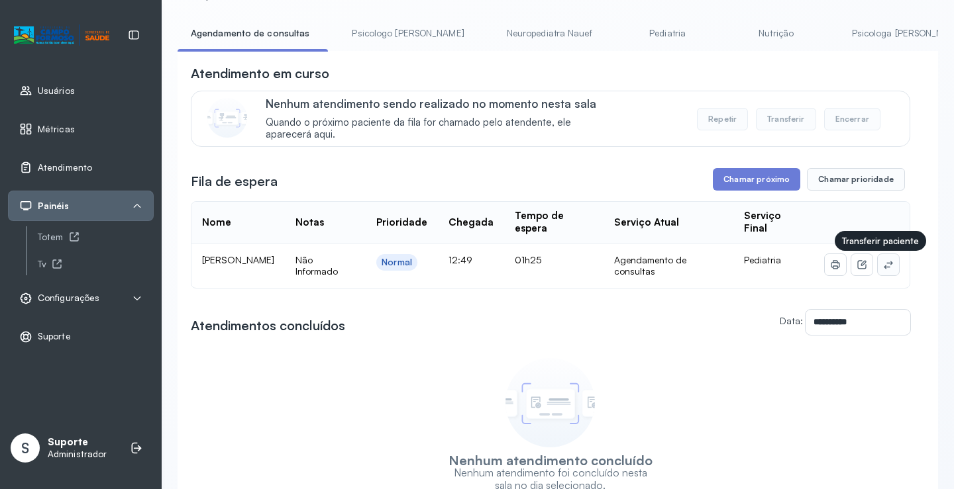
click at [883, 269] on icon at bounding box center [887, 265] width 9 height 8
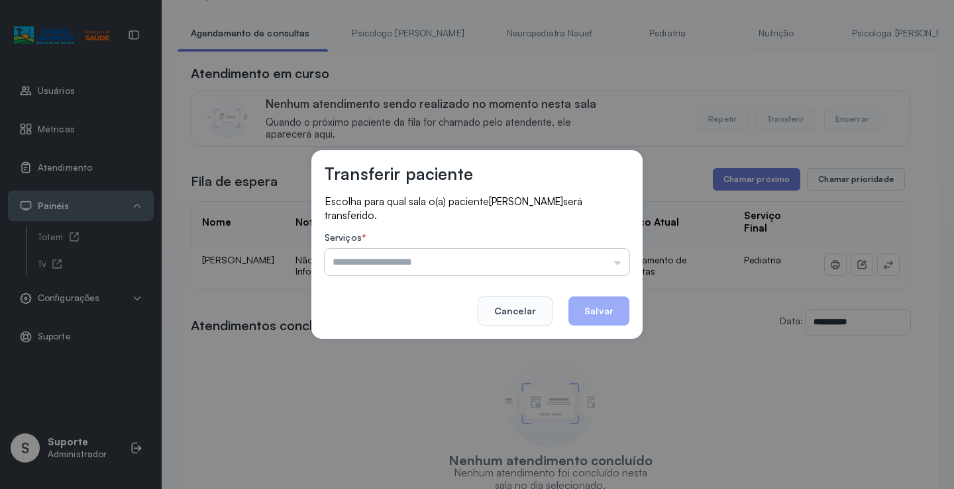
click at [626, 264] on input "text" at bounding box center [477, 262] width 305 height 26
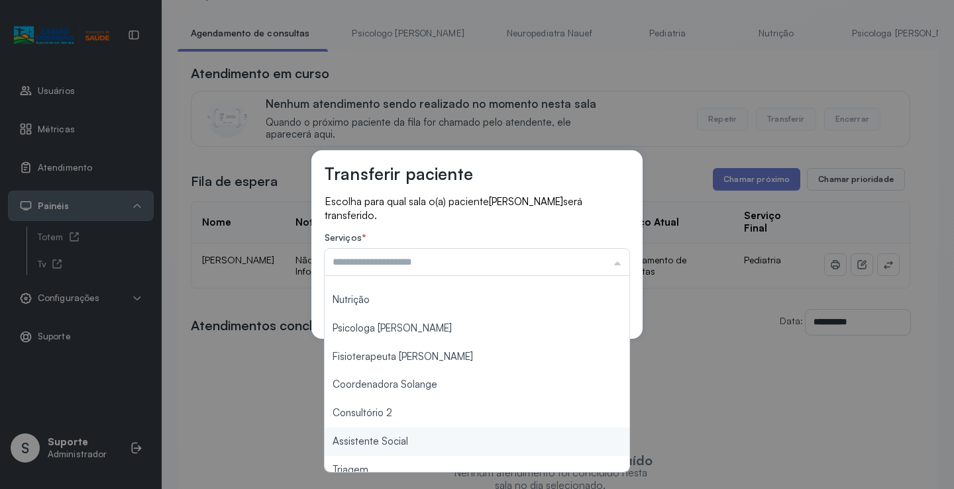
scroll to position [0, 0]
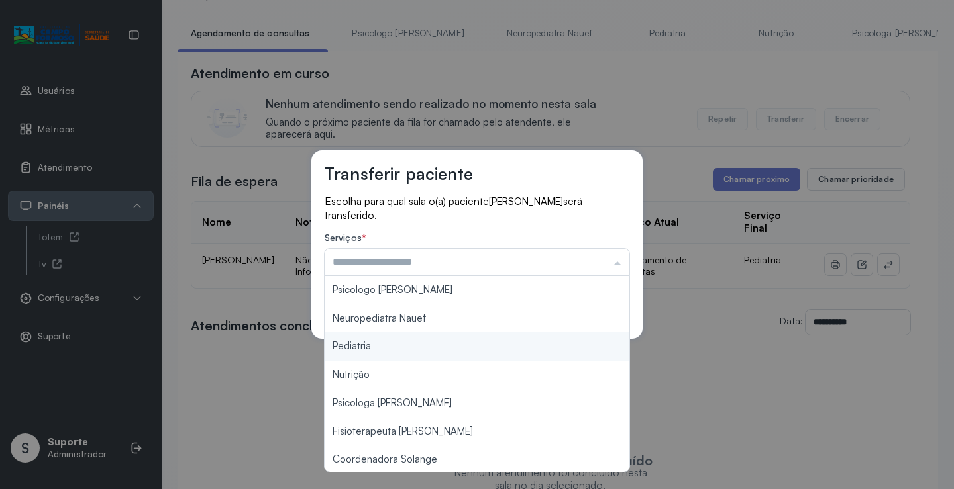
type input "*********"
click at [393, 342] on div "Transferir paciente Escolha para qual sala o(a) paciente [PERSON_NAME] será tra…" at bounding box center [477, 244] width 954 height 489
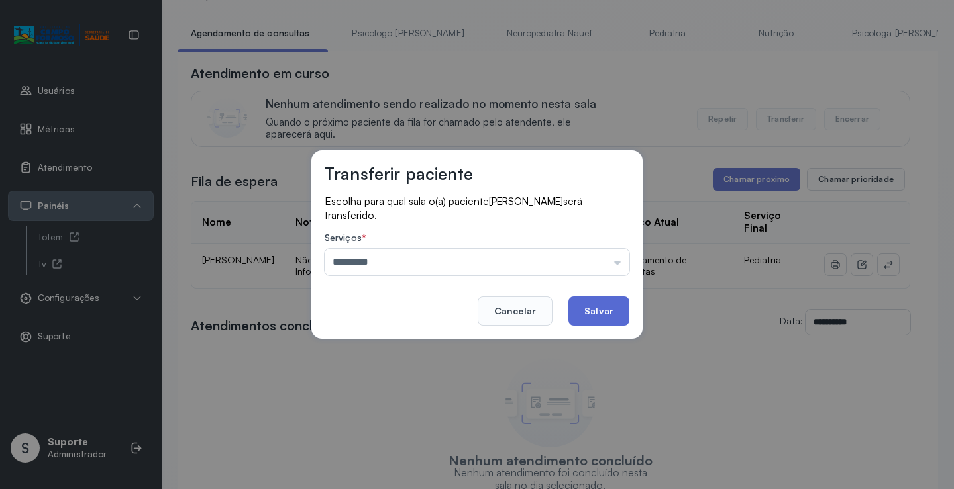
click at [609, 322] on button "Salvar" at bounding box center [598, 311] width 61 height 29
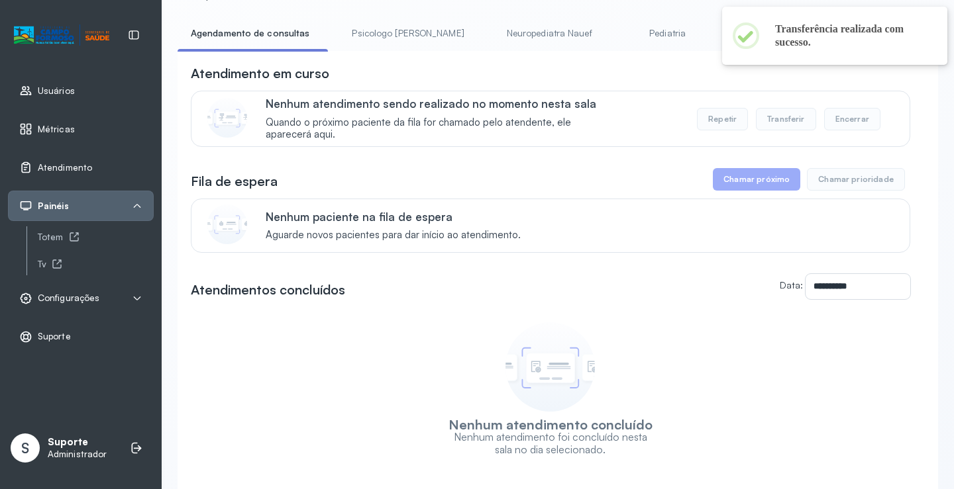
click at [623, 36] on link "Pediatria" at bounding box center [667, 34] width 93 height 22
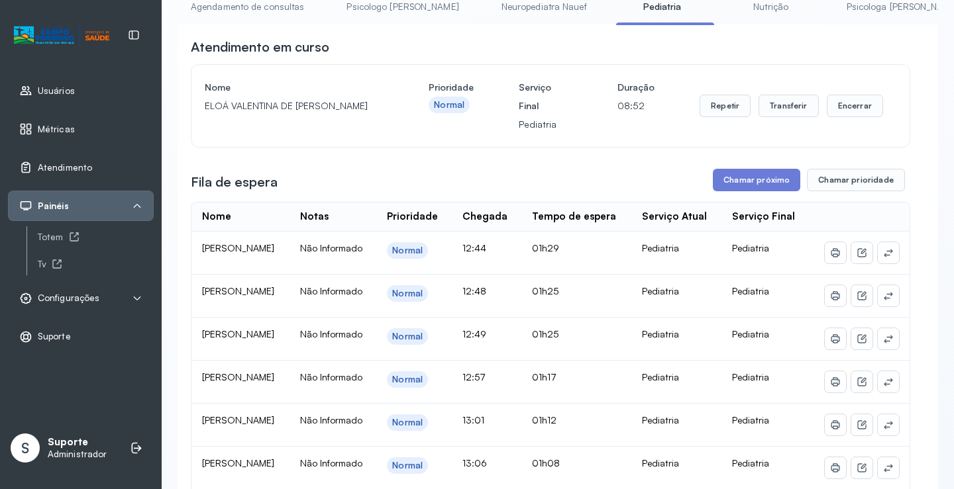
scroll to position [66, 0]
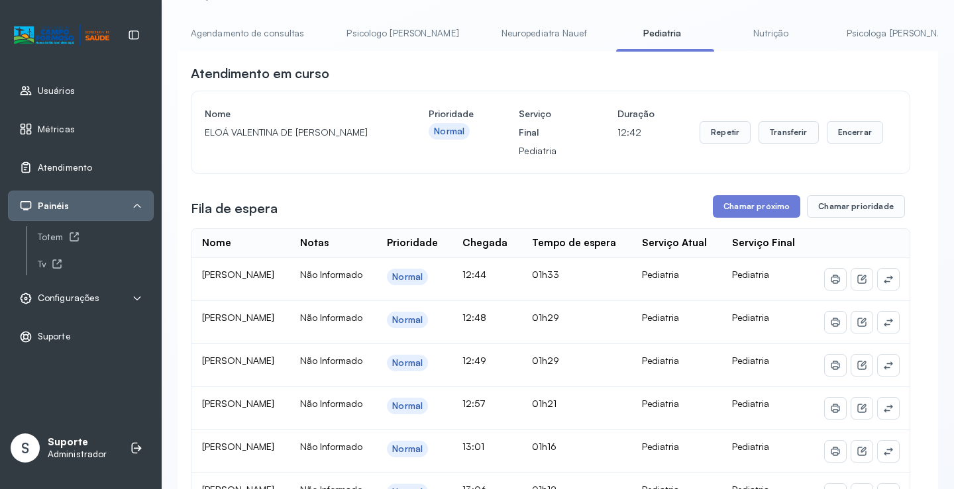
click at [498, 41] on link "Neuropediatra Nauef" at bounding box center [544, 34] width 112 height 22
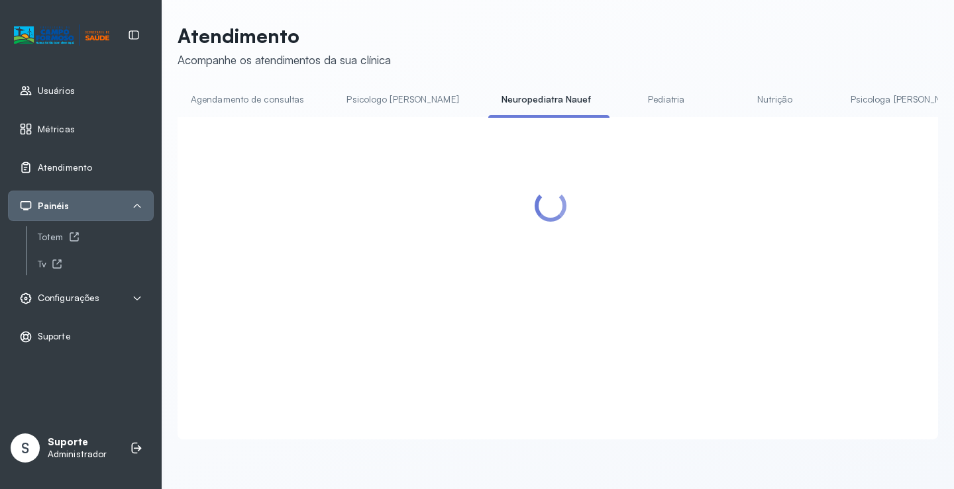
click at [634, 98] on link "Pediatria" at bounding box center [666, 100] width 93 height 22
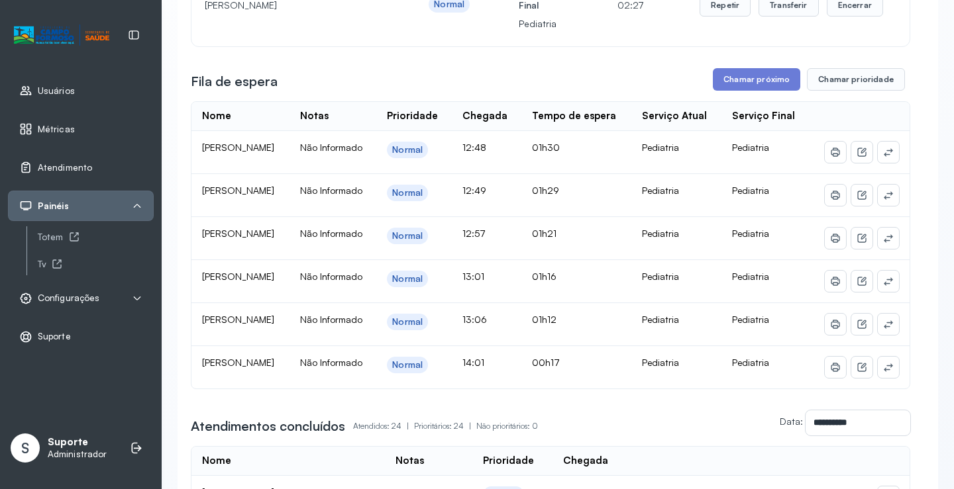
scroll to position [199, 0]
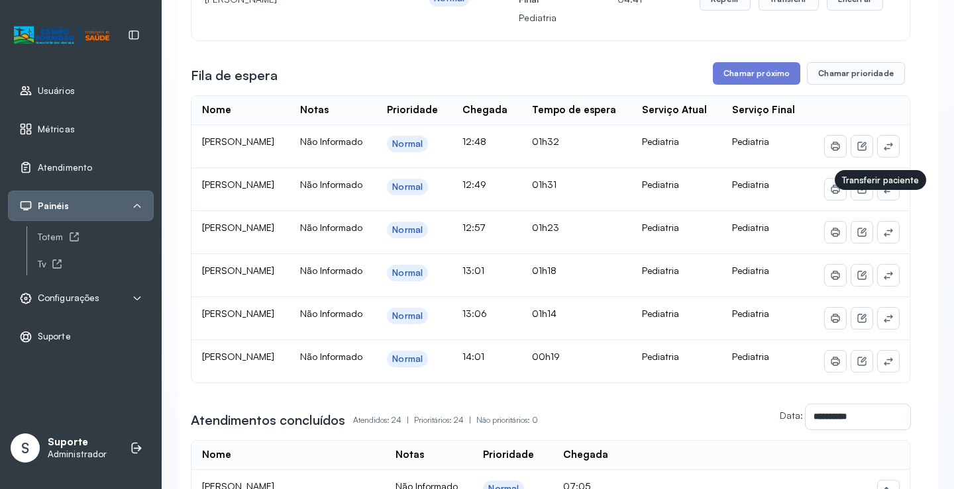
click at [883, 195] on icon at bounding box center [888, 189] width 11 height 11
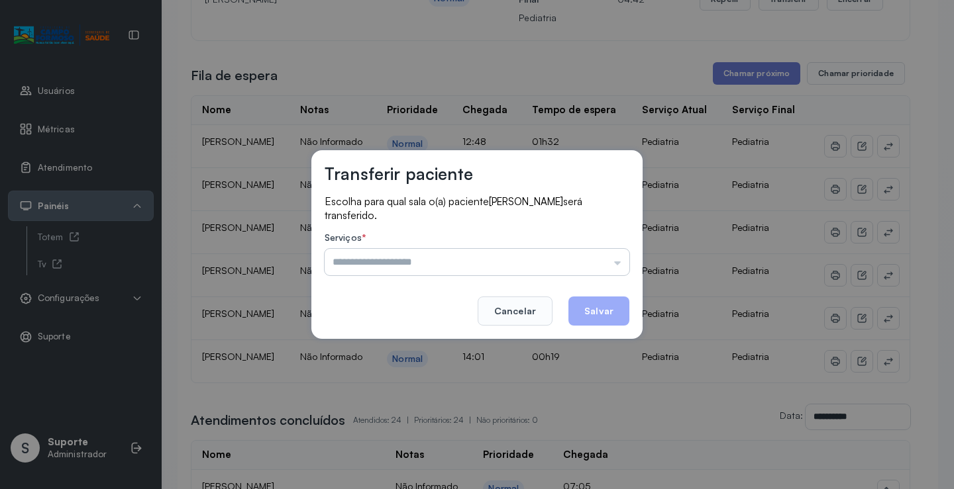
click at [581, 264] on input "text" at bounding box center [477, 262] width 305 height 26
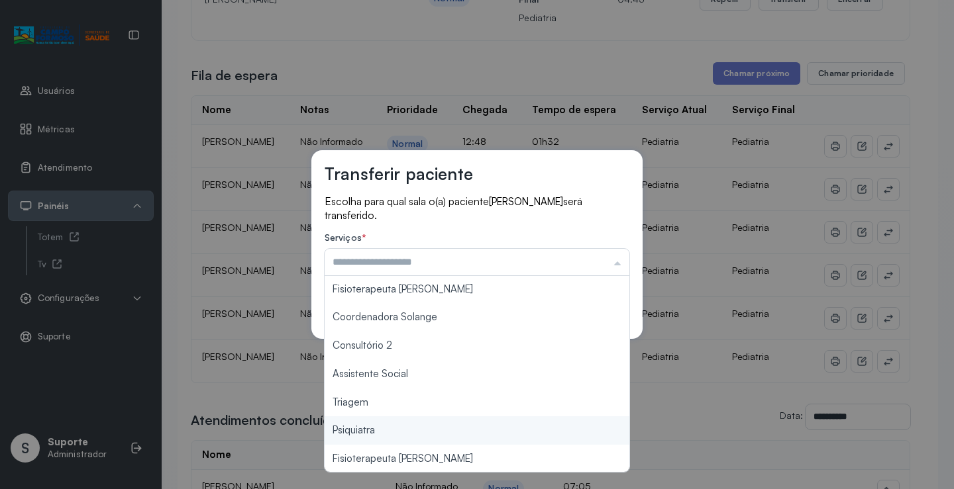
scroll to position [0, 0]
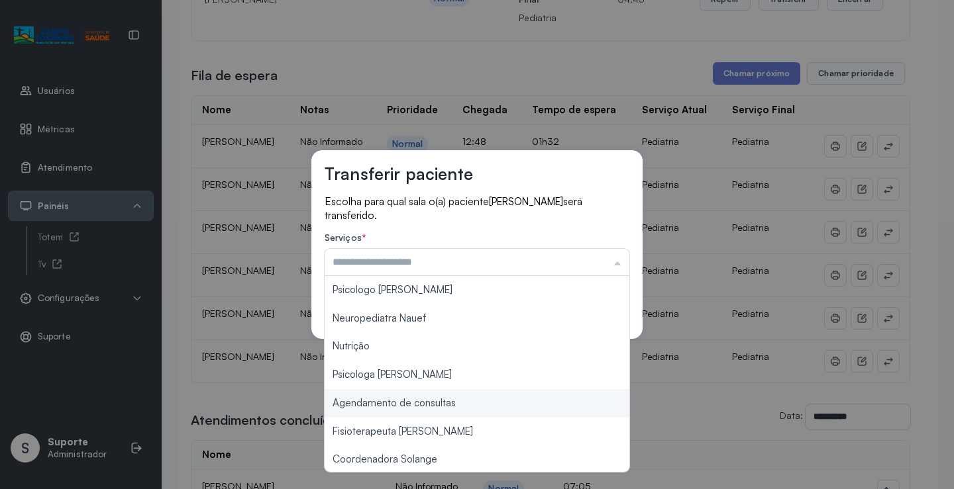
type input "**********"
drag, startPoint x: 448, startPoint y: 407, endPoint x: 489, endPoint y: 373, distance: 53.2
click at [448, 402] on div "**********" at bounding box center [477, 244] width 954 height 489
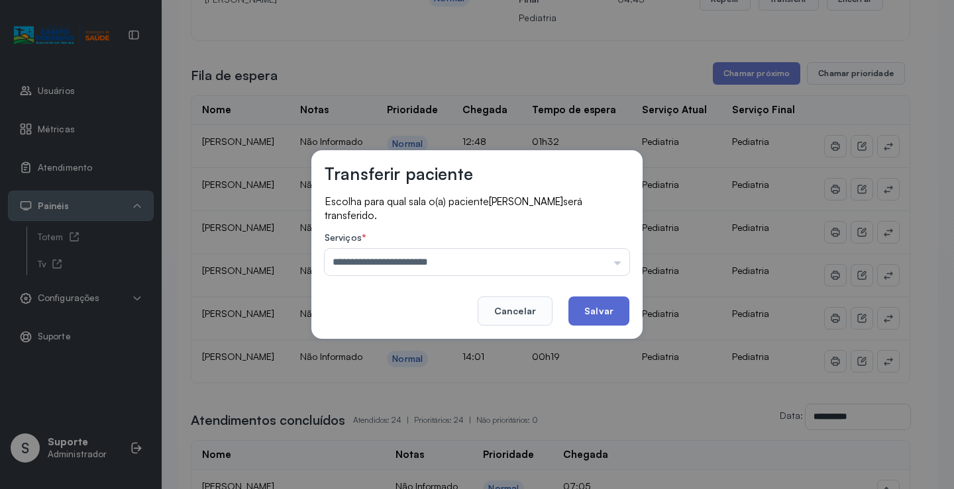
click at [589, 313] on button "Salvar" at bounding box center [598, 311] width 61 height 29
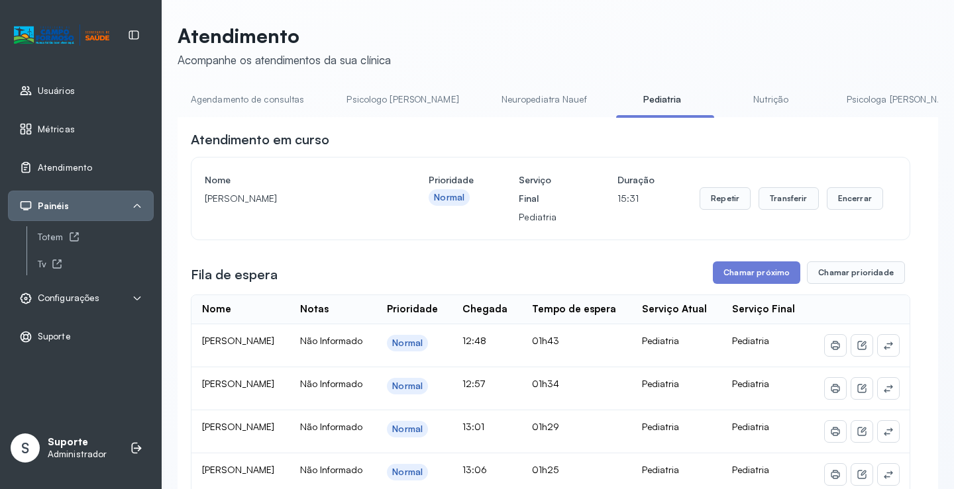
drag, startPoint x: 505, startPoint y: 87, endPoint x: 508, endPoint y: 97, distance: 11.1
click at [508, 99] on link "Neuropediatra Nauef" at bounding box center [544, 100] width 112 height 22
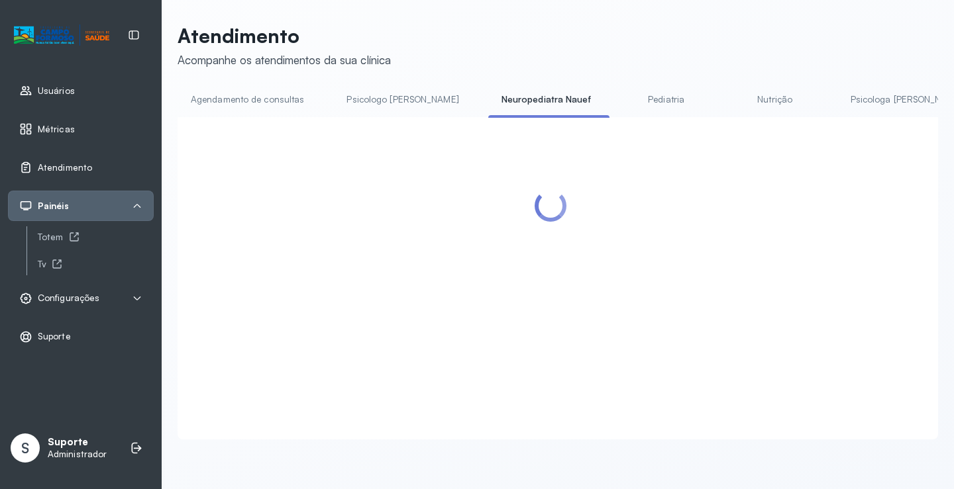
click at [620, 97] on link "Pediatria" at bounding box center [666, 100] width 93 height 22
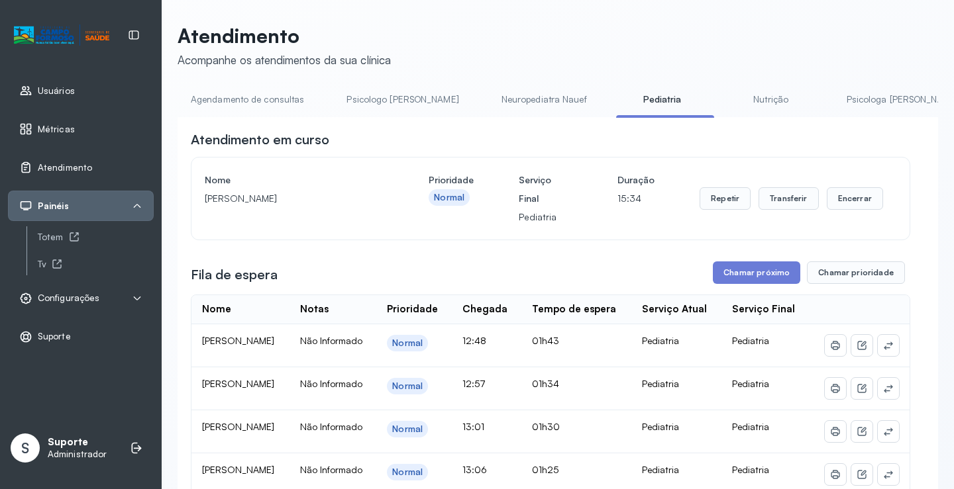
click at [258, 97] on link "Agendamento de consultas" at bounding box center [247, 100] width 140 height 22
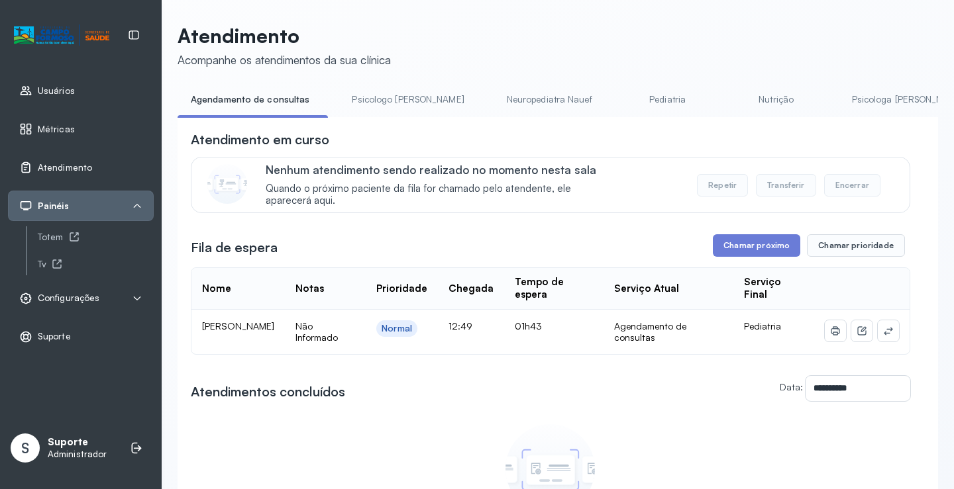
click at [621, 103] on link "Pediatria" at bounding box center [667, 100] width 93 height 22
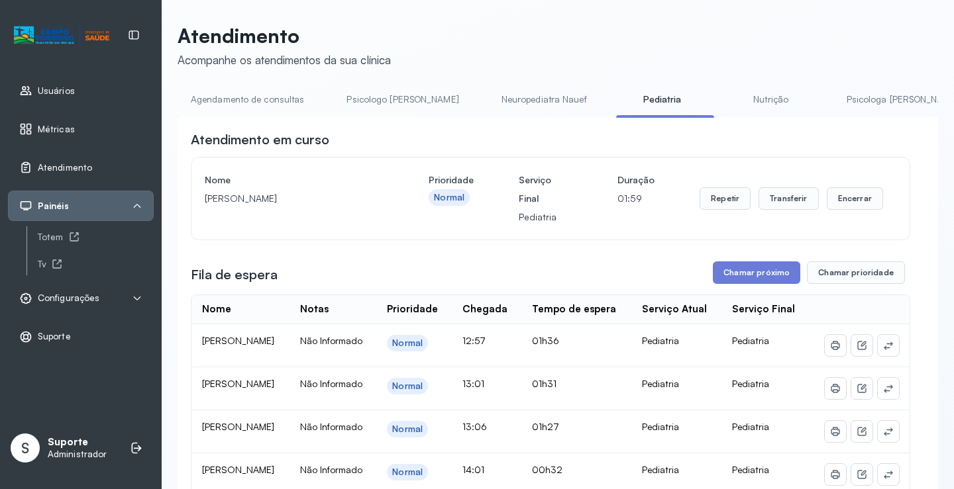
click at [276, 89] on link "Agendamento de consultas" at bounding box center [247, 100] width 140 height 22
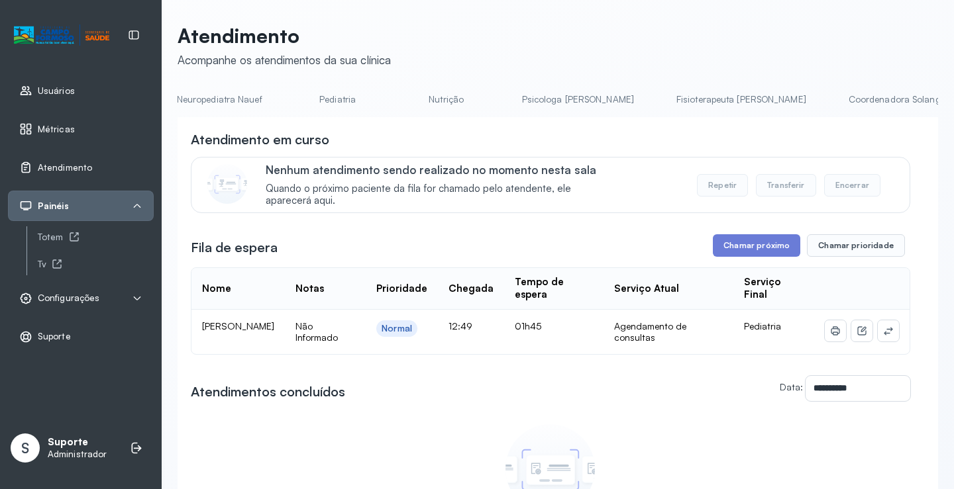
scroll to position [0, 226]
click at [395, 95] on link "Pediatria" at bounding box center [441, 100] width 93 height 22
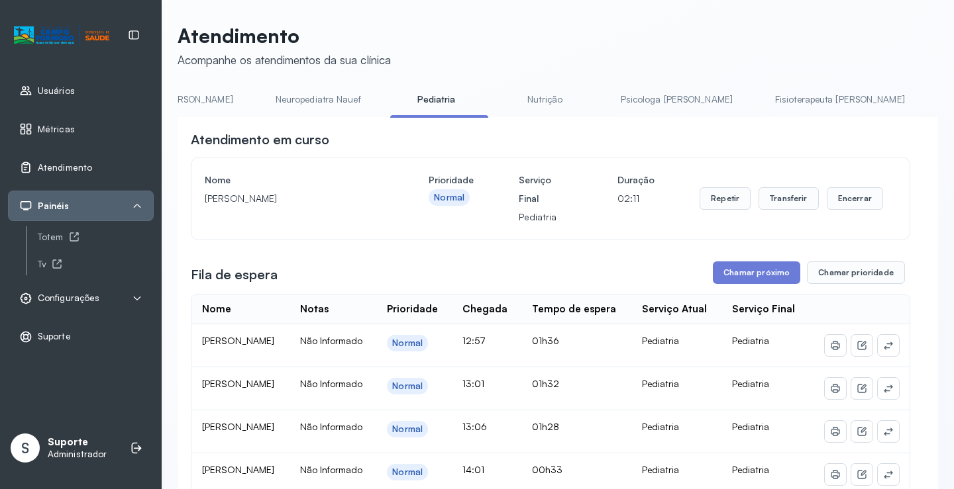
scroll to position [66, 0]
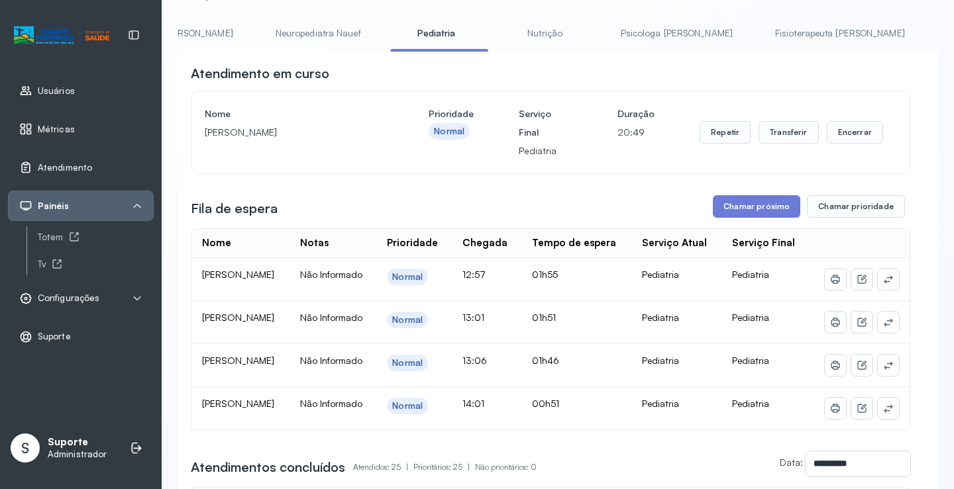
click at [499, 25] on link "Nutrição" at bounding box center [545, 34] width 93 height 22
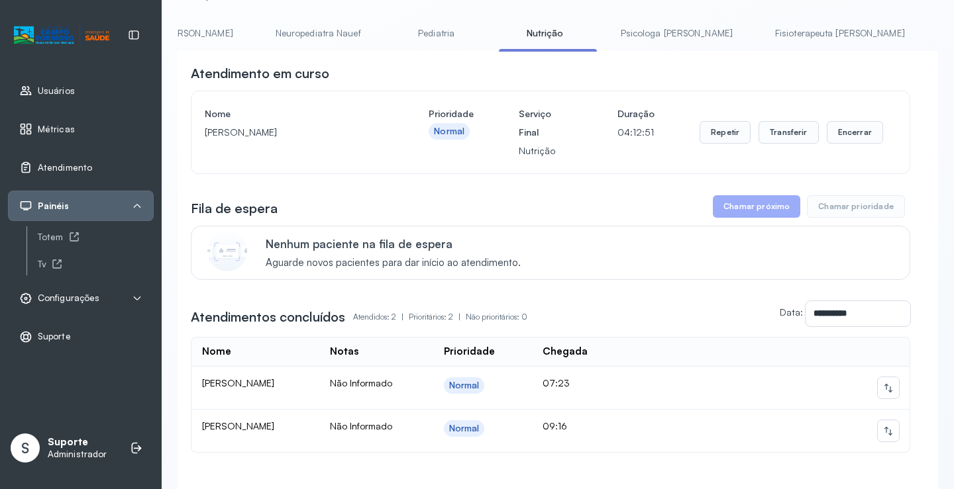
click at [393, 38] on link "Pediatria" at bounding box center [436, 34] width 93 height 22
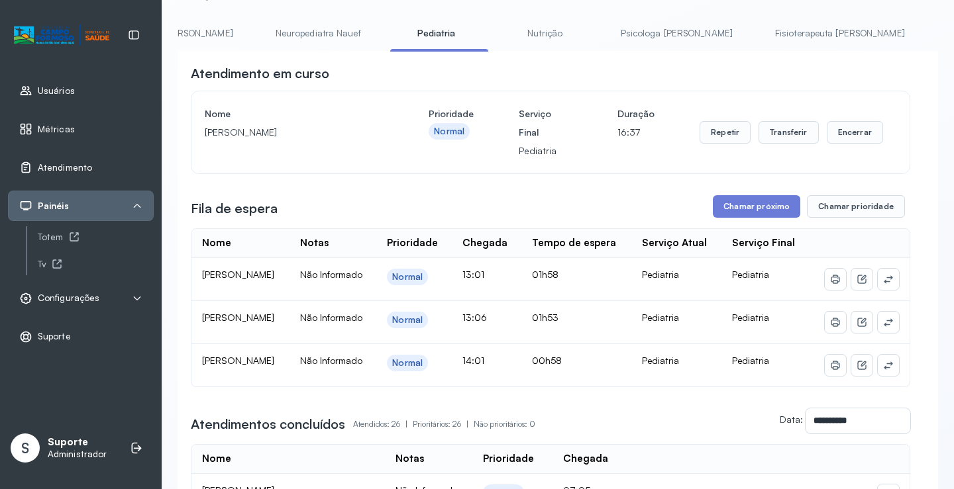
click at [516, 28] on link "Nutrição" at bounding box center [545, 34] width 93 height 22
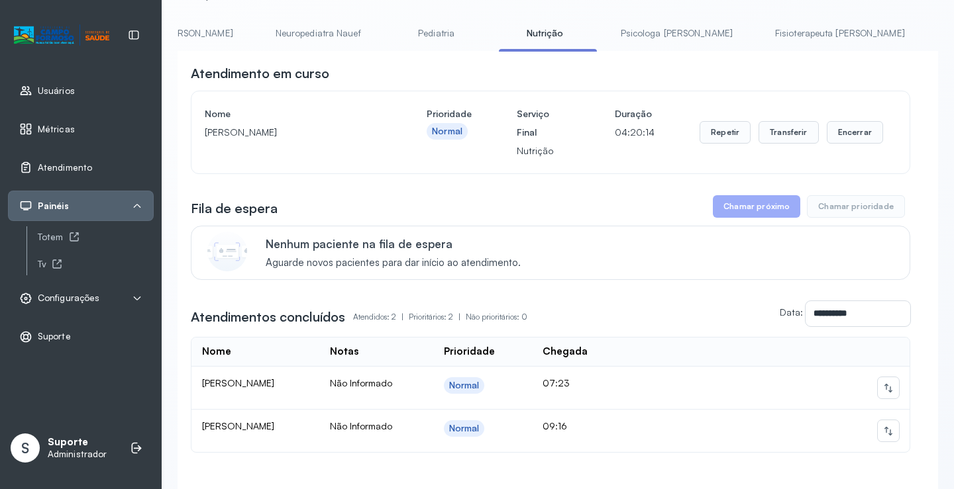
click at [391, 41] on link "Pediatria" at bounding box center [436, 34] width 93 height 22
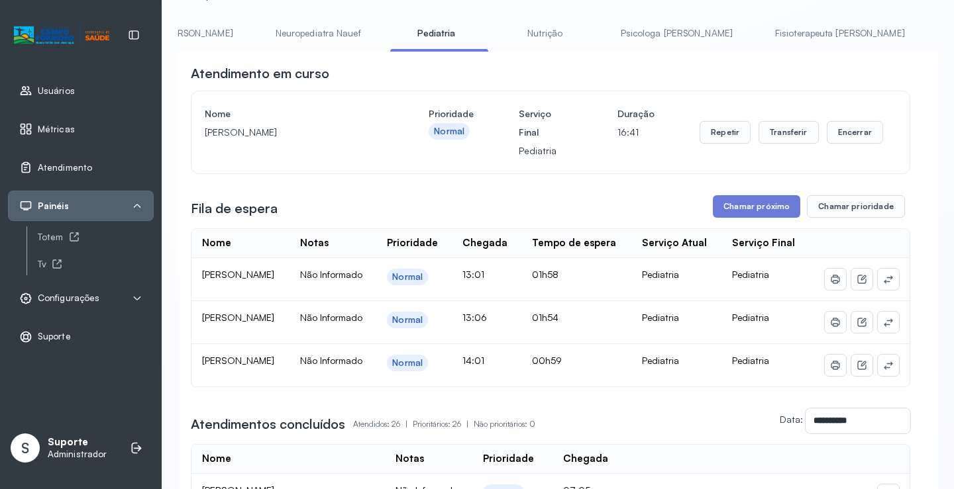
click at [499, 34] on link "Nutrição" at bounding box center [545, 34] width 93 height 22
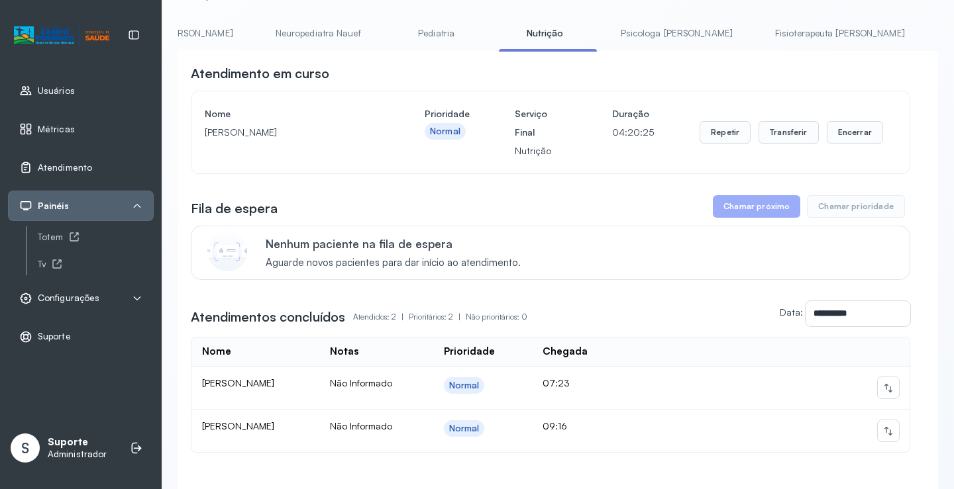
drag, startPoint x: 377, startPoint y: 27, endPoint x: 368, endPoint y: 16, distance: 14.2
click at [390, 26] on link "Pediatria" at bounding box center [436, 34] width 93 height 22
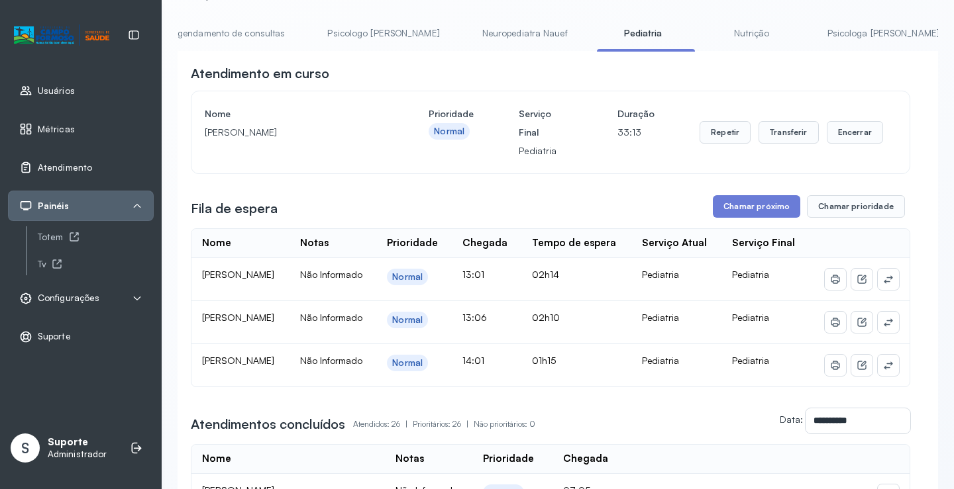
scroll to position [0, 0]
click at [274, 38] on link "Agendamento de consultas" at bounding box center [247, 34] width 140 height 22
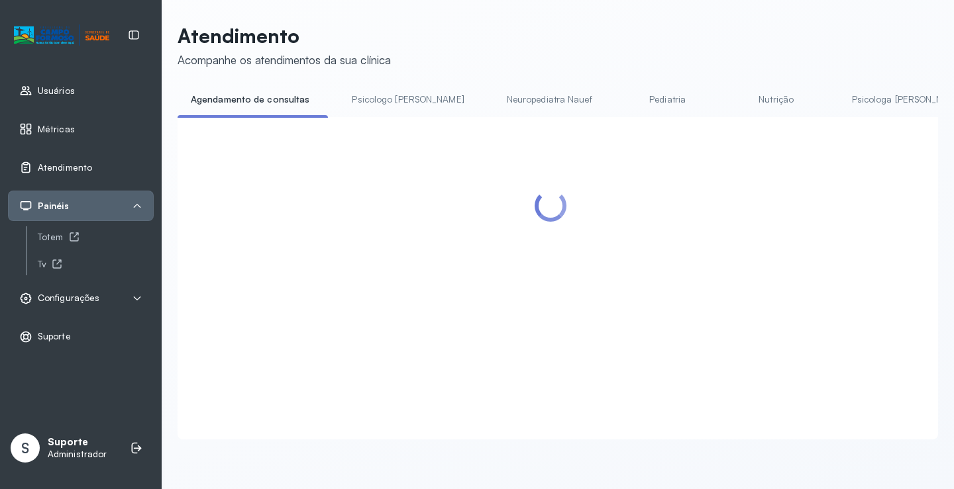
scroll to position [66, 0]
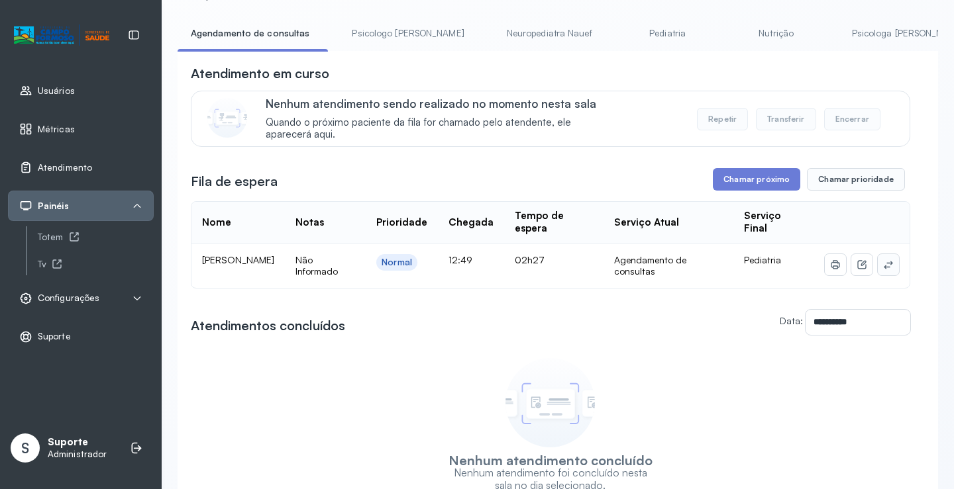
click at [885, 269] on button at bounding box center [888, 264] width 21 height 21
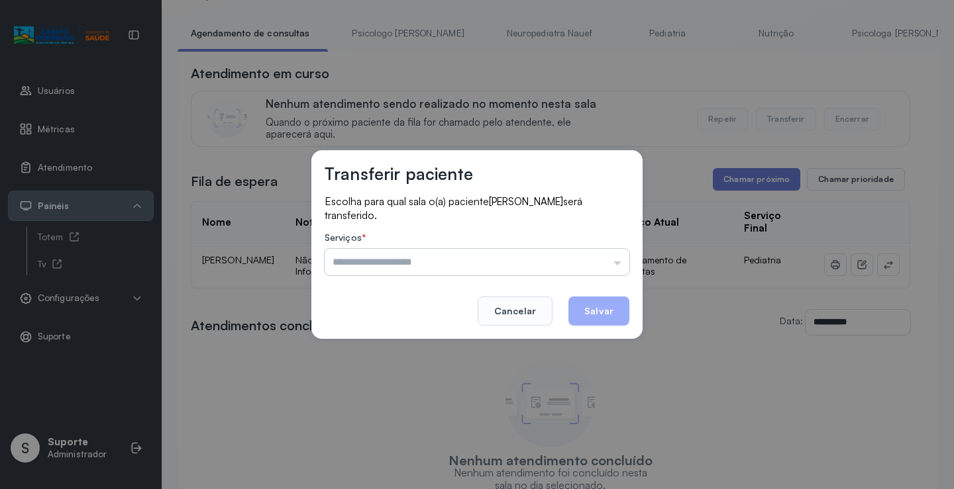
click at [608, 258] on input "text" at bounding box center [477, 262] width 305 height 26
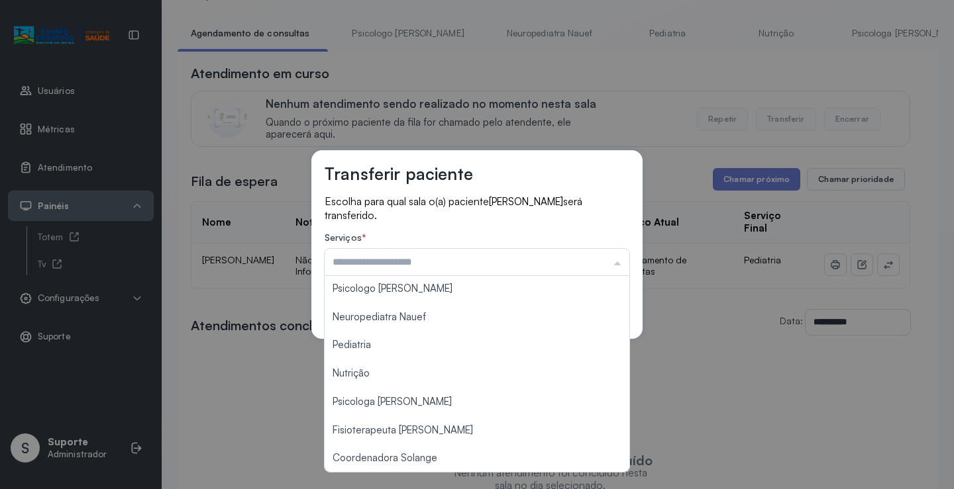
scroll to position [0, 0]
type input "*********"
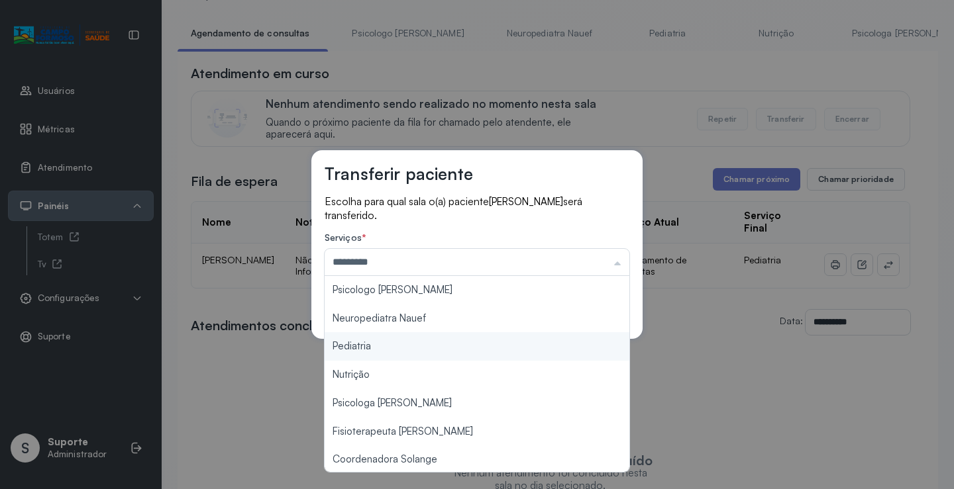
click at [387, 344] on div "Transferir paciente Escolha para qual sala o(a) paciente [PERSON_NAME] será tra…" at bounding box center [477, 244] width 954 height 489
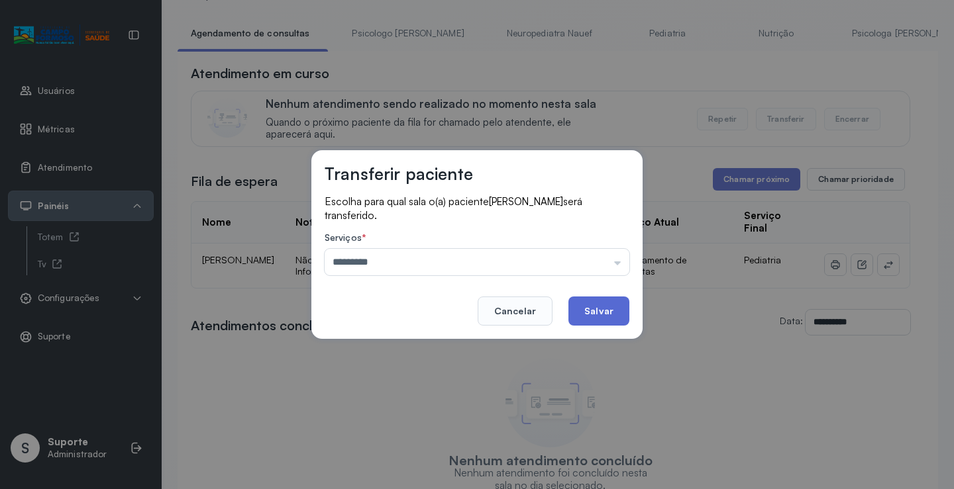
click at [589, 310] on button "Salvar" at bounding box center [598, 311] width 61 height 29
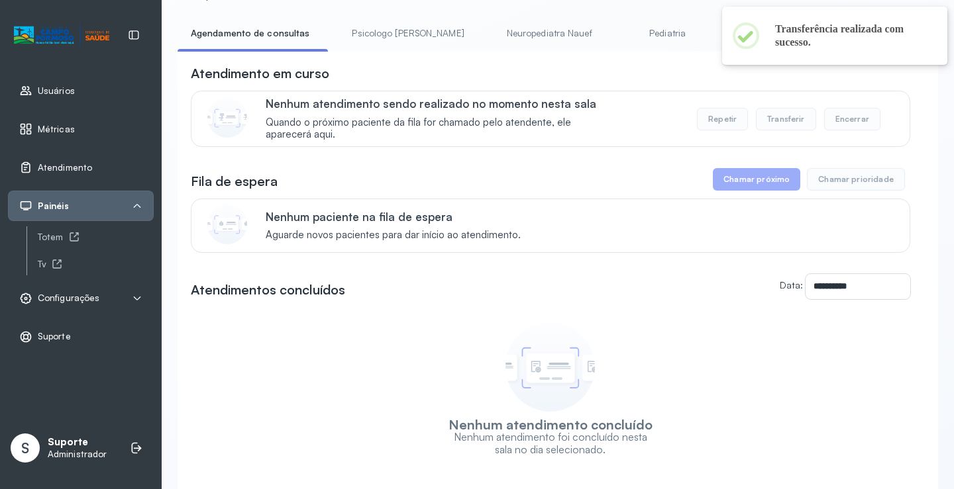
click at [622, 28] on link "Pediatria" at bounding box center [667, 34] width 93 height 22
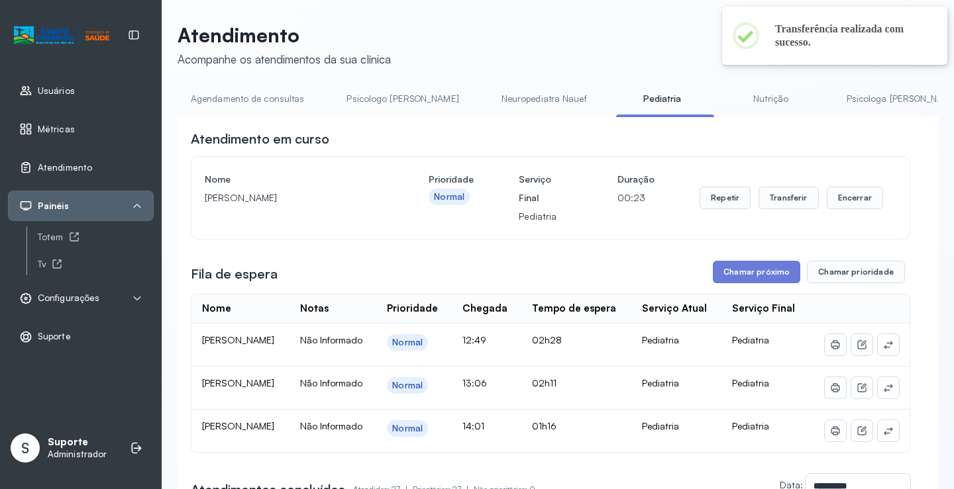
scroll to position [66, 0]
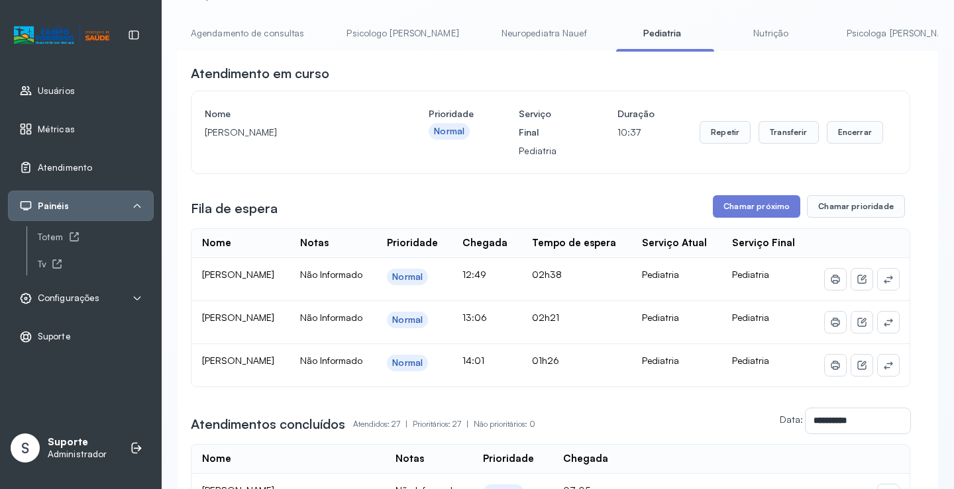
click at [508, 36] on link "Neuropediatra Nauef" at bounding box center [544, 34] width 112 height 22
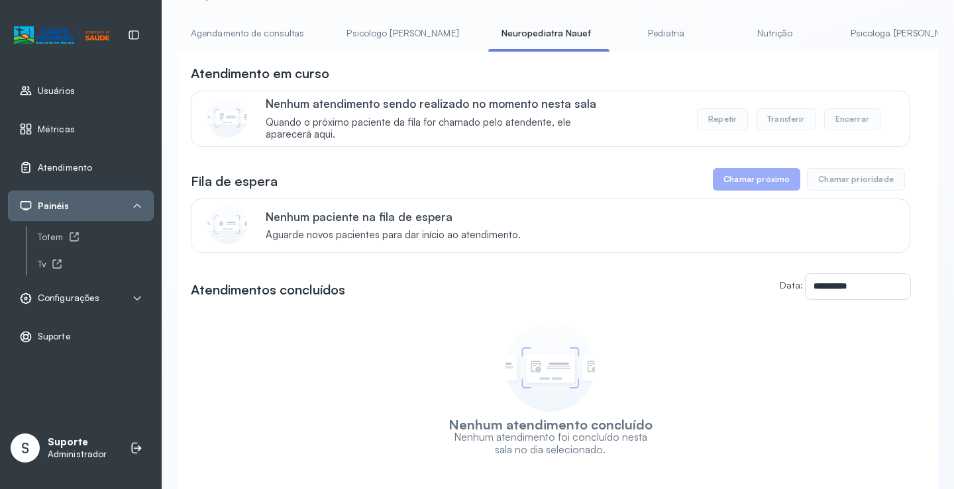
click at [620, 32] on link "Pediatria" at bounding box center [666, 34] width 93 height 22
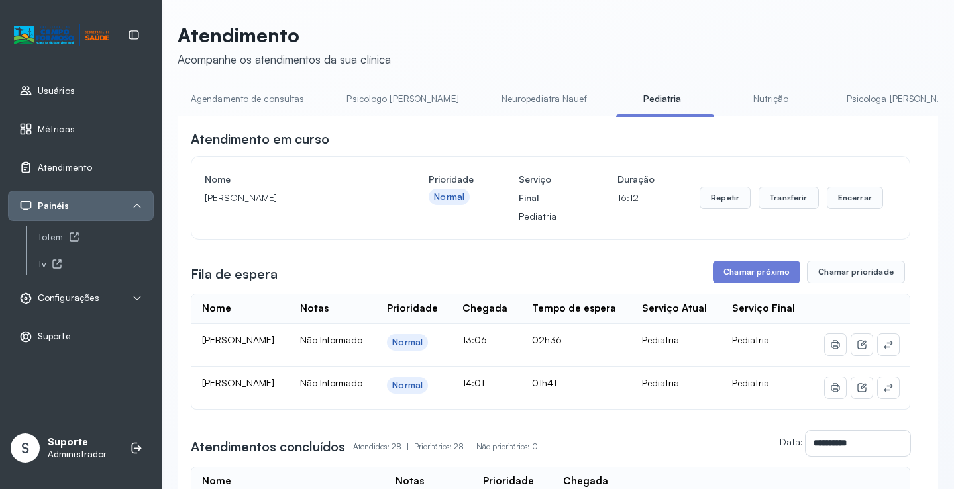
scroll to position [0, 0]
click at [488, 99] on link "Neuropediatra Nauef" at bounding box center [544, 100] width 112 height 22
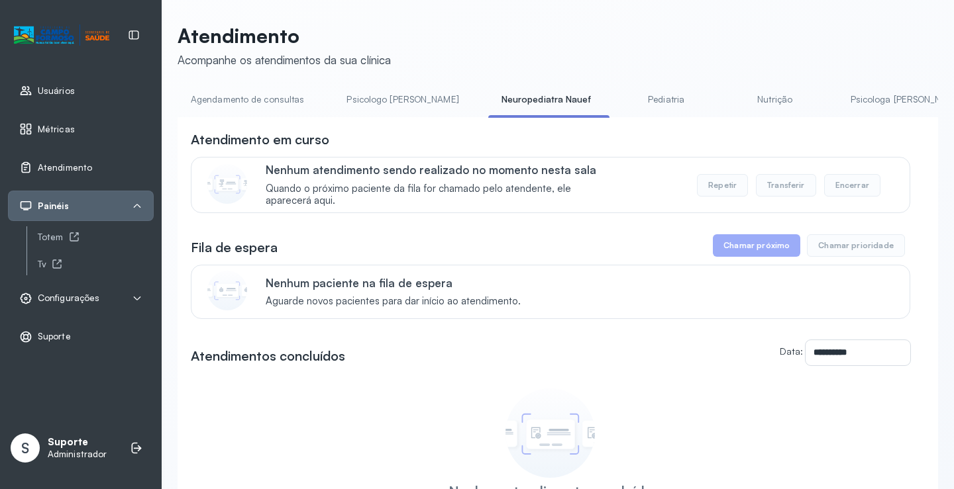
click at [630, 99] on link "Pediatria" at bounding box center [666, 100] width 93 height 22
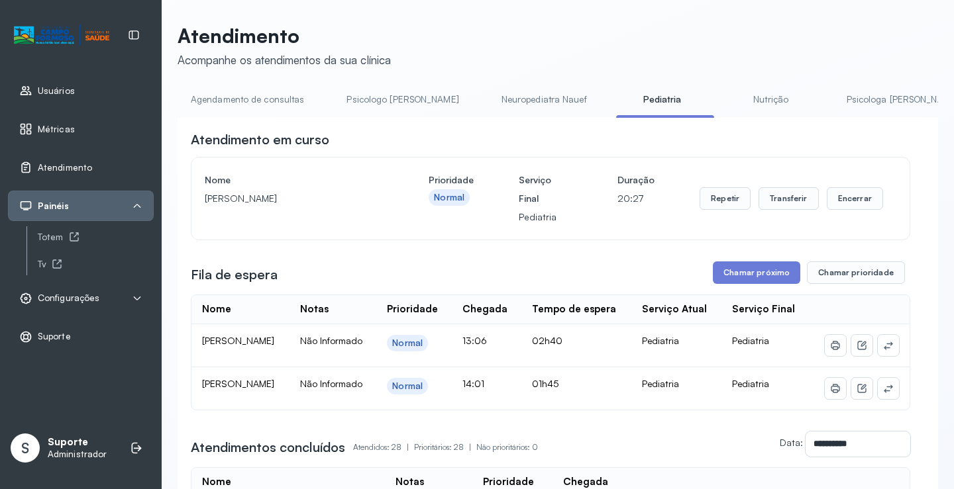
click at [519, 102] on link "Neuropediatra Nauef" at bounding box center [544, 100] width 112 height 22
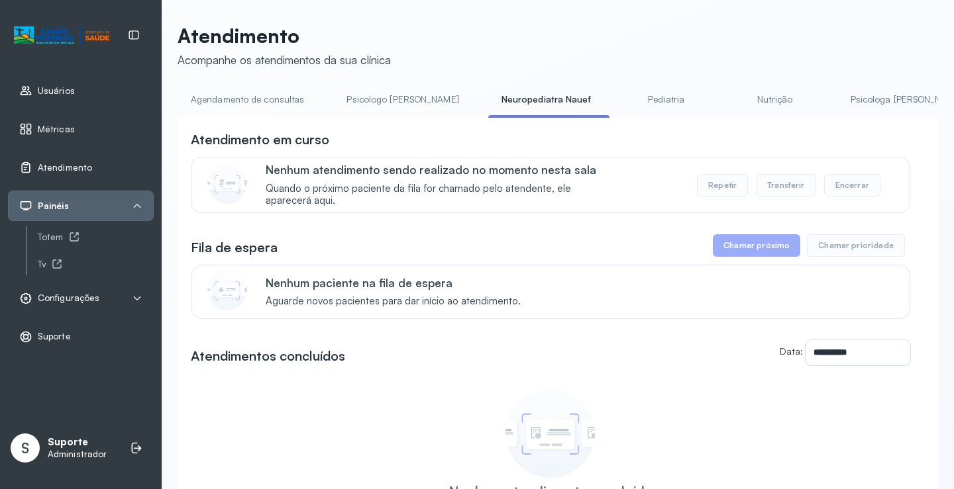
click at [624, 96] on link "Pediatria" at bounding box center [666, 100] width 93 height 22
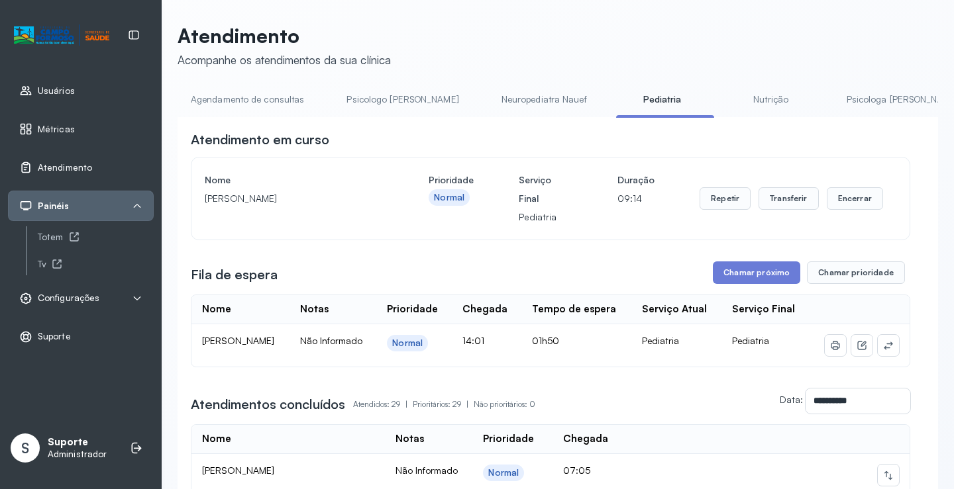
click at [493, 96] on link "Neuropediatra Nauef" at bounding box center [544, 100] width 112 height 22
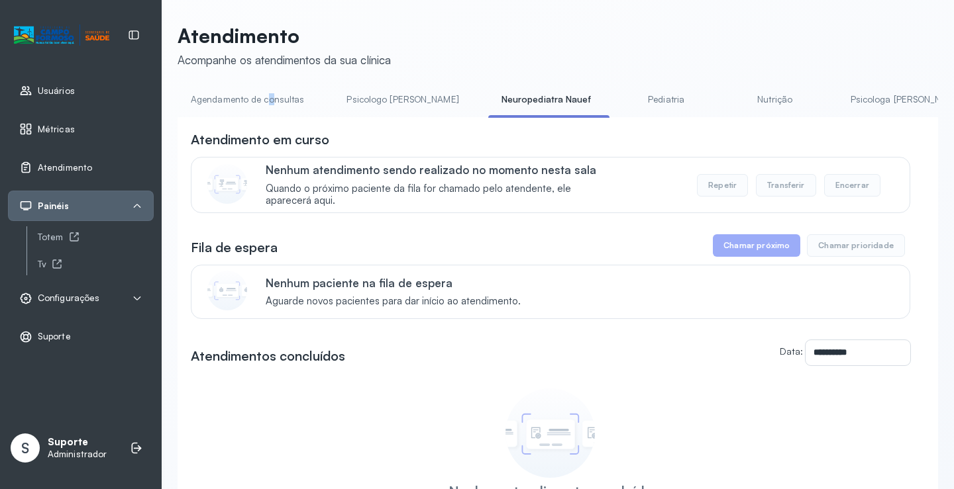
click at [270, 87] on div "**********" at bounding box center [557, 315] width 760 height 583
